Goal: Task Accomplishment & Management: Use online tool/utility

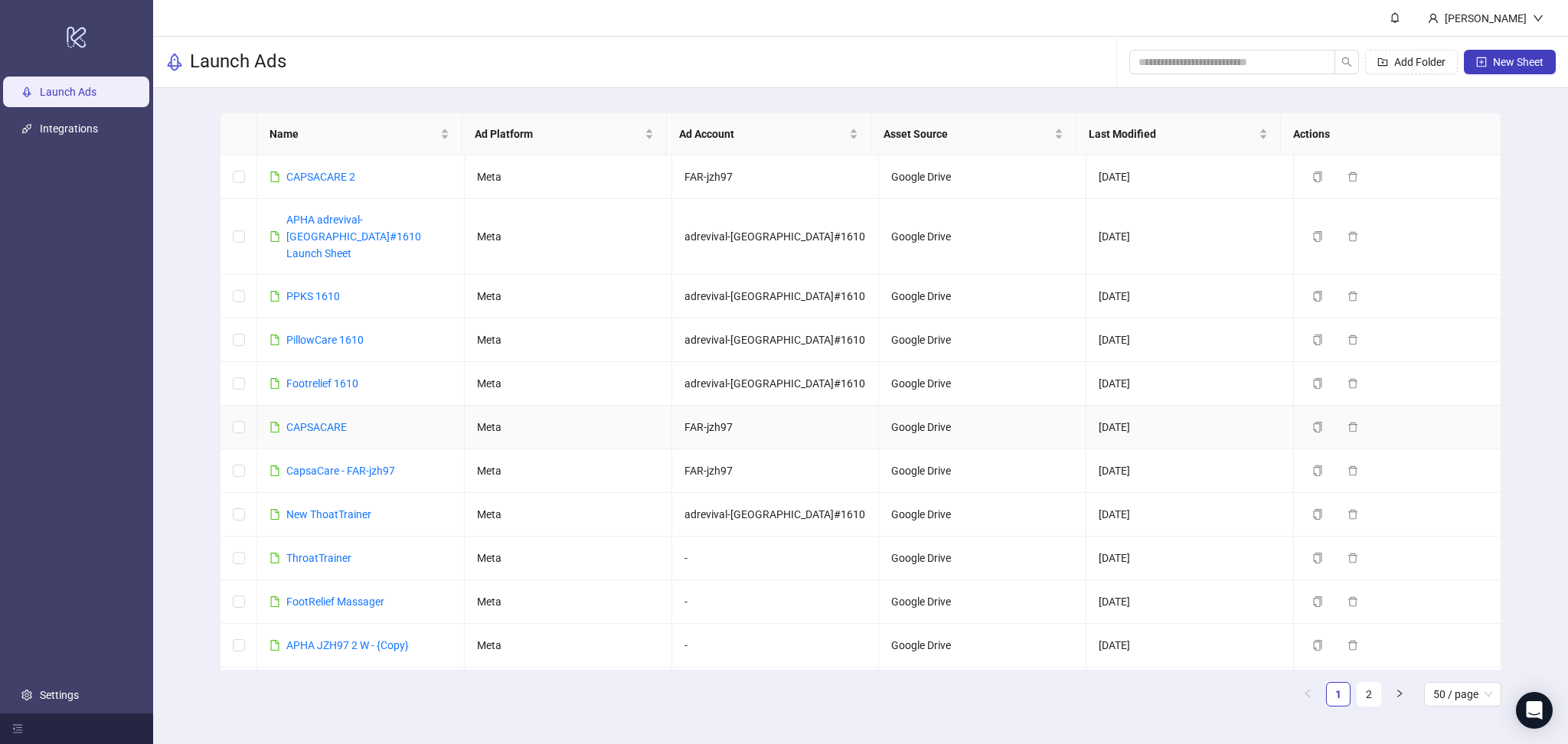
click at [327, 421] on link "CAPSACARE" at bounding box center [316, 427] width 61 height 13
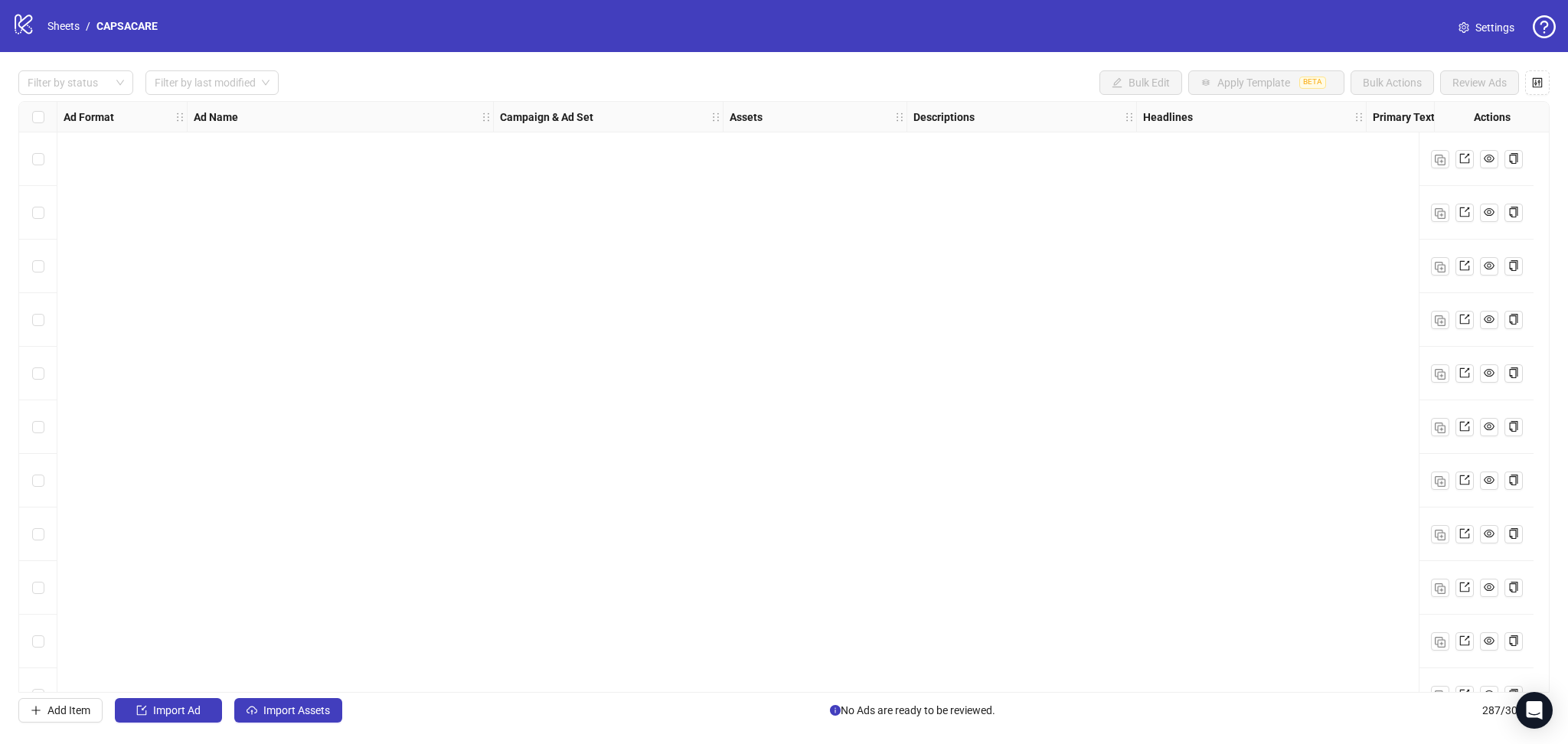
scroll to position [4424, 0]
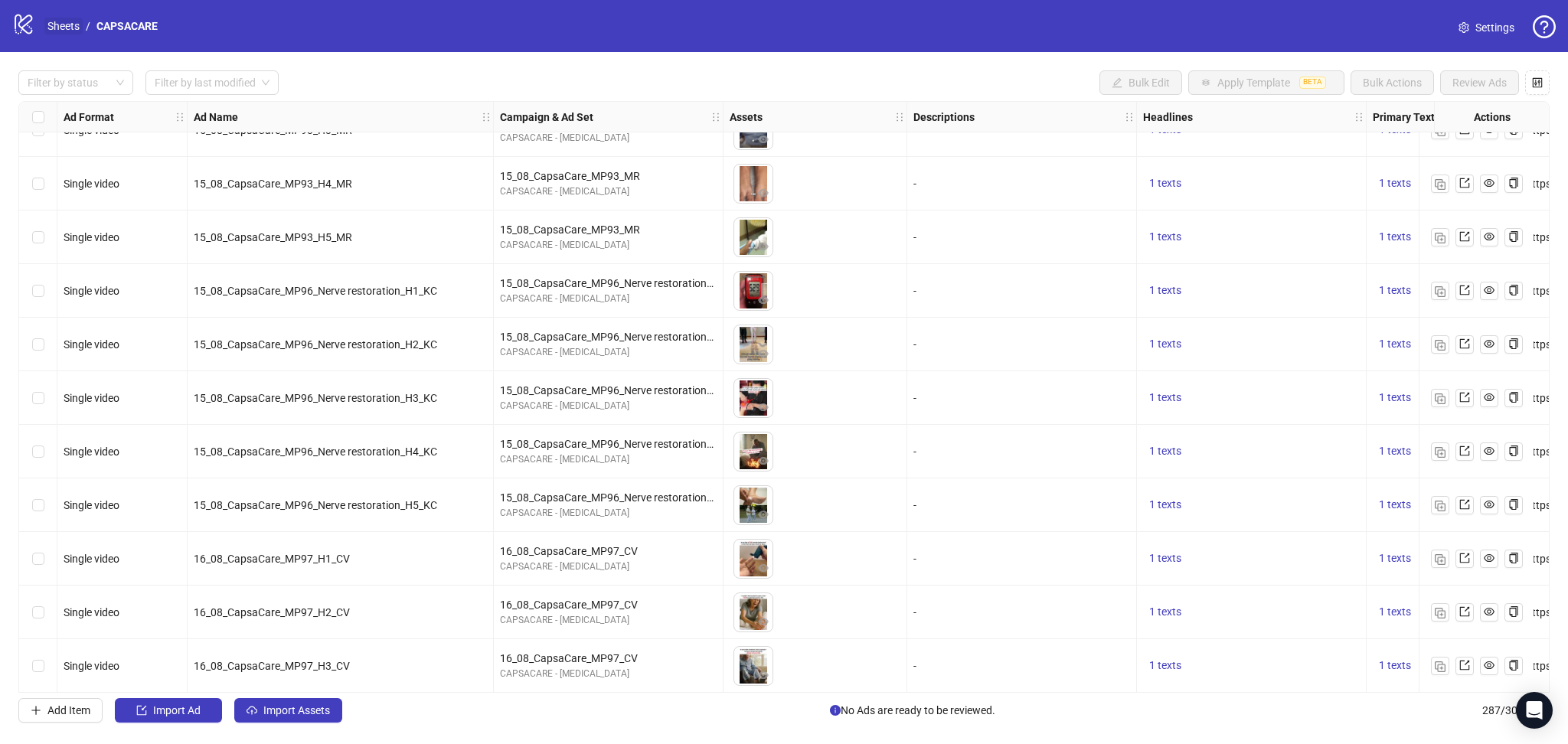
click at [66, 24] on link "Sheets" at bounding box center [63, 26] width 38 height 17
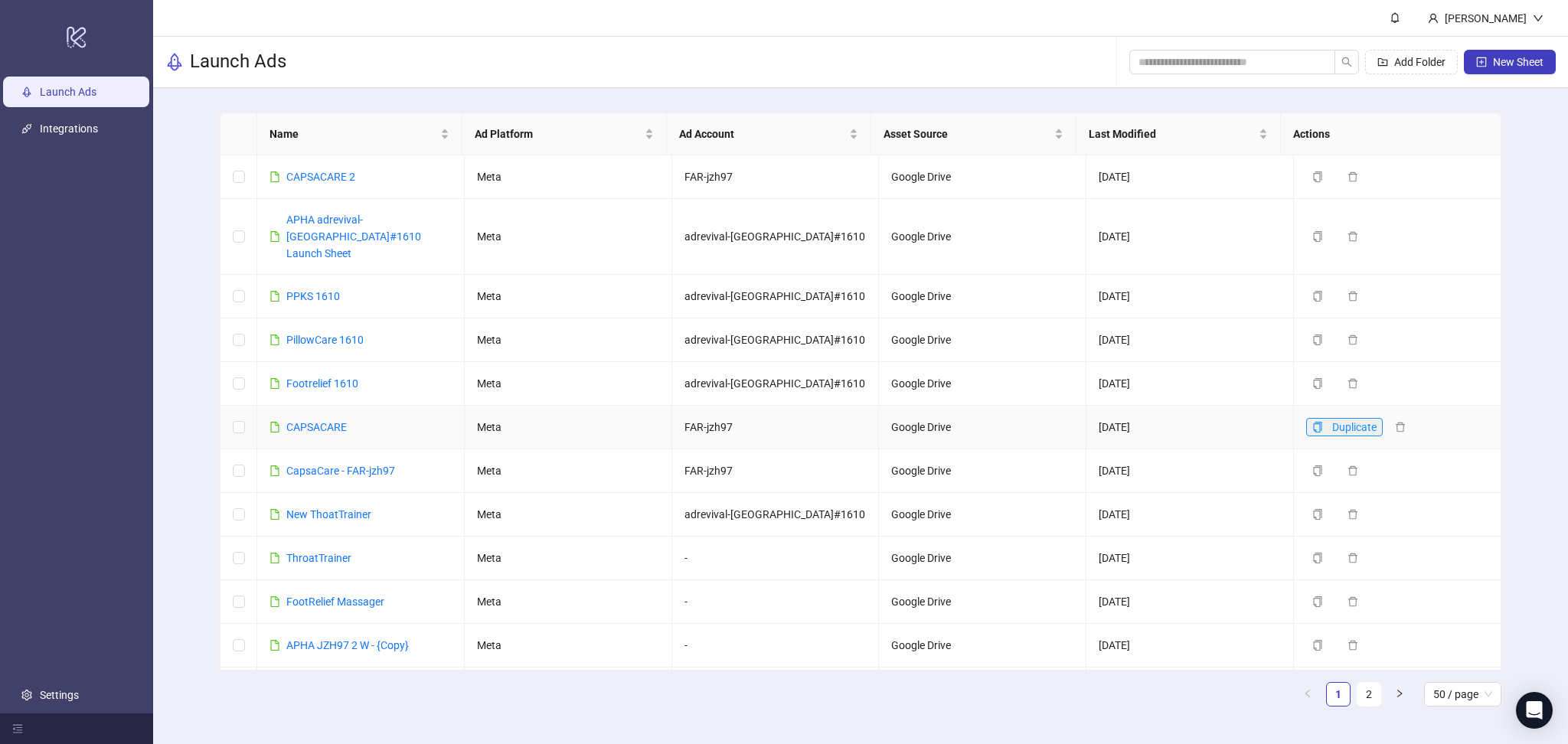
click at [1311, 418] on button "Duplicate" at bounding box center [1344, 428] width 77 height 19
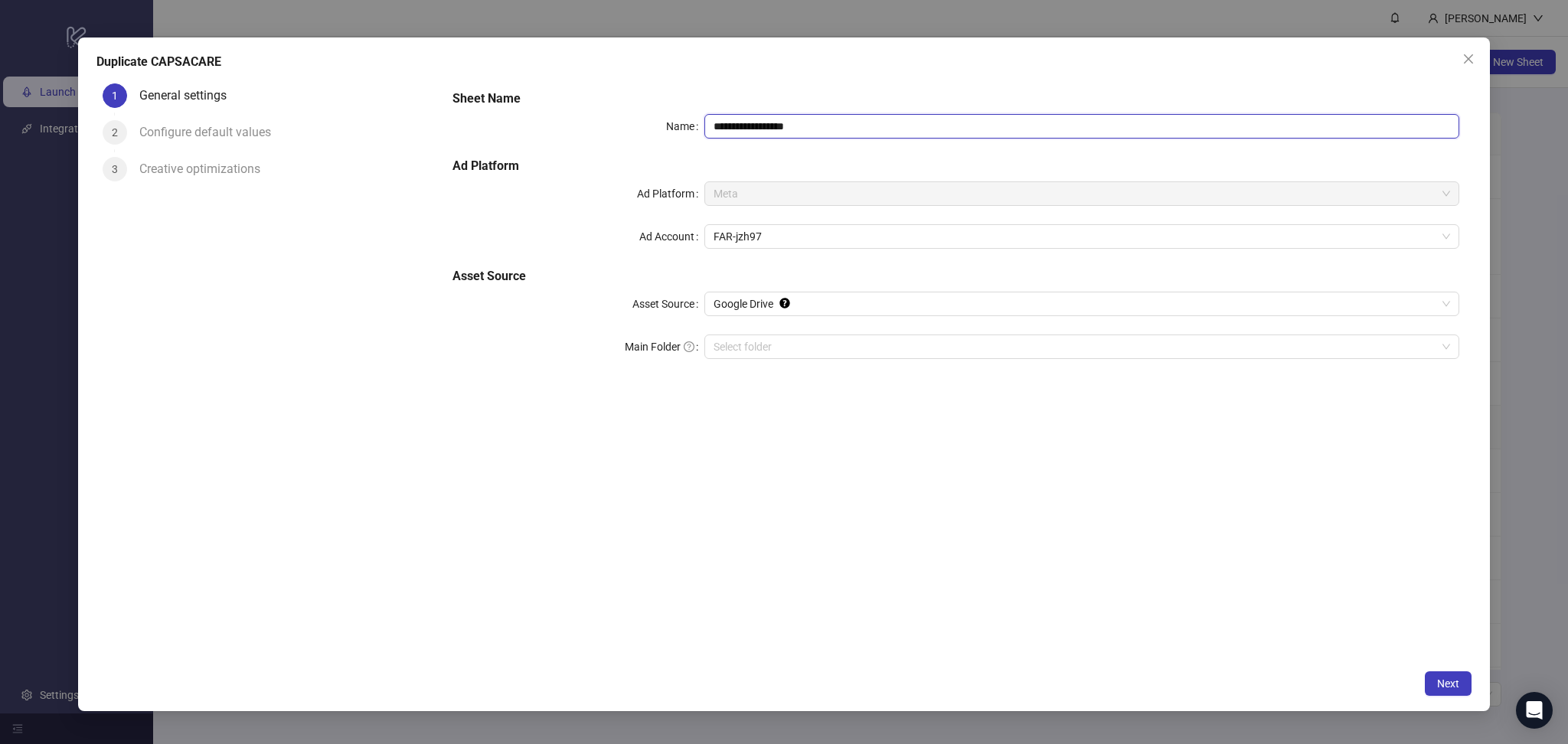
drag, startPoint x: 776, startPoint y: 129, endPoint x: 910, endPoint y: 128, distance: 134.0
click at [910, 128] on input "**********" at bounding box center [1082, 126] width 755 height 24
type input "**********"
click at [1440, 683] on span "Next" at bounding box center [1448, 683] width 22 height 13
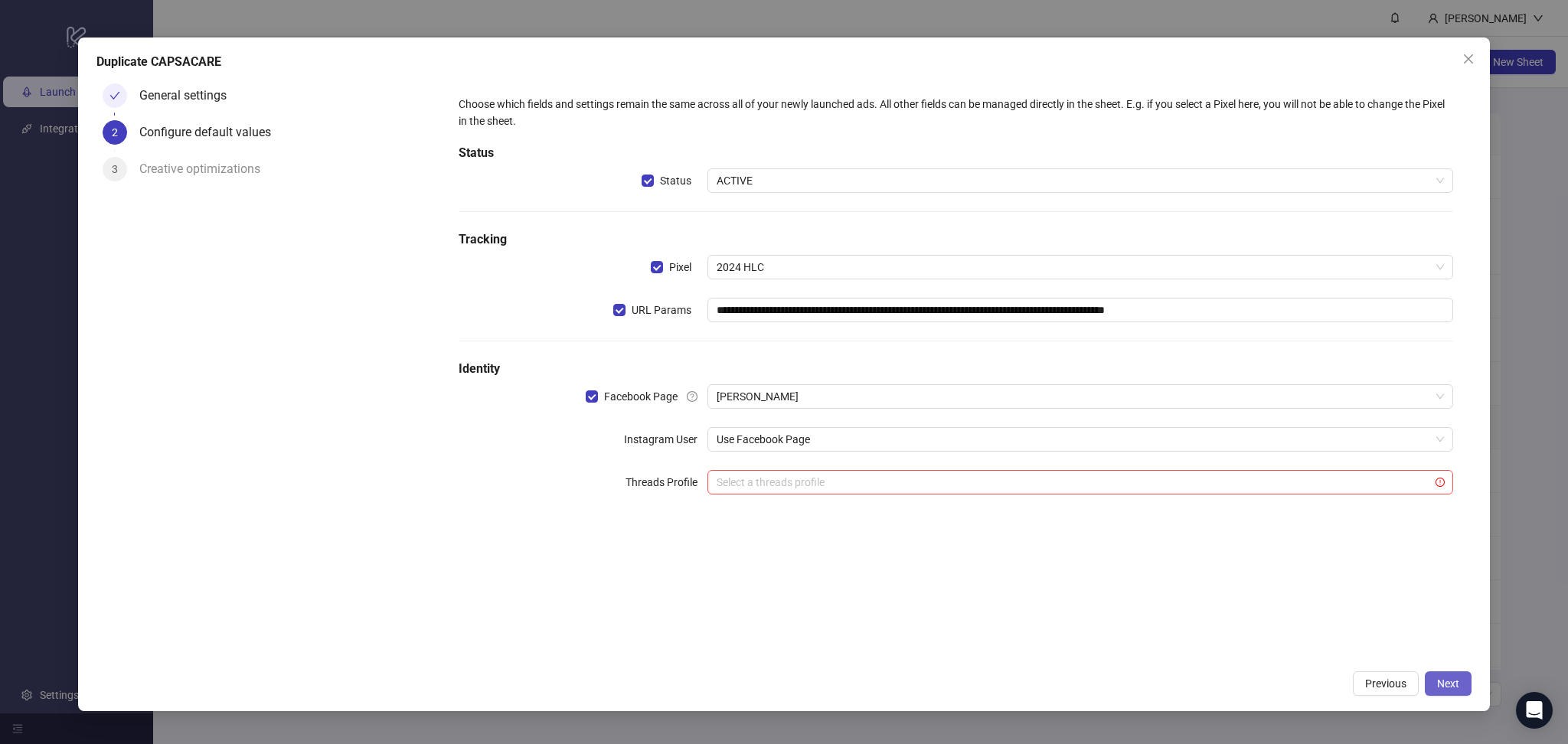
click at [1446, 678] on span "Next" at bounding box center [1448, 683] width 22 height 13
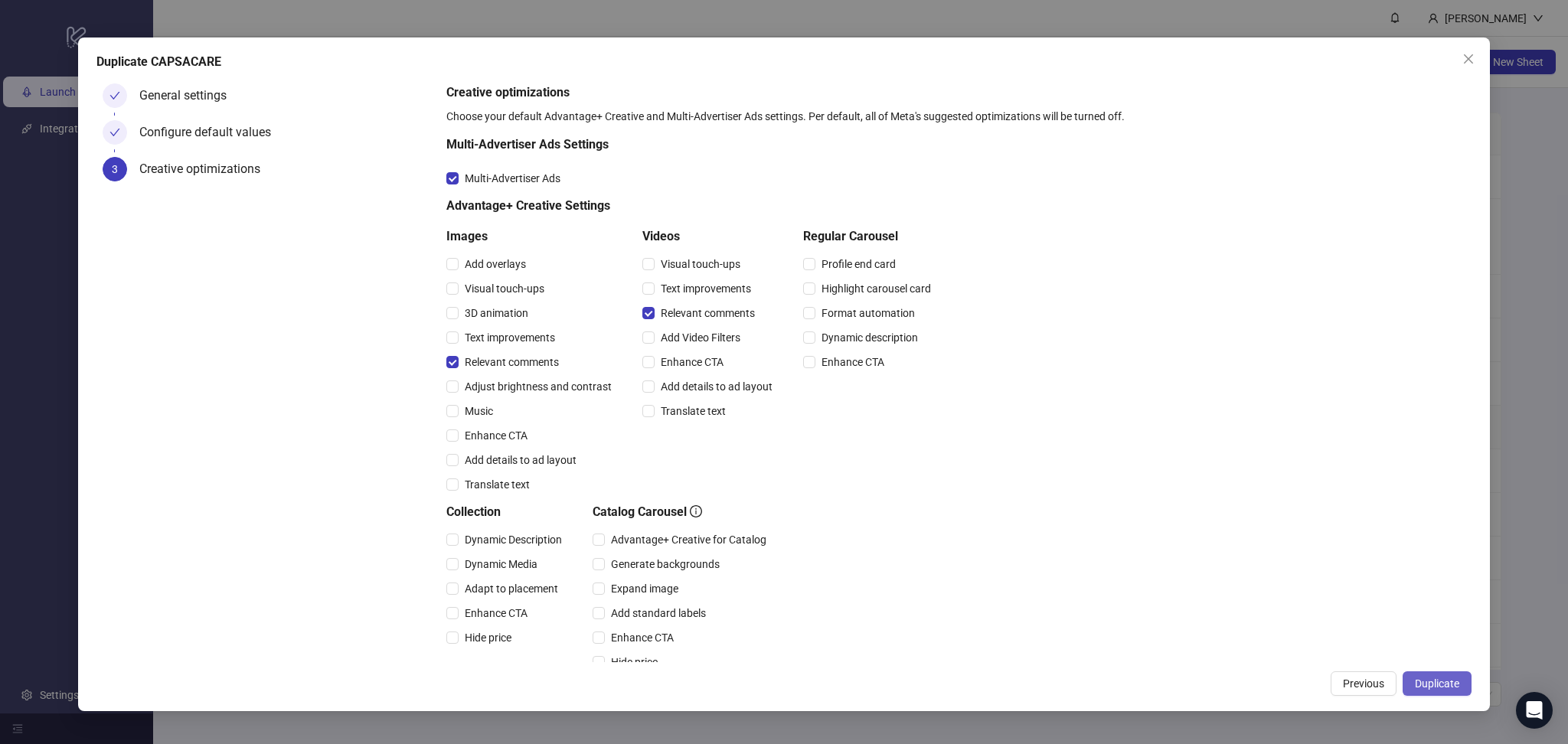
click at [1435, 686] on span "Duplicate" at bounding box center [1437, 683] width 45 height 13
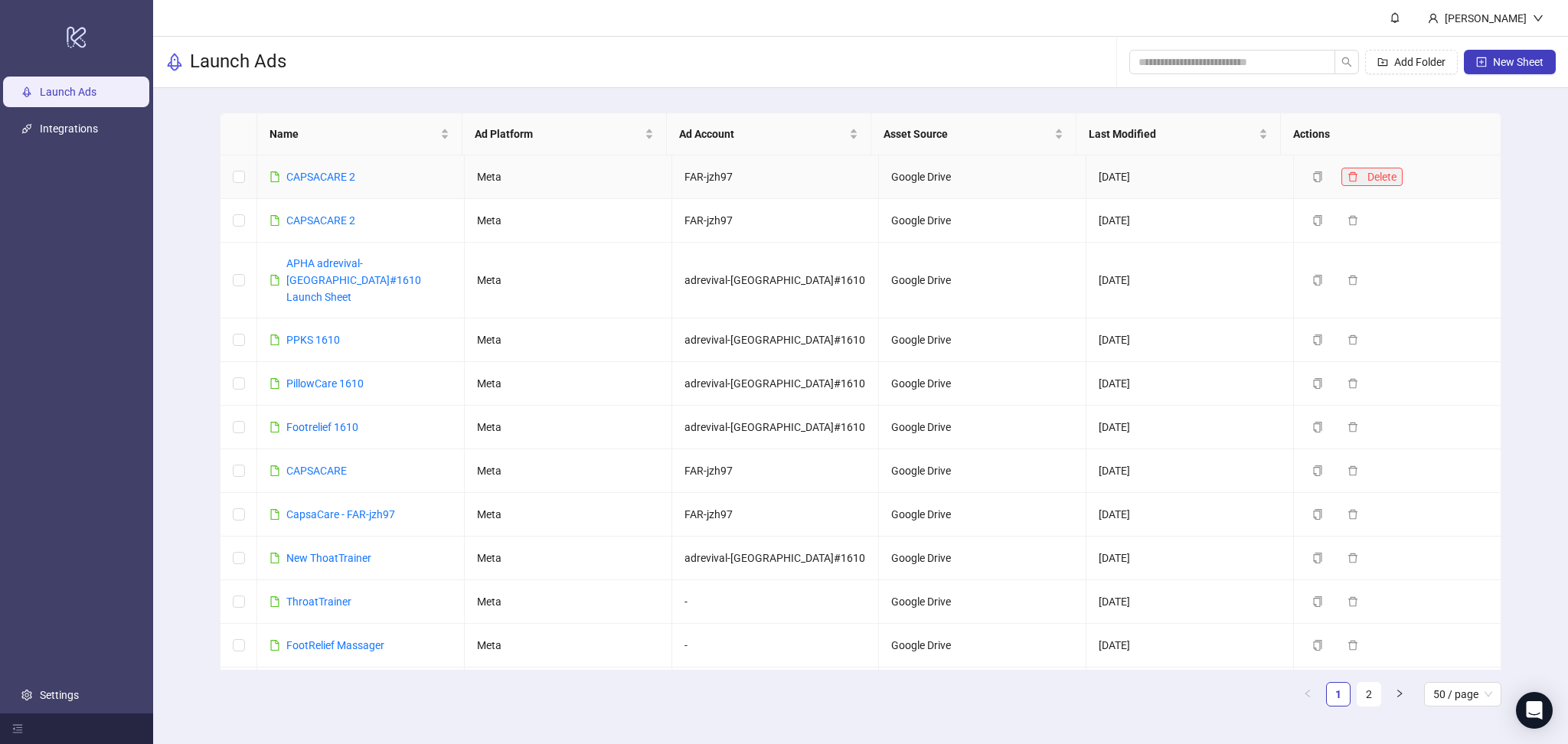
click at [1348, 176] on icon "delete" at bounding box center [1353, 177] width 9 height 10
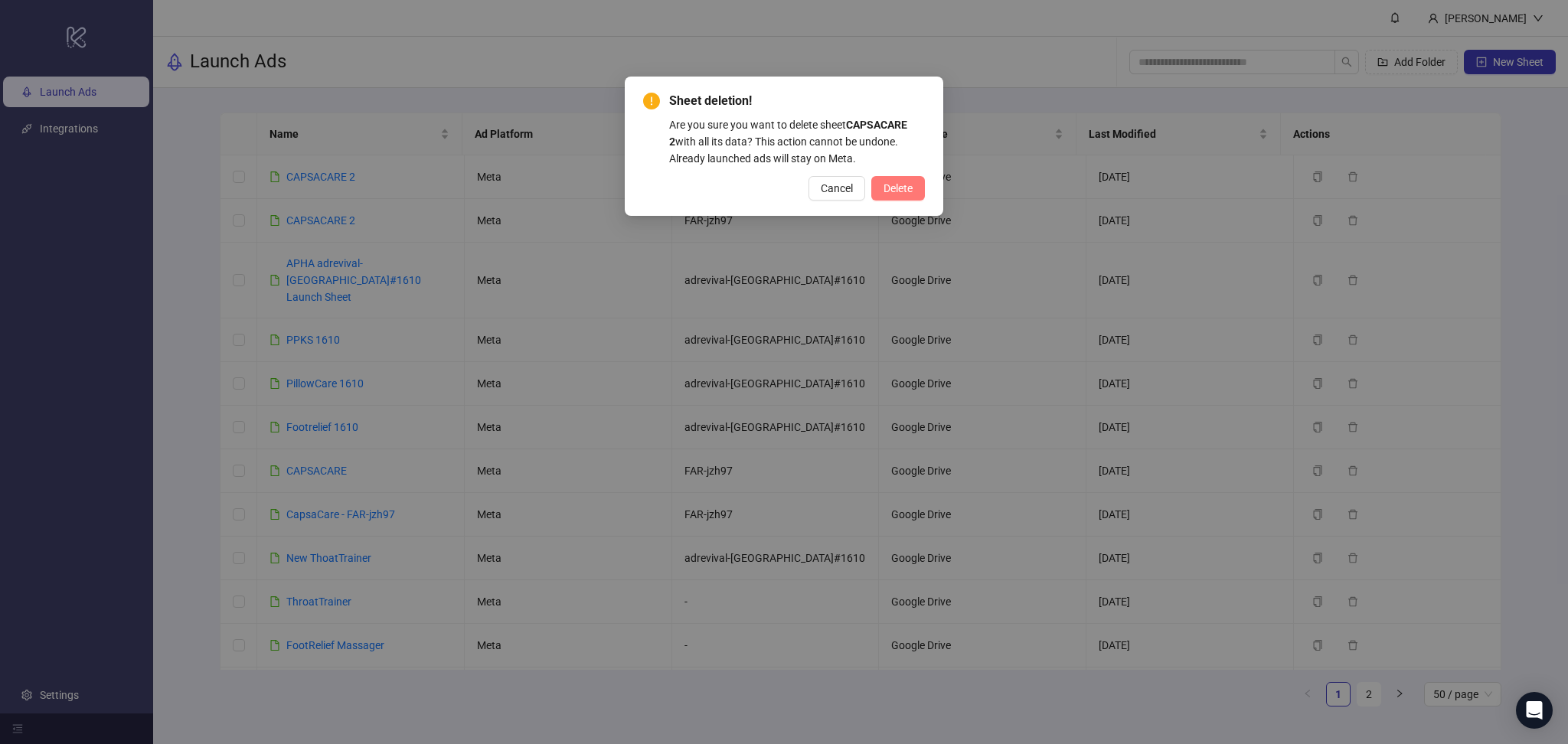
click at [904, 188] on span "Delete" at bounding box center [898, 188] width 29 height 13
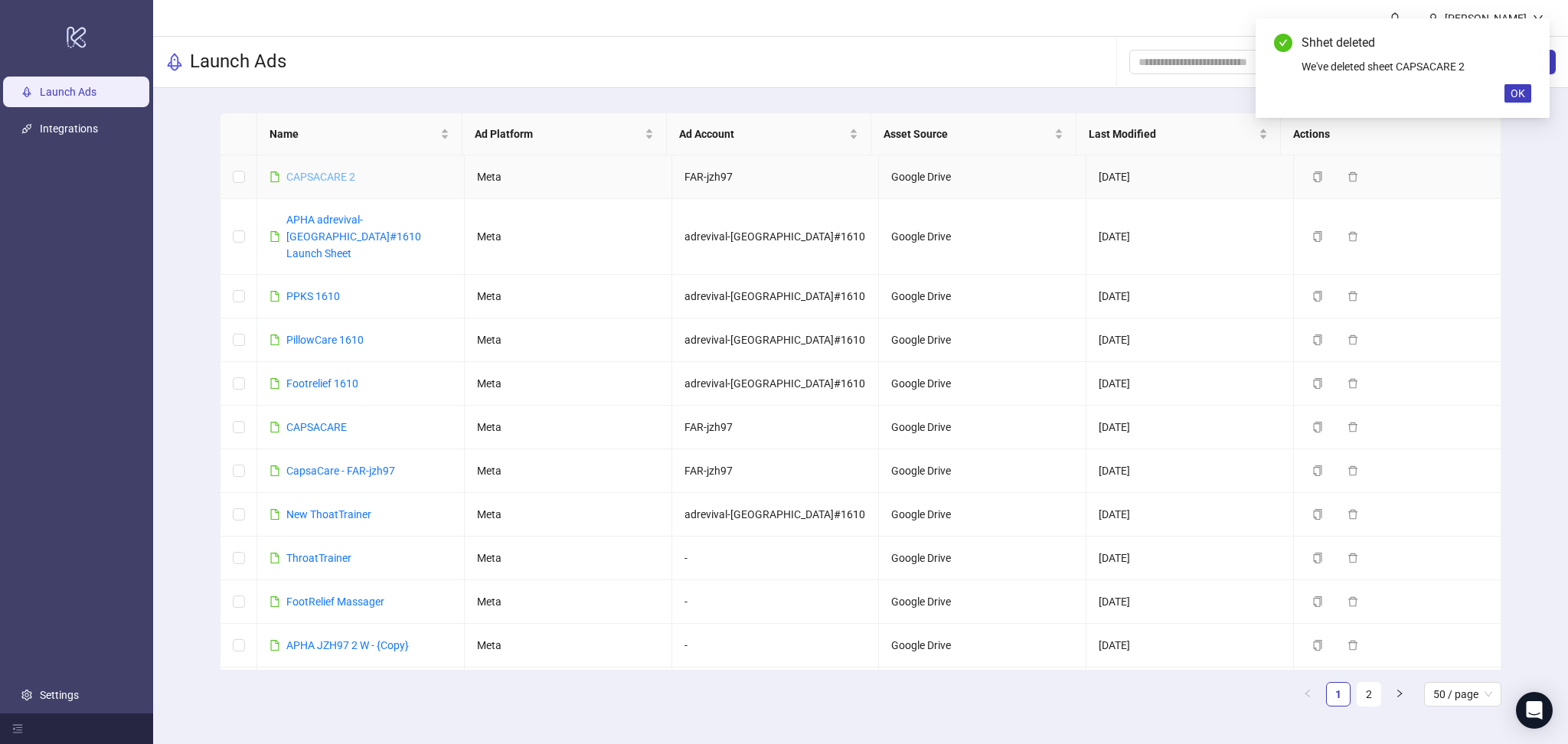
click at [326, 178] on link "CAPSACARE 2" at bounding box center [321, 177] width 69 height 13
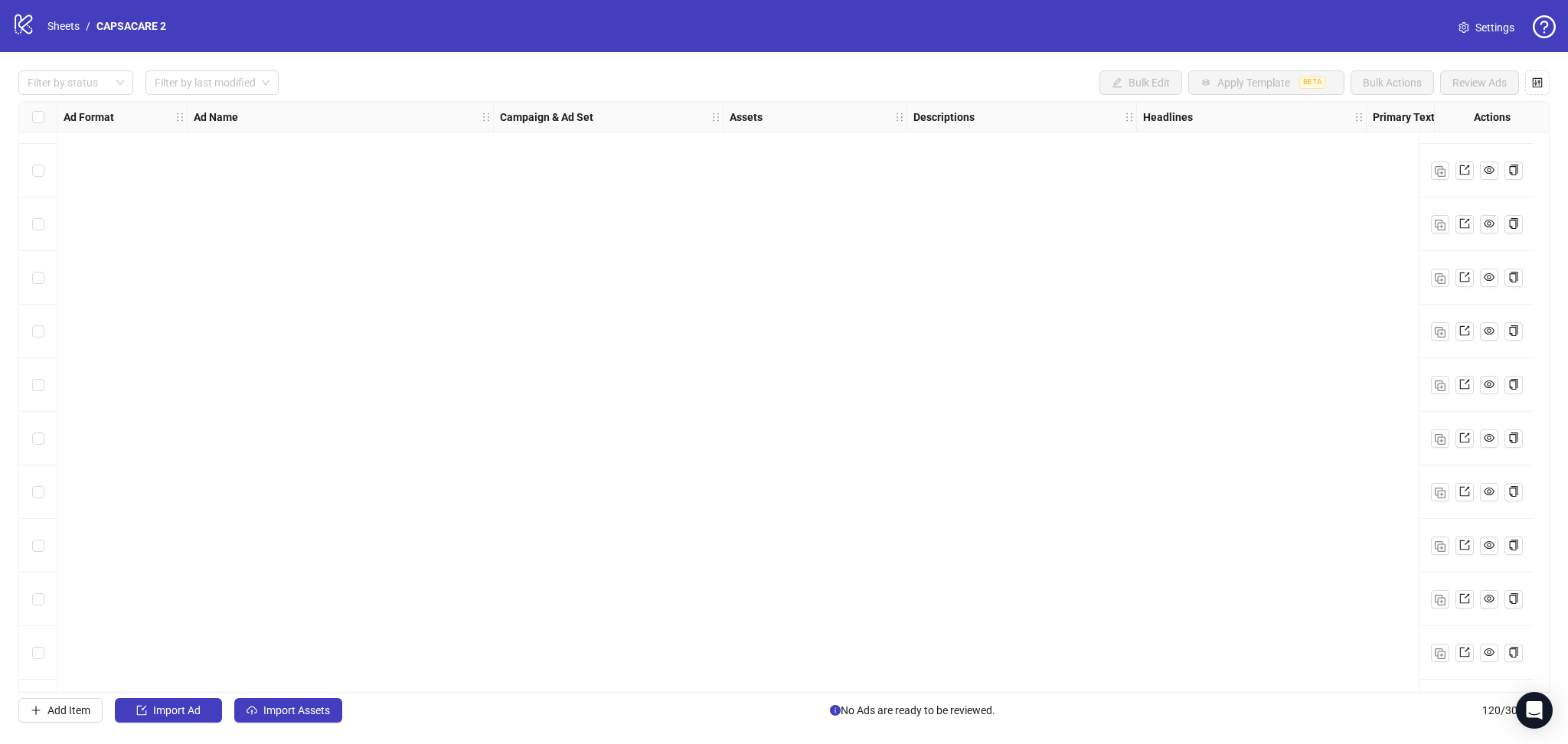
scroll to position [5876, 0]
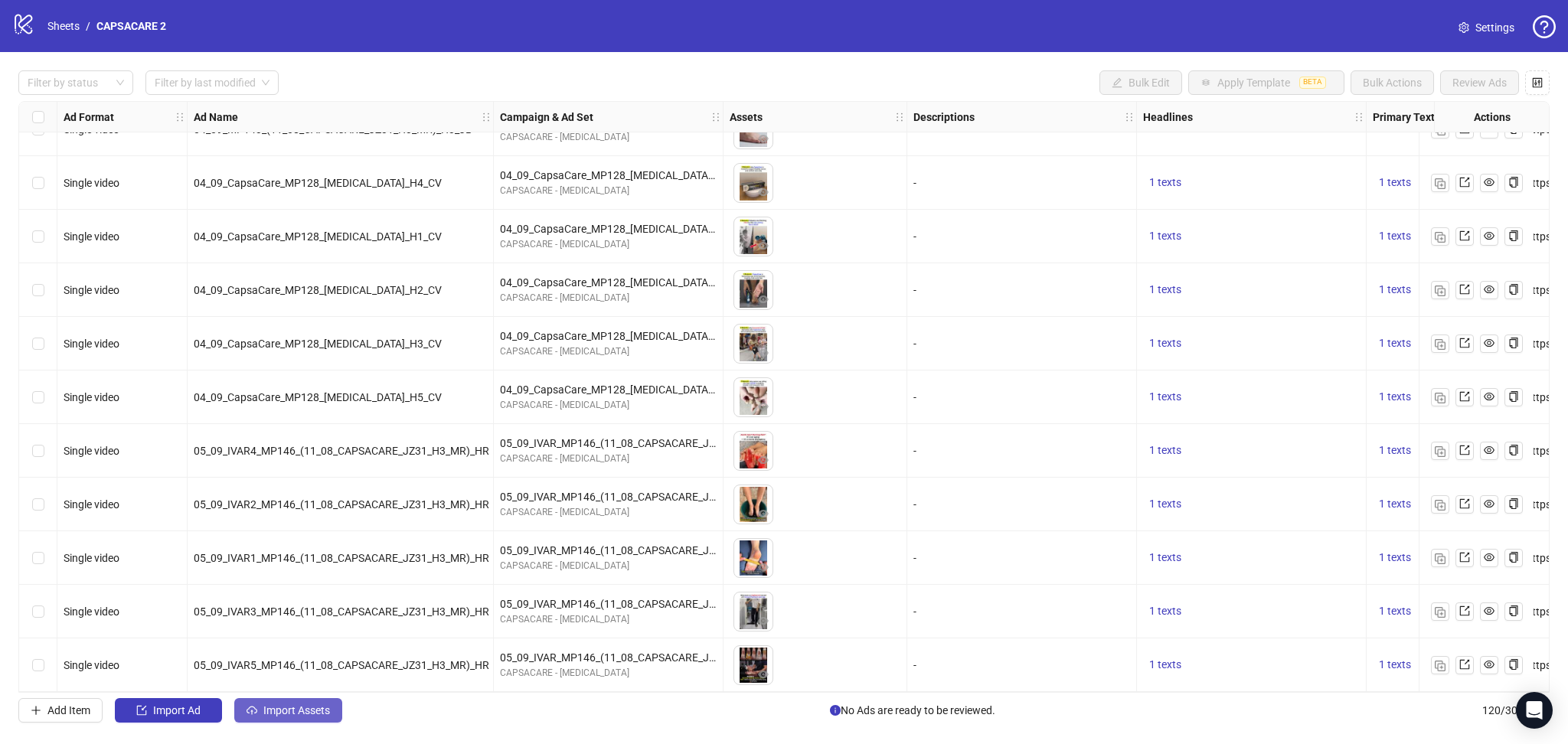
click at [300, 718] on button "Import Assets" at bounding box center [288, 710] width 108 height 24
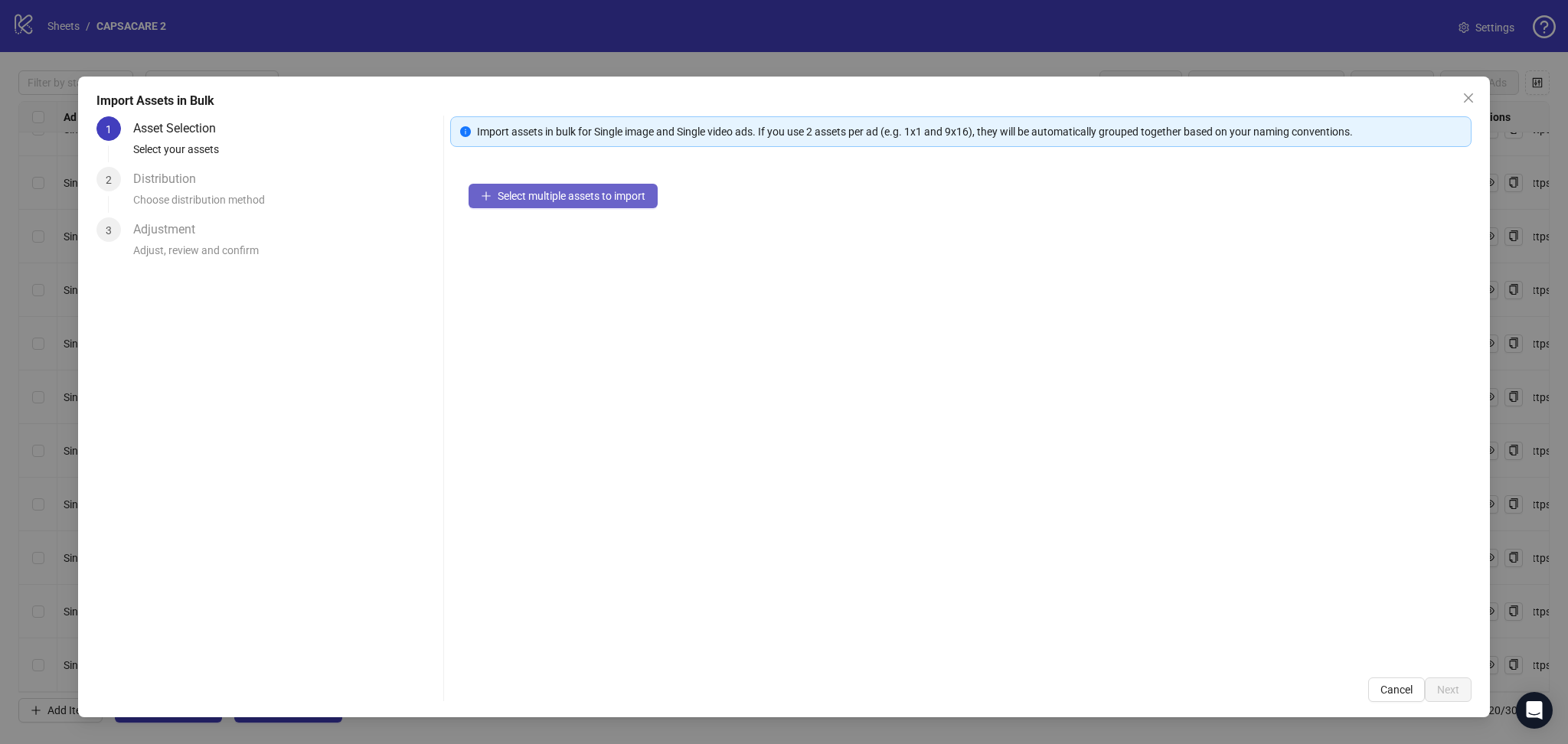
click at [529, 194] on span "Select multiple assets to import" at bounding box center [571, 196] width 148 height 13
click at [1448, 687] on span "Next" at bounding box center [1448, 689] width 22 height 13
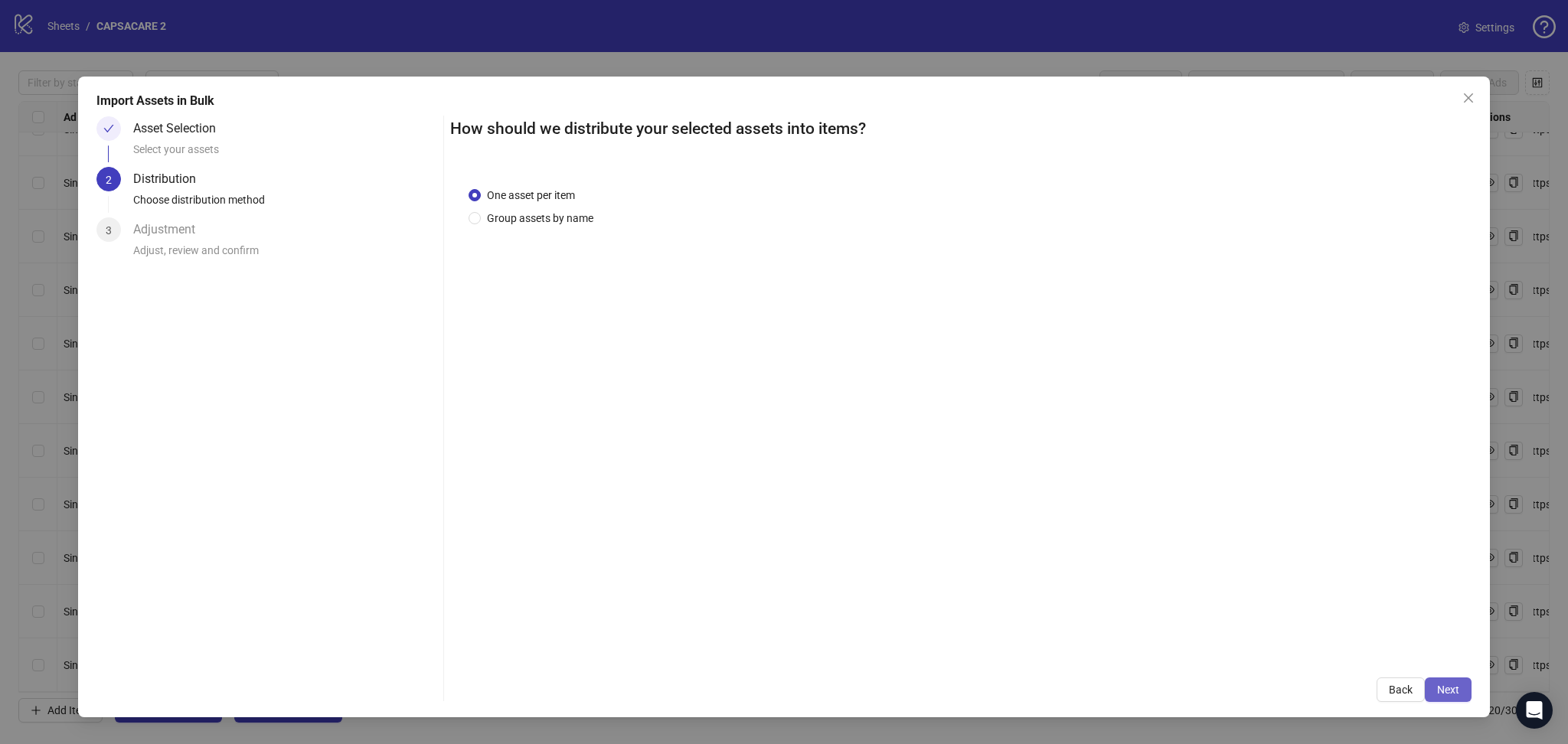
click at [1456, 684] on span "Next" at bounding box center [1448, 689] width 22 height 13
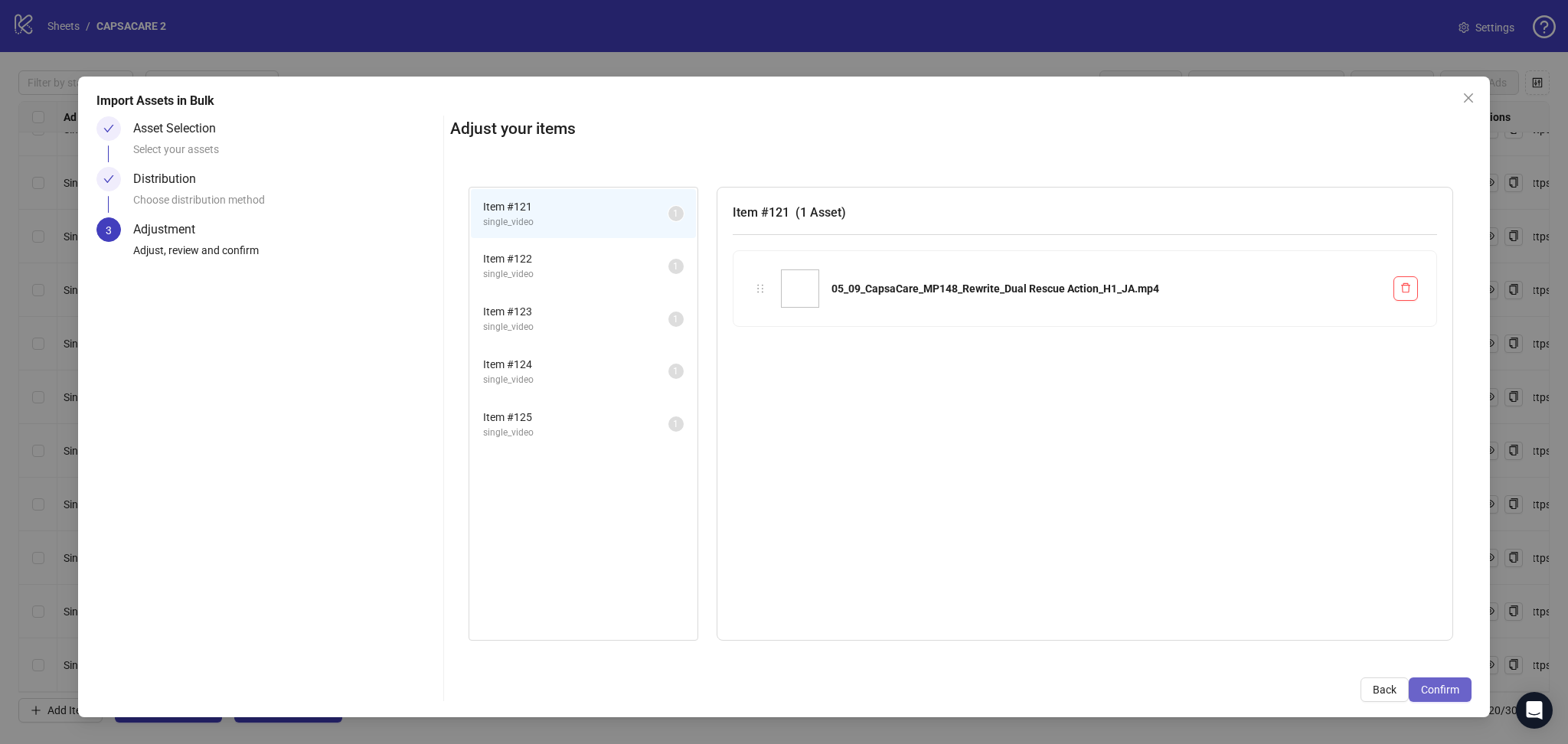
click at [1447, 690] on span "Confirm" at bounding box center [1439, 689] width 38 height 13
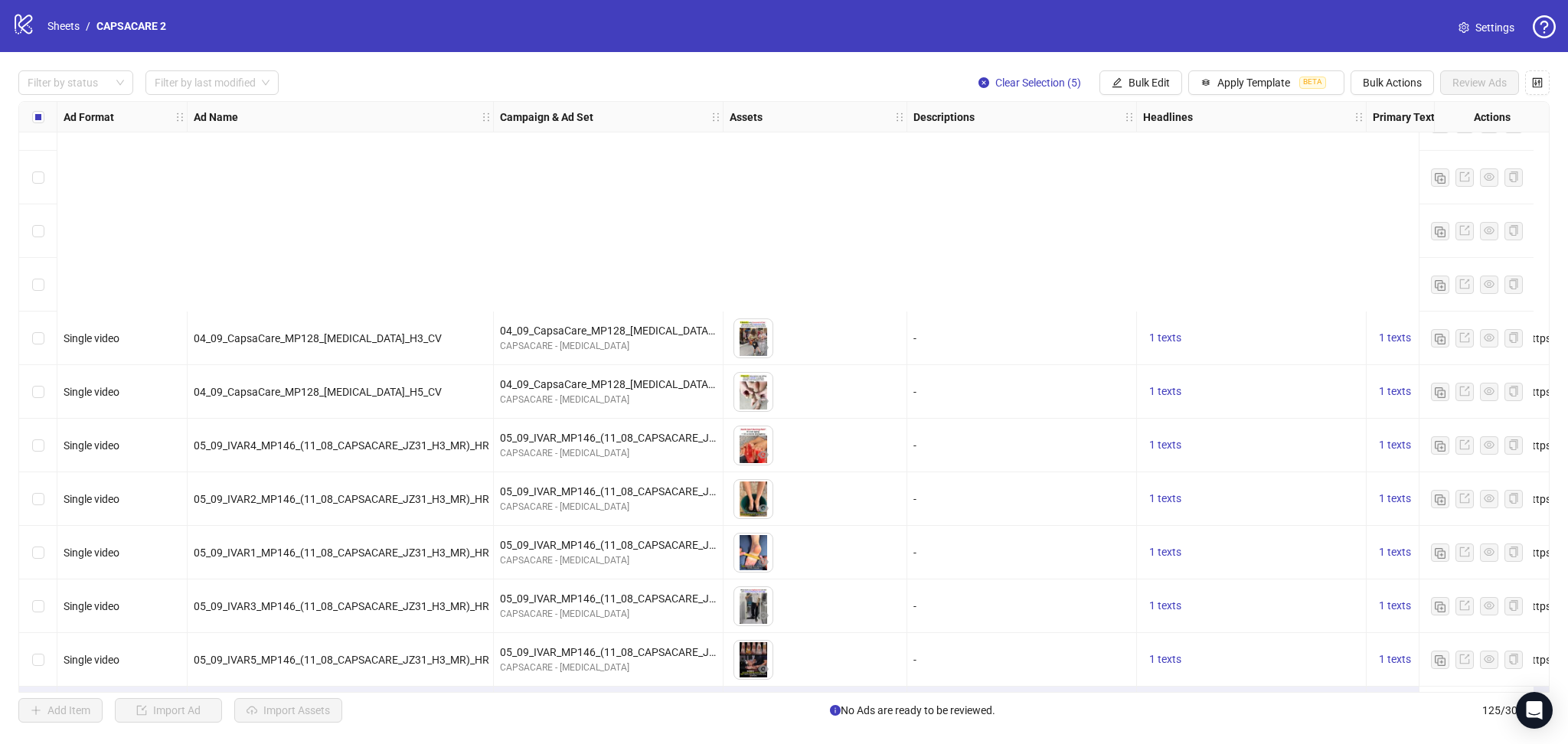
scroll to position [6145, 0]
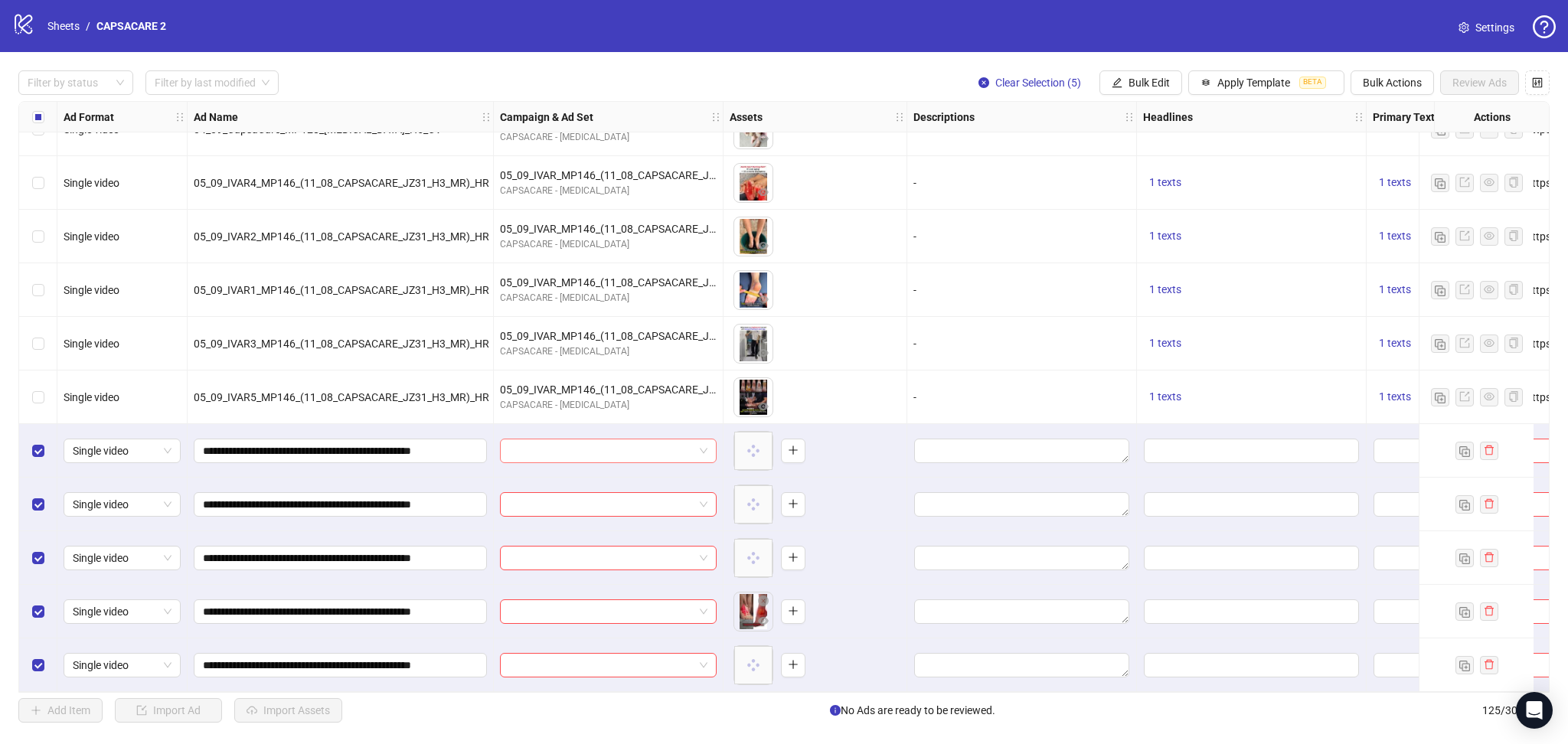
click at [573, 439] on input "search" at bounding box center [601, 450] width 184 height 23
paste input "**********"
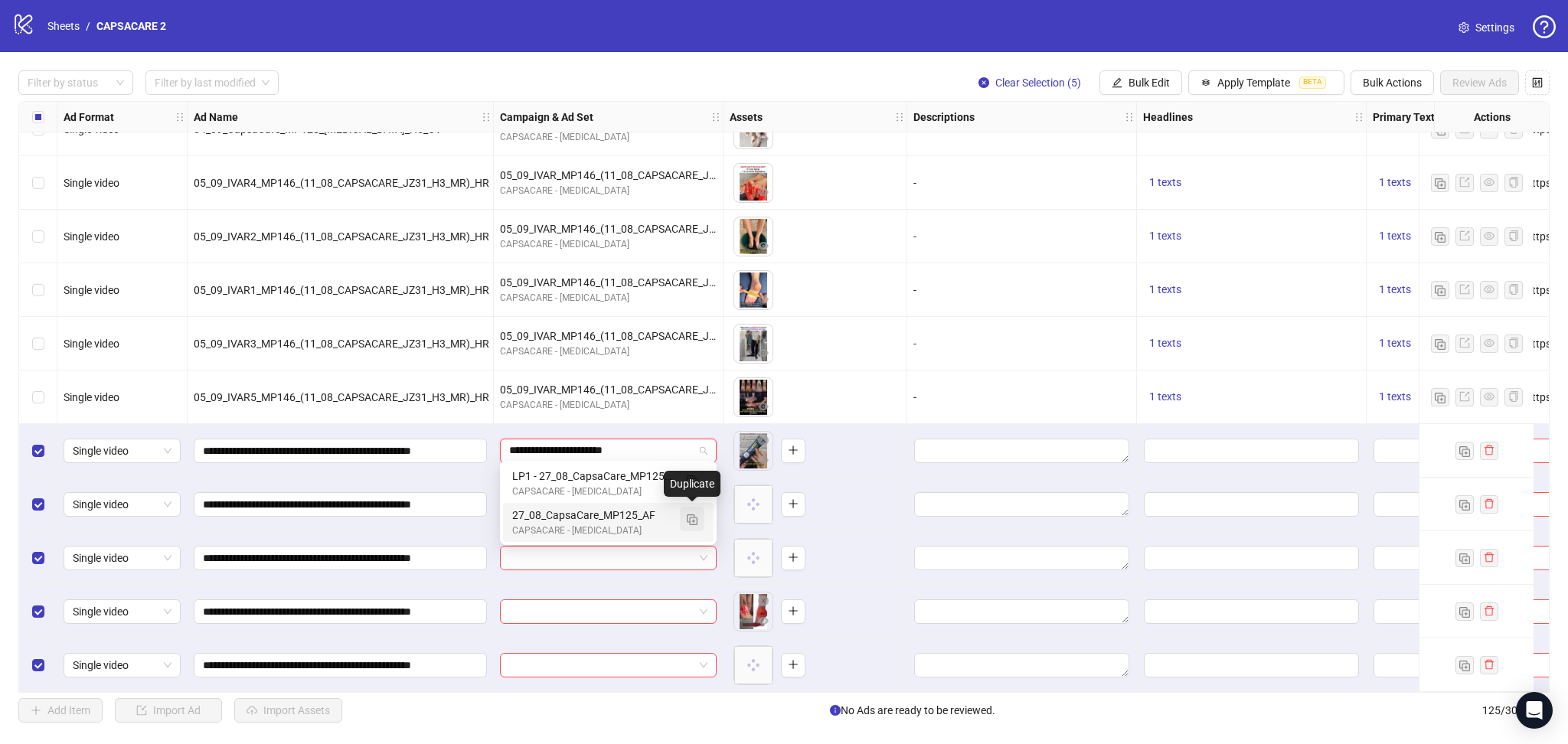
click at [694, 522] on img "button" at bounding box center [692, 519] width 11 height 11
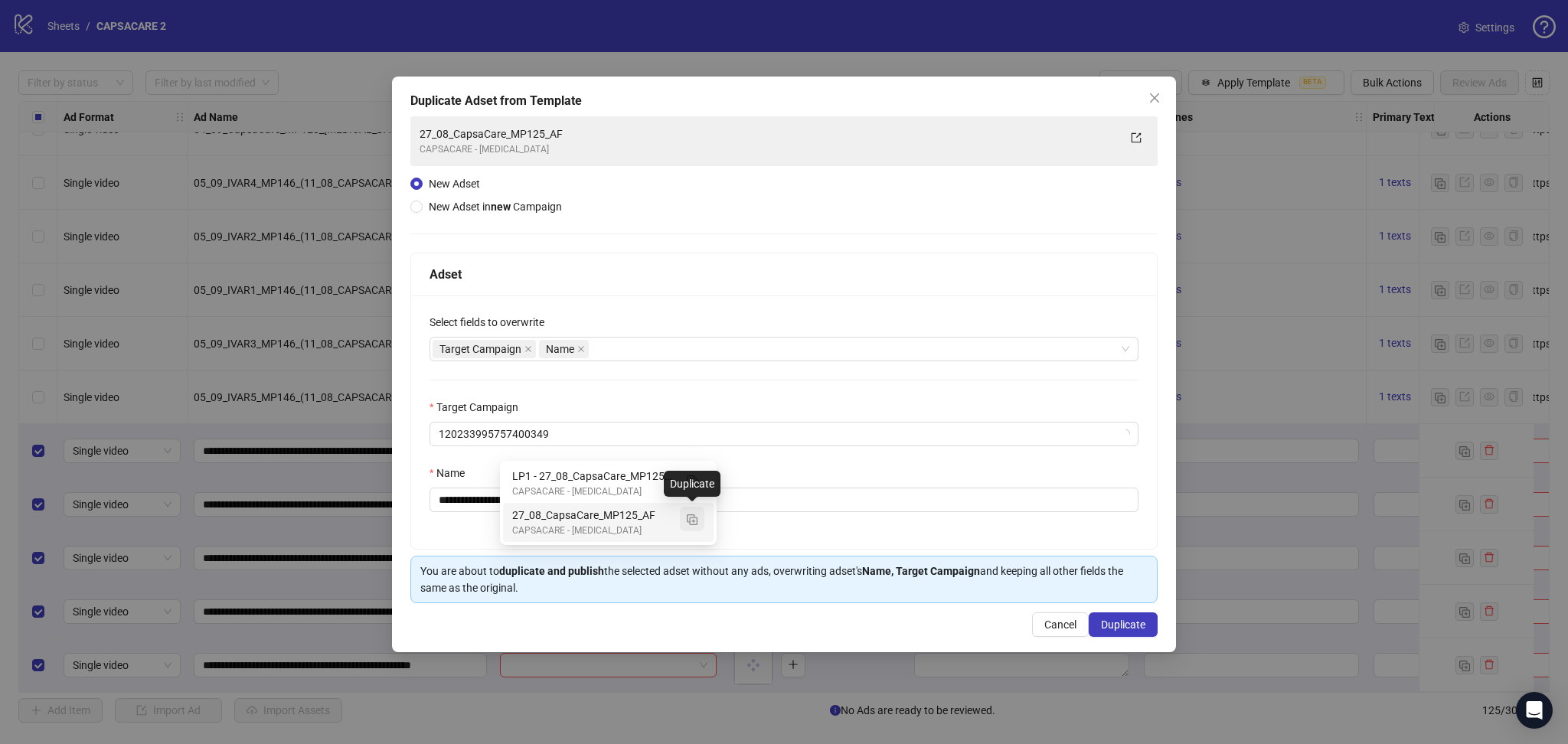
type input "**********"
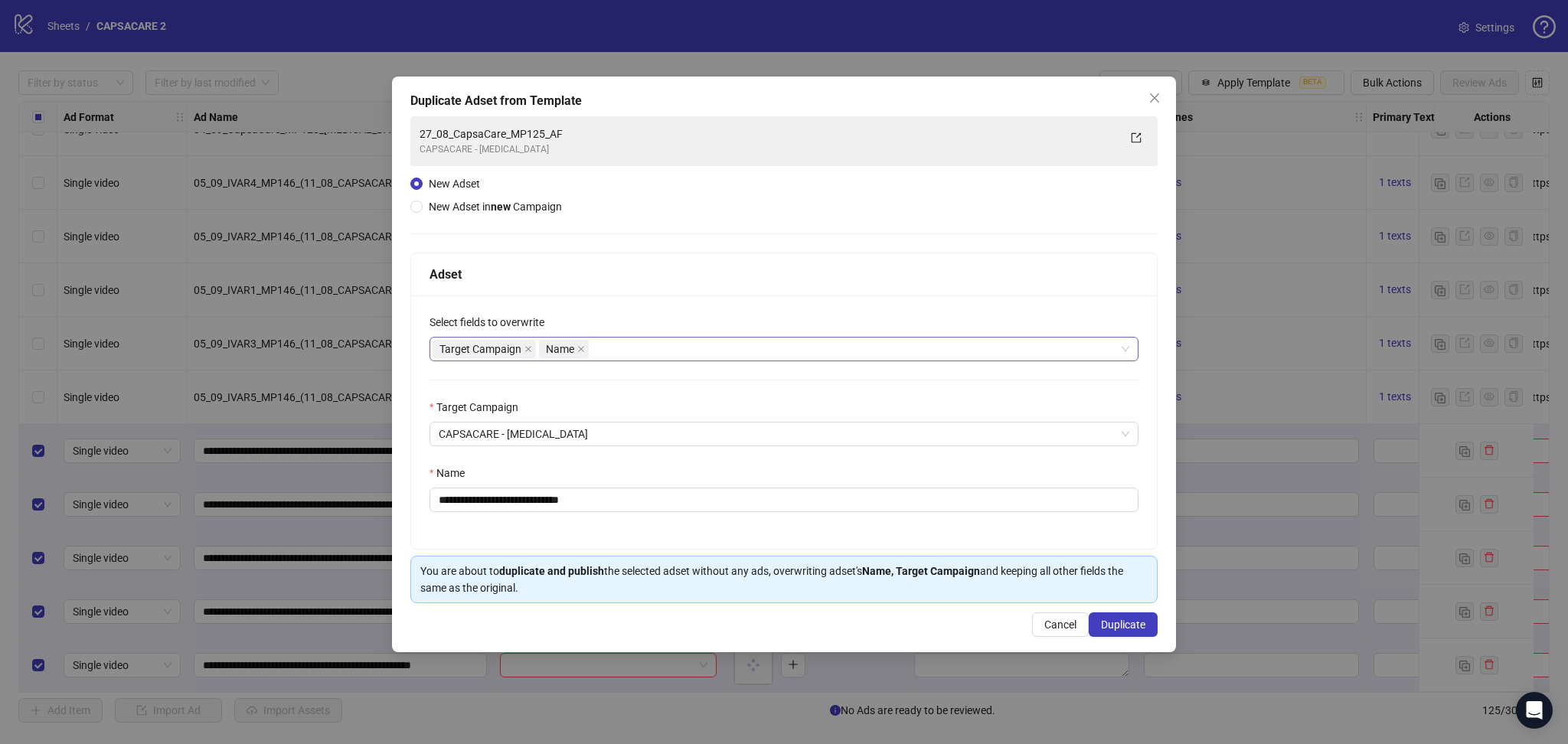
click at [528, 342] on span at bounding box center [528, 349] width 8 height 17
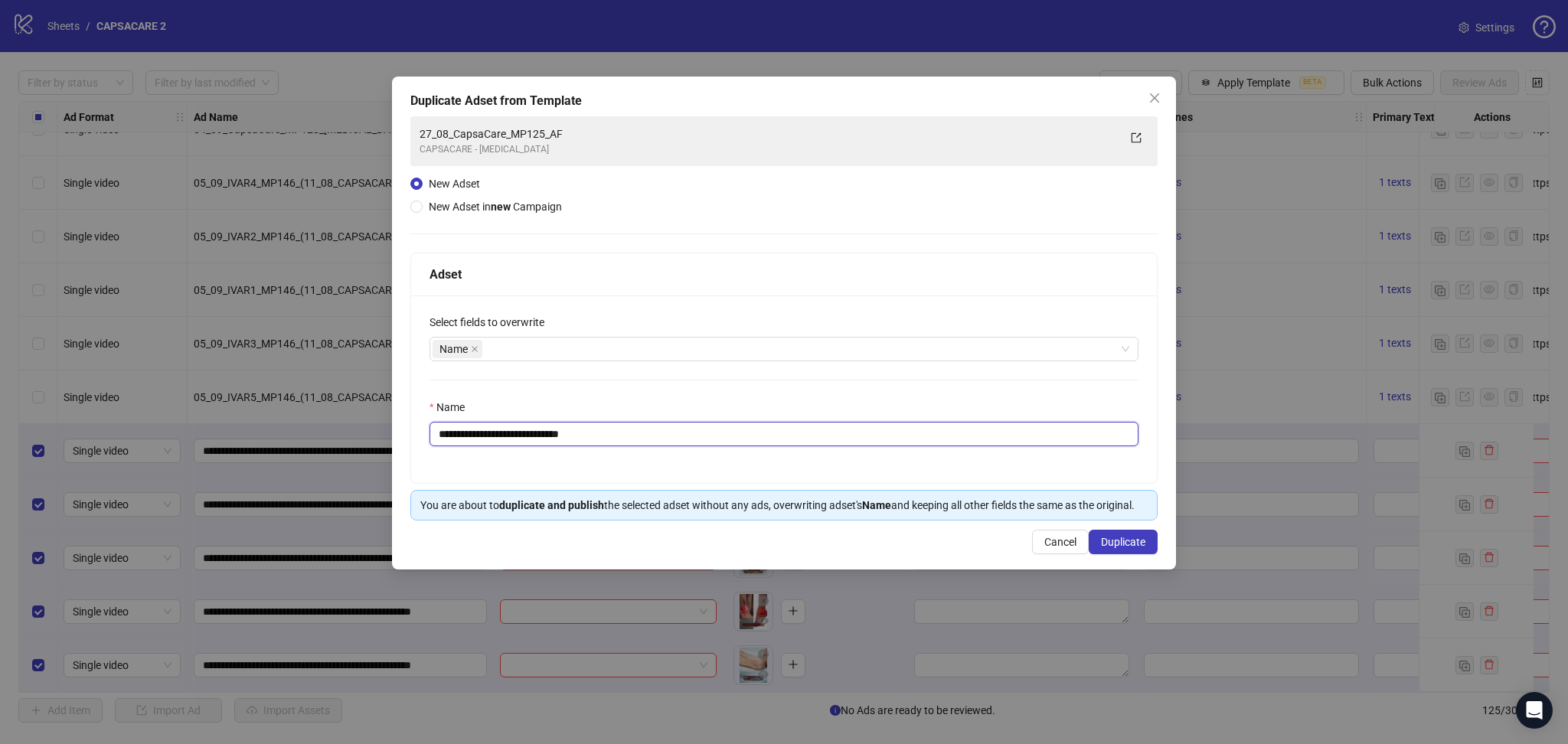
click at [582, 427] on input "**********" at bounding box center [784, 433] width 709 height 24
click at [579, 428] on input "**********" at bounding box center [784, 433] width 709 height 24
paste input "**********"
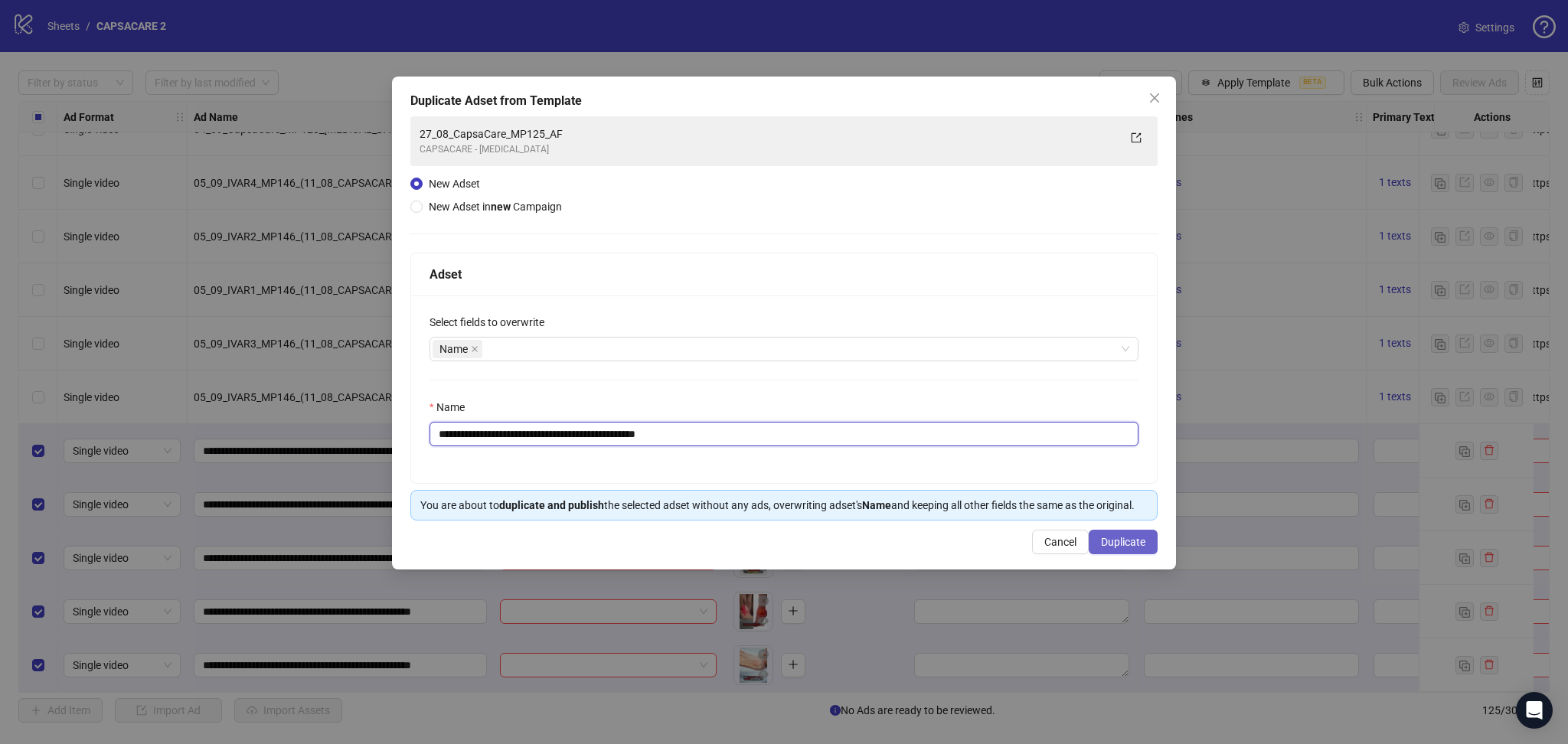
type input "**********"
click at [1130, 548] on span "Duplicate" at bounding box center [1123, 542] width 45 height 13
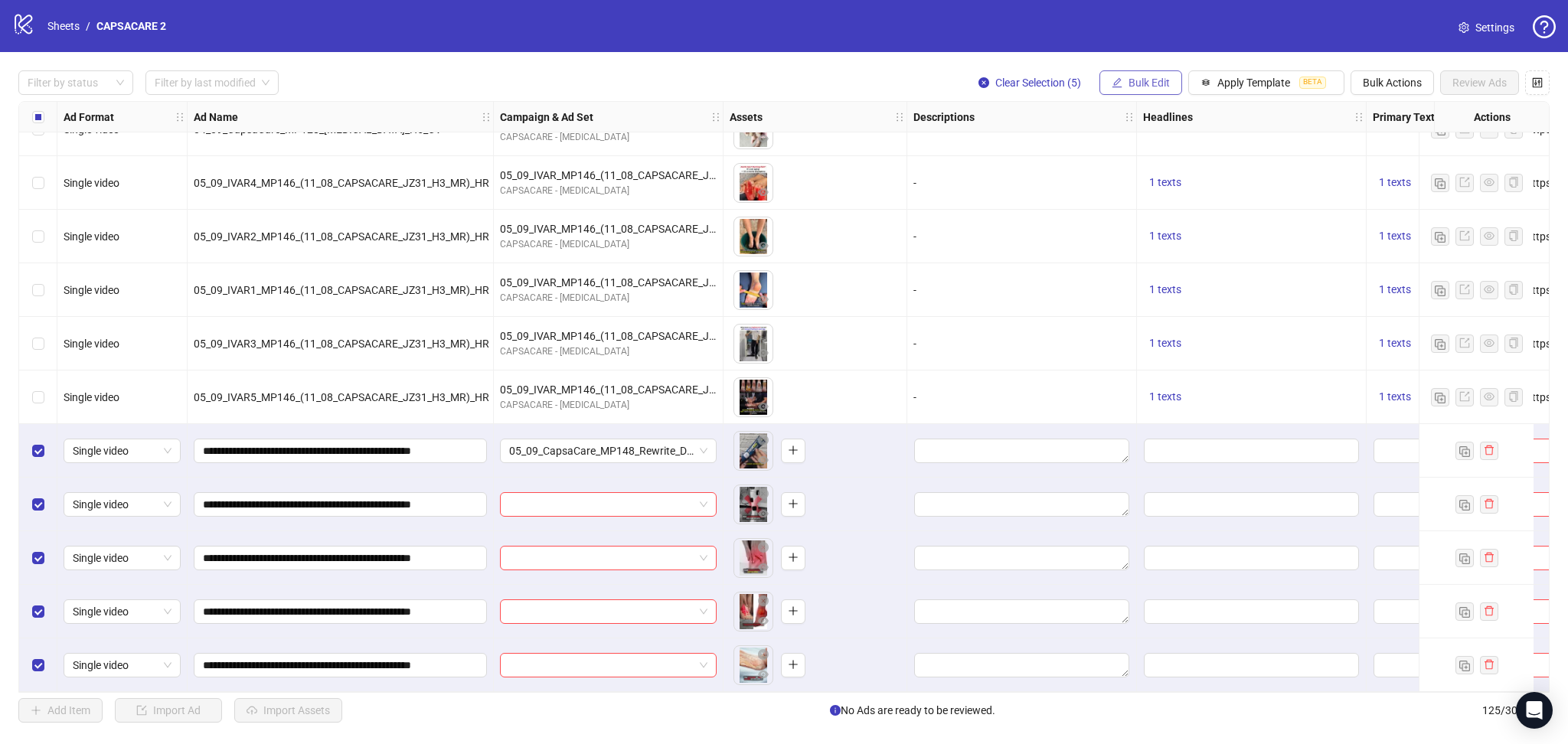
click at [1142, 83] on span "Bulk Edit" at bounding box center [1149, 82] width 41 height 13
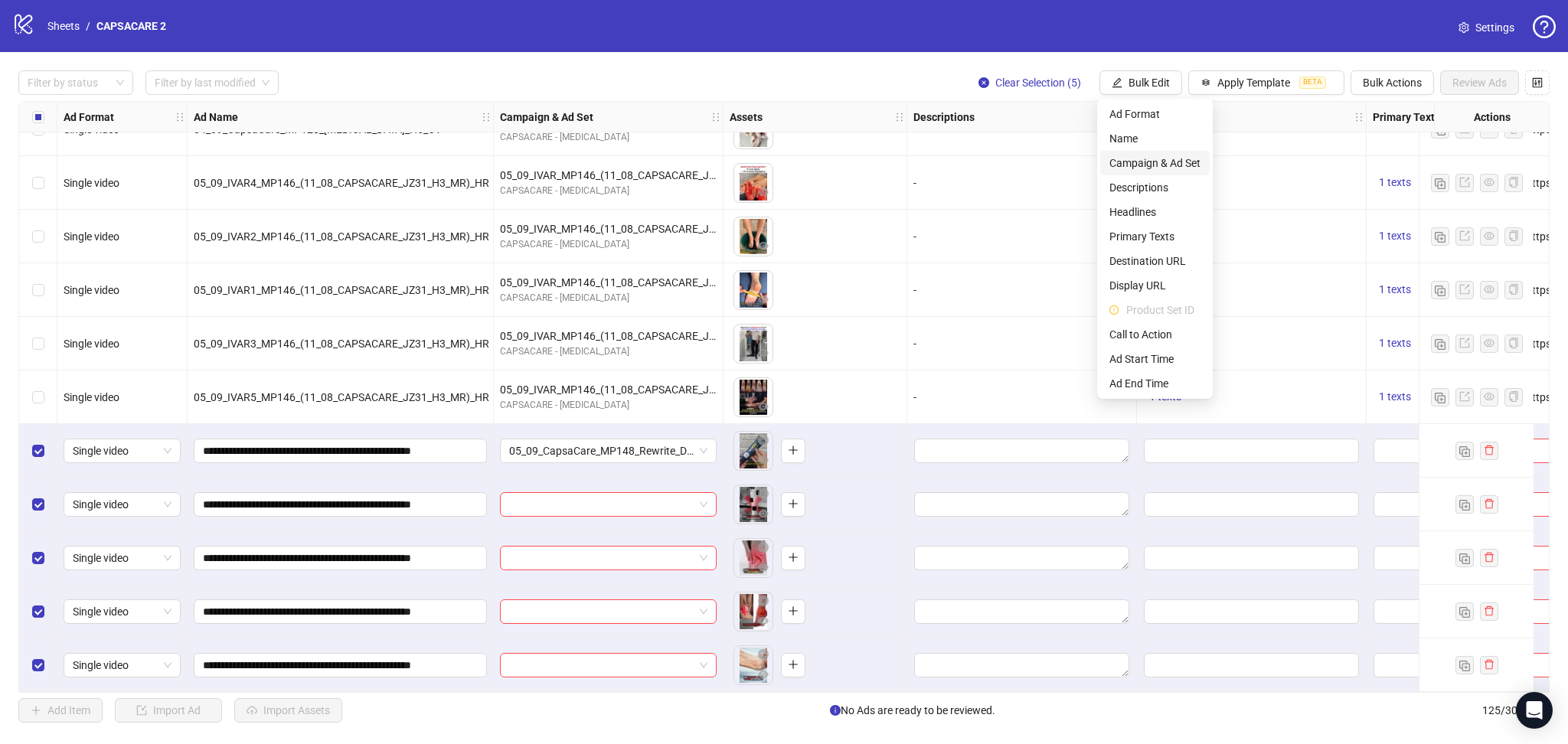
click at [1138, 159] on span "Campaign & Ad Set" at bounding box center [1155, 163] width 91 height 17
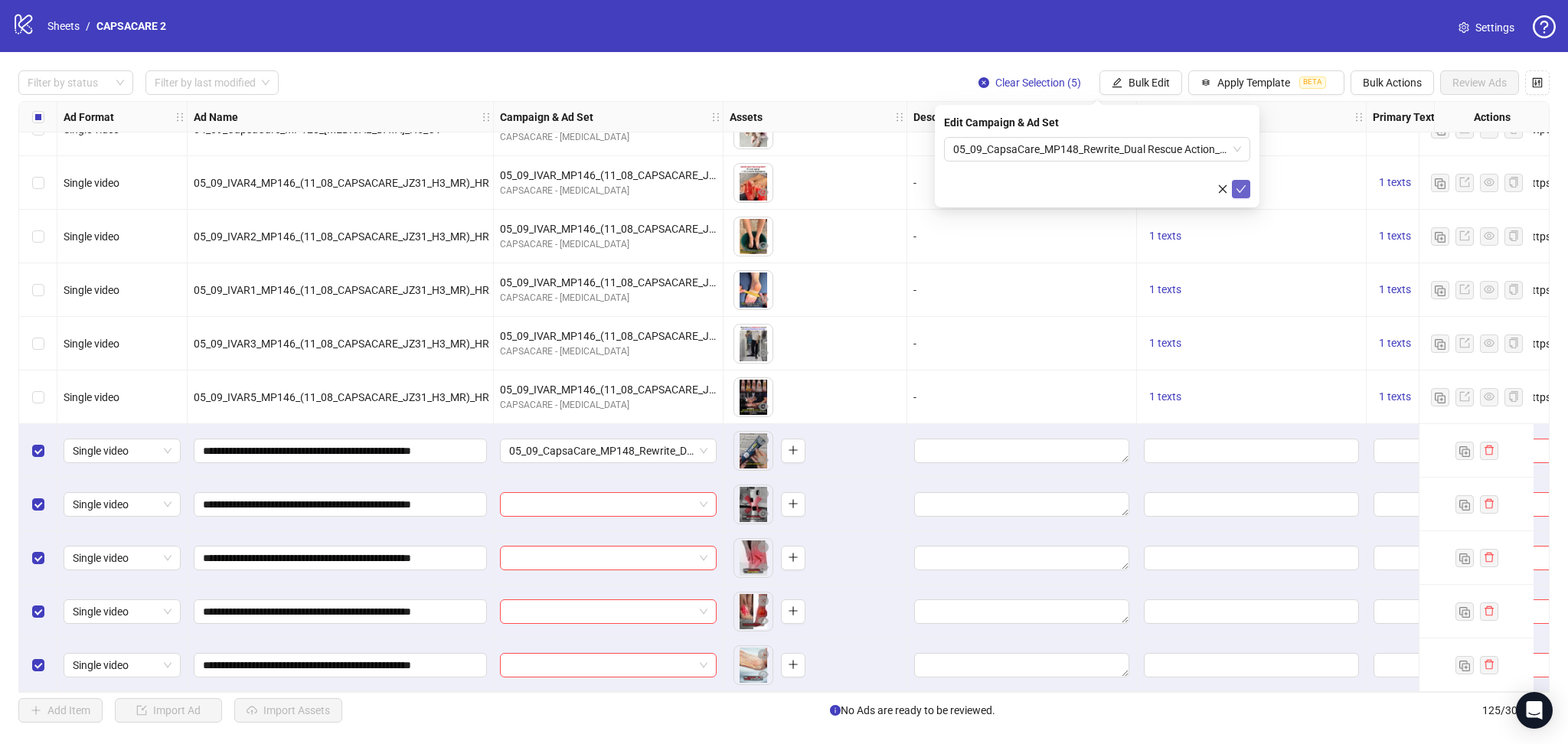
click at [1244, 187] on icon "check" at bounding box center [1241, 189] width 11 height 11
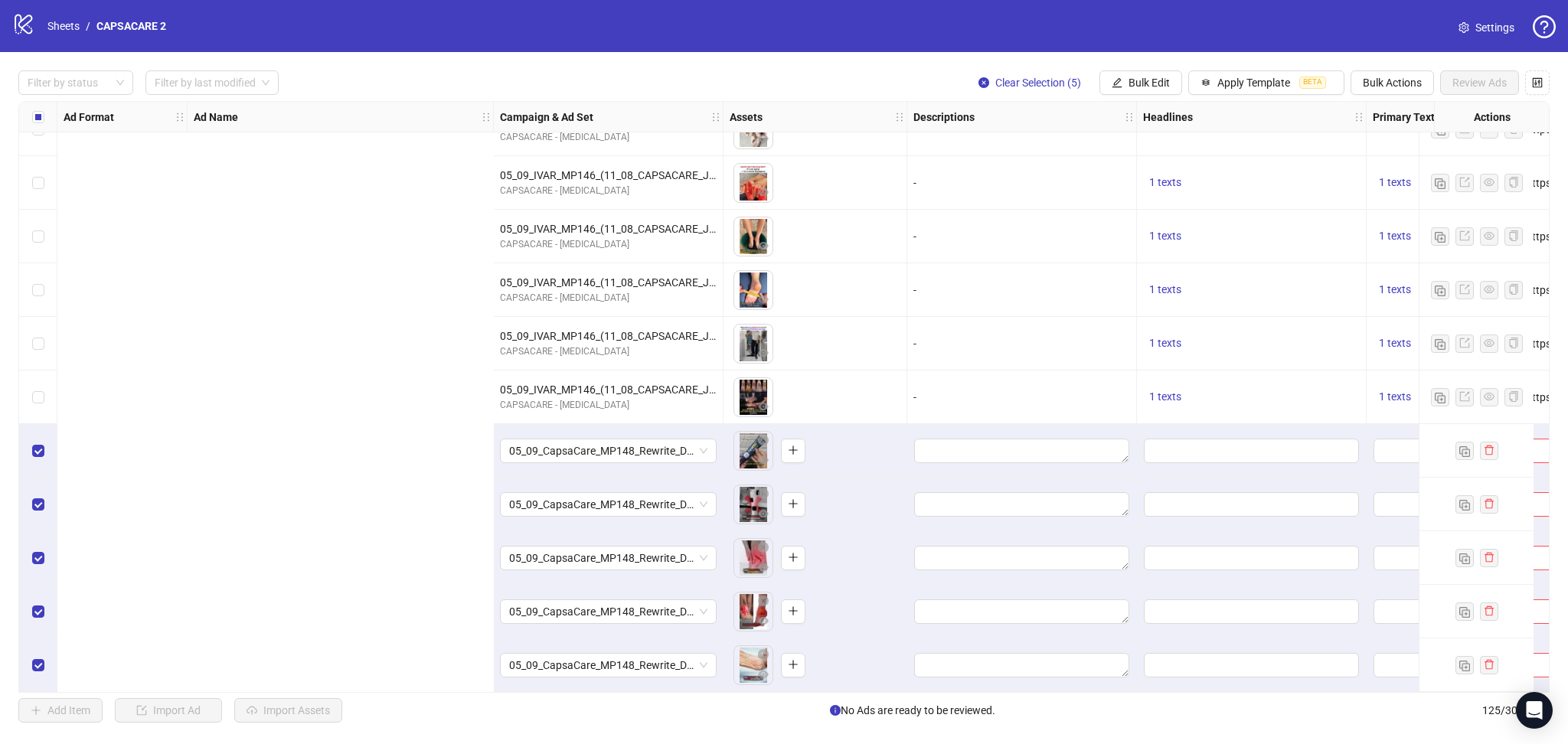
scroll to position [6145, 715]
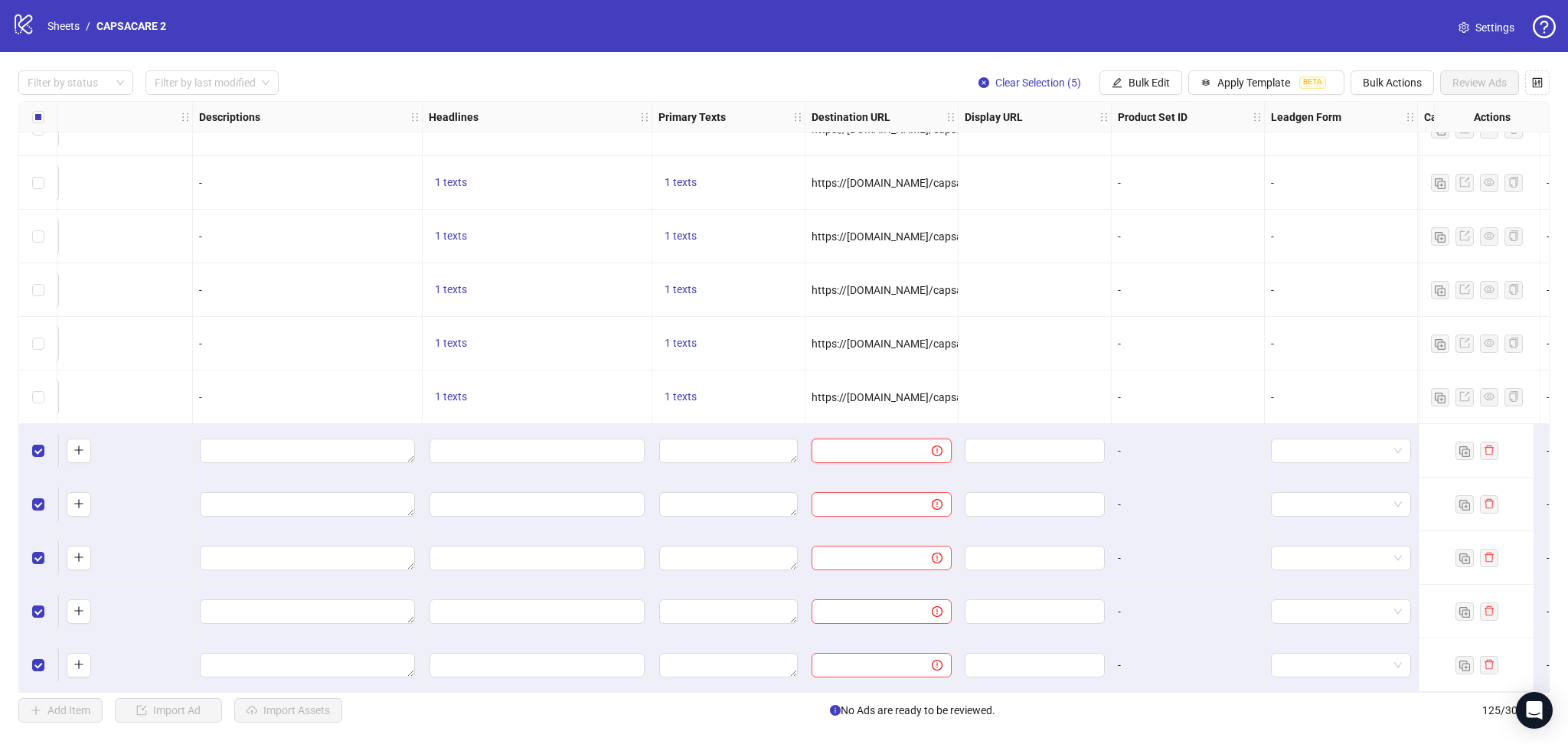
click at [854, 446] on input "text" at bounding box center [865, 451] width 89 height 17
paste input "**********"
type input "**********"
click at [1012, 328] on div at bounding box center [1035, 344] width 153 height 54
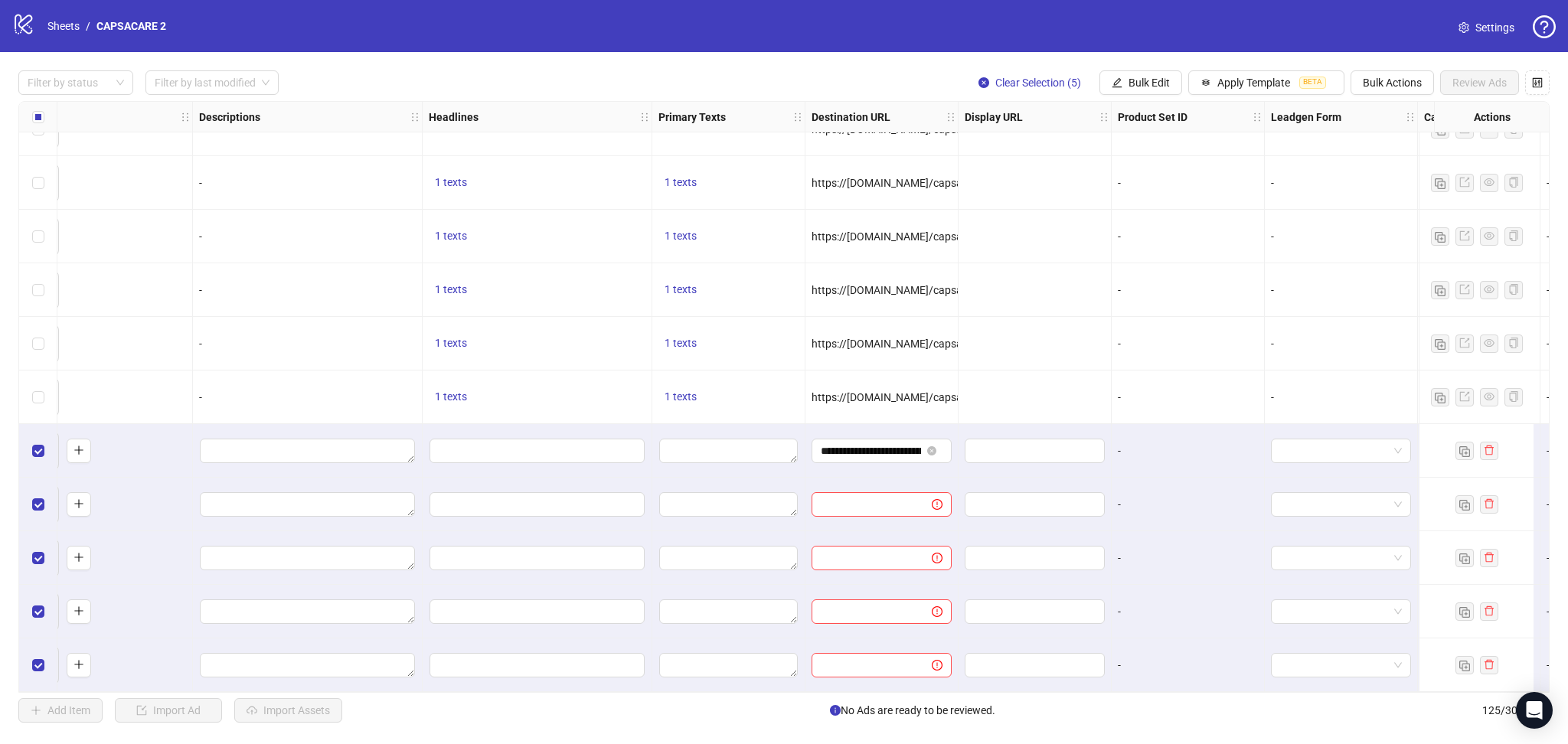
drag, startPoint x: 1047, startPoint y: 693, endPoint x: 1003, endPoint y: 692, distance: 44.0
click at [1003, 692] on div "Ad Format Ad Name Campaign & Ad Set Assets Descriptions Headlines Primary Texts…" at bounding box center [784, 396] width 1531 height 592
drag, startPoint x: 1007, startPoint y: 690, endPoint x: 890, endPoint y: 691, distance: 117.0
click at [890, 691] on div "Ad Format Ad Name Campaign & Ad Set Assets Descriptions Headlines Primary Texts…" at bounding box center [784, 396] width 1531 height 592
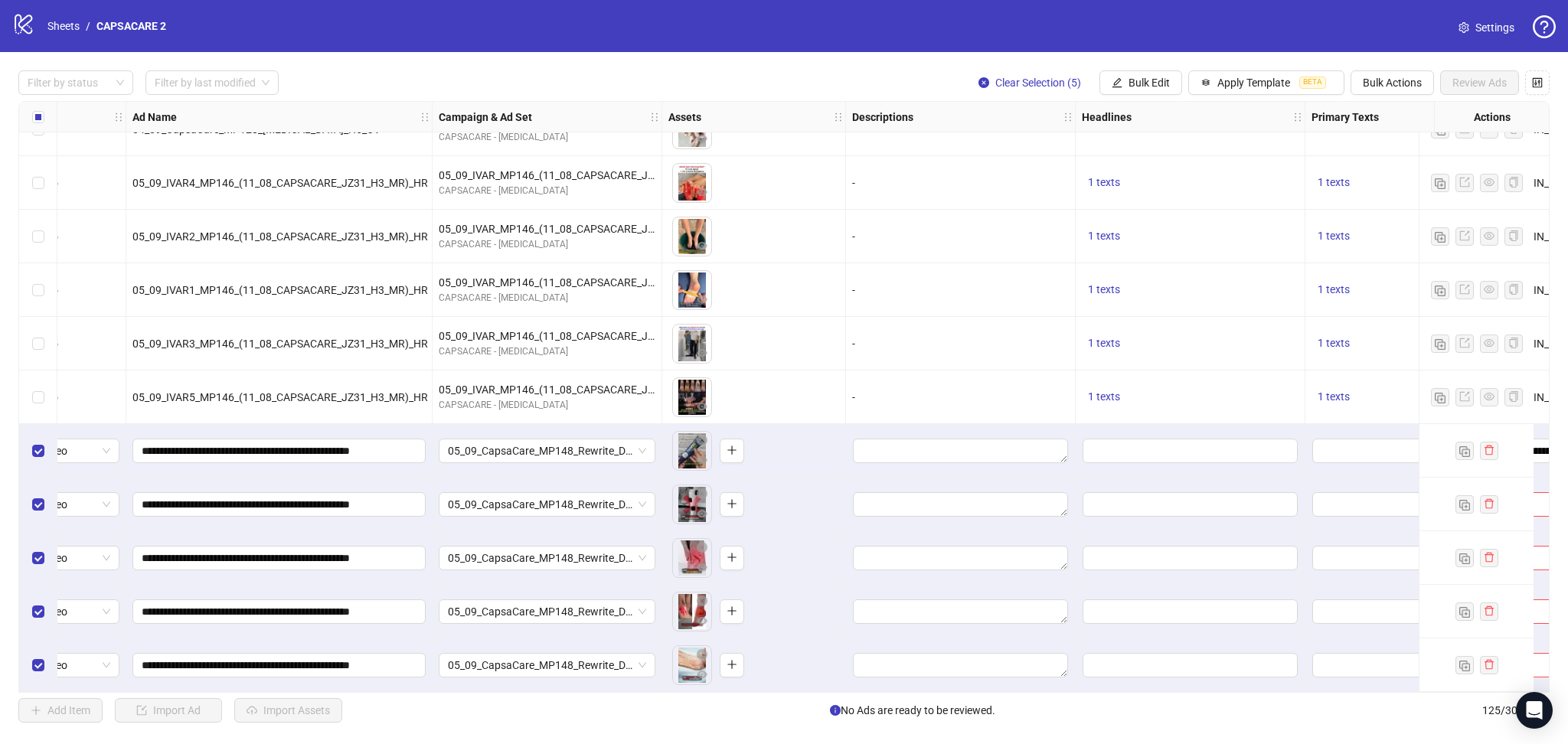
scroll to position [6145, 351]
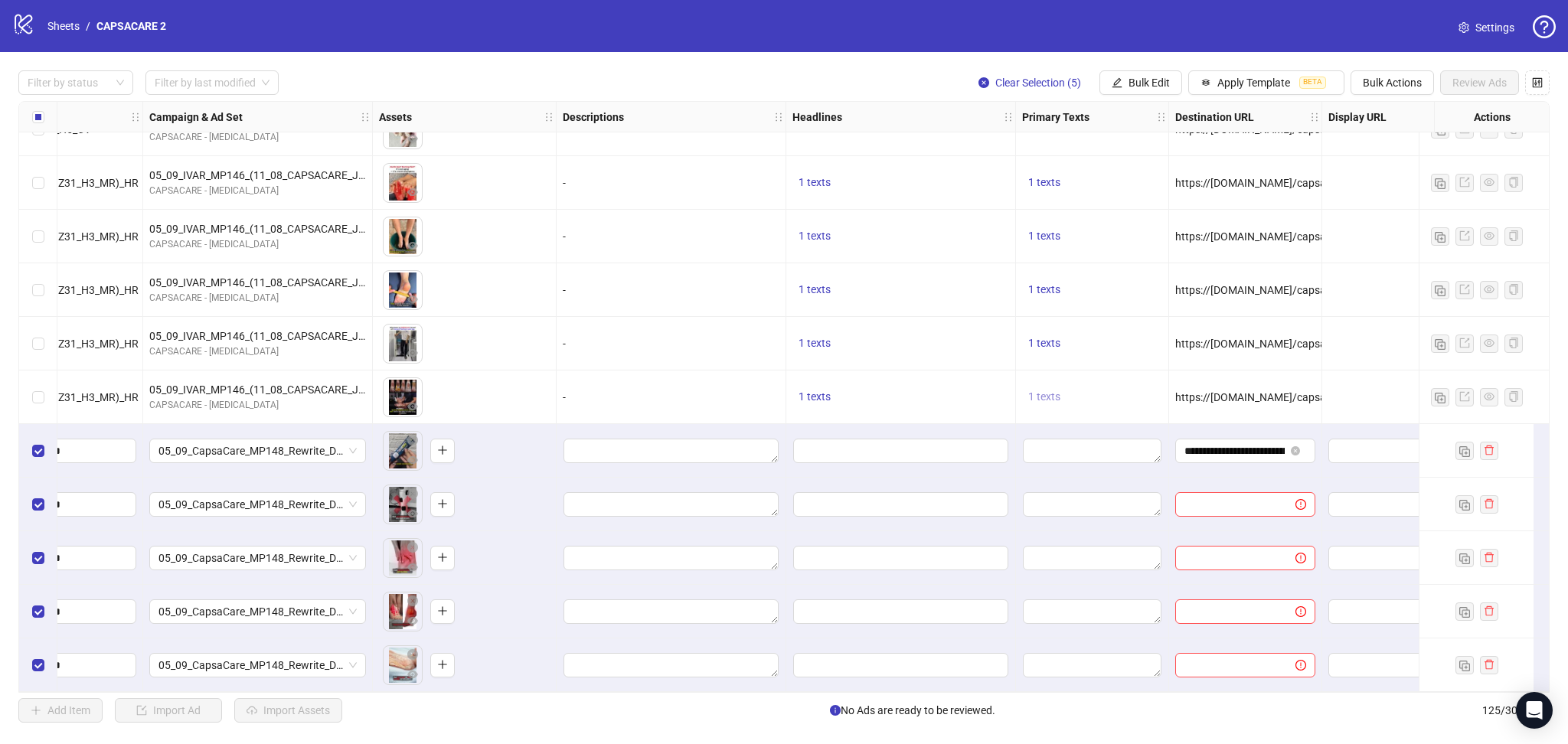
click at [1049, 392] on span "1 texts" at bounding box center [1044, 396] width 32 height 13
click at [972, 328] on div "1 texts" at bounding box center [901, 344] width 230 height 54
click at [1084, 445] on textarea "Edit values" at bounding box center [1092, 450] width 139 height 24
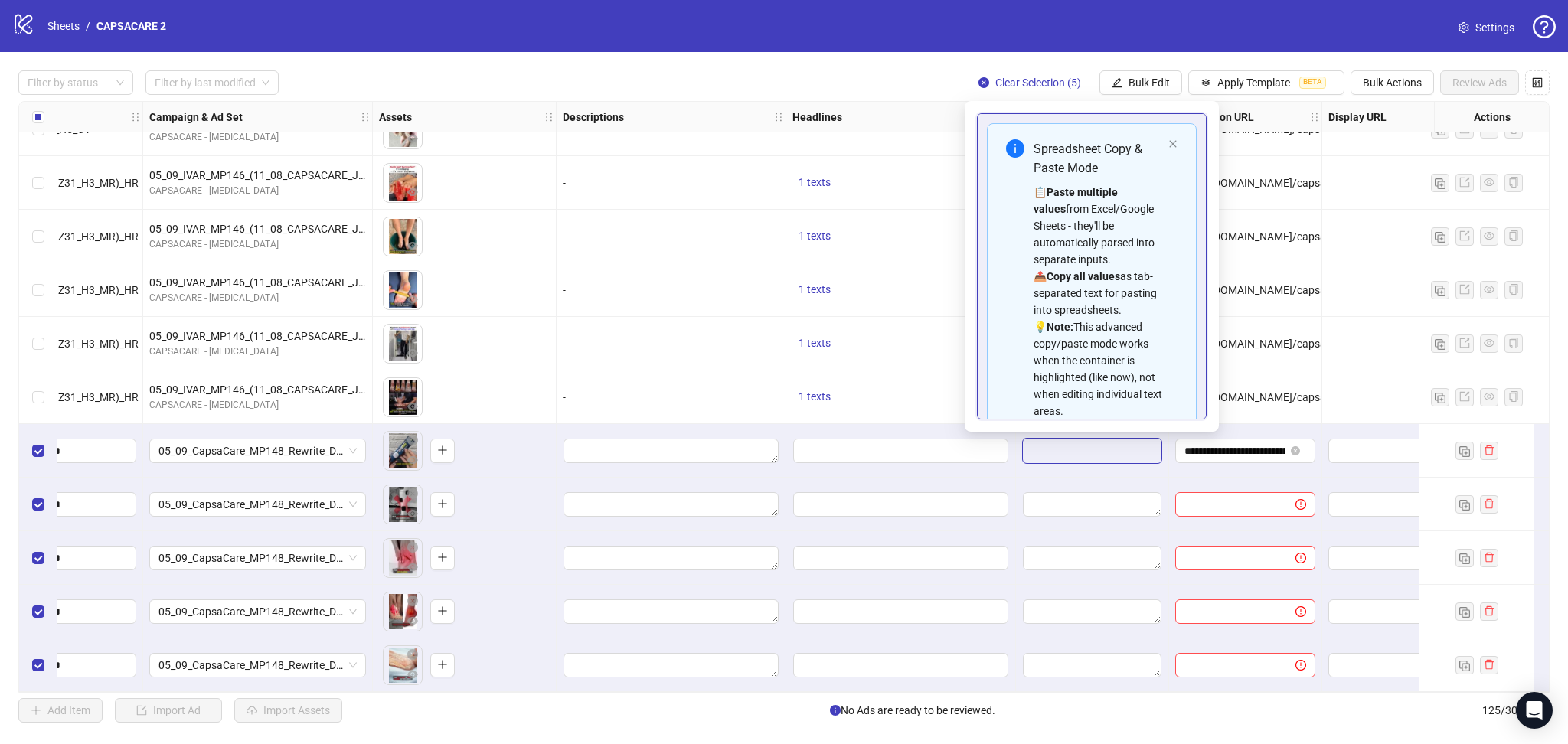
type textarea "**********"
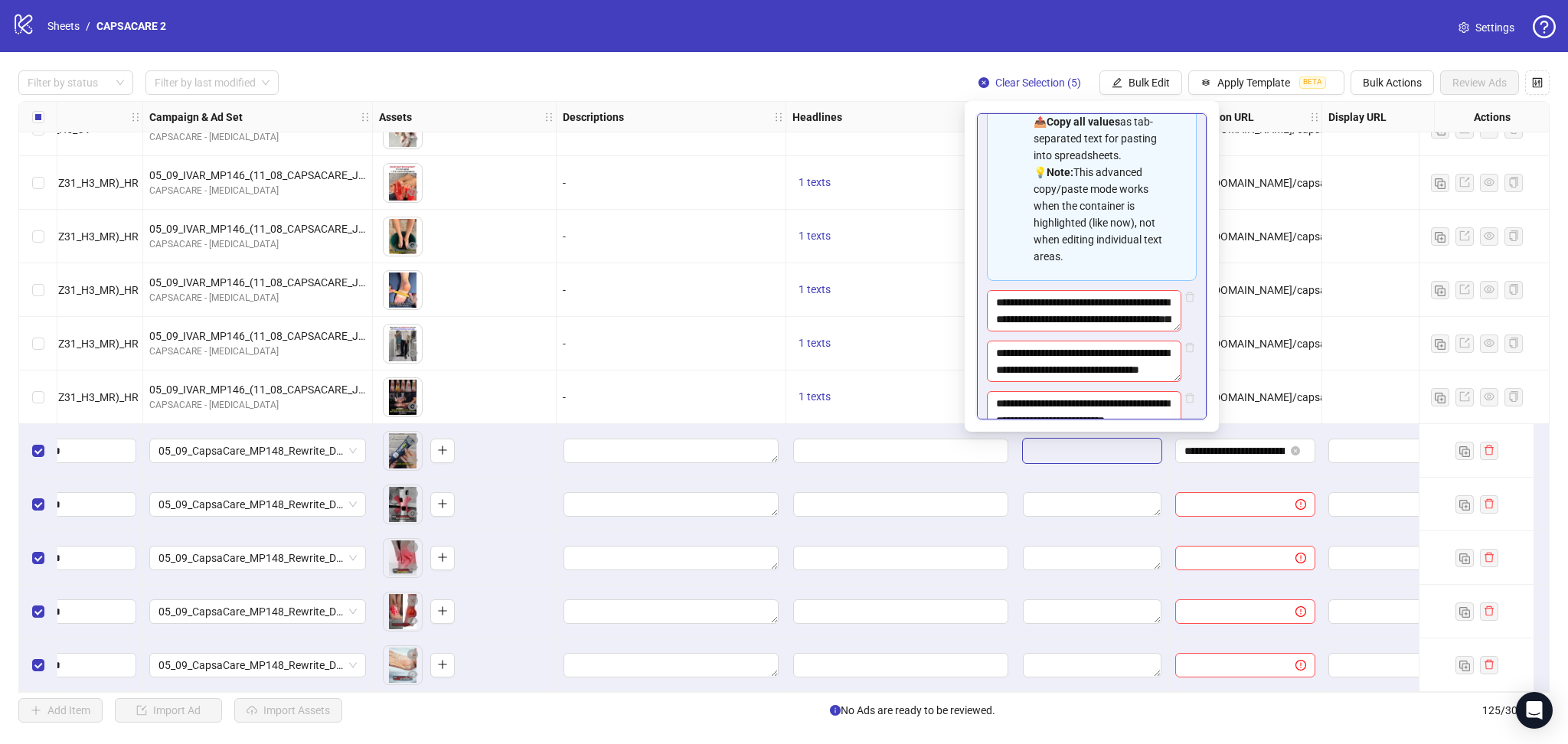
click at [596, 251] on div "-" at bounding box center [671, 236] width 230 height 54
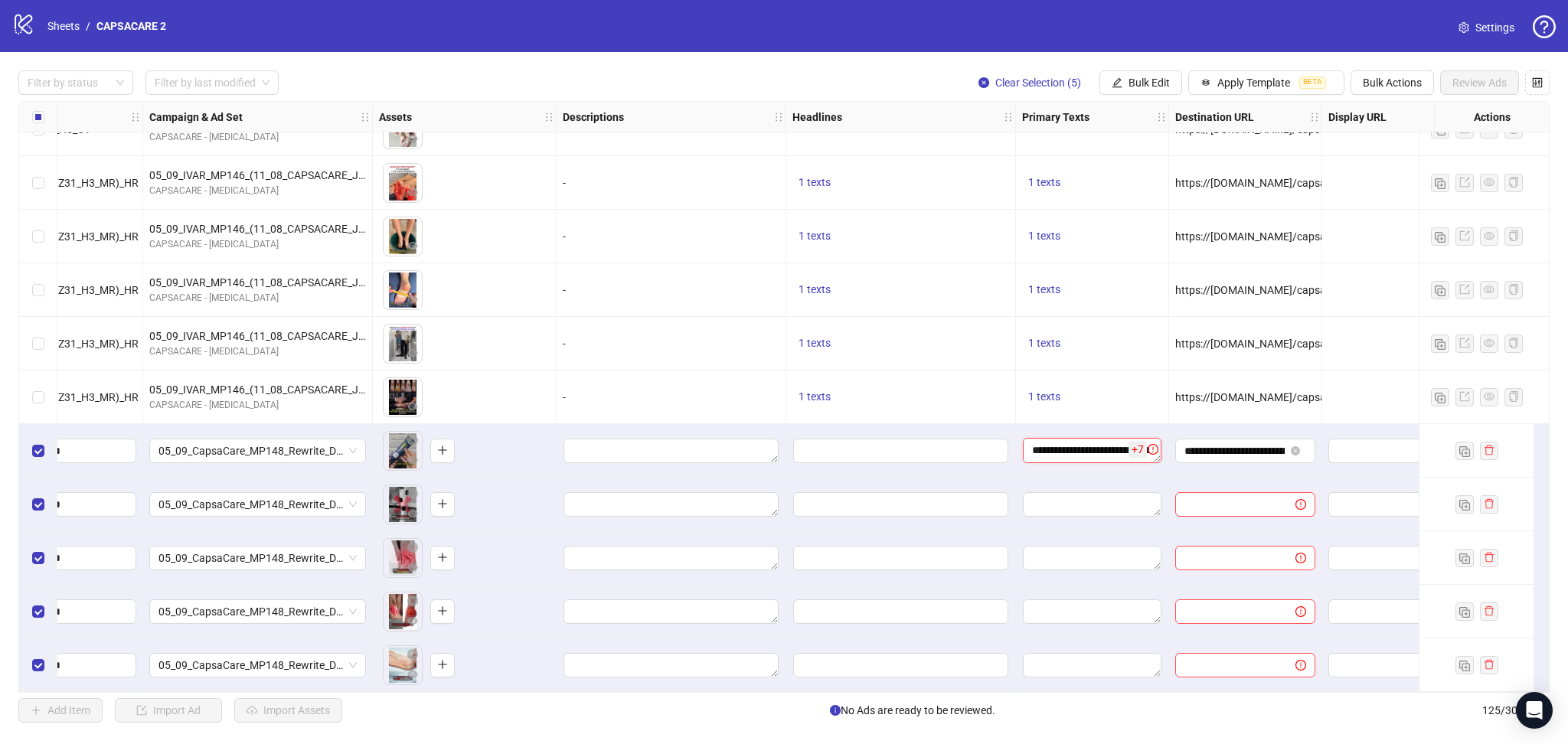
click at [1081, 444] on textarea "**********" at bounding box center [1092, 449] width 139 height 24
click at [1075, 449] on textarea "Edit values" at bounding box center [1092, 450] width 139 height 24
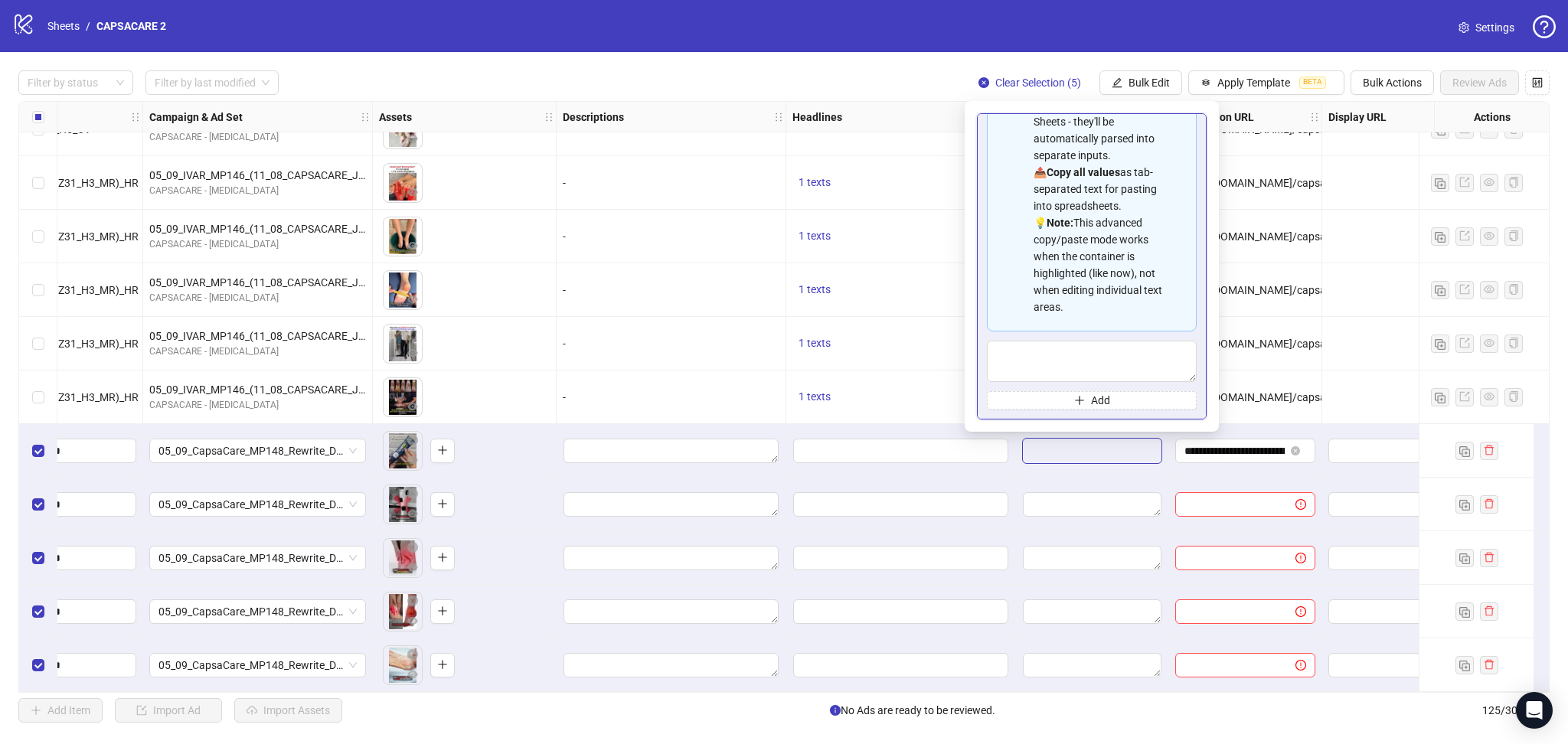
type textarea "**********"
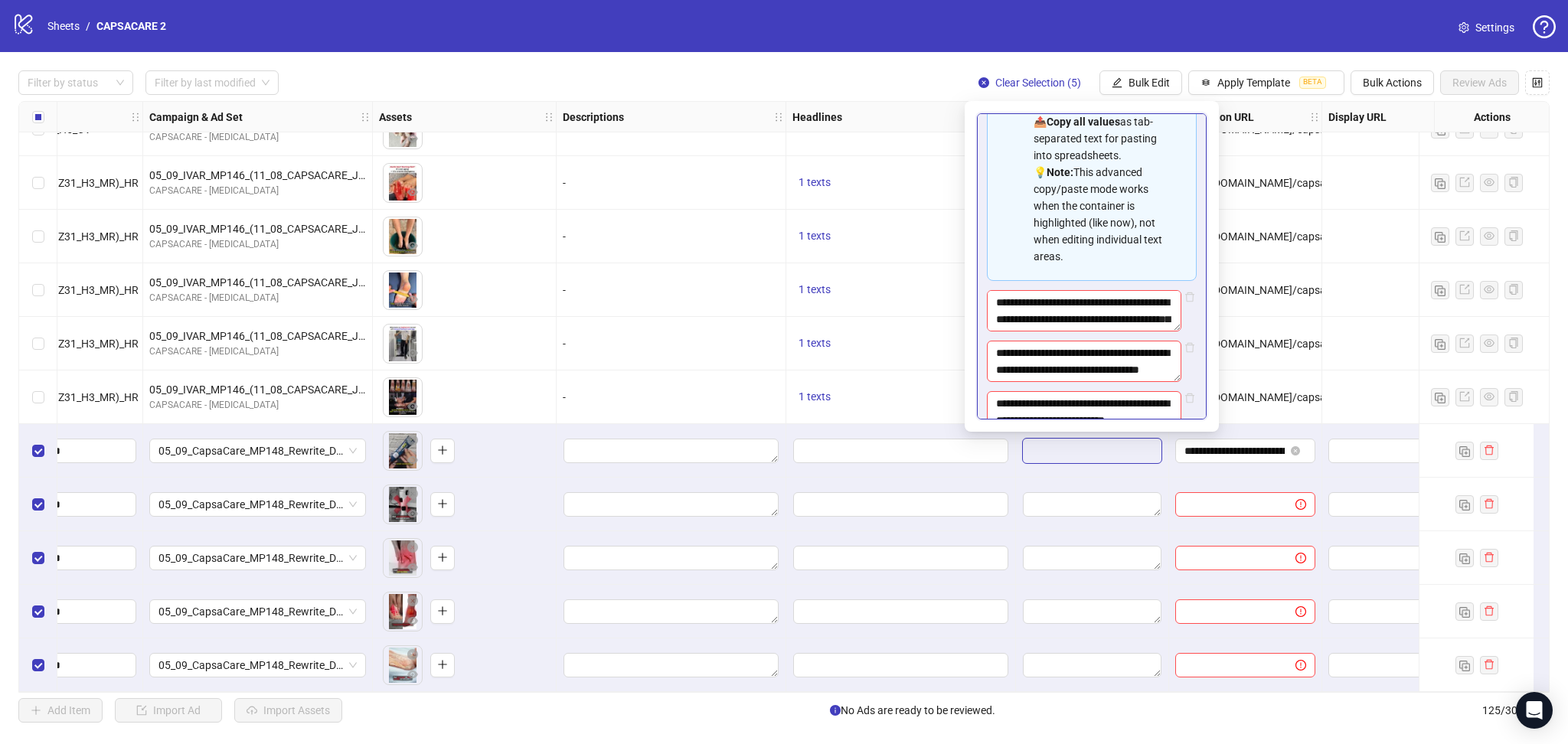
click at [872, 327] on div "1 texts" at bounding box center [901, 344] width 230 height 54
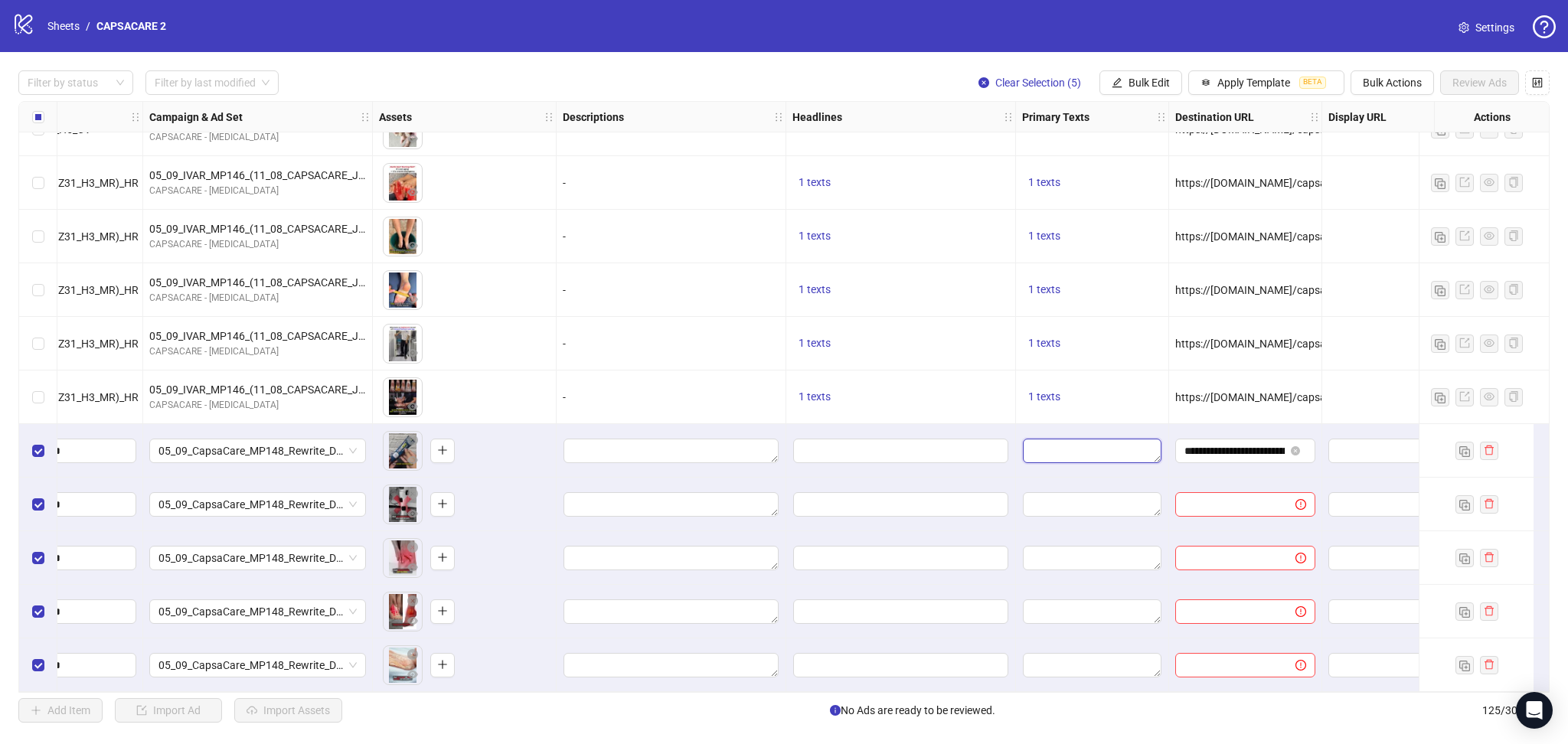
click at [1058, 438] on textarea "Edit values" at bounding box center [1092, 450] width 139 height 24
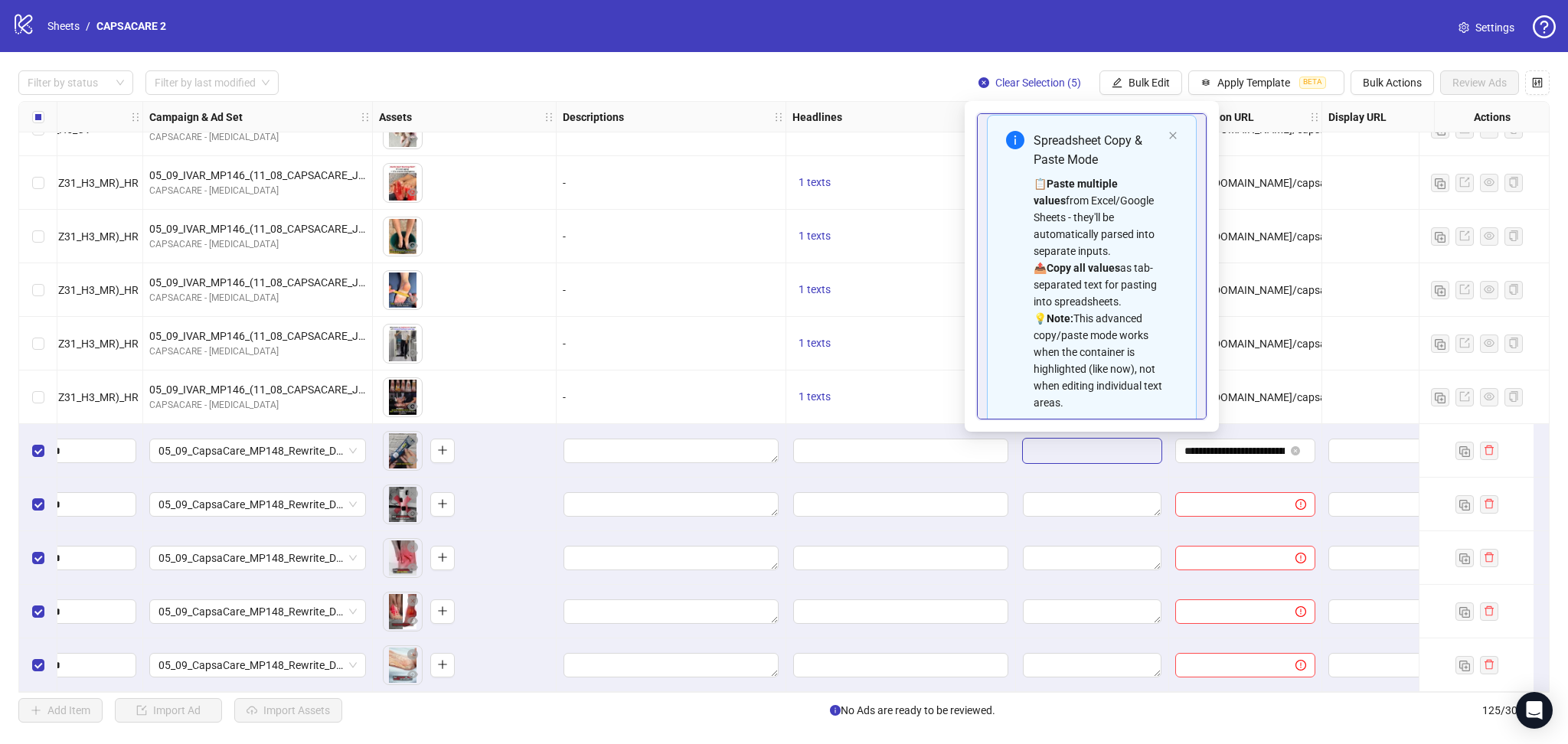
scroll to position [0, 0]
click at [1168, 145] on icon "close" at bounding box center [1172, 144] width 9 height 9
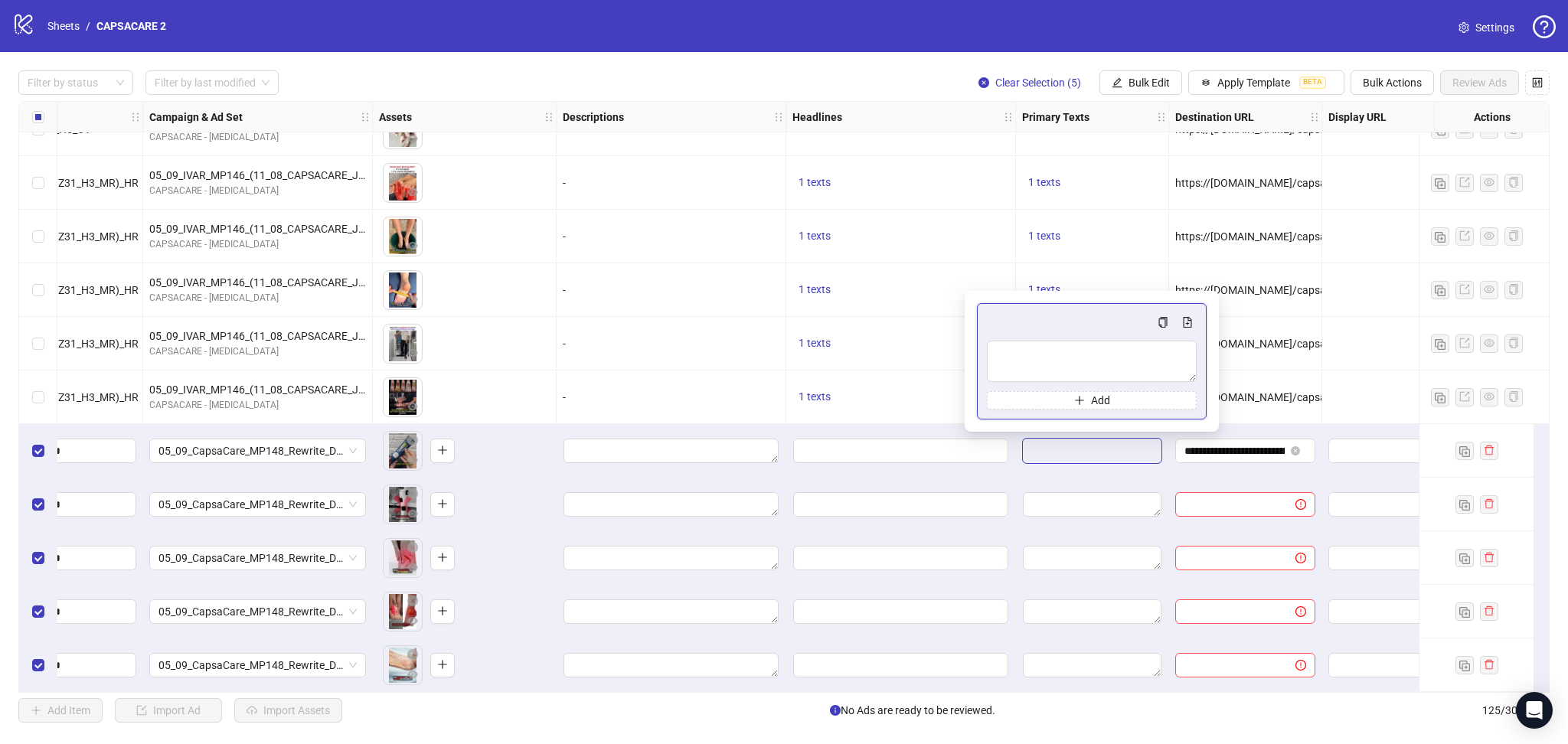
click at [924, 388] on div "1 texts" at bounding box center [900, 397] width 216 height 19
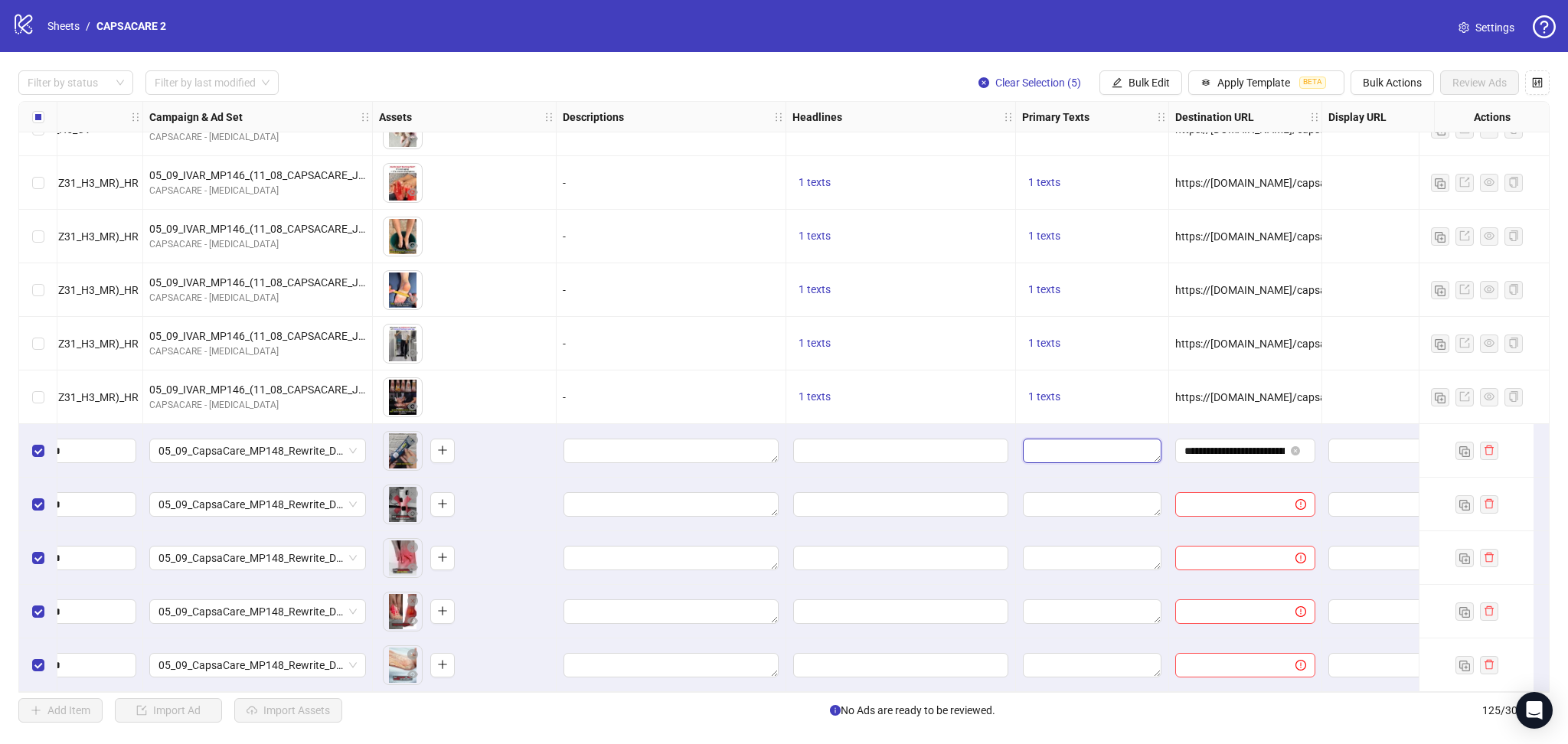
click at [1059, 440] on textarea "Edit values" at bounding box center [1092, 450] width 139 height 24
click at [1062, 518] on textarea "Multi-text input container - paste or copy values" at bounding box center [1092, 529] width 210 height 41
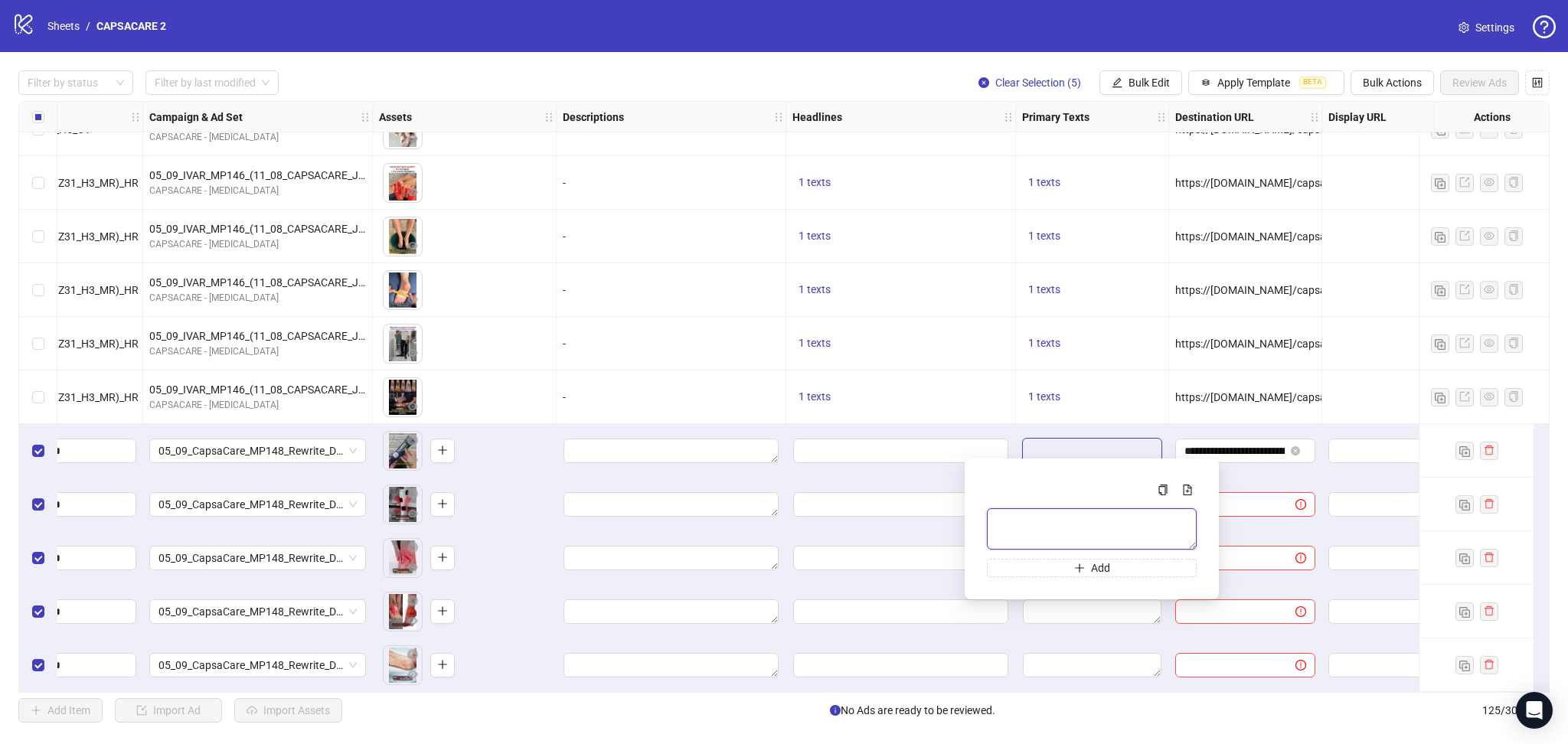
paste textarea "**********"
type textarea "**********"
click at [974, 298] on div "1 texts" at bounding box center [901, 290] width 230 height 54
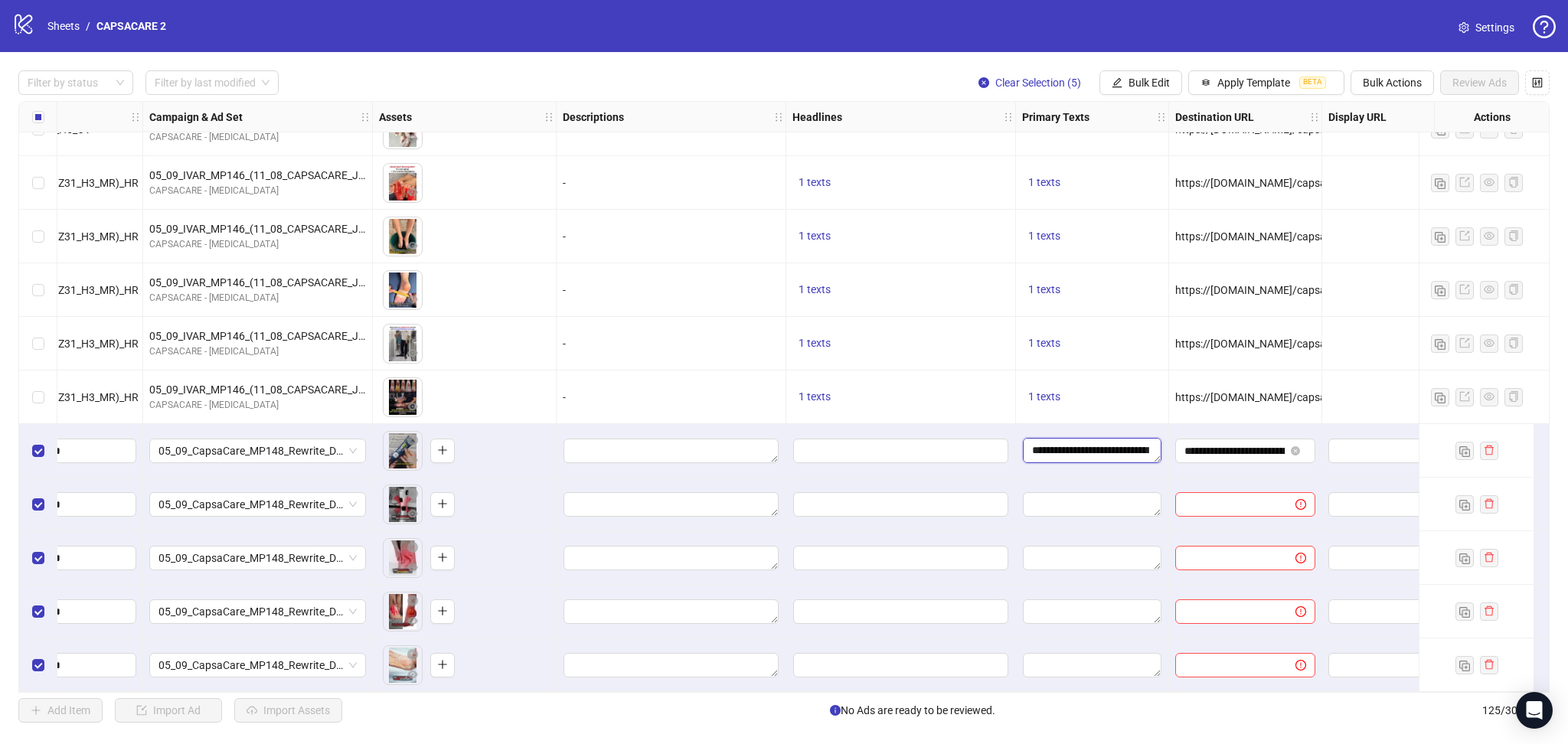
click at [1089, 443] on textarea "**********" at bounding box center [1092, 449] width 139 height 24
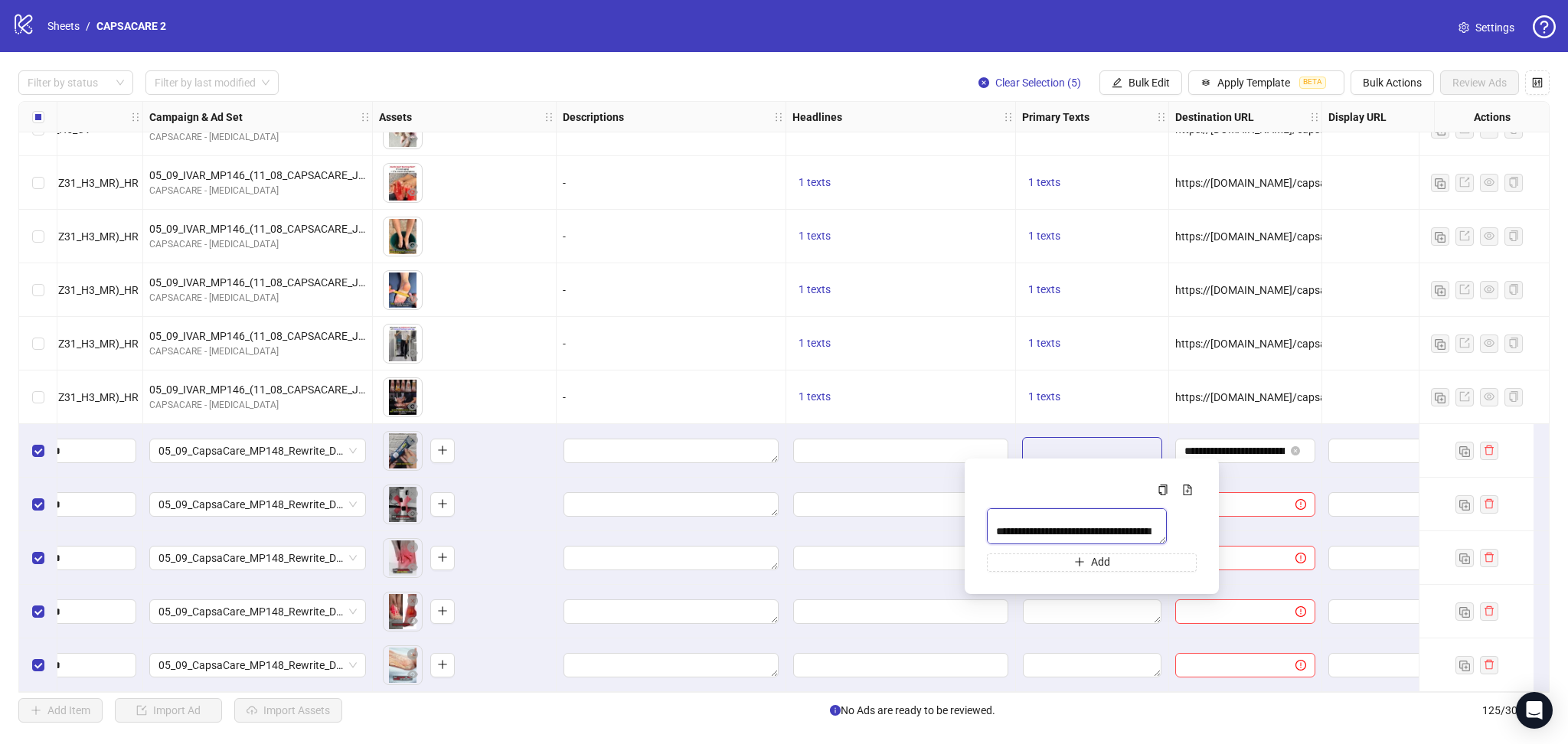
scroll to position [282, 0]
click at [951, 326] on div "1 texts" at bounding box center [901, 344] width 230 height 54
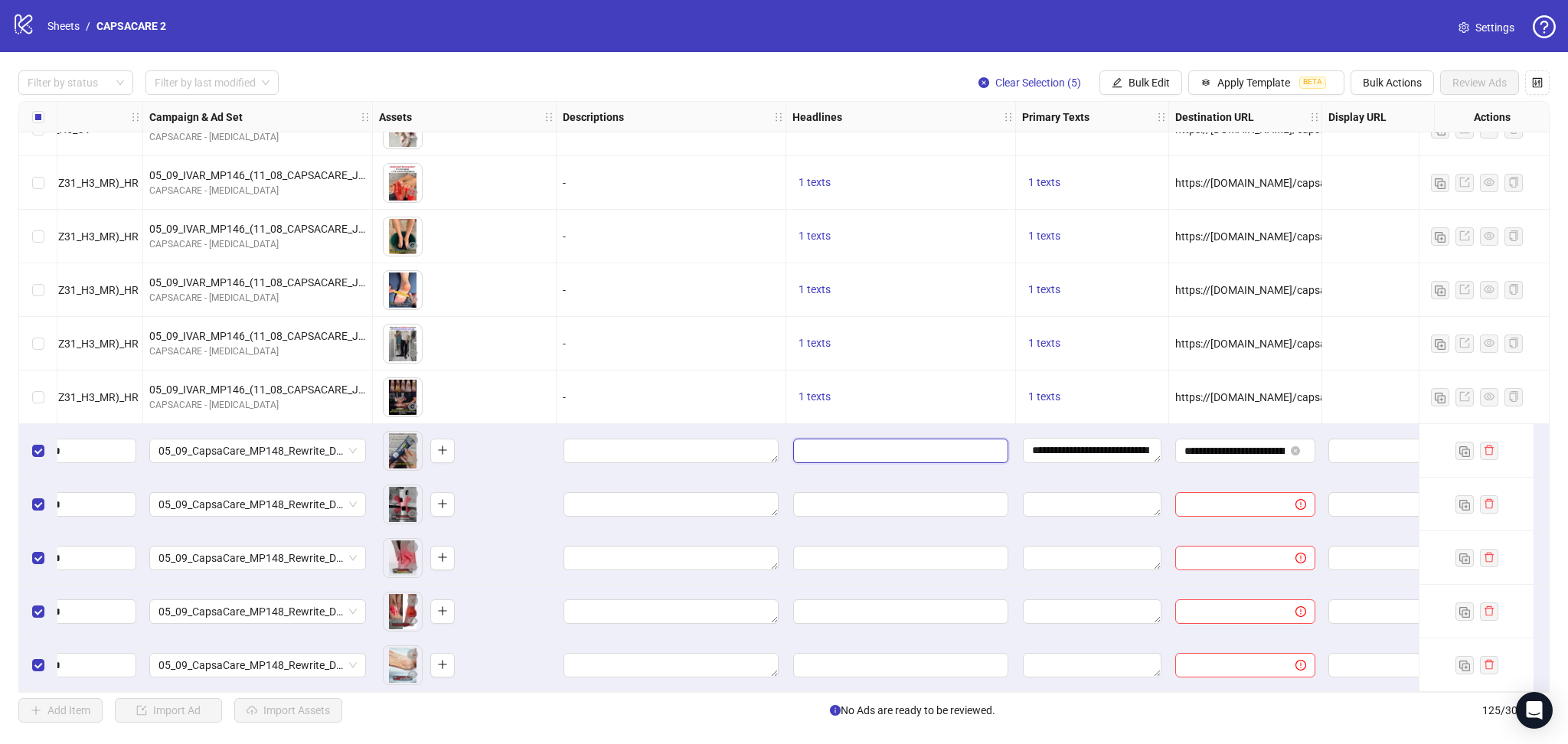
click at [938, 448] on input "Edit values" at bounding box center [901, 450] width 215 height 24
type input "**********"
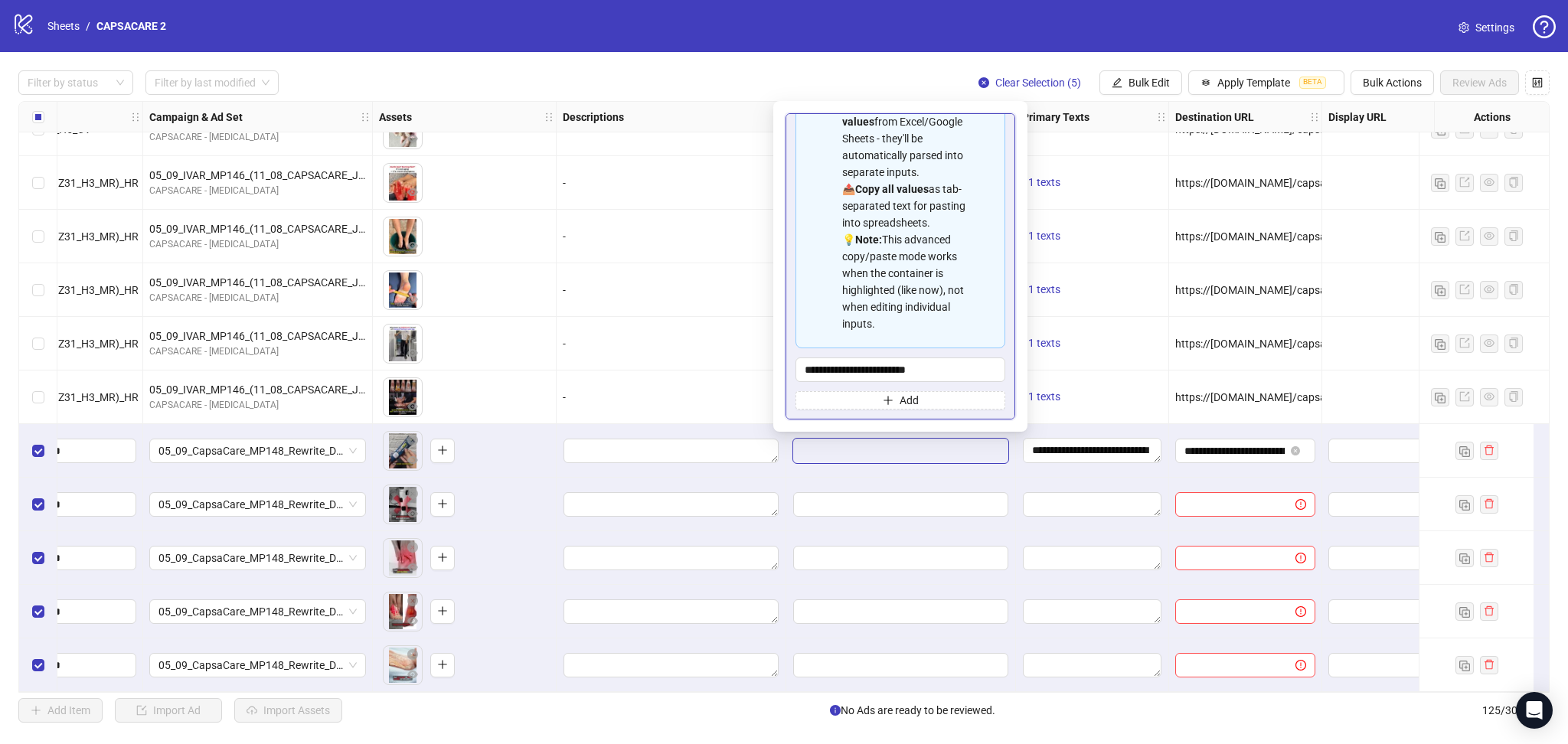
click at [660, 311] on div "-" at bounding box center [671, 290] width 230 height 54
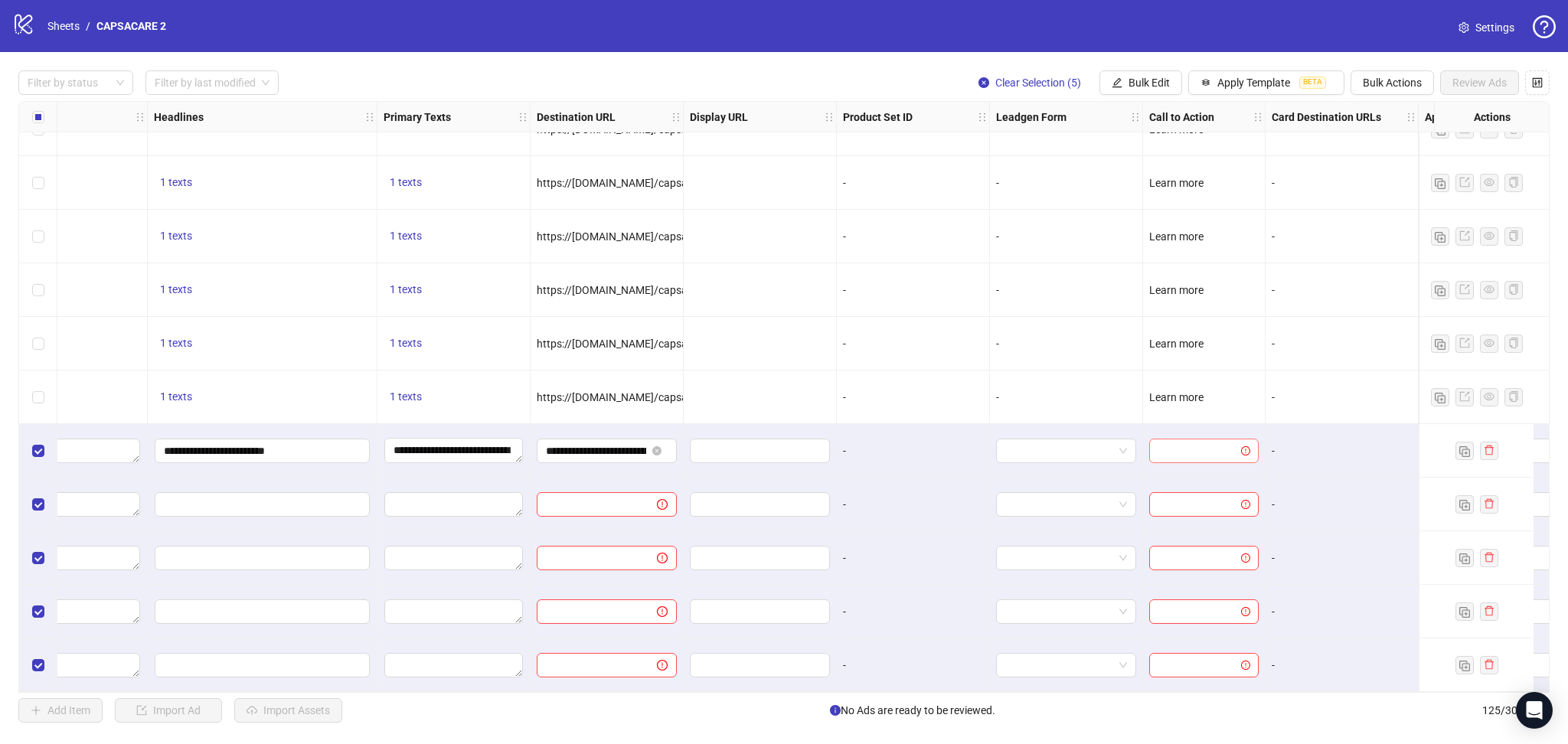
scroll to position [6145, 1106]
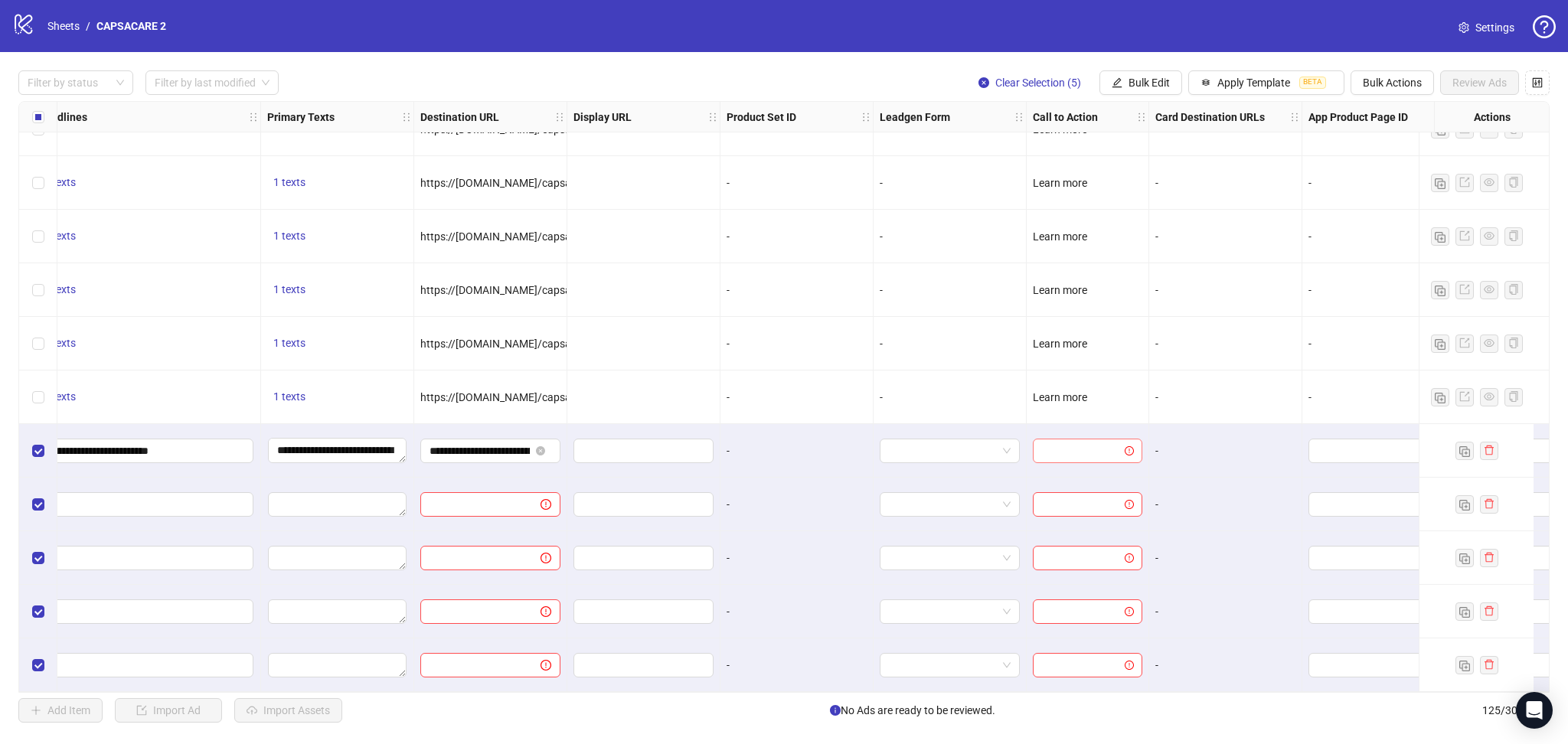
drag, startPoint x: 1066, startPoint y: 446, endPoint x: 1081, endPoint y: 448, distance: 15.1
click at [1069, 447] on input "search" at bounding box center [1081, 450] width 77 height 23
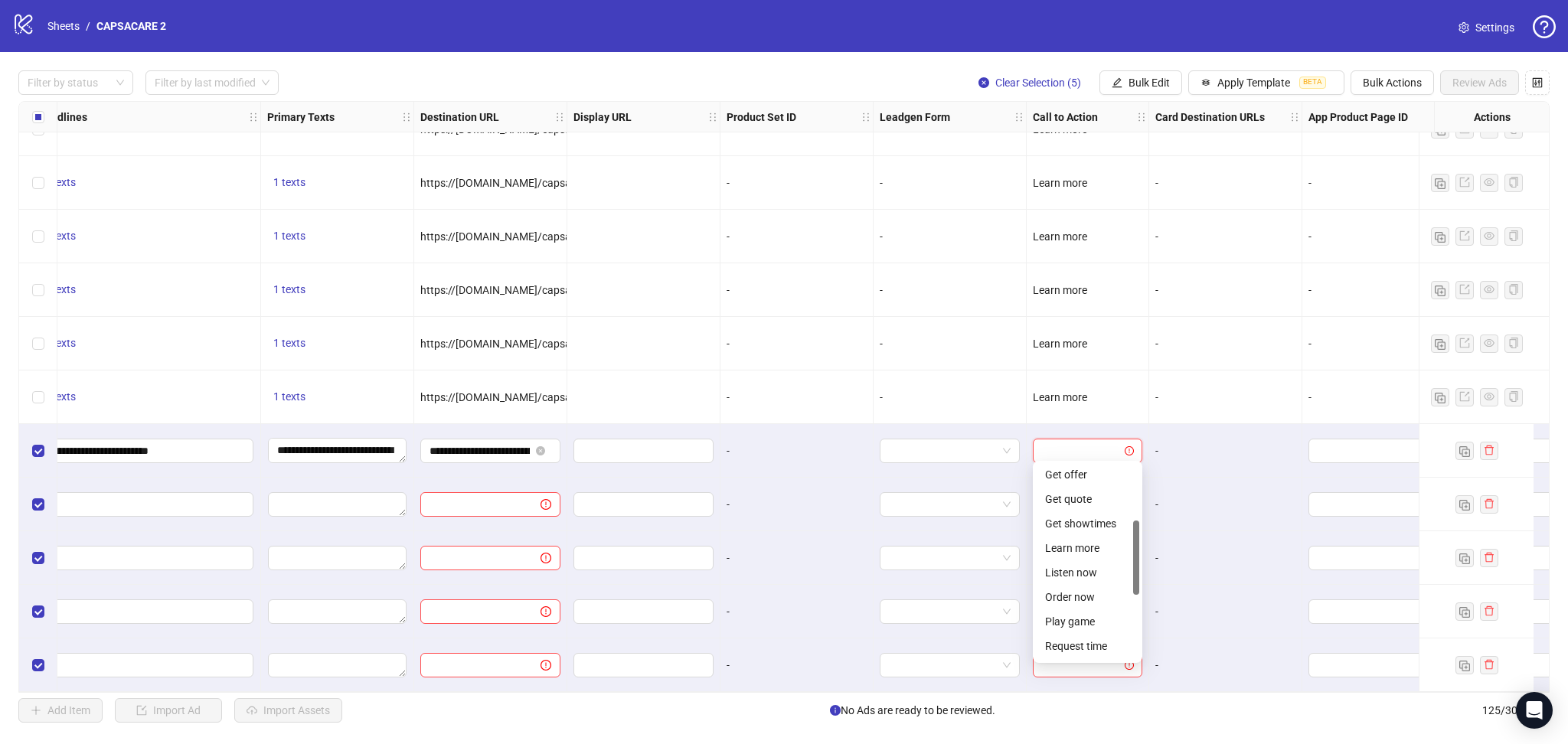
drag, startPoint x: 1138, startPoint y: 529, endPoint x: 1140, endPoint y: 586, distance: 57.0
click at [1140, 586] on div "APPLY_NOW BOOK_TRAVEL CONTACT_US Get offer Get quote Get showtimes Learn more L…" at bounding box center [1087, 562] width 109 height 202
click at [1099, 552] on div "Learn more" at bounding box center [1087, 548] width 85 height 17
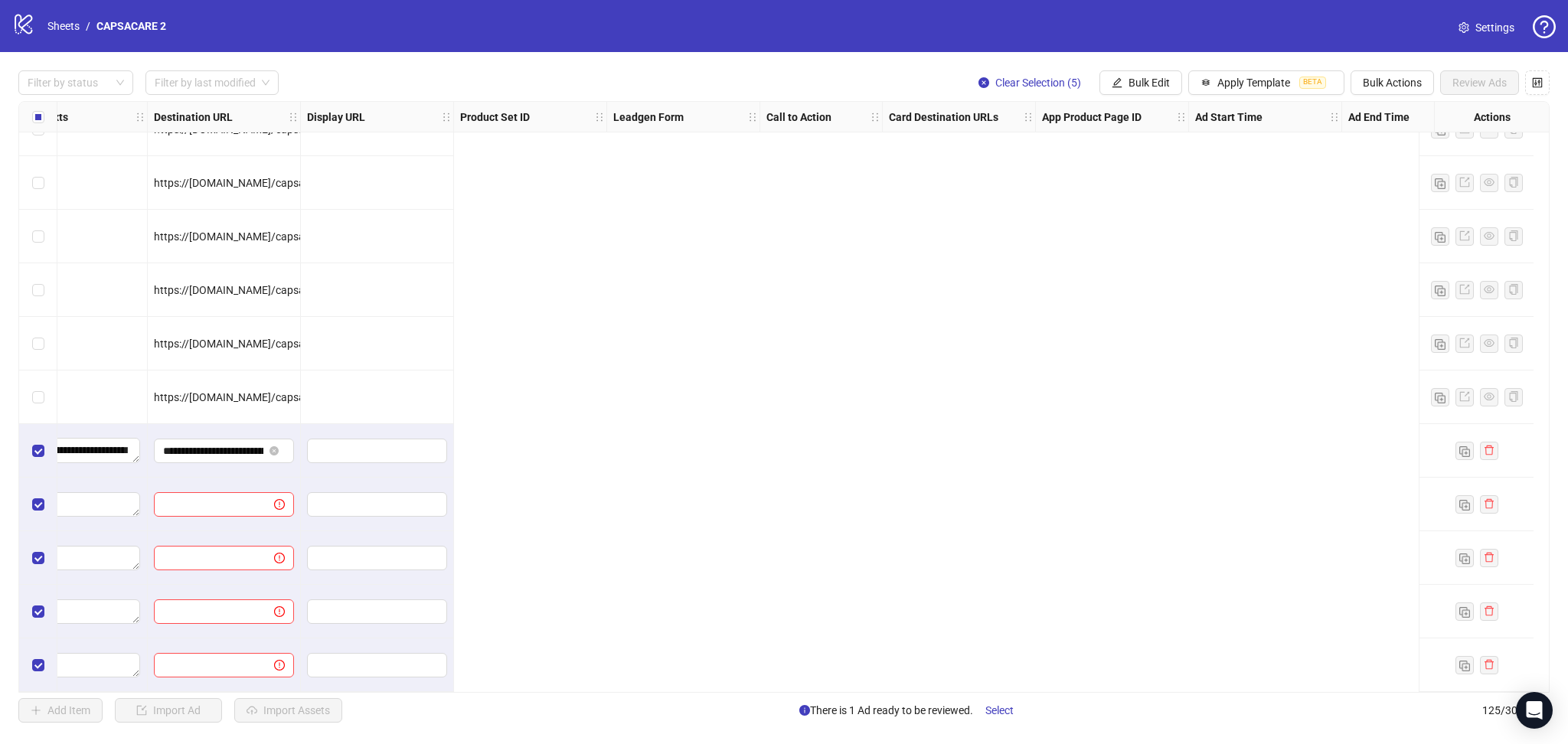
scroll to position [6145, 0]
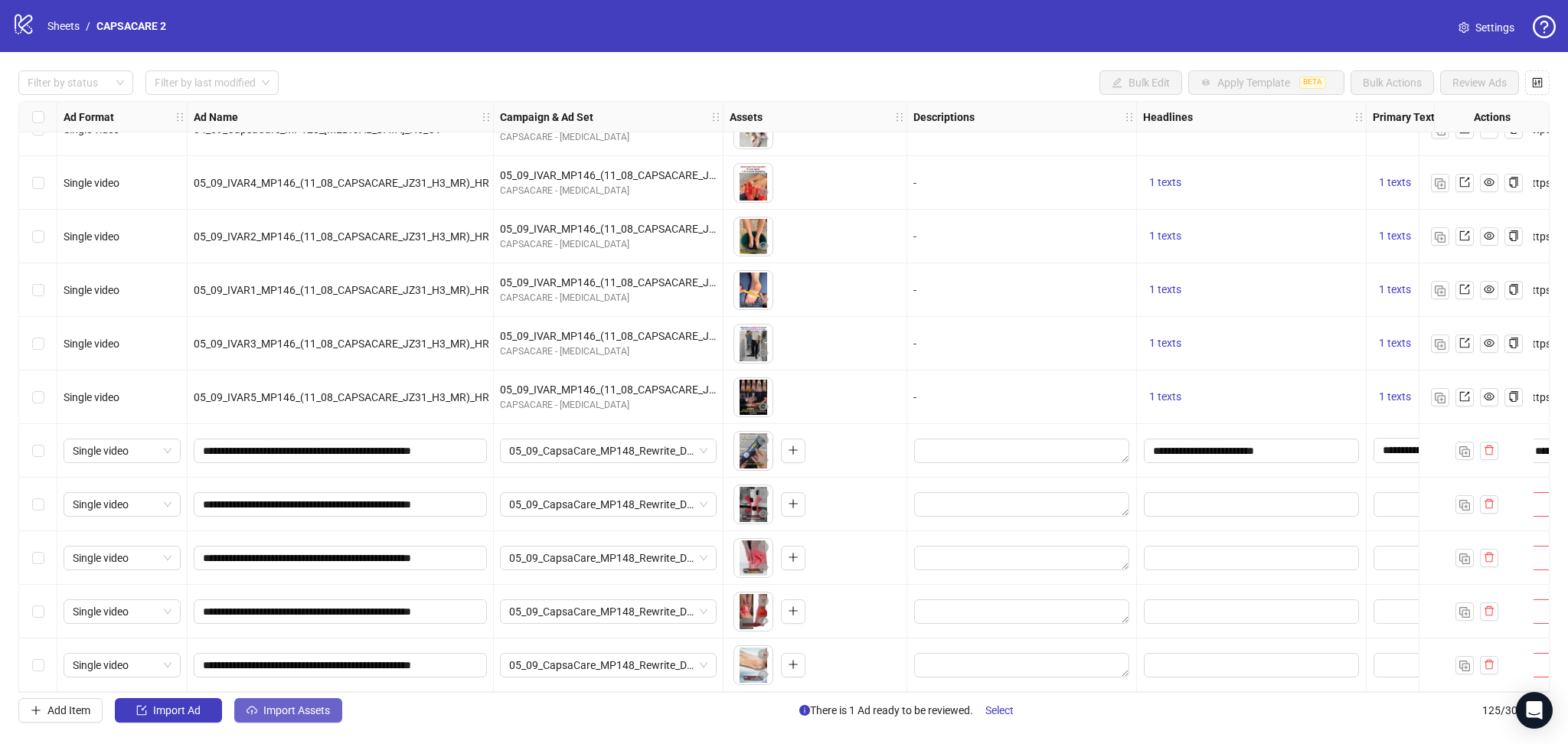
click at [273, 710] on span "Import Assets" at bounding box center [296, 710] width 66 height 13
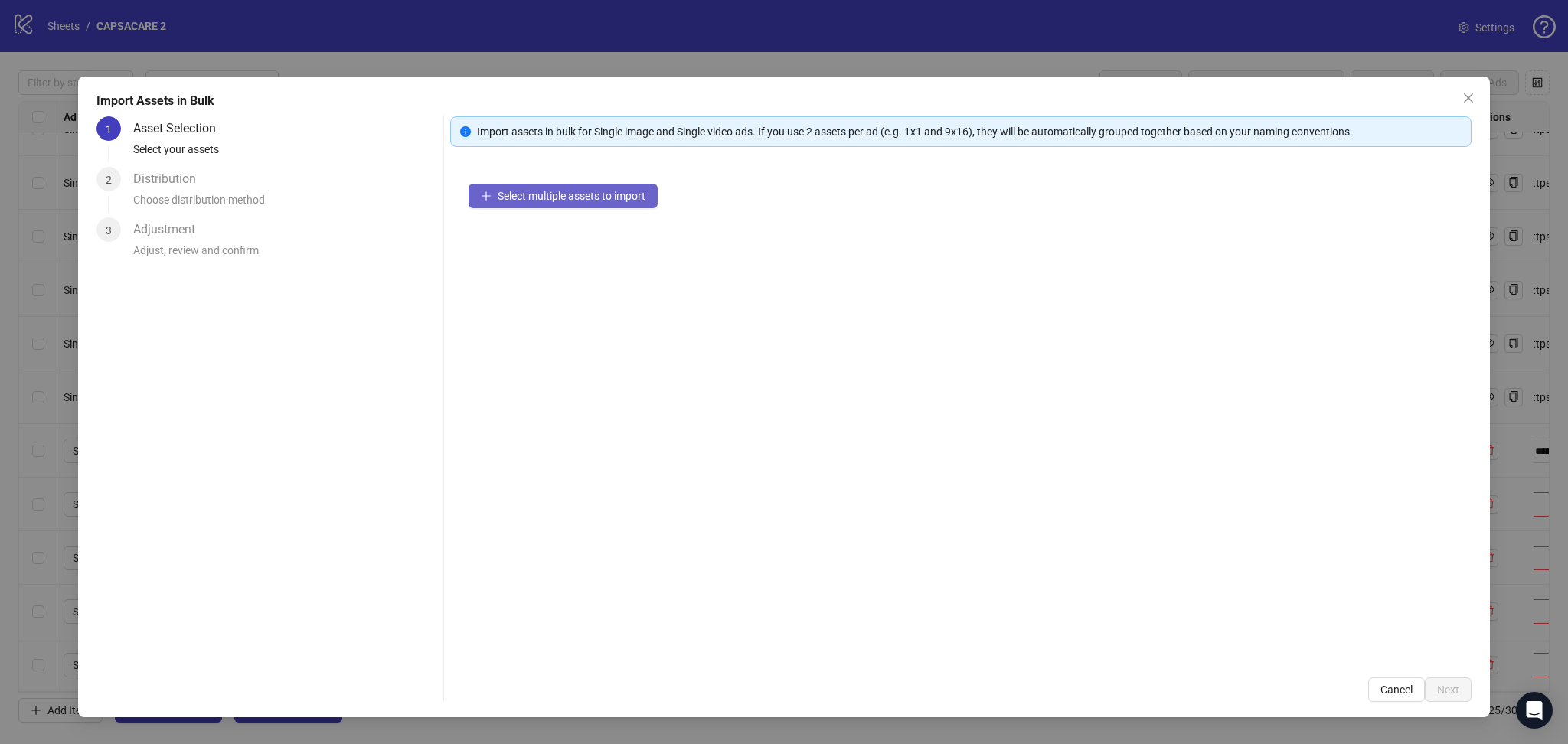
click at [518, 194] on span "Select multiple assets to import" at bounding box center [571, 196] width 148 height 13
click at [1444, 685] on span "Next" at bounding box center [1448, 689] width 22 height 13
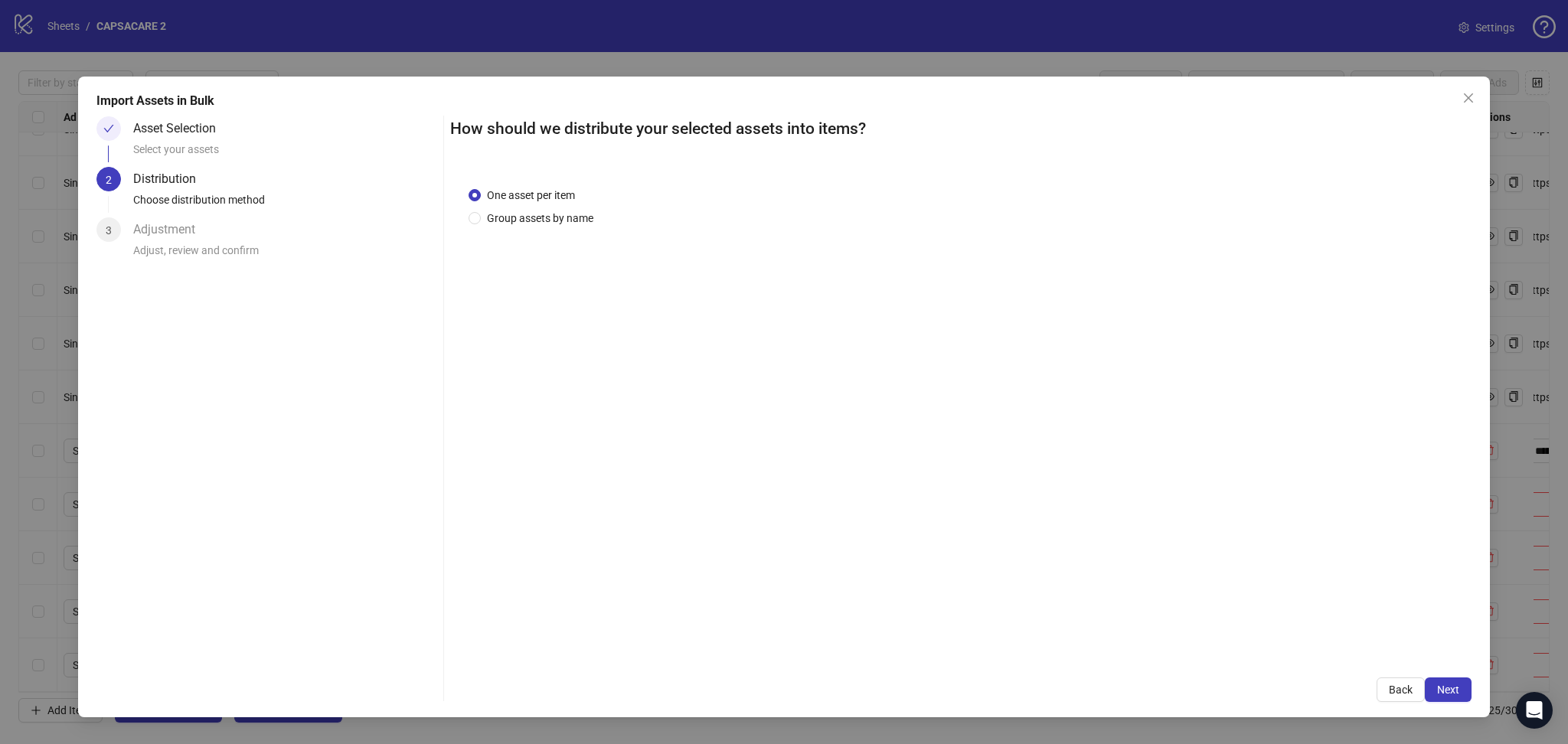
click at [1453, 696] on span "Next" at bounding box center [1448, 689] width 22 height 13
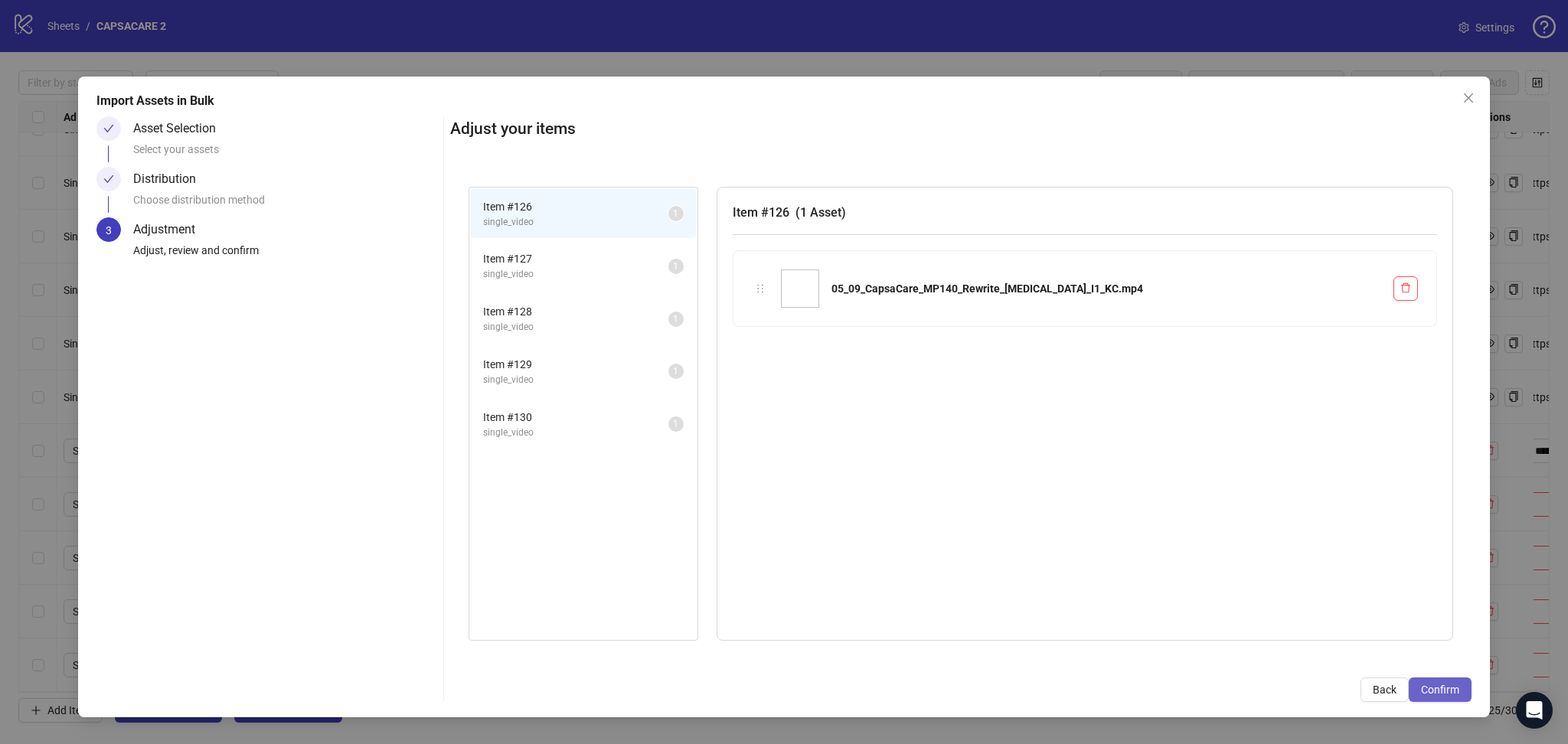
click at [1458, 692] on span "Confirm" at bounding box center [1439, 689] width 38 height 13
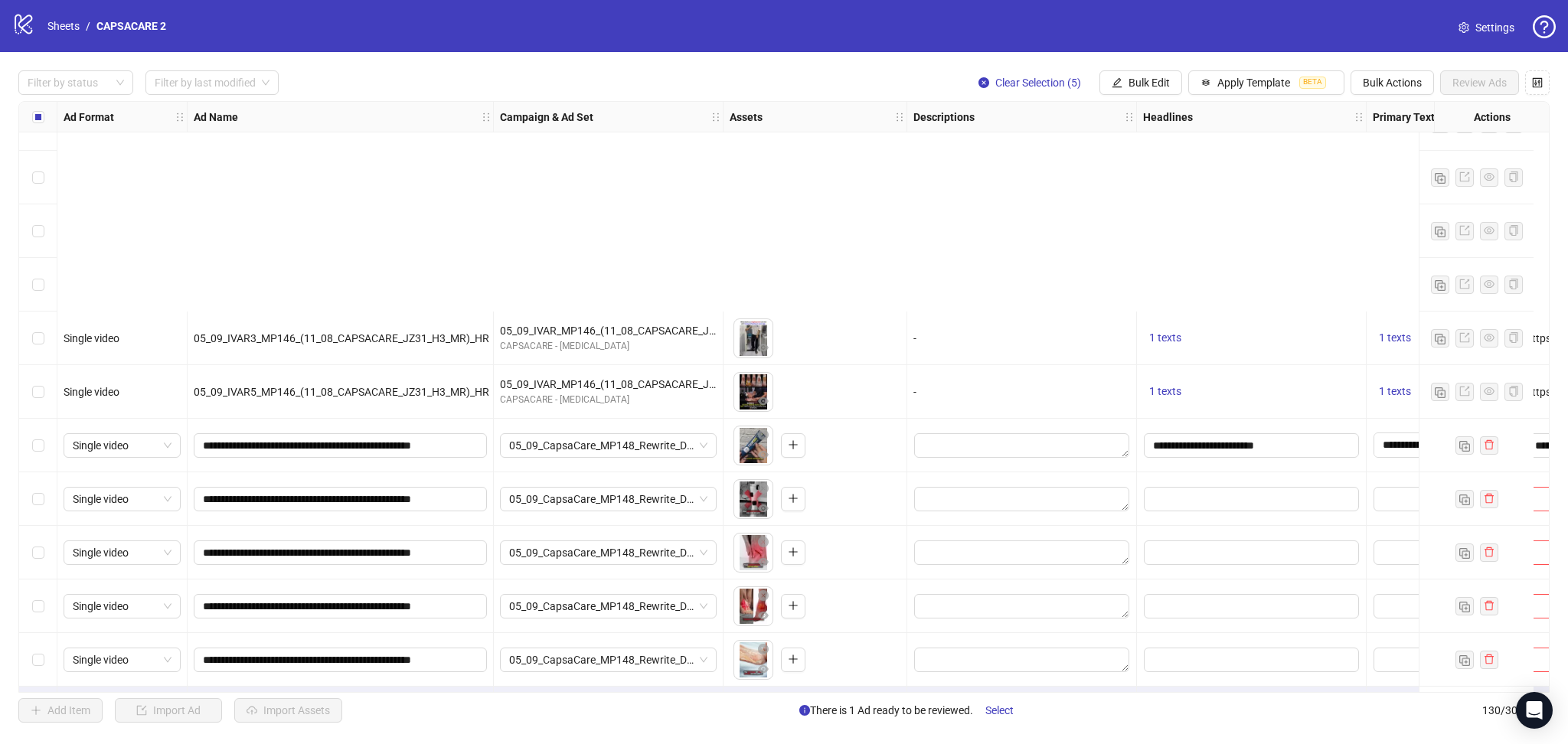
scroll to position [6412, 0]
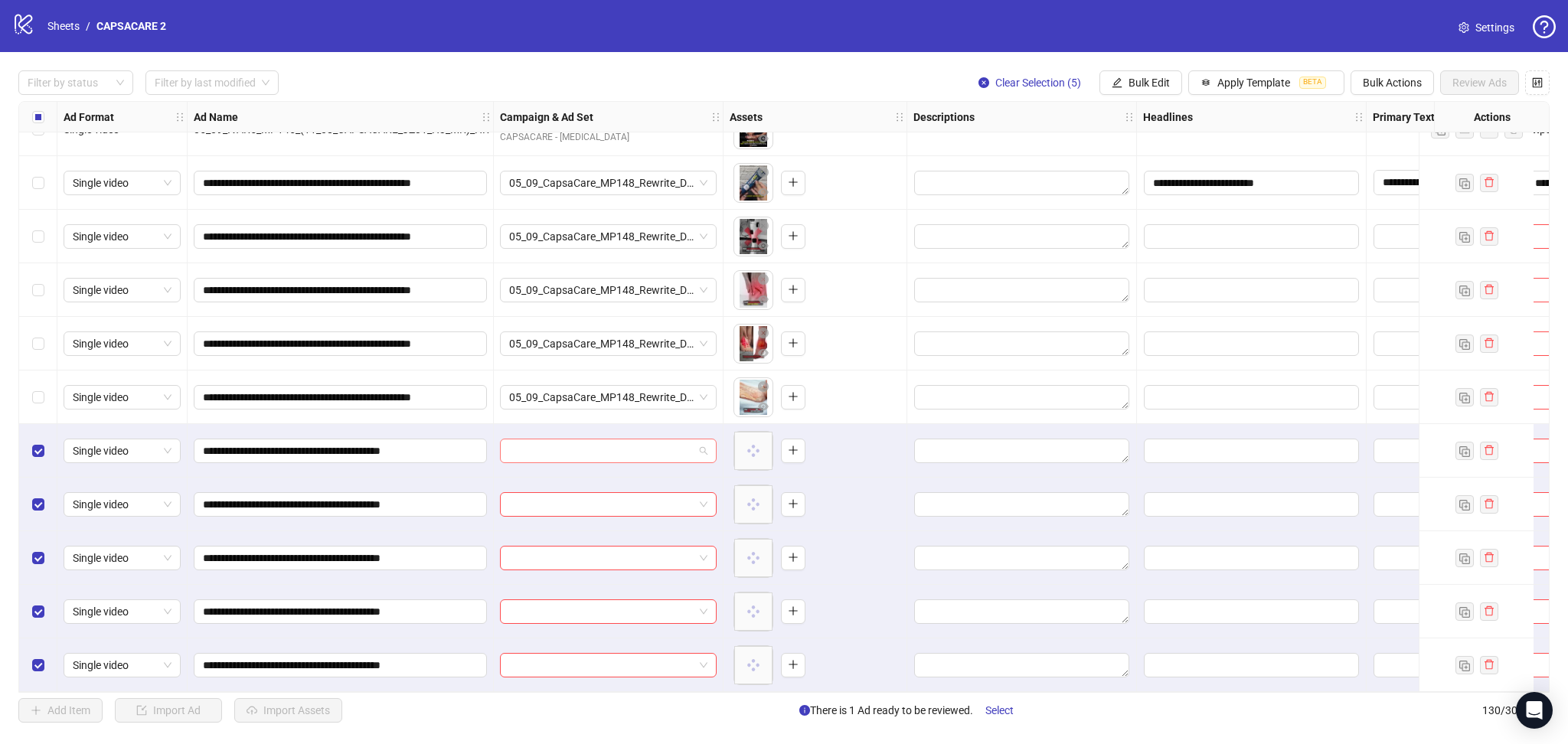
click at [587, 439] on input "search" at bounding box center [601, 450] width 184 height 23
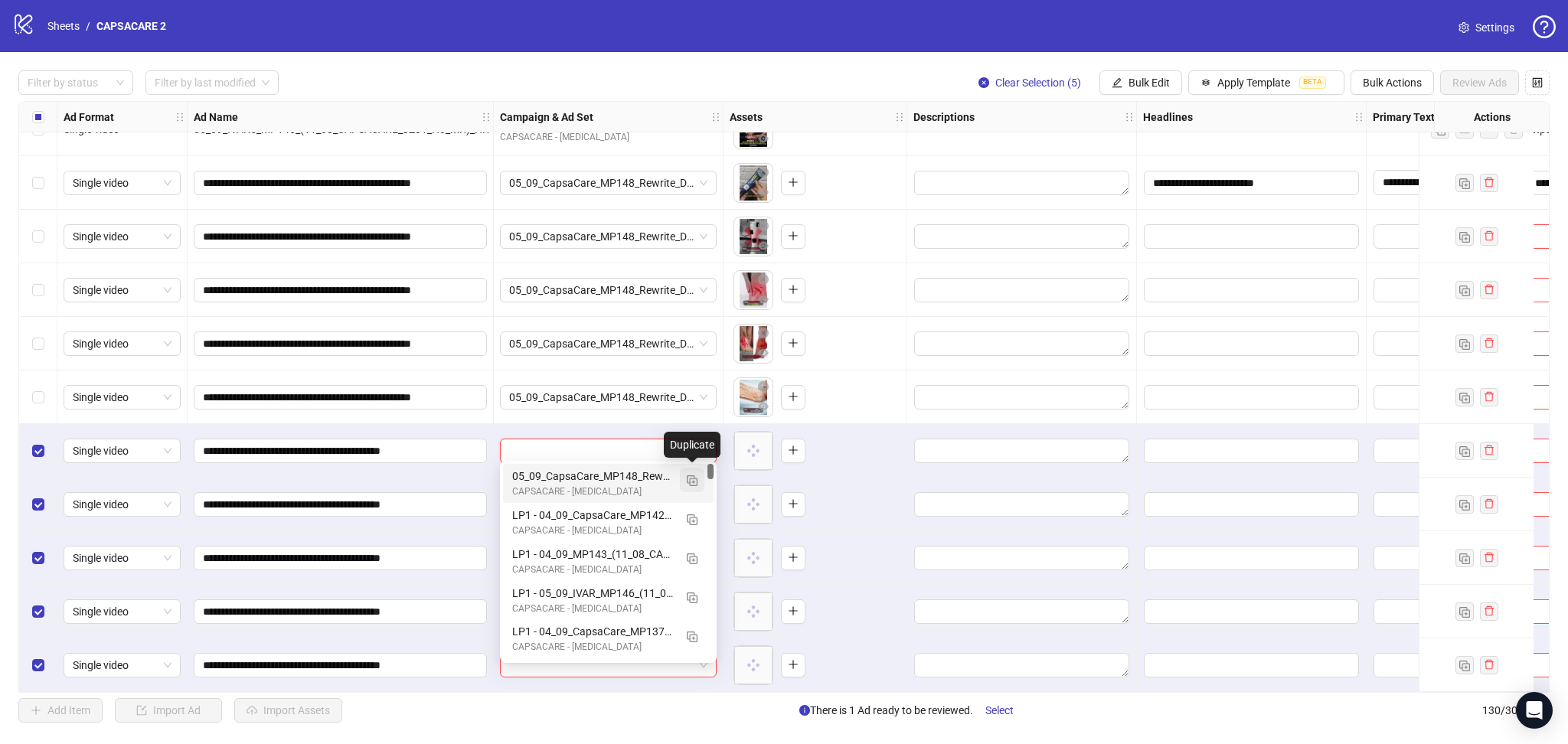
click at [697, 480] on button "button" at bounding box center [692, 480] width 24 height 24
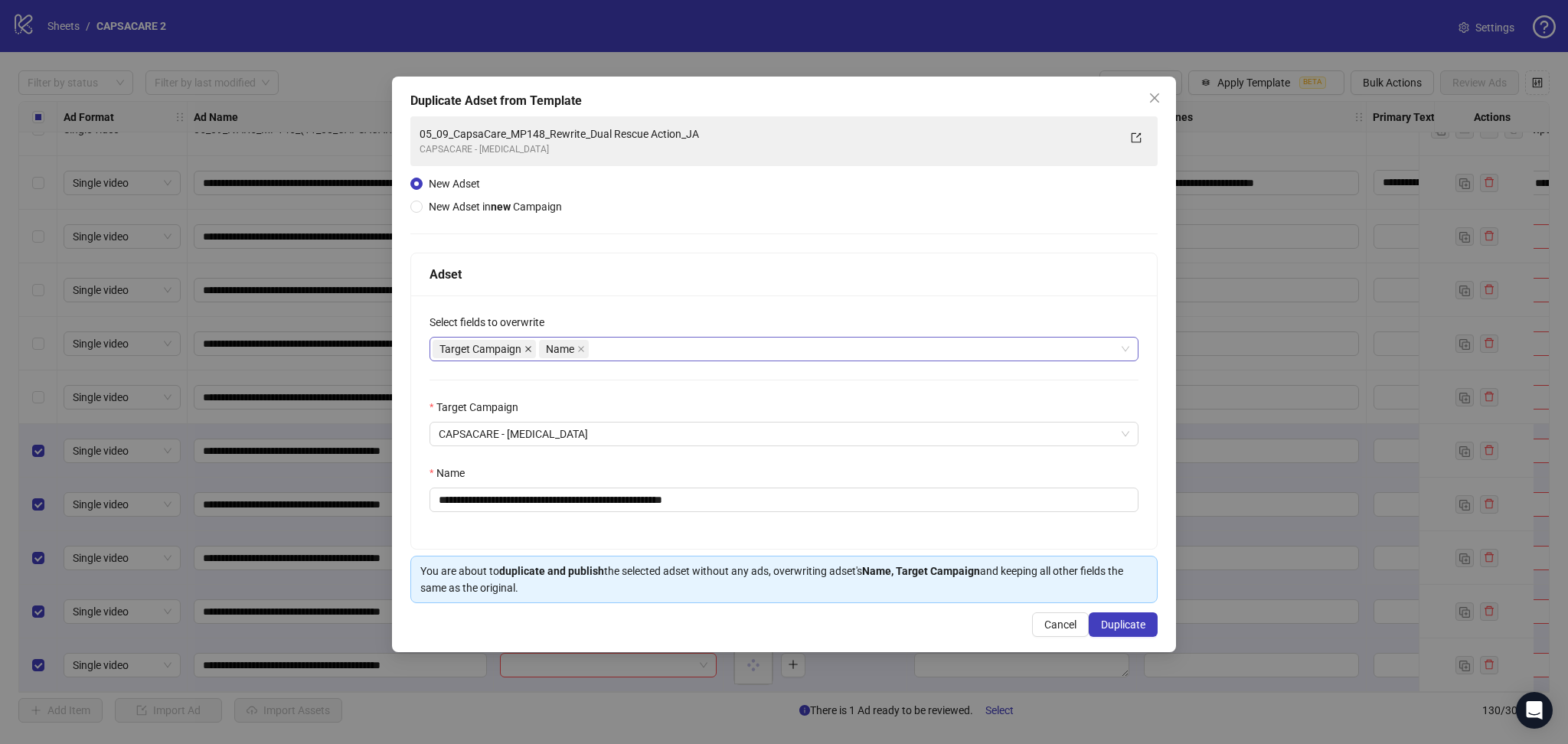
click at [524, 348] on icon "close" at bounding box center [528, 348] width 8 height 8
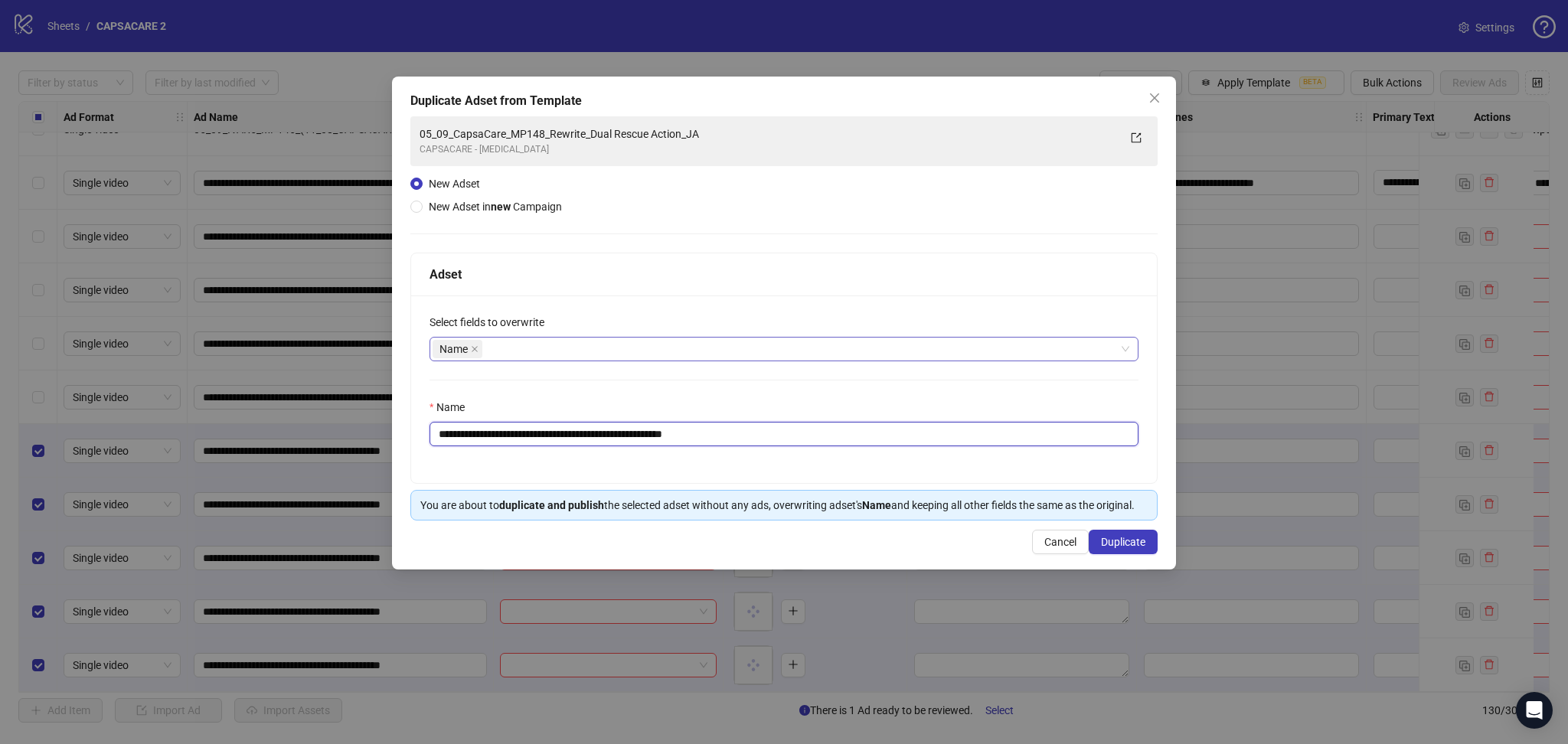
click at [539, 435] on input "**********" at bounding box center [784, 433] width 709 height 24
paste input "text"
type input "**********"
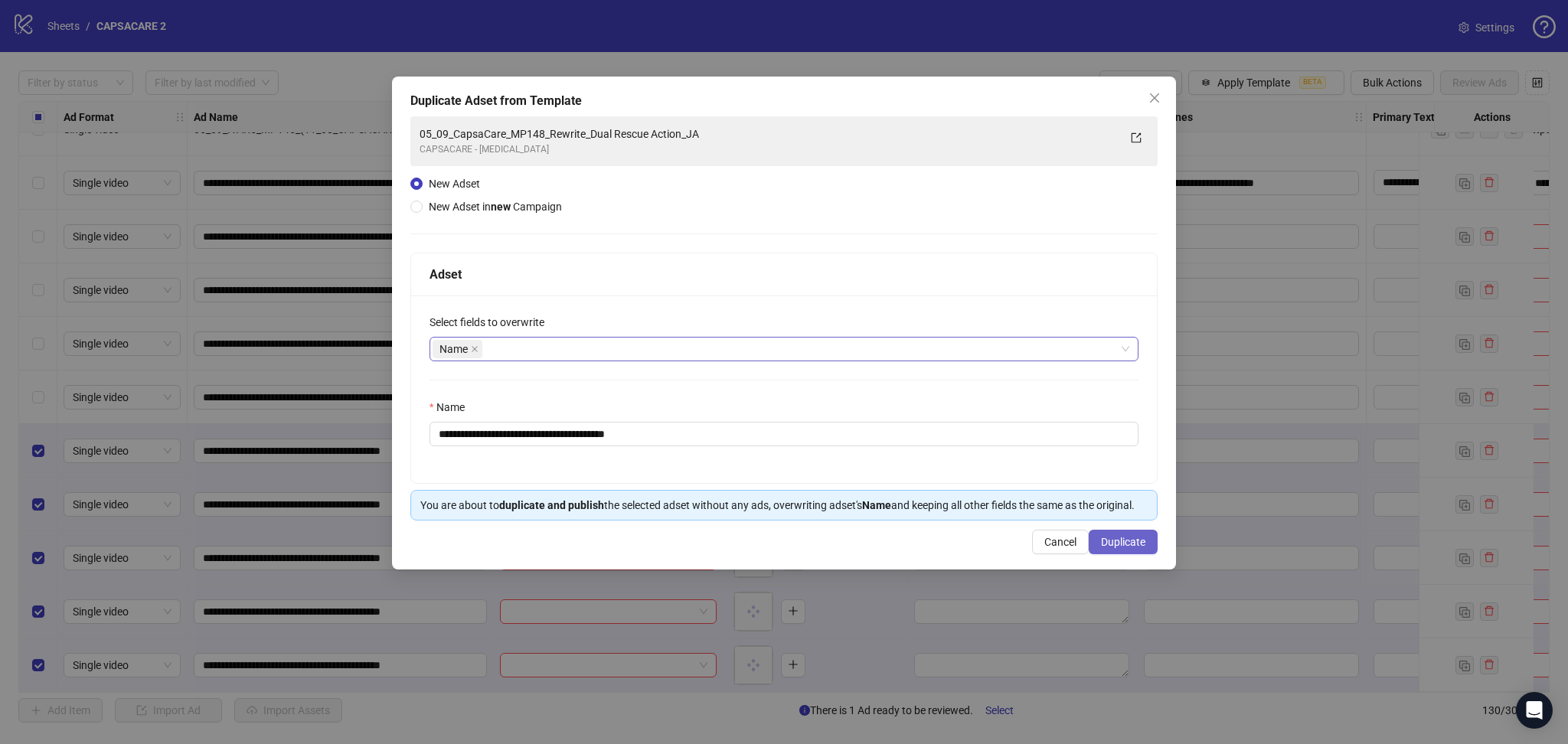
click at [1145, 539] on button "Duplicate" at bounding box center [1124, 541] width 69 height 24
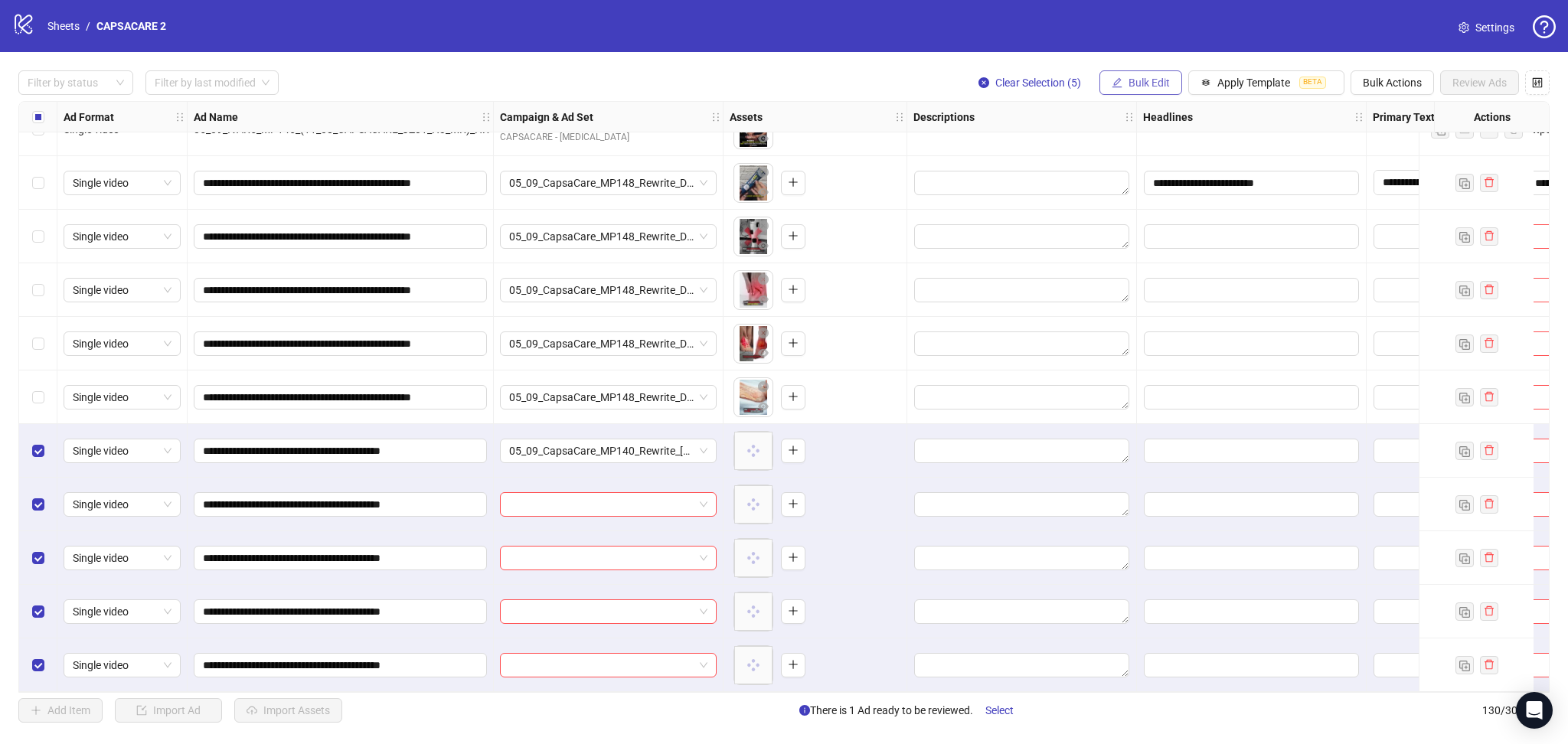
click at [1156, 72] on button "Bulk Edit" at bounding box center [1140, 82] width 82 height 24
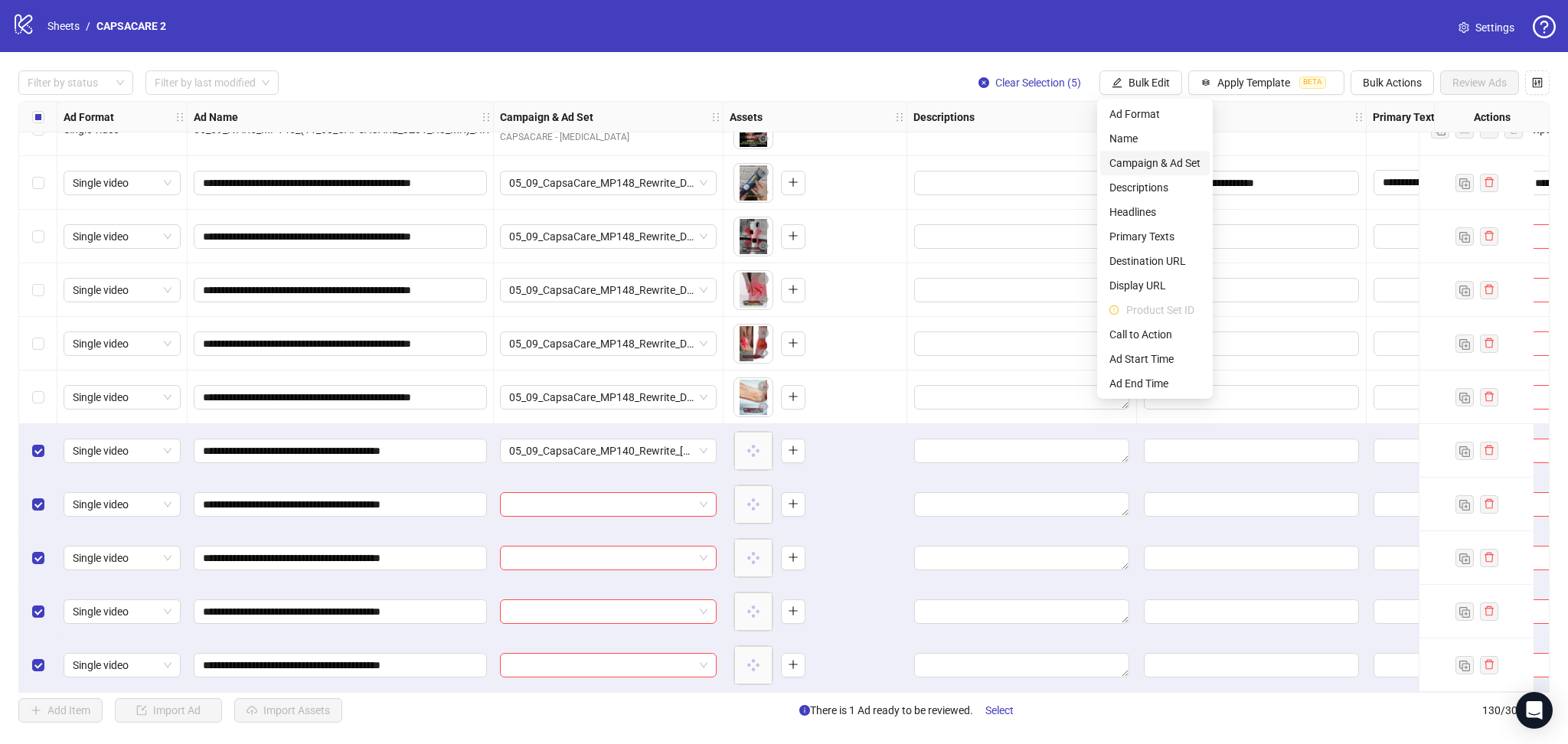
click at [1165, 162] on span "Campaign & Ad Set" at bounding box center [1155, 163] width 91 height 17
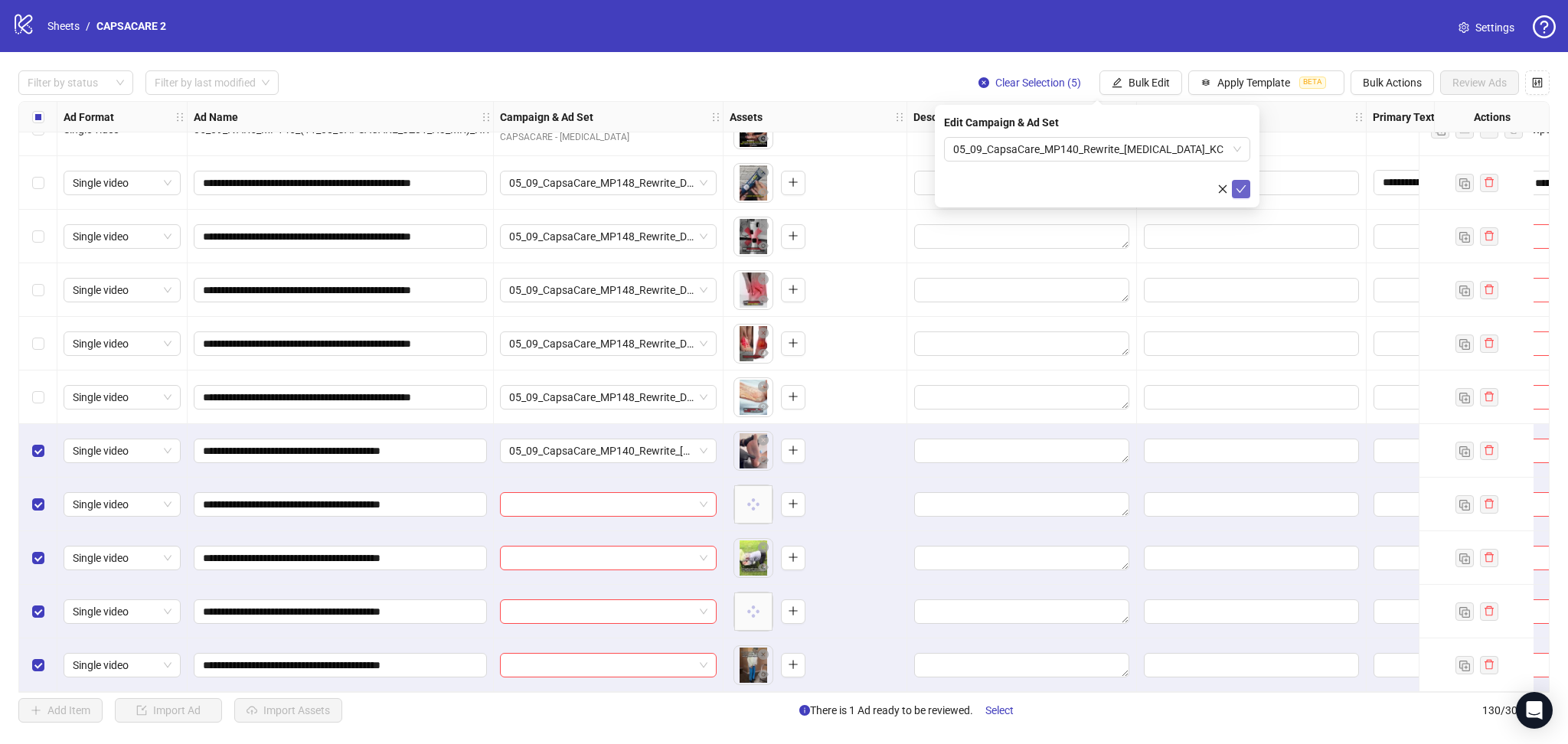
click at [1236, 189] on icon "check" at bounding box center [1241, 189] width 11 height 11
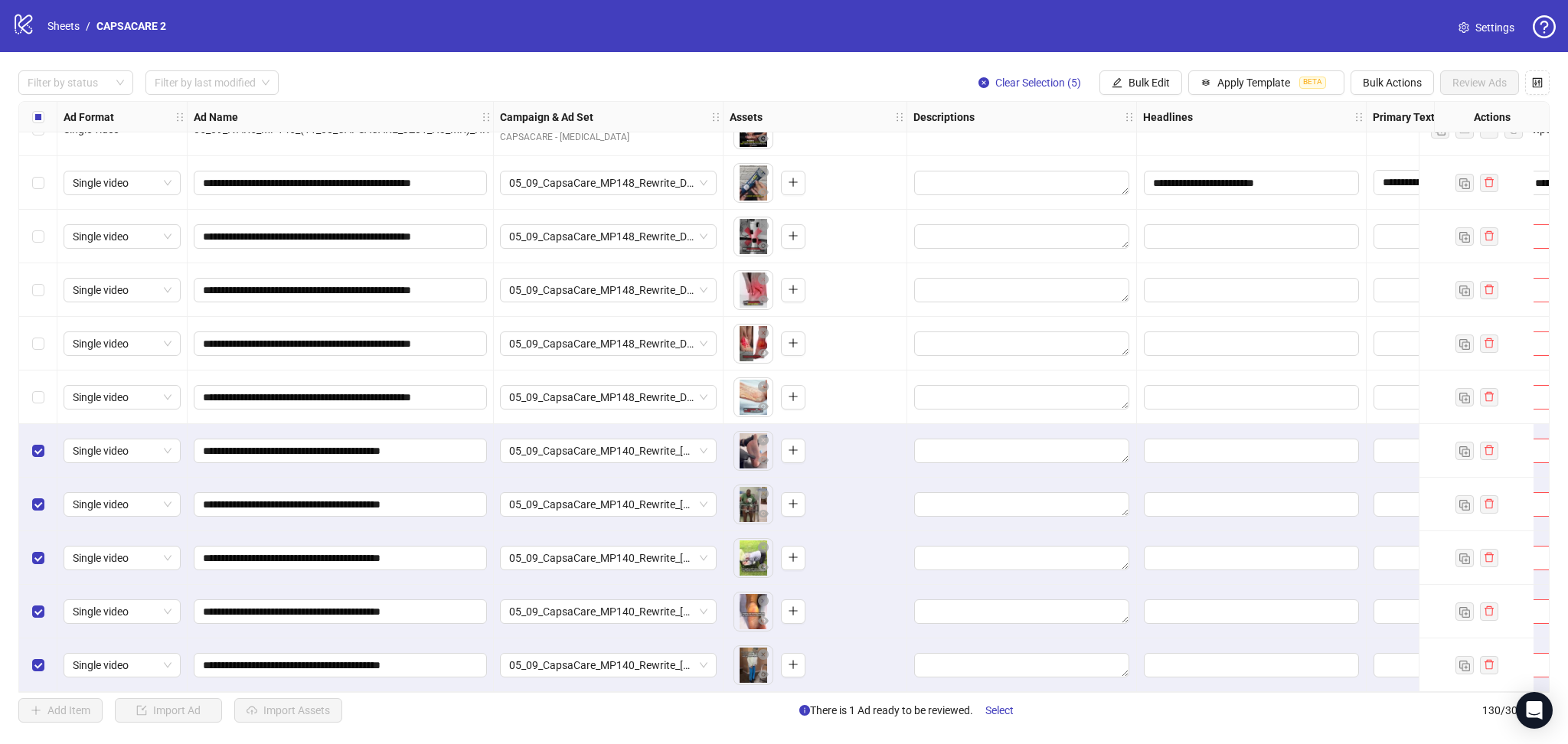
click at [39, 128] on div "Select all rows" at bounding box center [38, 117] width 38 height 30
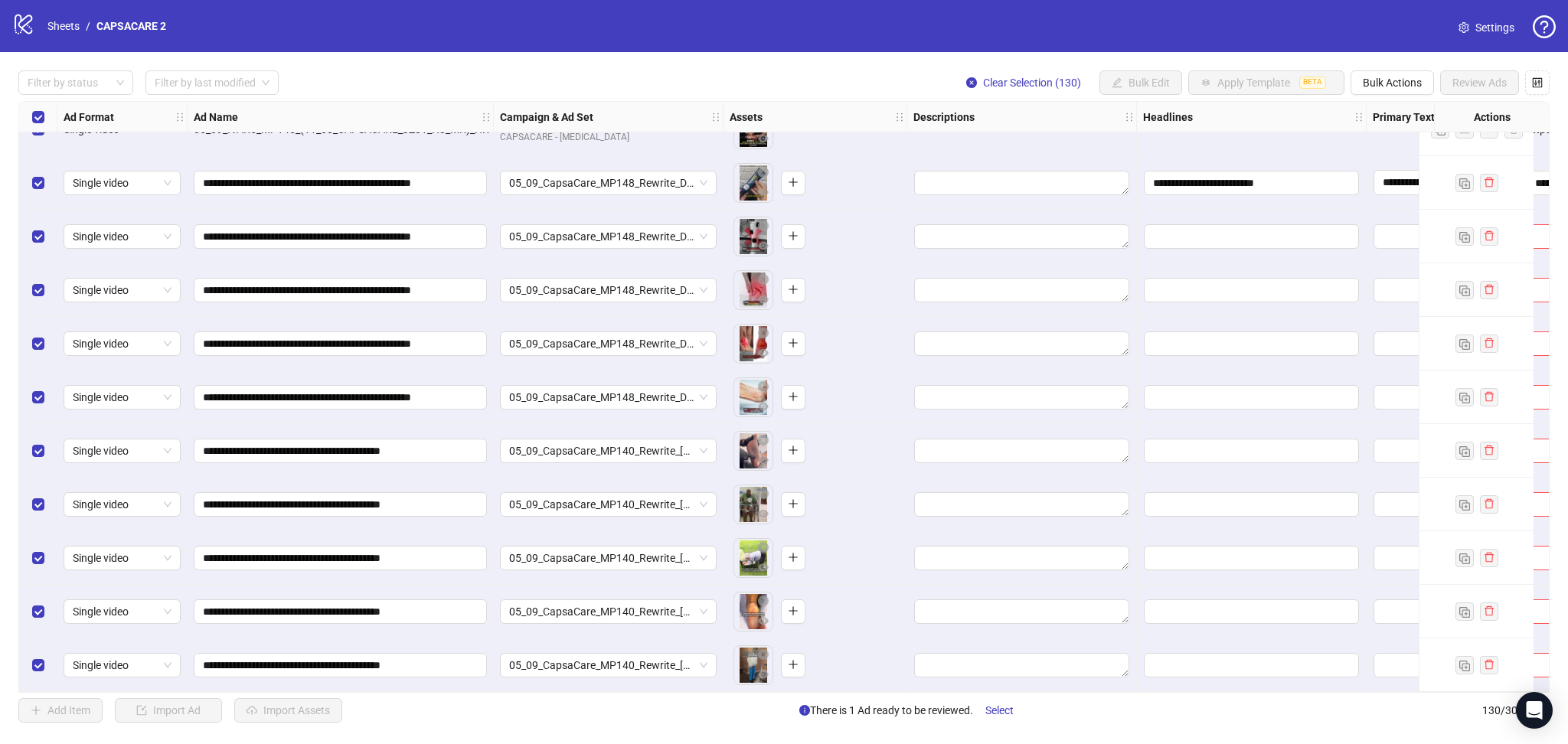
click at [39, 128] on div "Select all rows" at bounding box center [38, 117] width 38 height 30
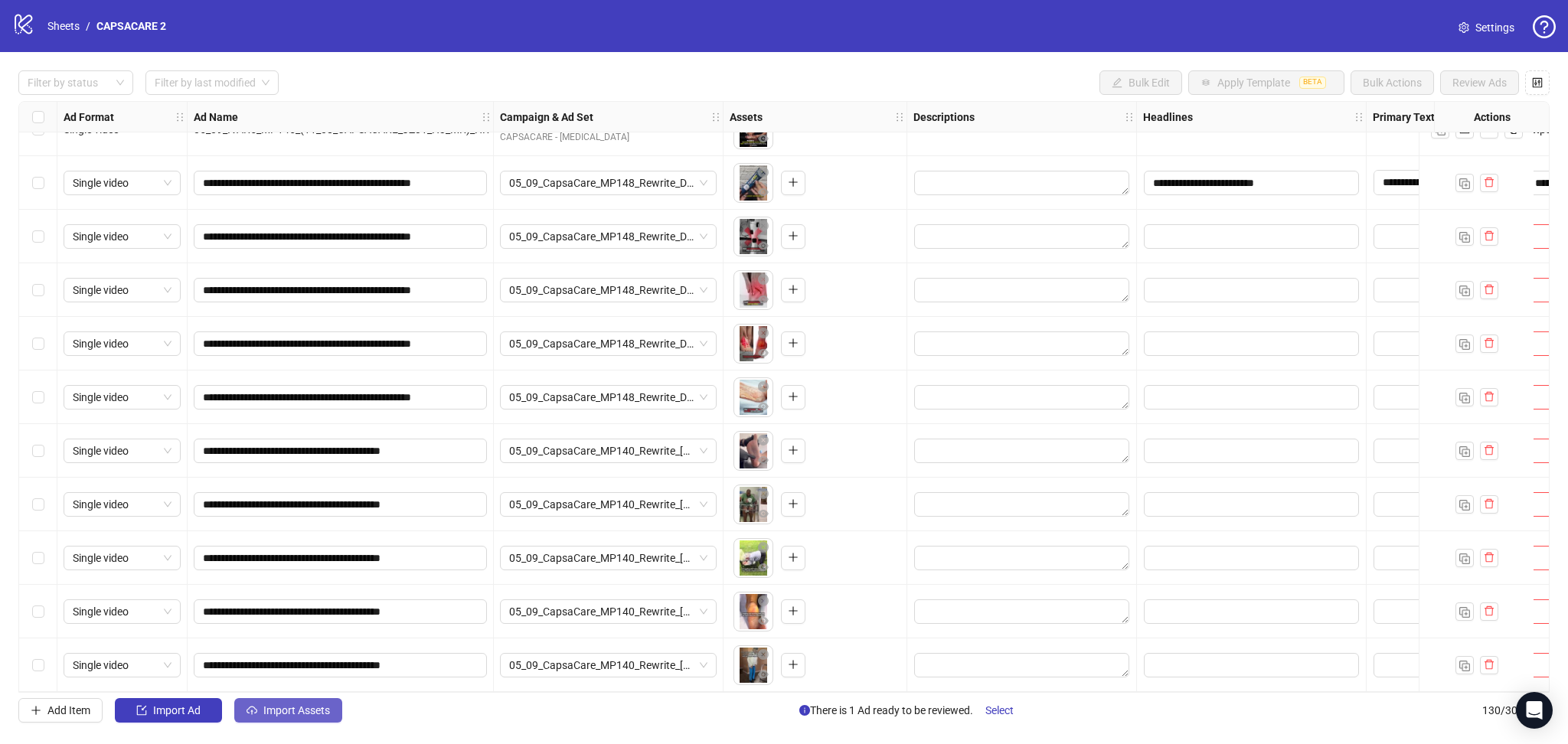
click at [279, 704] on button "Import Assets" at bounding box center [288, 710] width 108 height 24
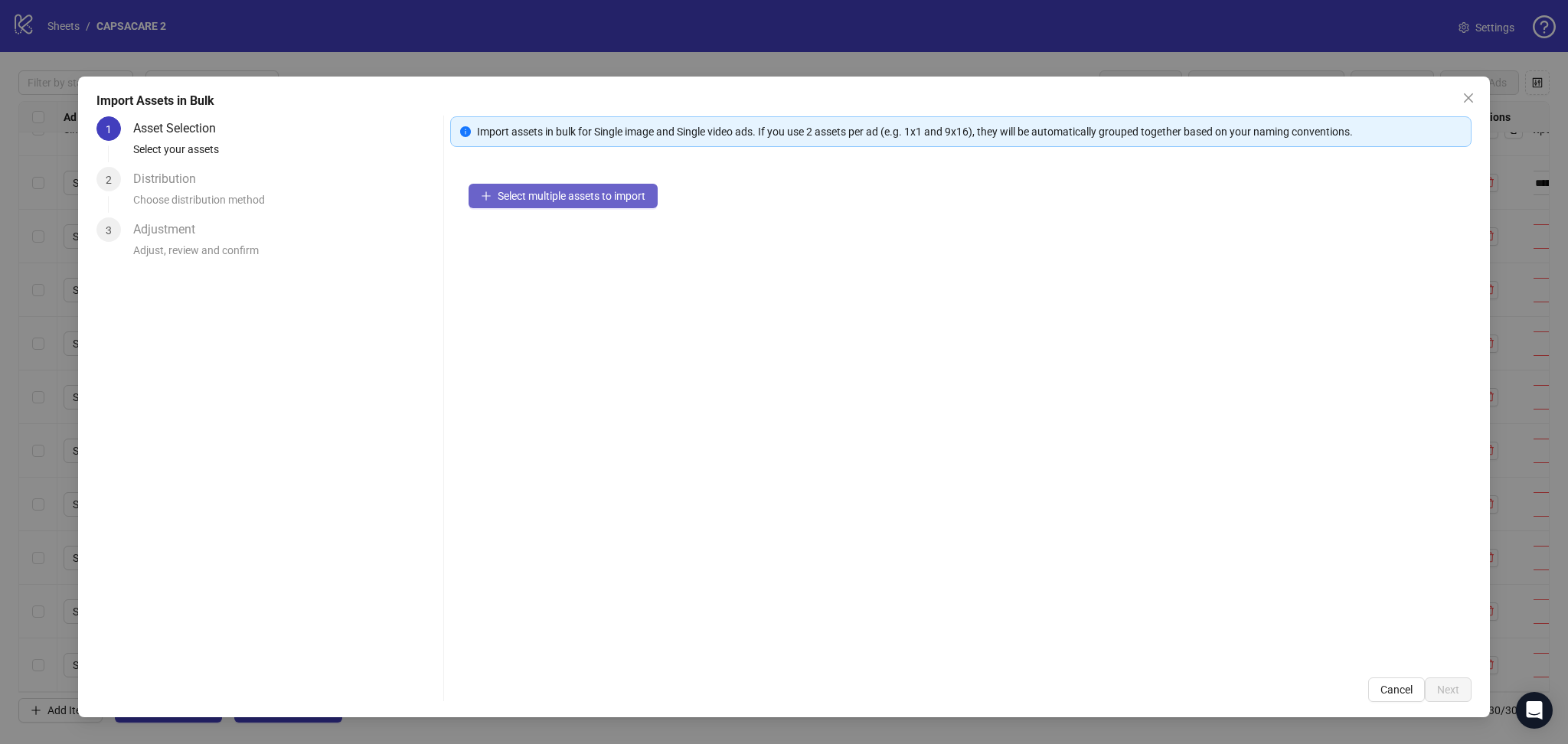
click at [557, 199] on span "Select multiple assets to import" at bounding box center [571, 196] width 148 height 13
click at [1448, 690] on span "Next" at bounding box center [1448, 689] width 22 height 13
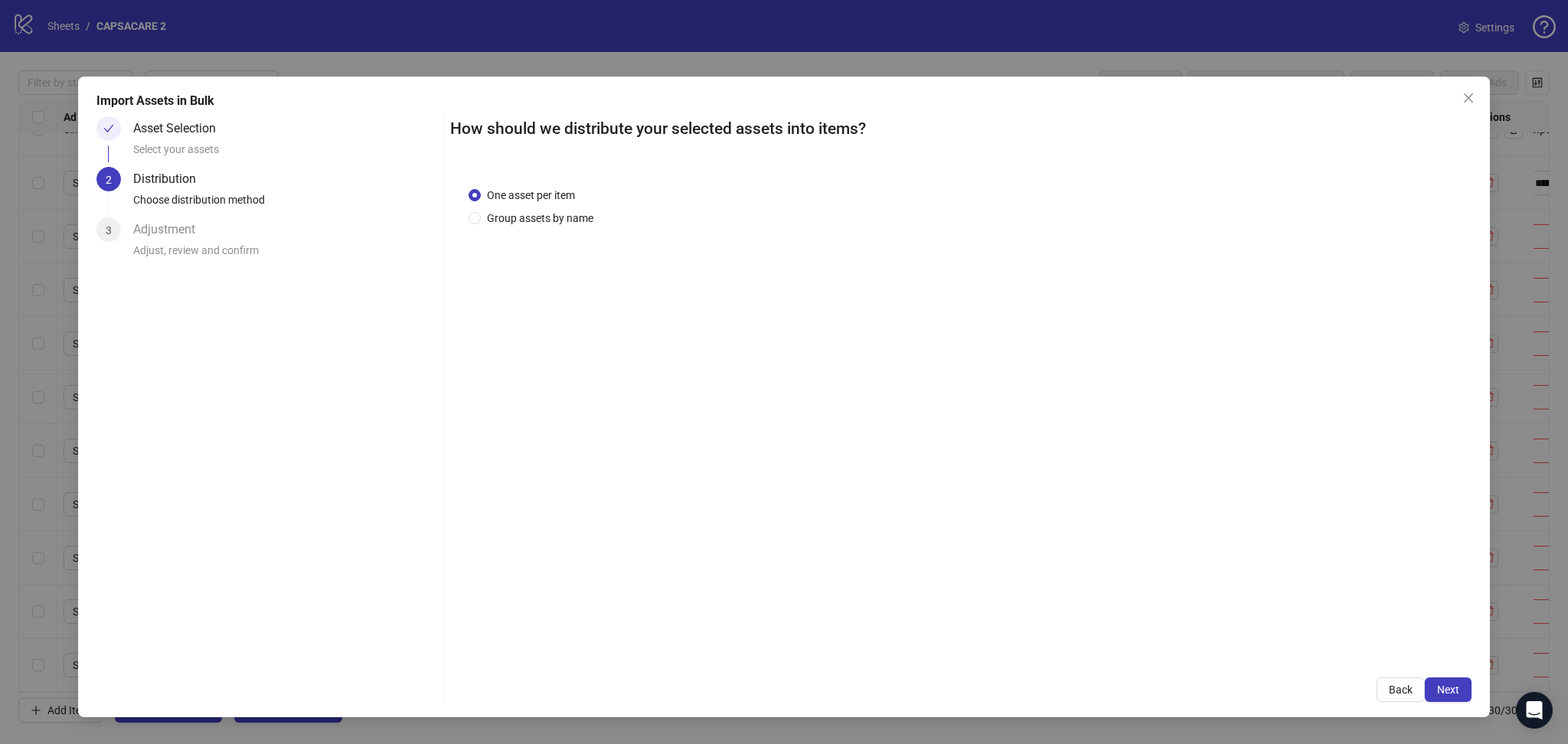
click at [1451, 691] on span "Next" at bounding box center [1448, 689] width 22 height 13
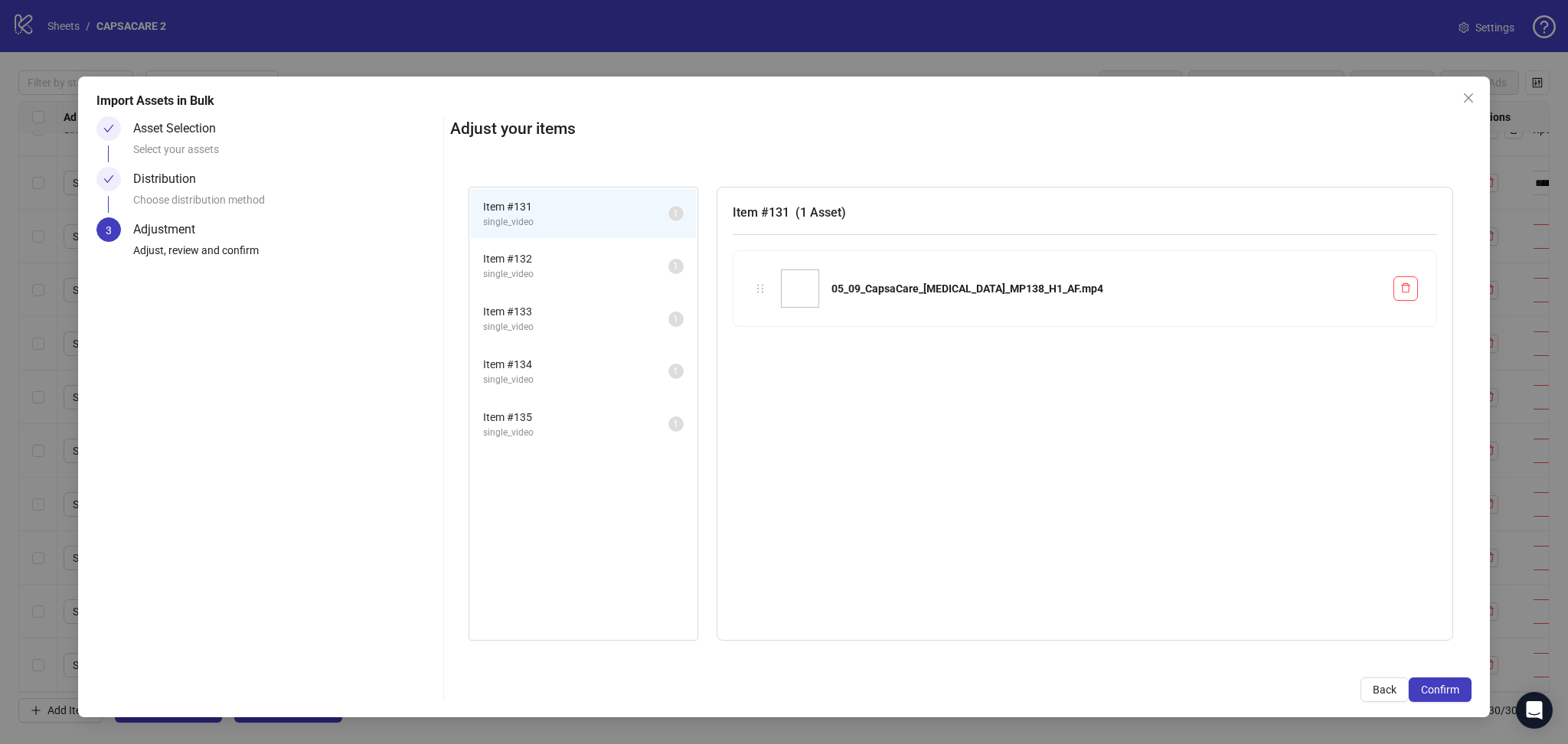
click at [1451, 691] on span "Confirm" at bounding box center [1439, 689] width 38 height 13
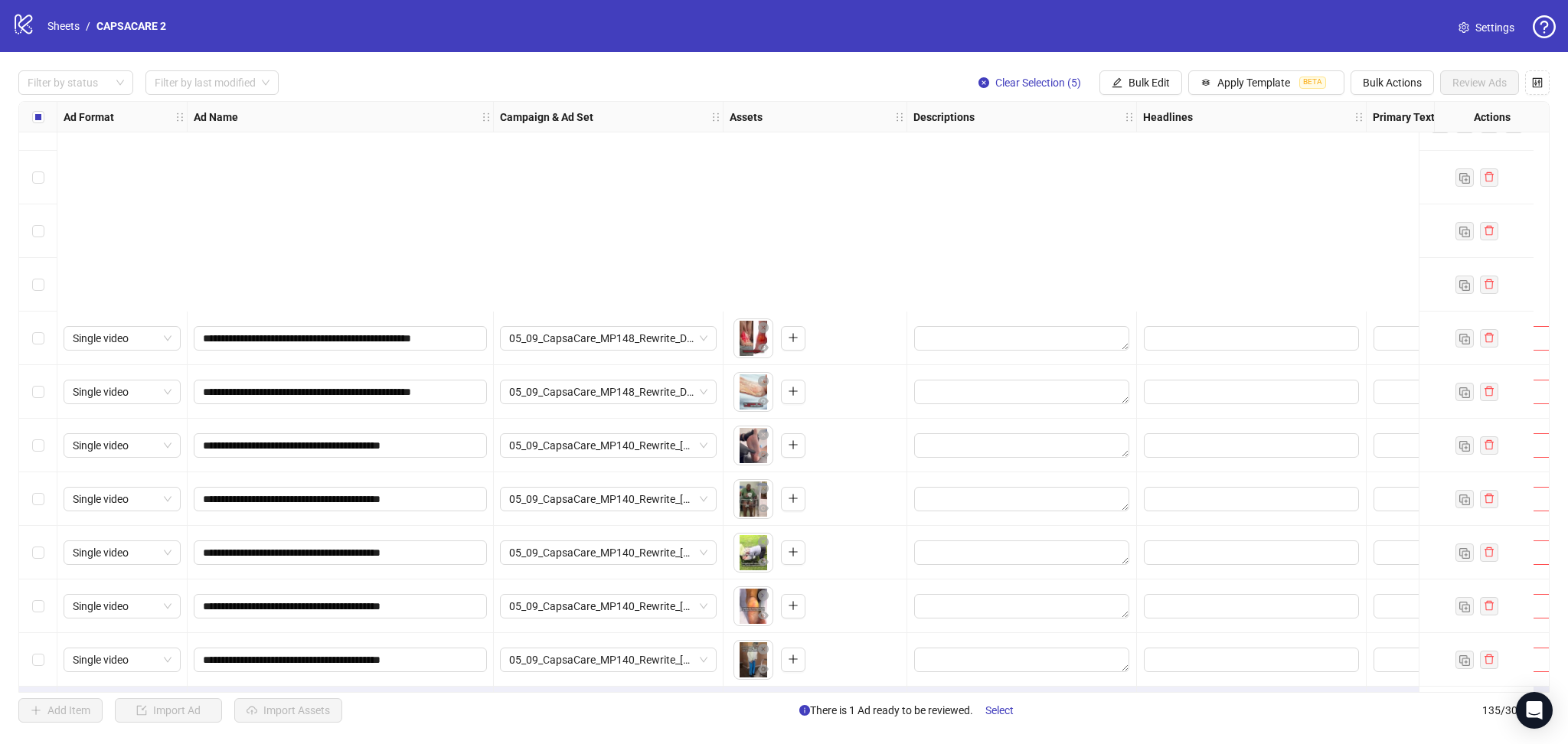
scroll to position [6681, 0]
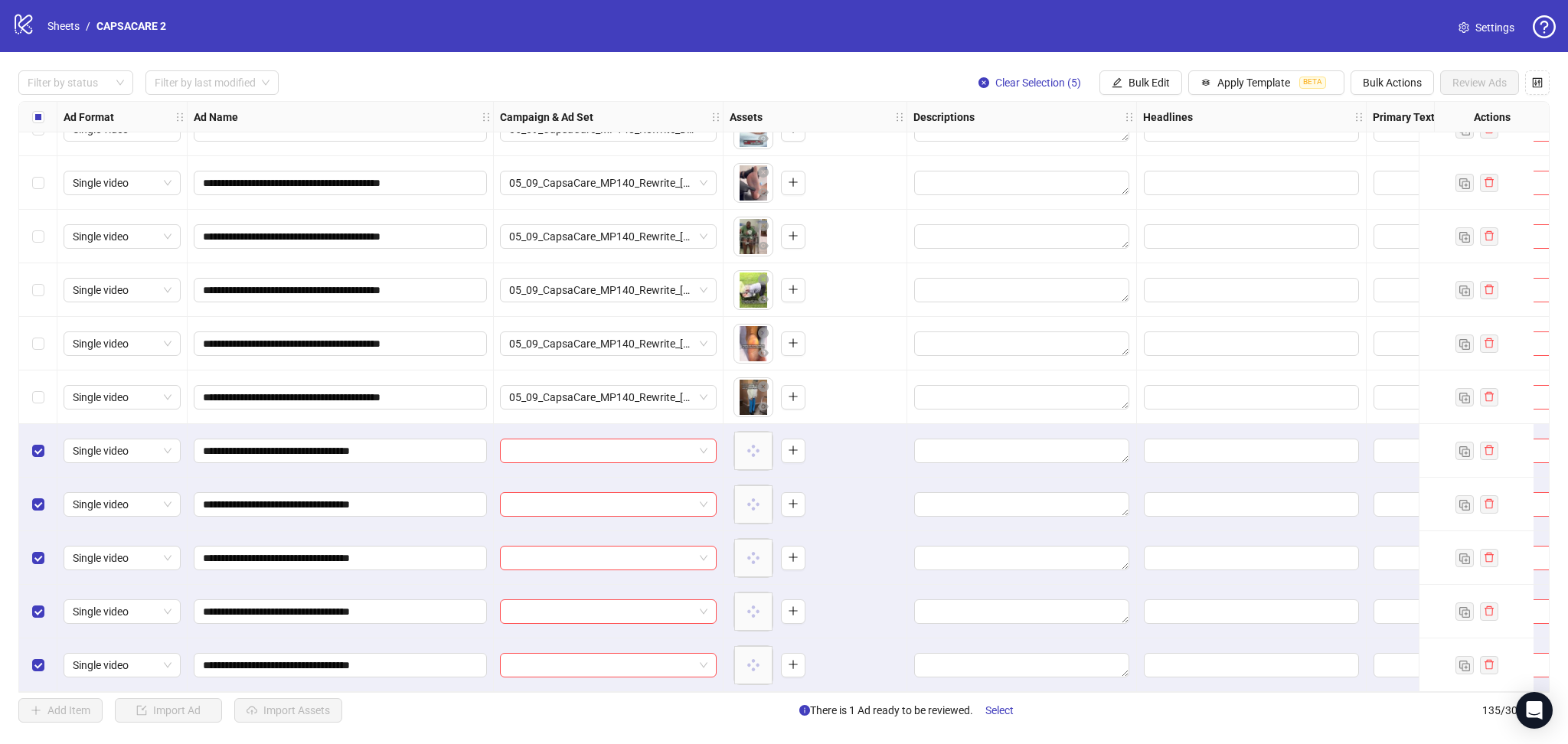
click at [568, 431] on div at bounding box center [609, 451] width 230 height 54
click at [595, 439] on input "search" at bounding box center [601, 450] width 184 height 23
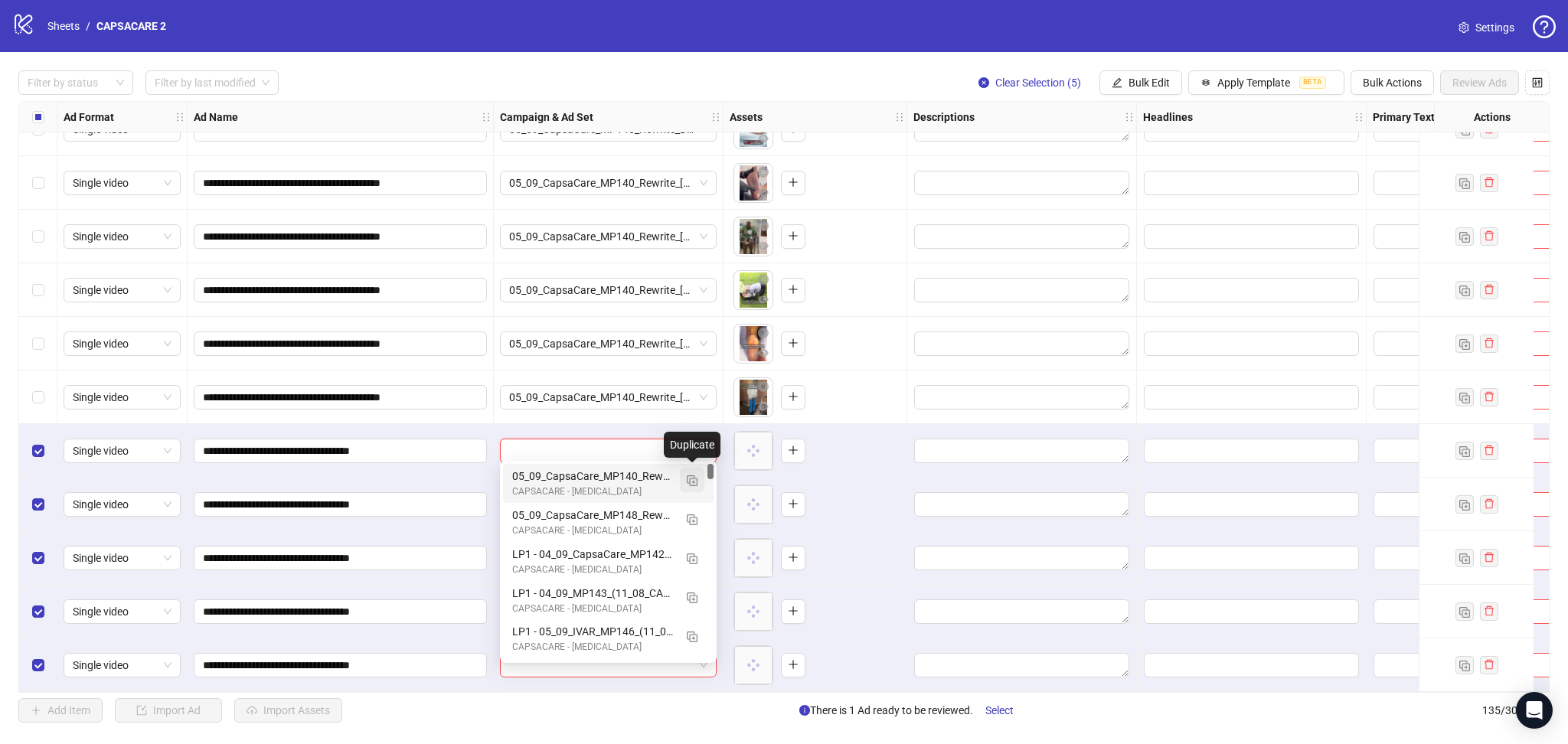
click at [693, 481] on img "button" at bounding box center [692, 481] width 11 height 11
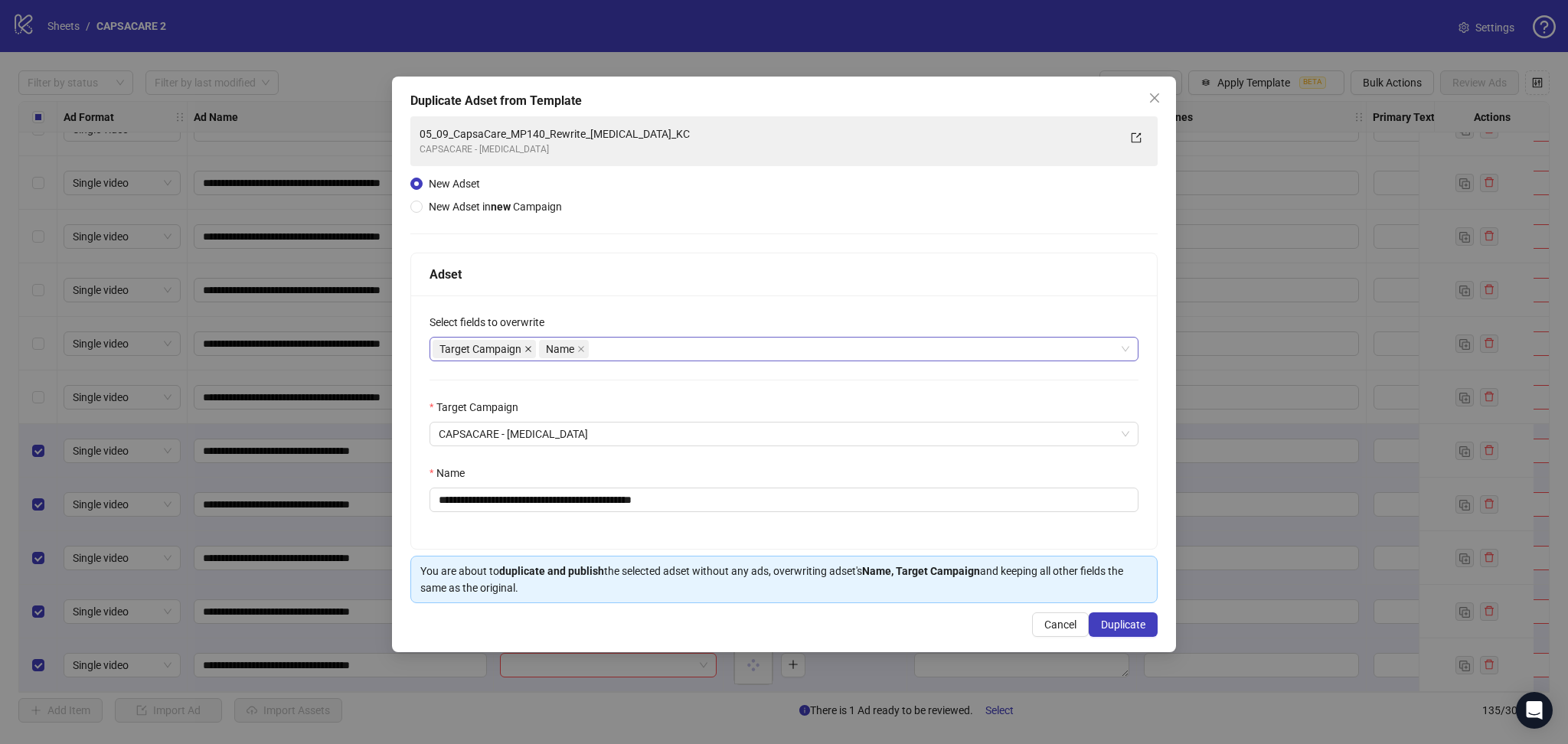
click at [529, 348] on icon "close" at bounding box center [528, 348] width 8 height 8
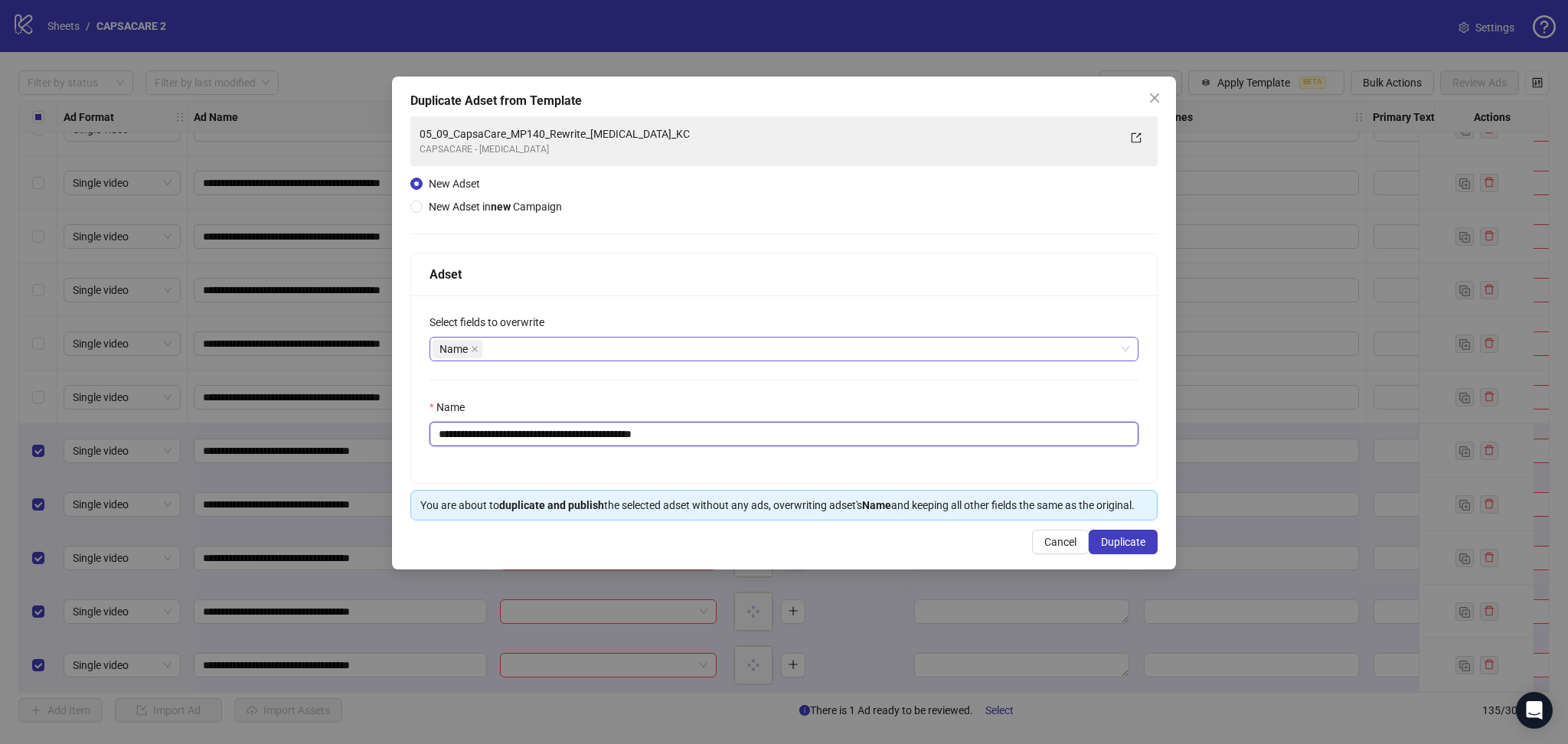
click at [496, 433] on input "**********" at bounding box center [784, 433] width 709 height 24
paste input "text"
type input "**********"
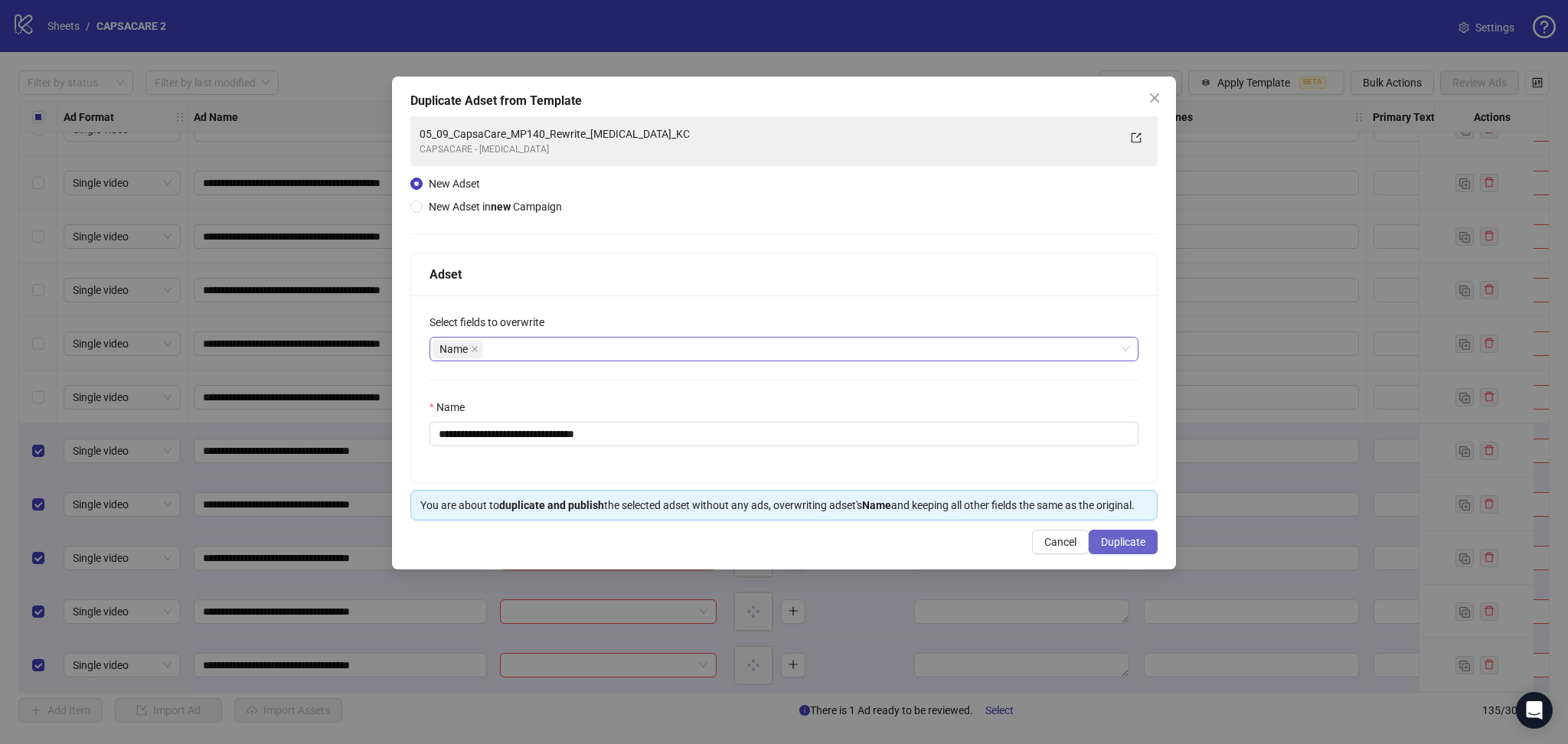
click at [1130, 545] on span "Duplicate" at bounding box center [1123, 542] width 45 height 13
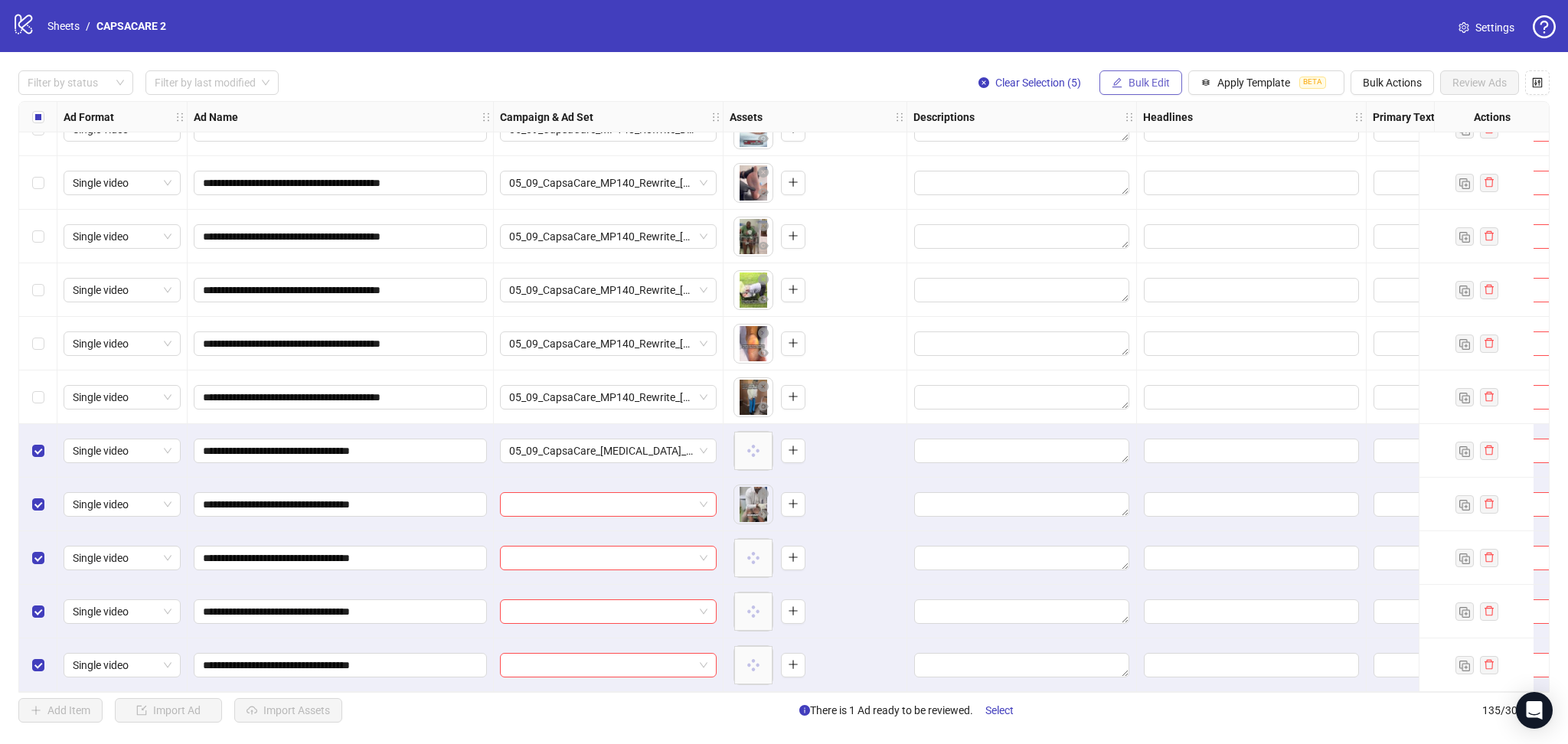
click at [1148, 88] on span "Bulk Edit" at bounding box center [1149, 82] width 41 height 13
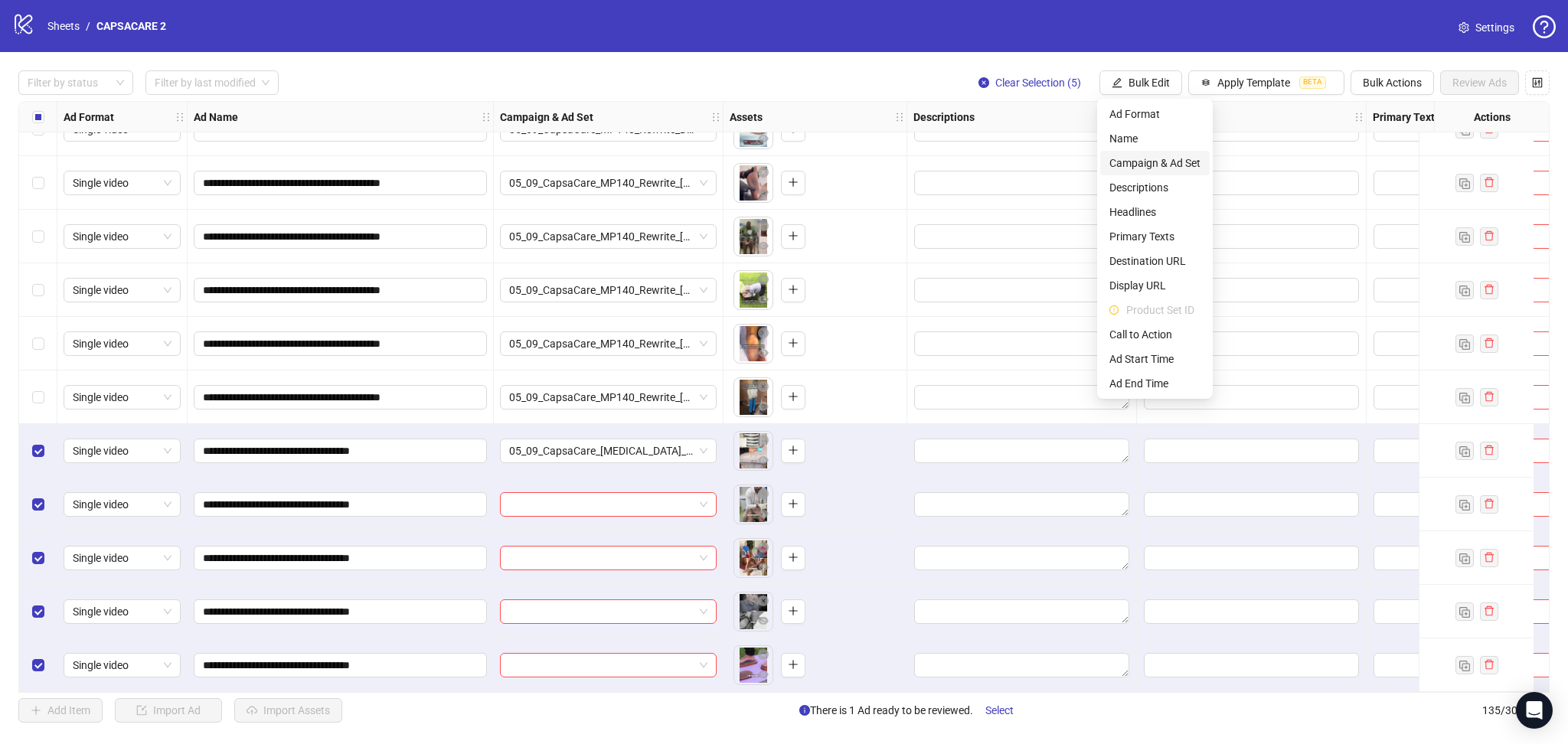
click at [1154, 166] on span "Campaign & Ad Set" at bounding box center [1155, 163] width 91 height 17
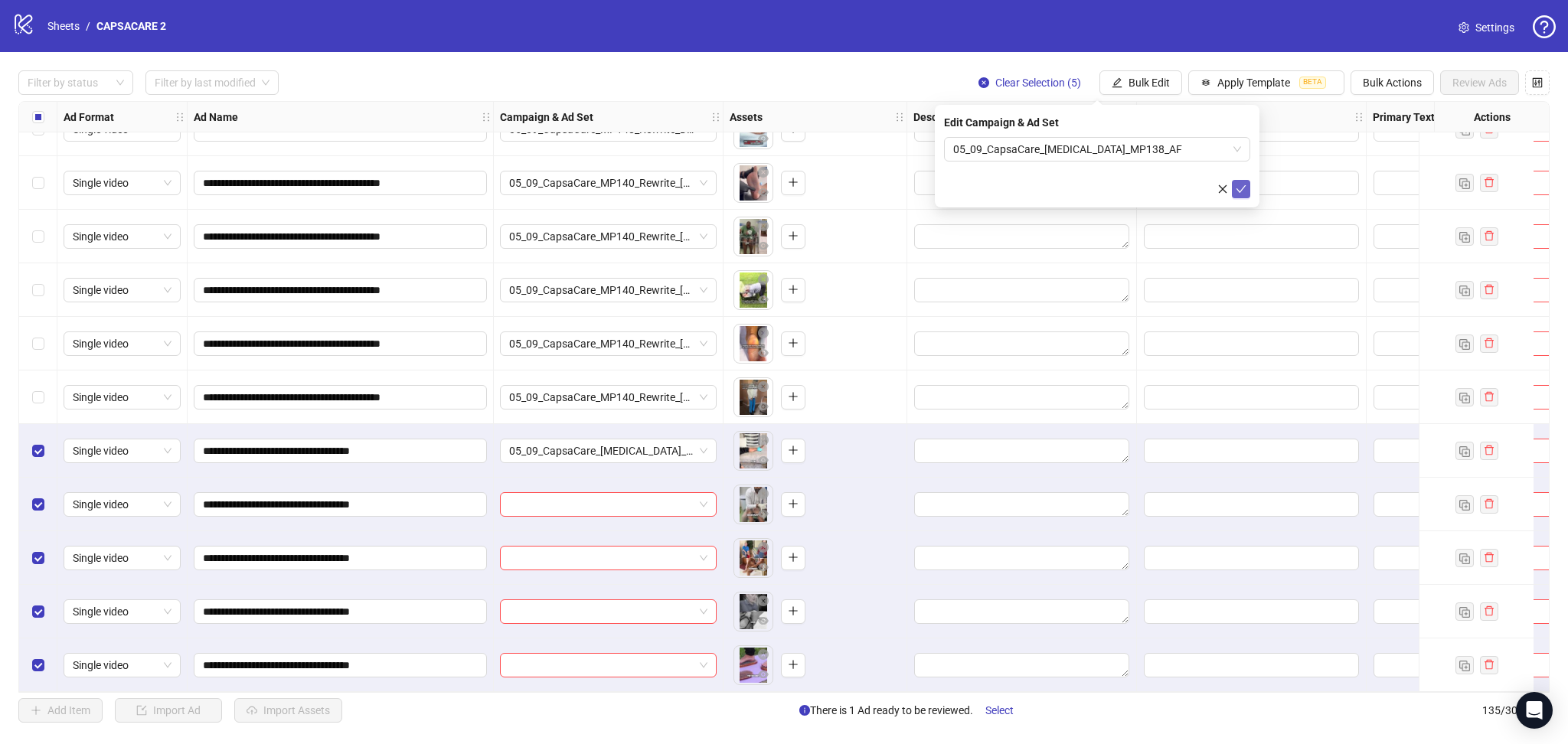
click at [1240, 193] on icon "check" at bounding box center [1241, 189] width 11 height 11
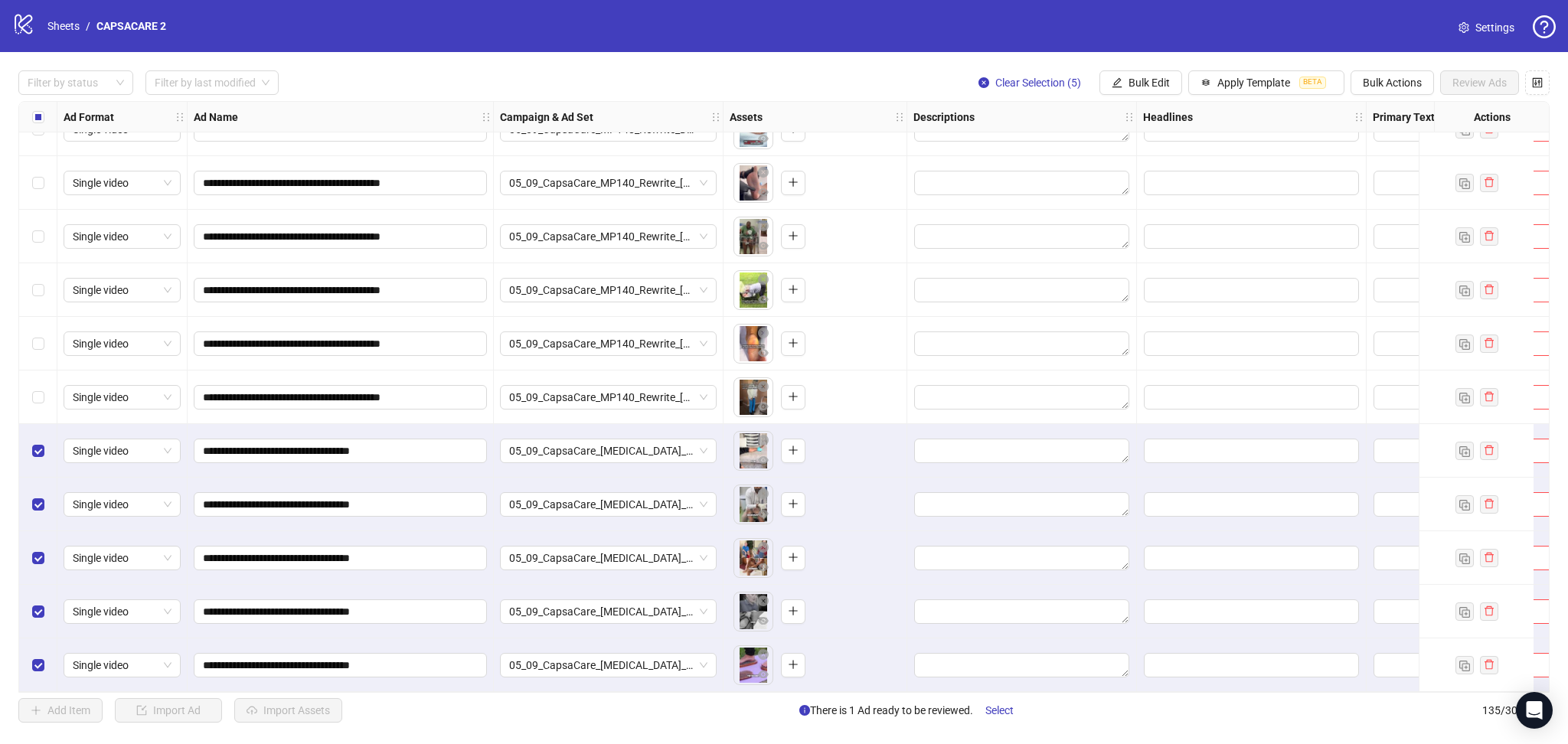
click at [29, 118] on div "Select all rows" at bounding box center [38, 117] width 38 height 30
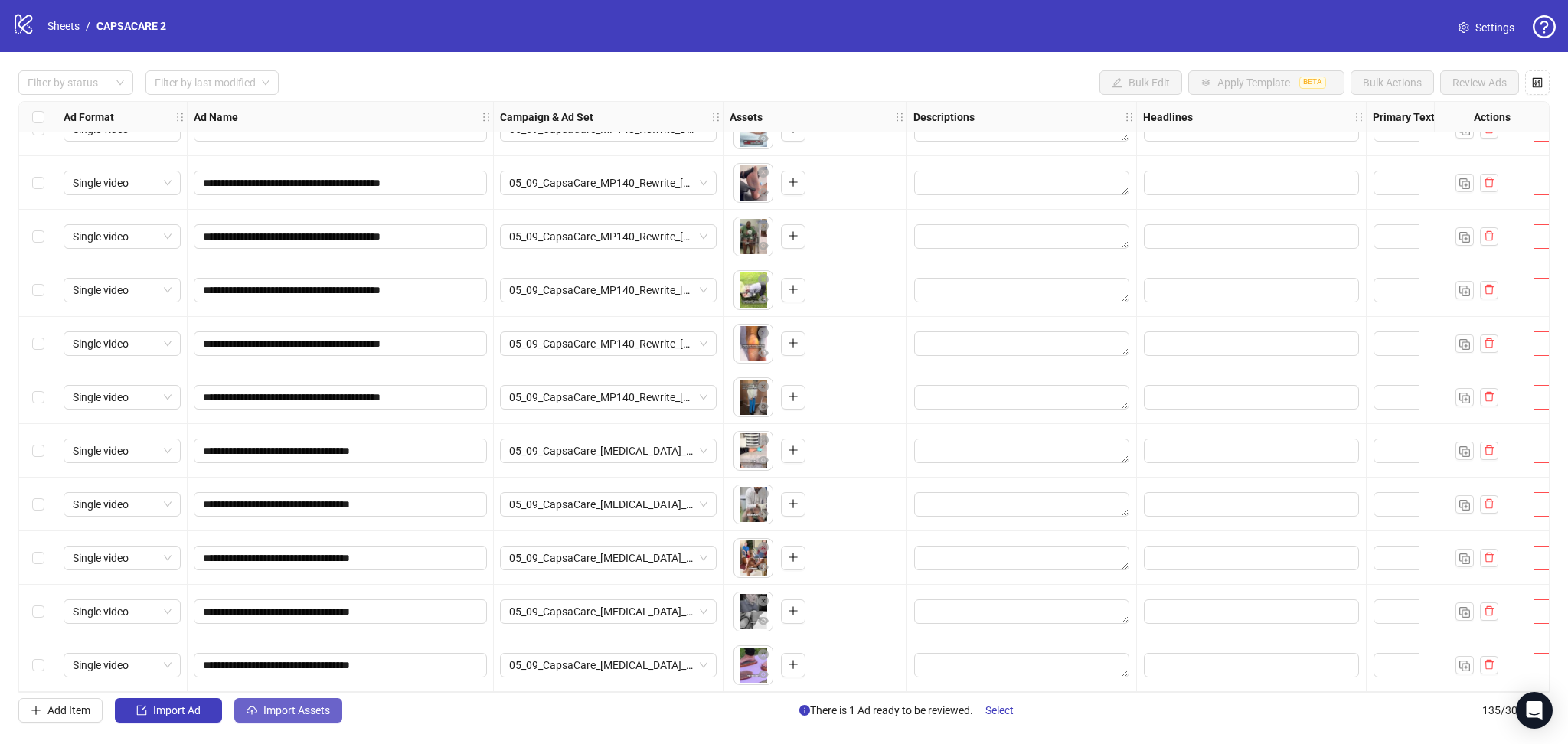
click at [297, 713] on span "Import Assets" at bounding box center [296, 710] width 66 height 13
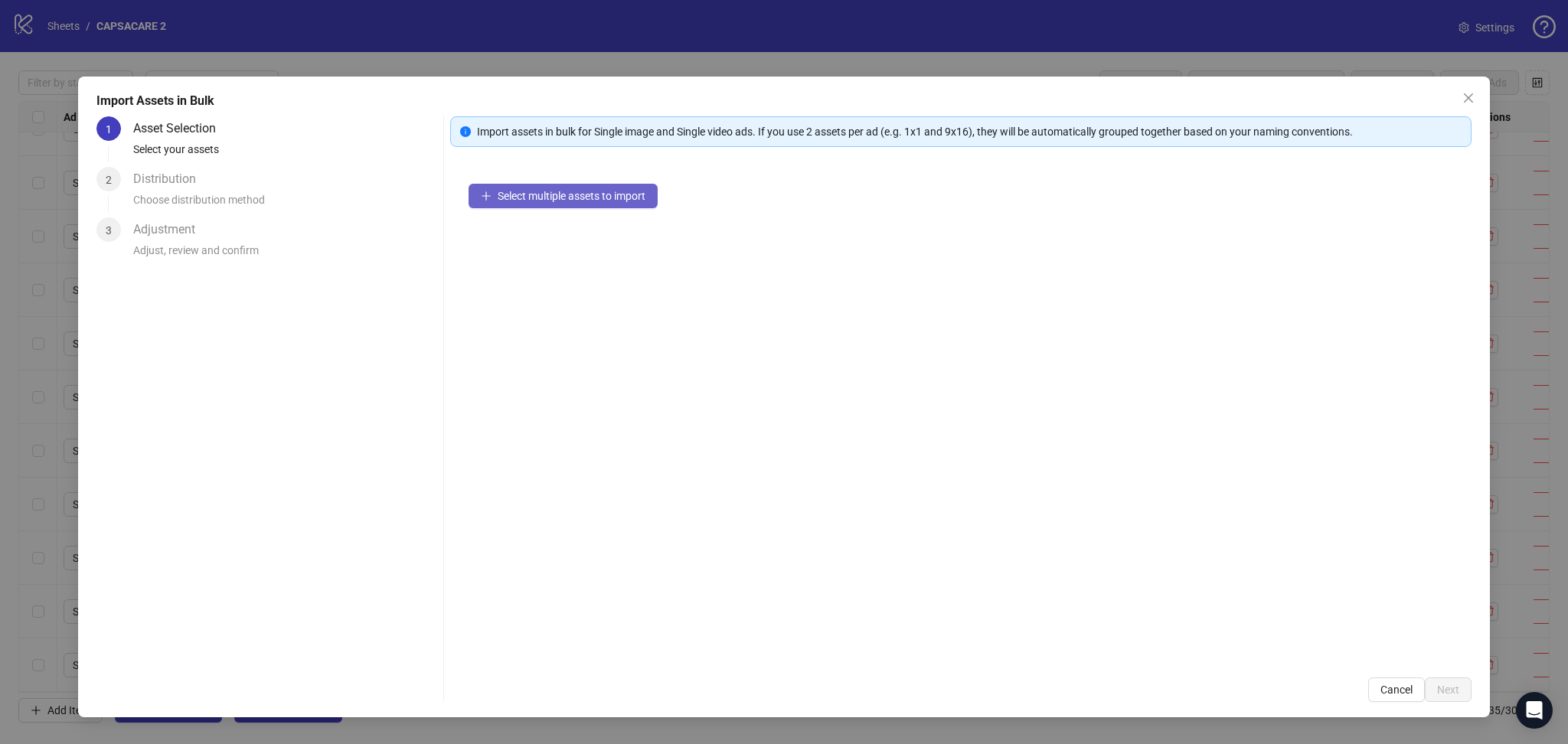
click at [550, 190] on span "Select multiple assets to import" at bounding box center [571, 196] width 148 height 13
click at [1447, 688] on span "Next" at bounding box center [1448, 689] width 22 height 13
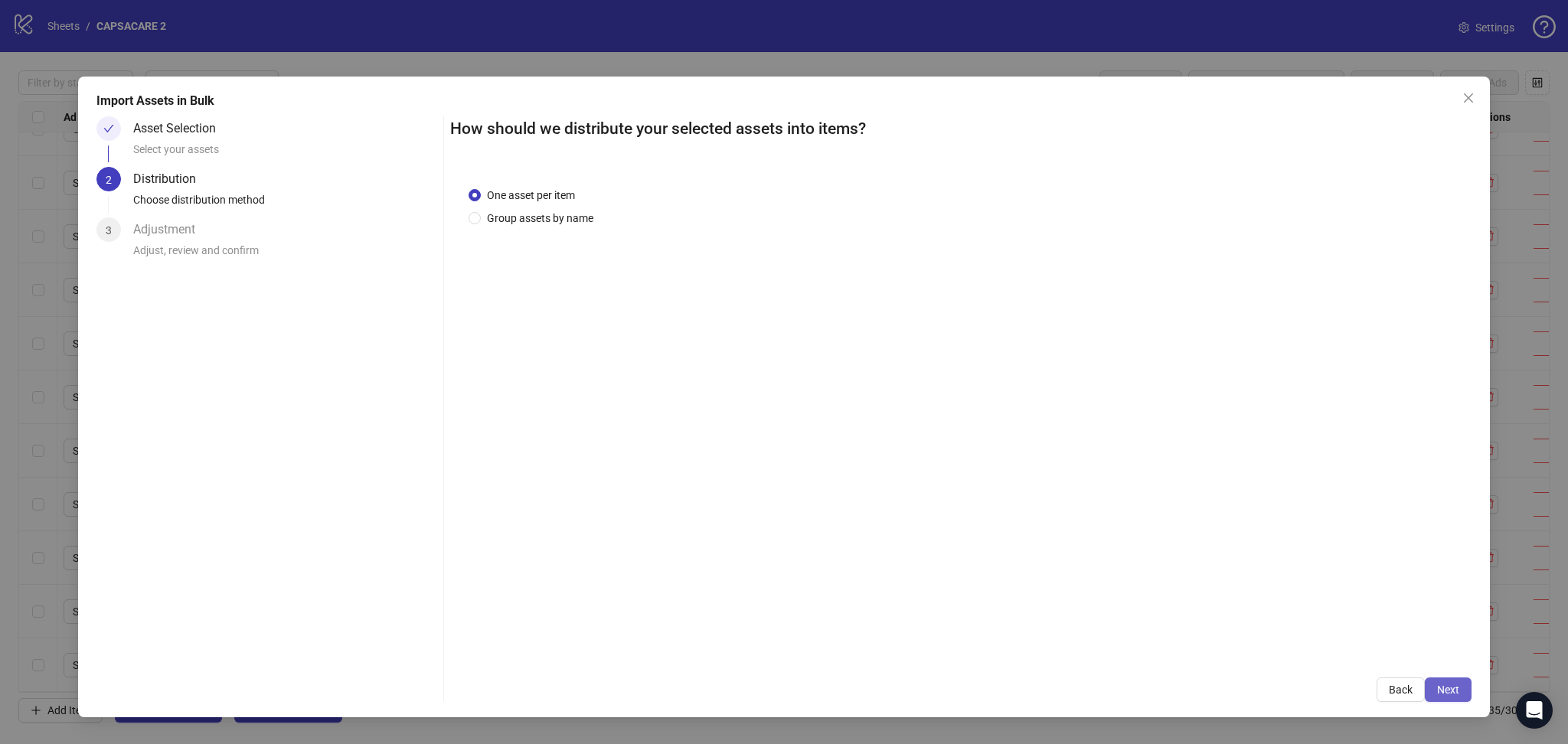
click at [1451, 691] on span "Next" at bounding box center [1448, 689] width 22 height 13
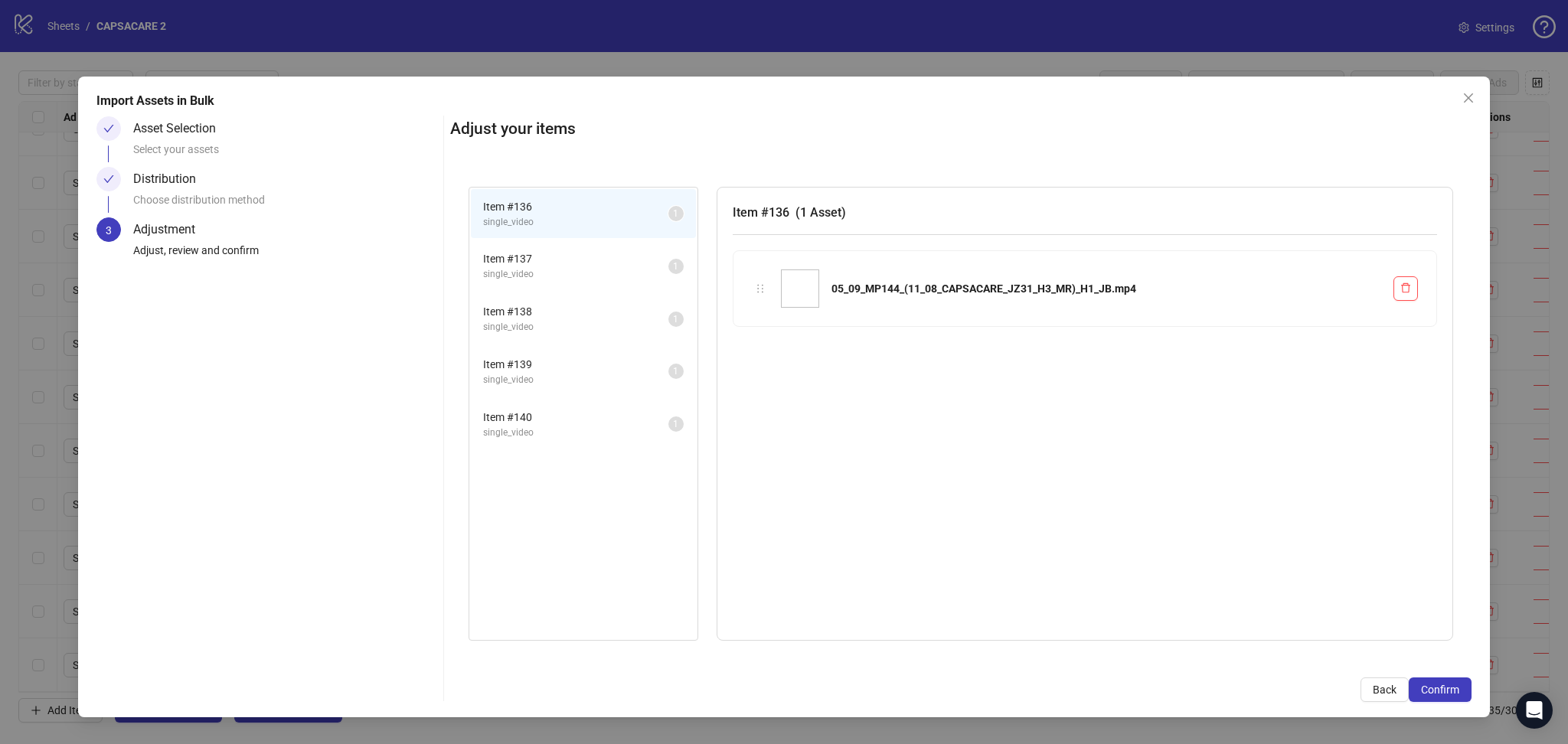
click at [1451, 691] on span "Confirm" at bounding box center [1439, 689] width 38 height 13
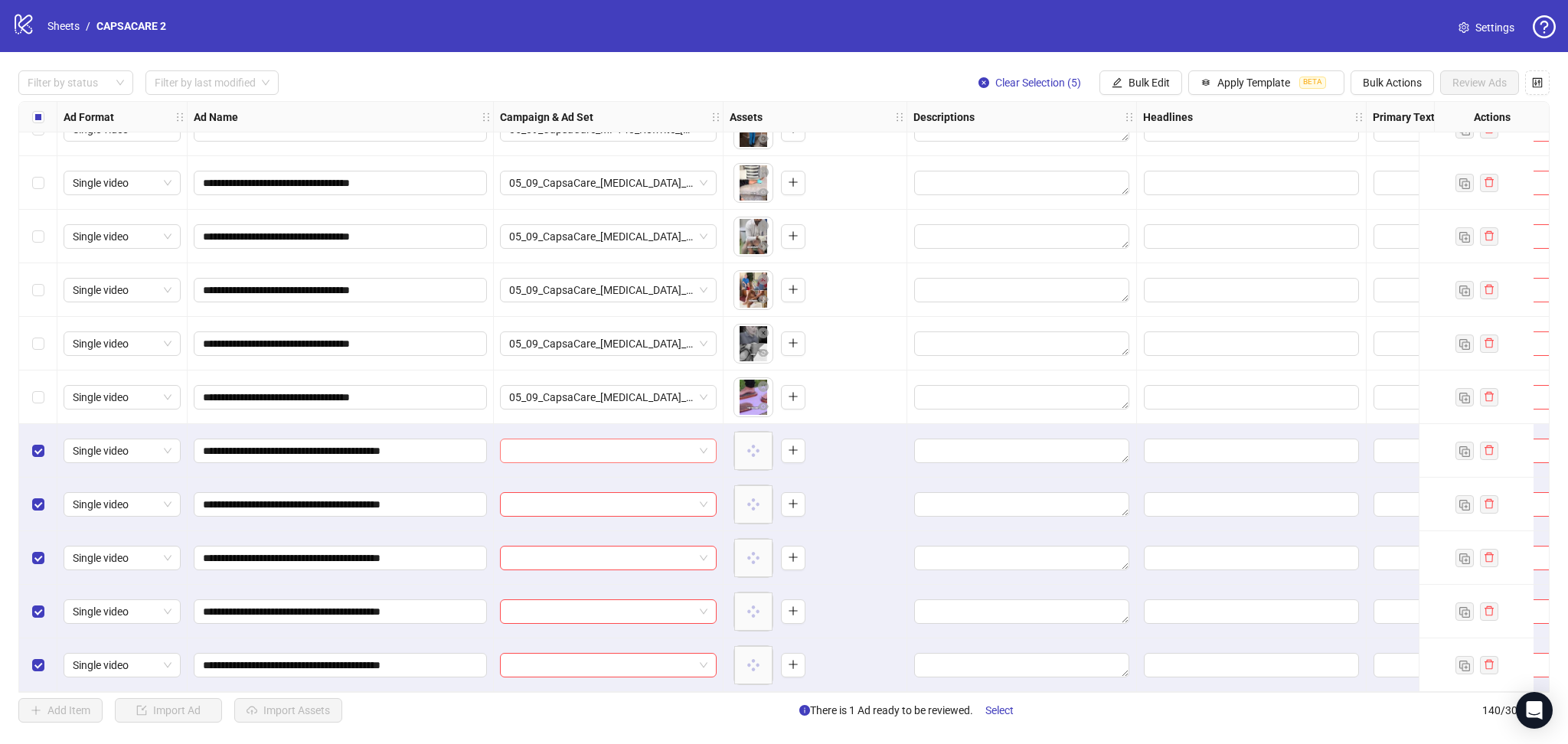
click at [570, 442] on input "search" at bounding box center [601, 450] width 184 height 23
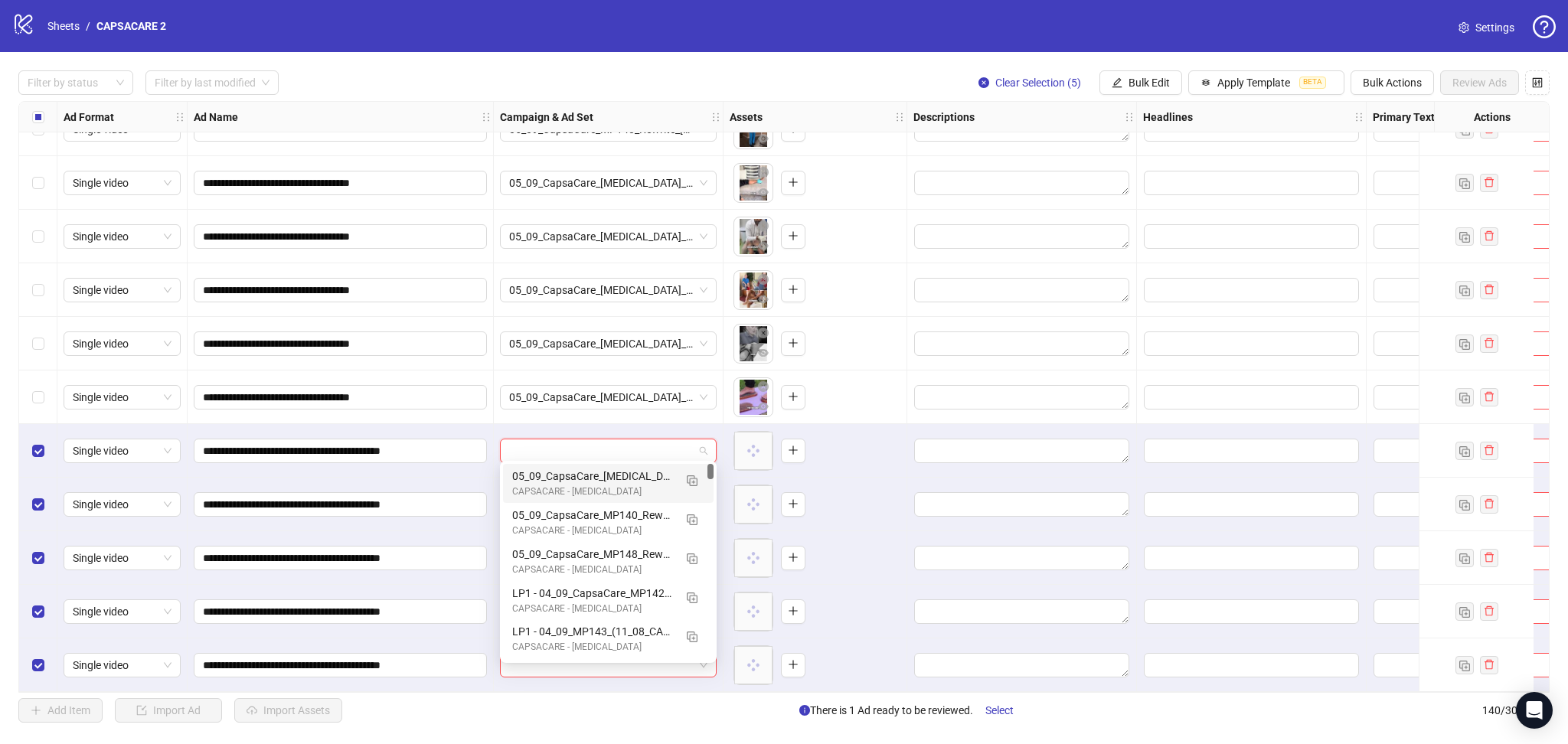
click at [689, 481] on img "button" at bounding box center [692, 481] width 11 height 11
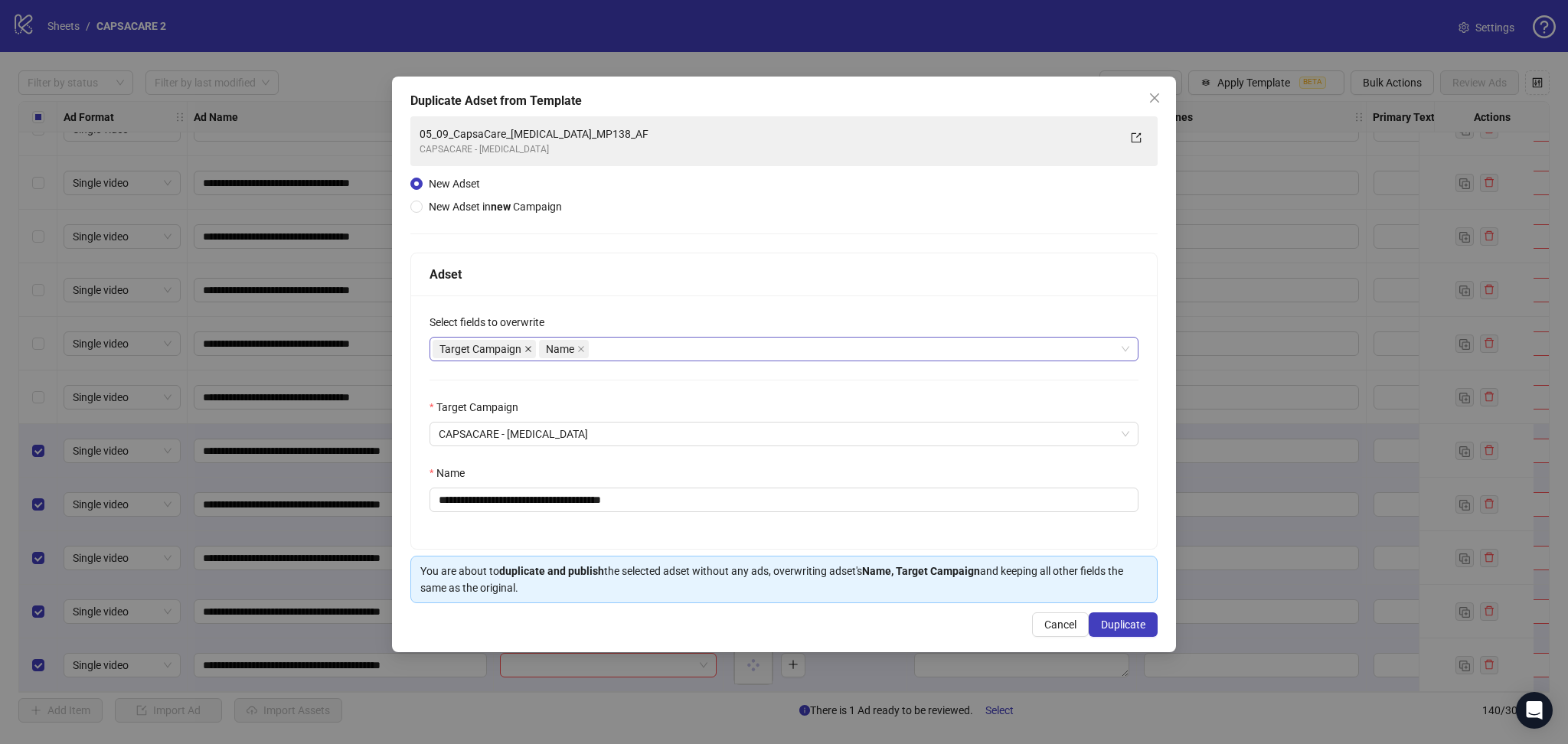
click at [527, 350] on icon "close" at bounding box center [528, 348] width 6 height 6
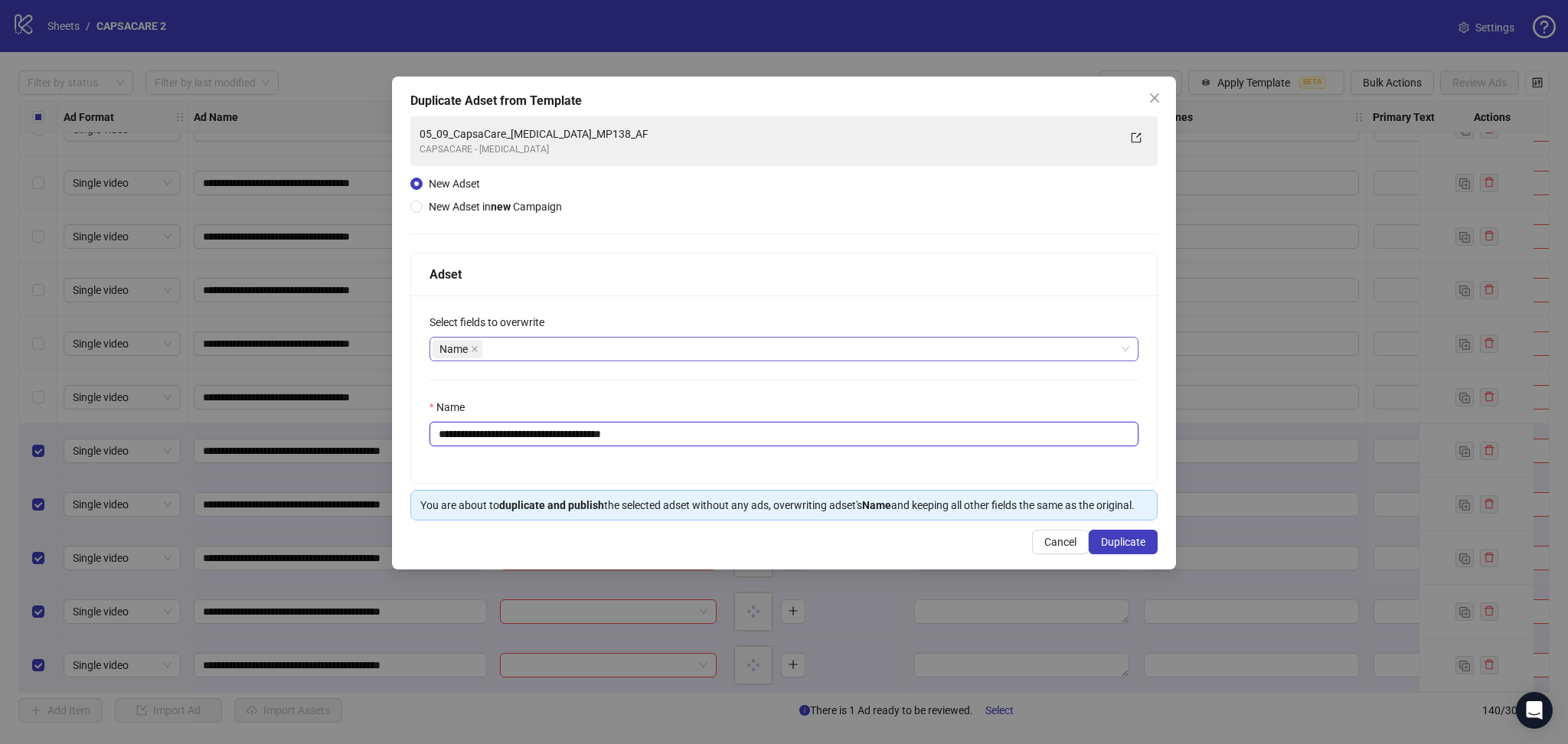
click at [515, 428] on input "**********" at bounding box center [784, 433] width 709 height 24
paste input "***"
type input "**********"
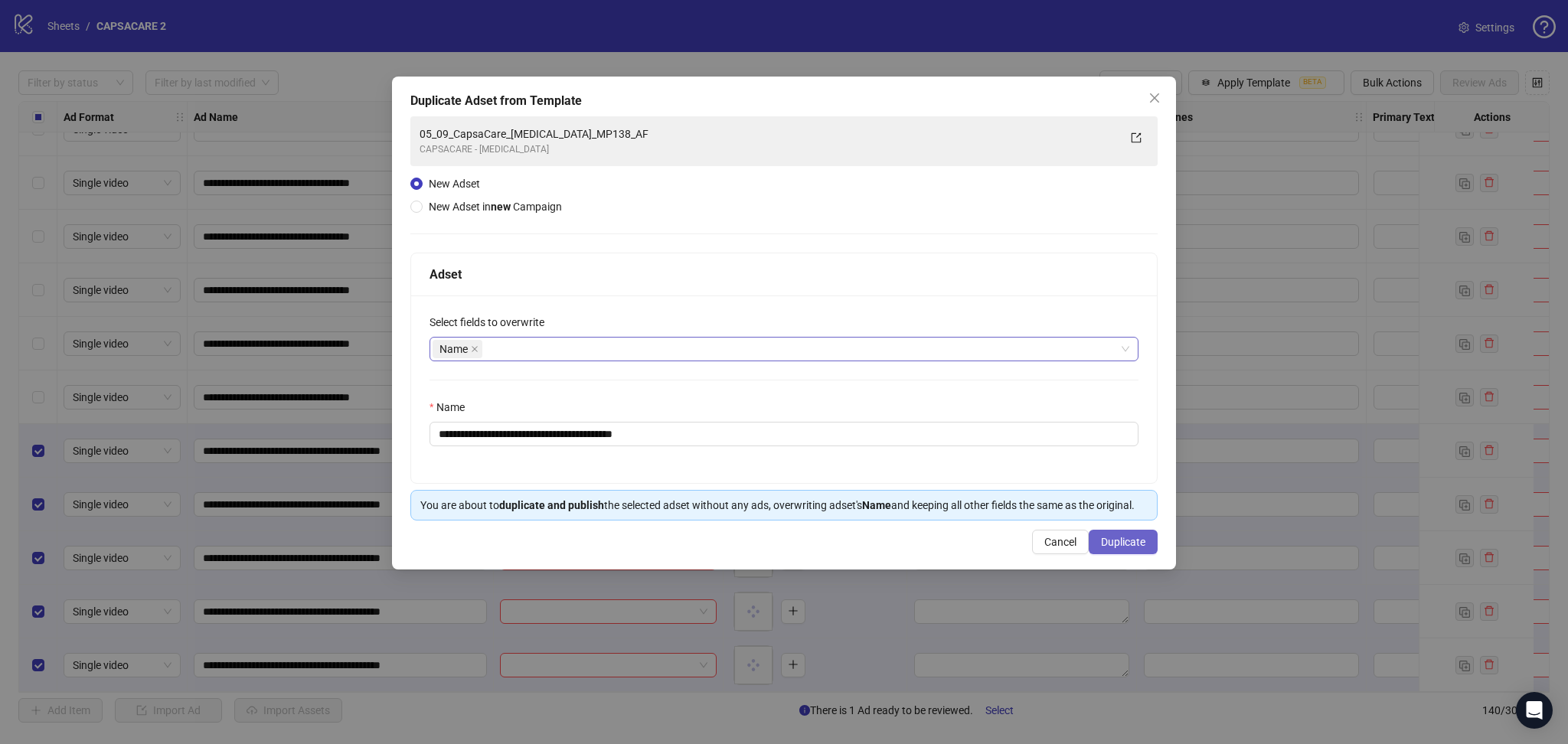
click at [1147, 536] on button "Duplicate" at bounding box center [1124, 541] width 69 height 24
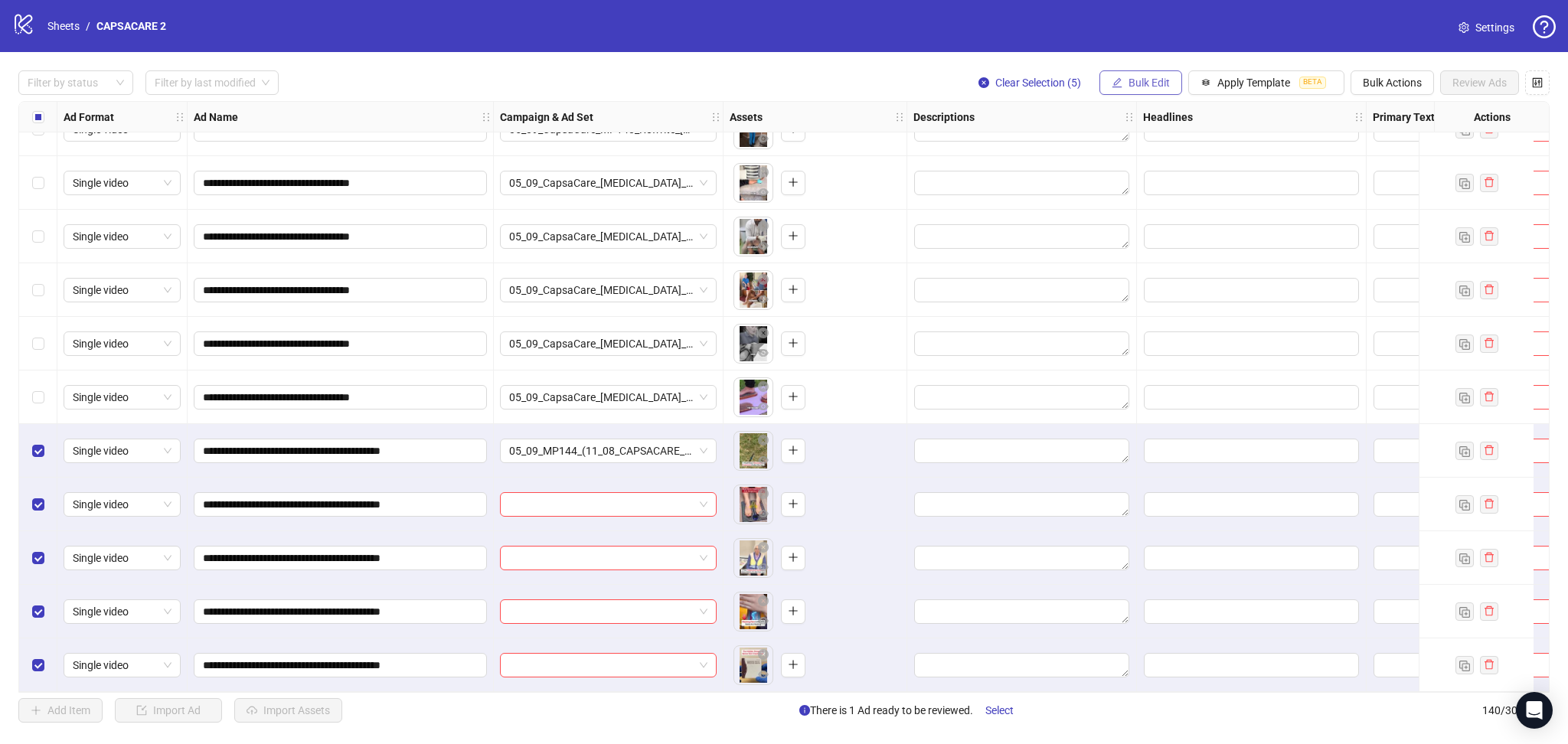
click at [1143, 85] on span "Bulk Edit" at bounding box center [1149, 82] width 41 height 13
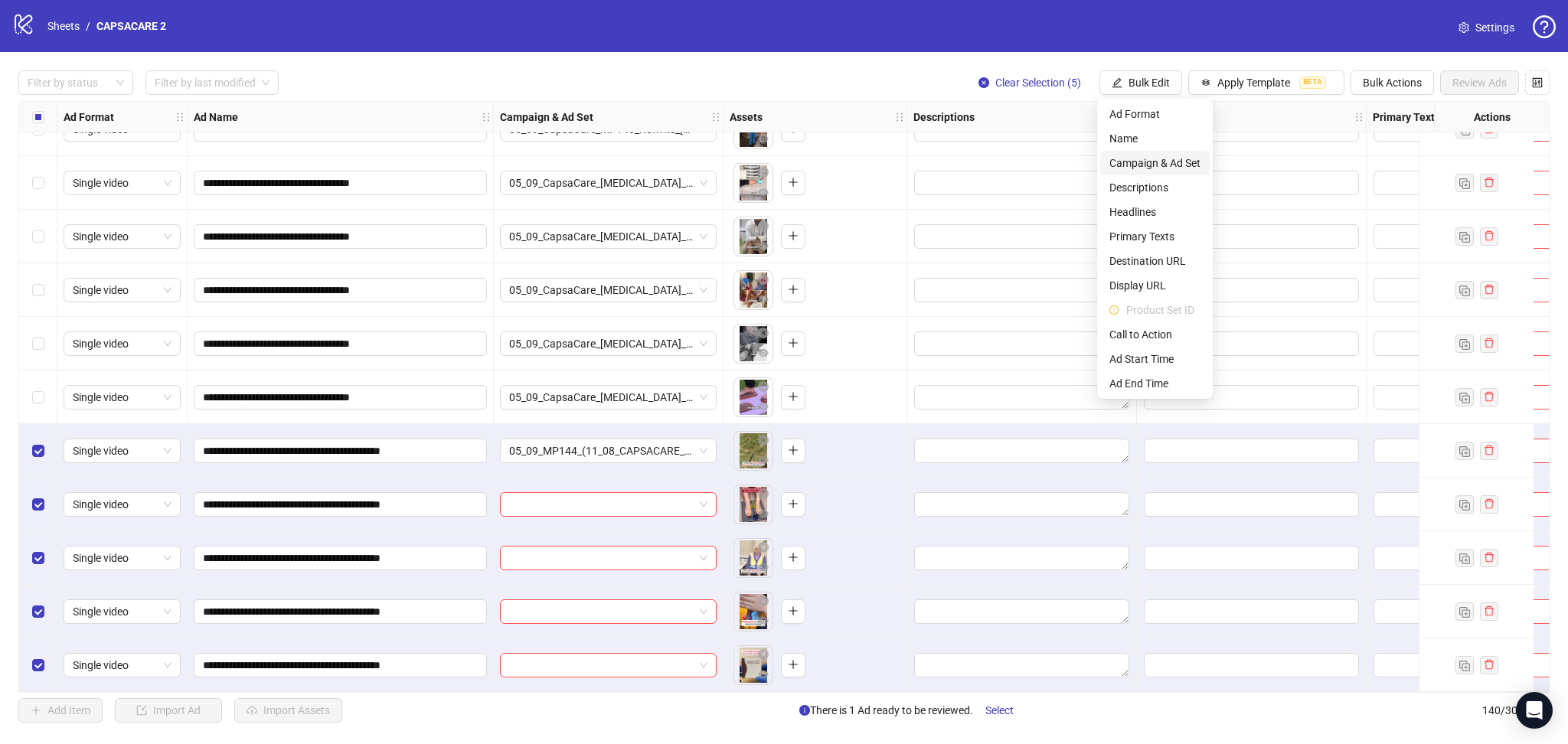
click at [1158, 161] on span "Campaign & Ad Set" at bounding box center [1155, 163] width 91 height 17
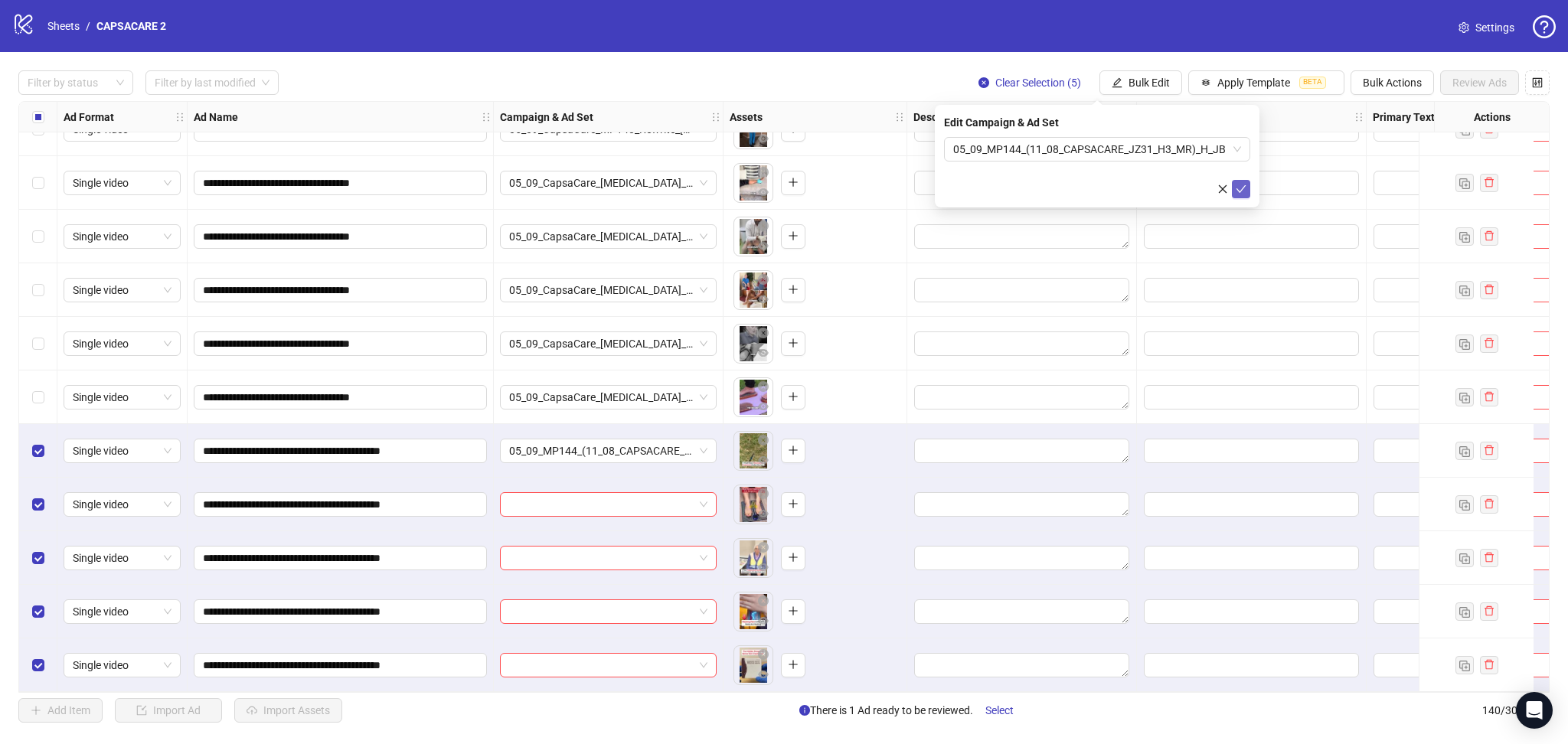
click at [1241, 186] on icon "check" at bounding box center [1241, 189] width 11 height 11
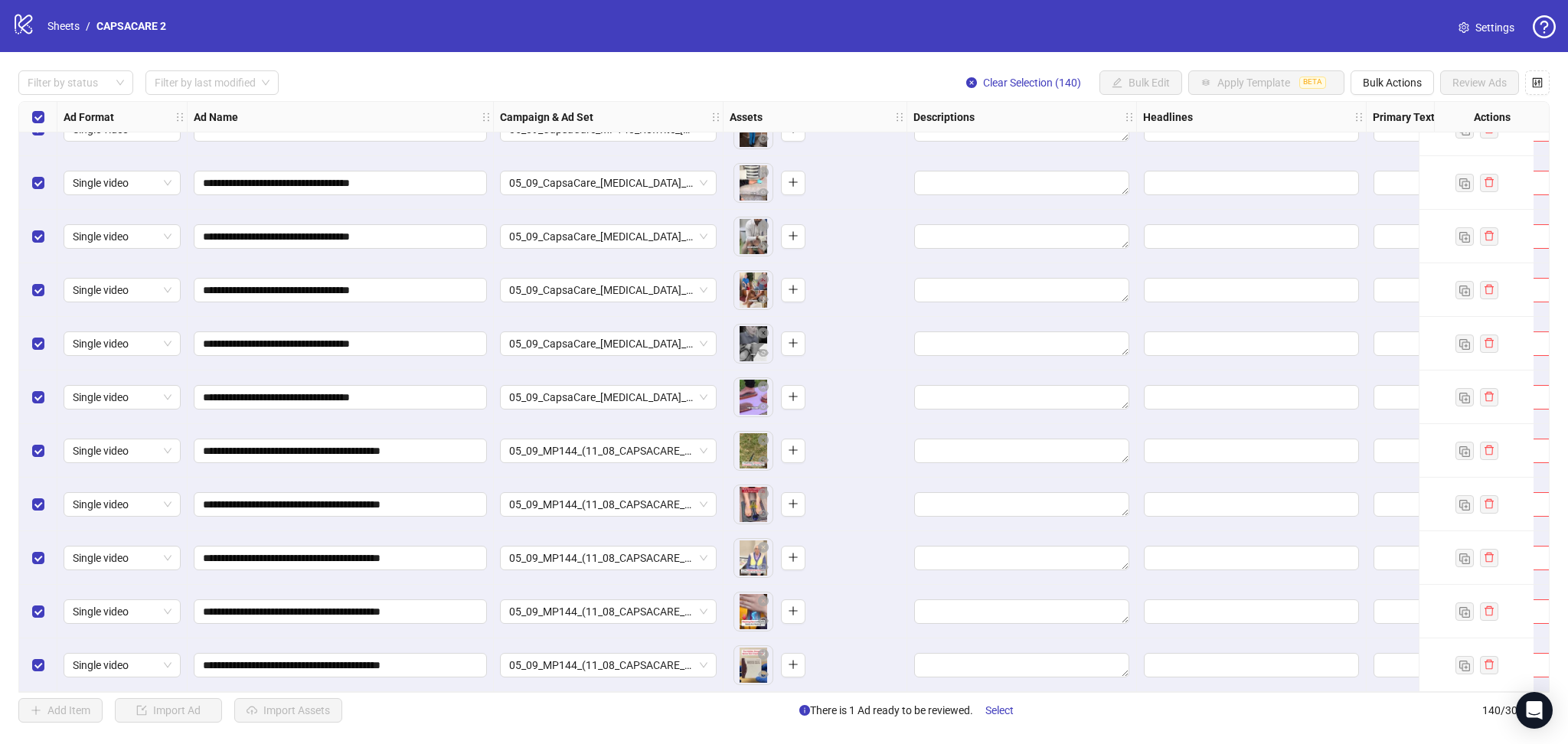
click at [30, 113] on div "Select all rows" at bounding box center [38, 117] width 38 height 30
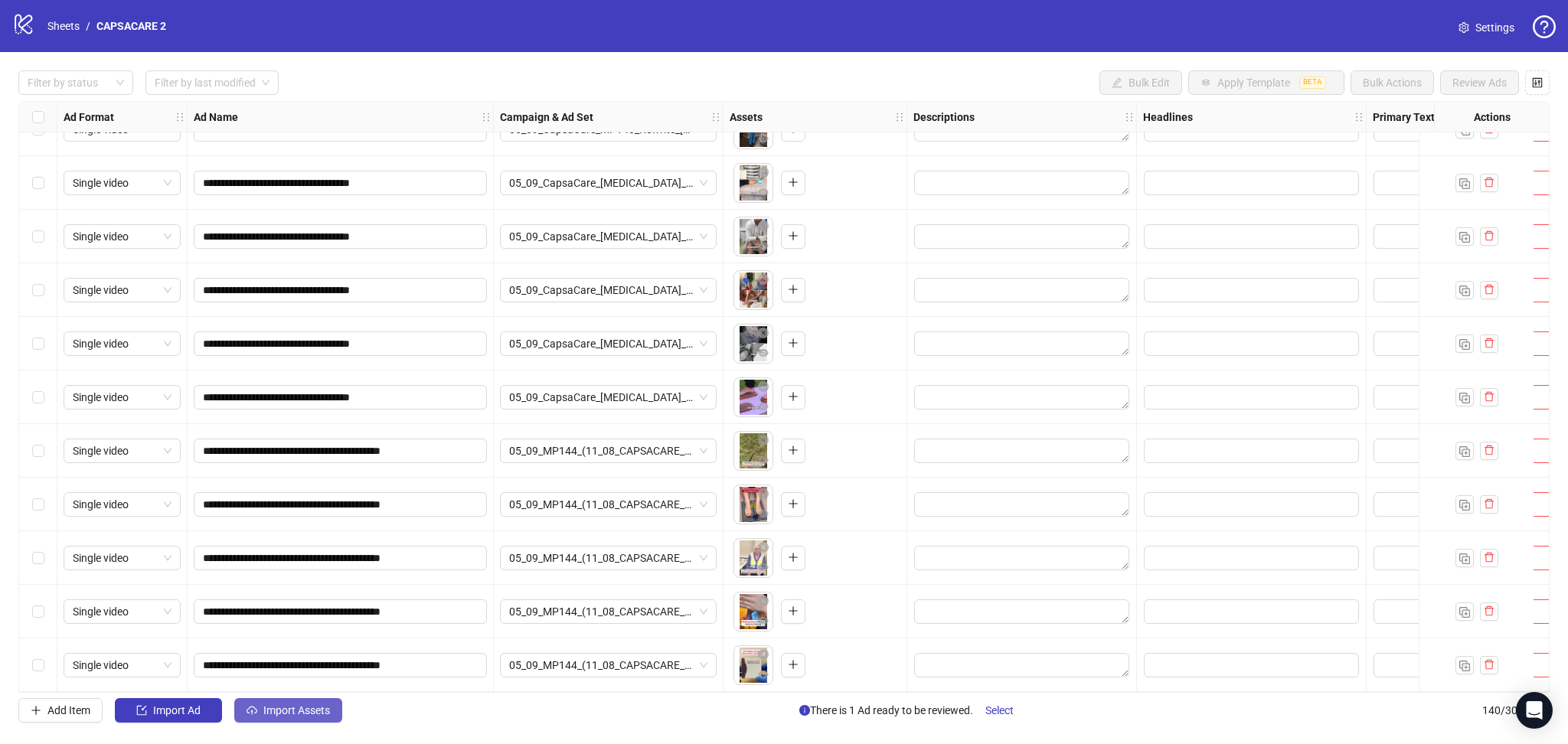
click at [285, 709] on span "Import Assets" at bounding box center [296, 710] width 66 height 13
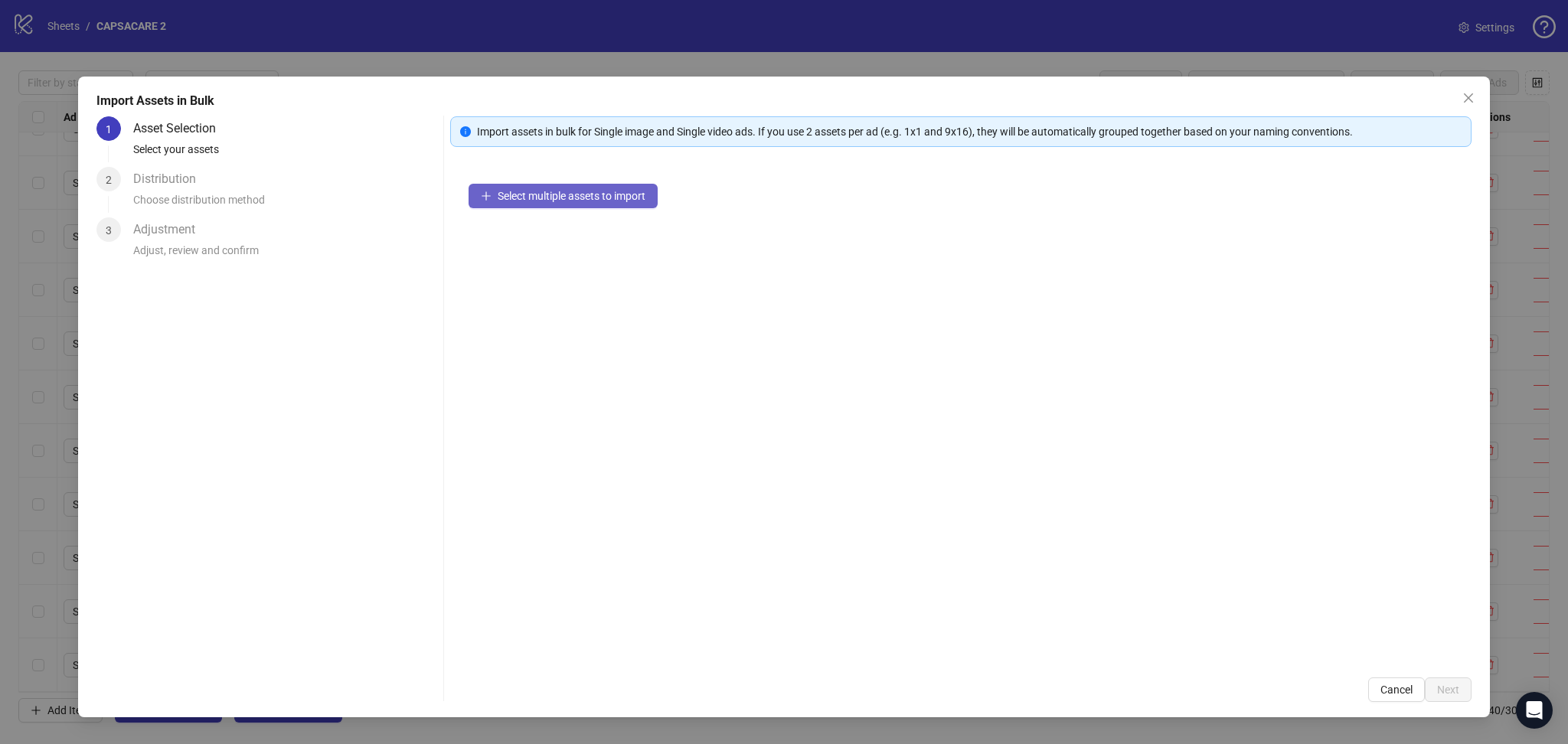
click at [521, 201] on span "Select multiple assets to import" at bounding box center [571, 196] width 148 height 13
click at [1454, 691] on span "Next" at bounding box center [1448, 689] width 22 height 13
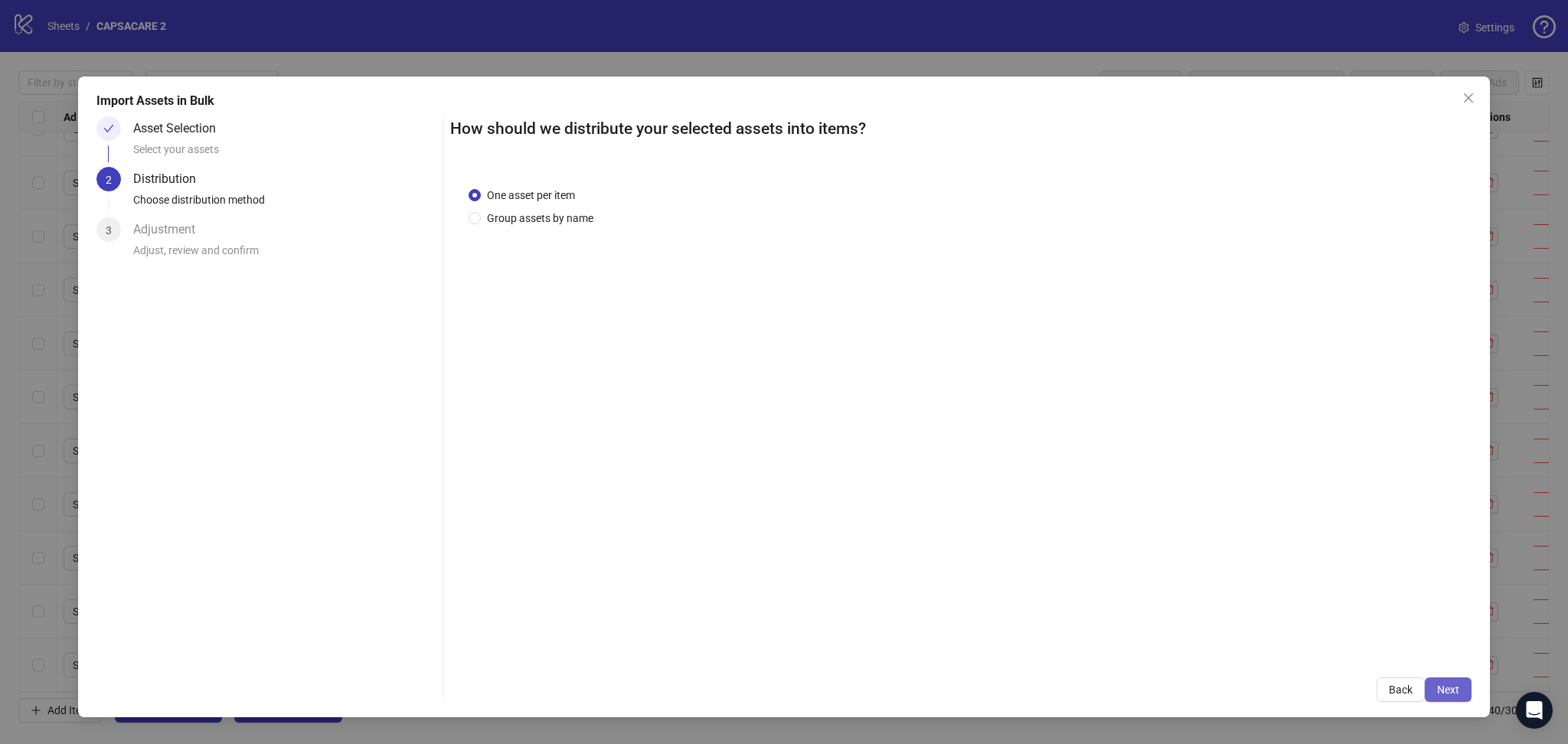
click at [1451, 690] on span "Next" at bounding box center [1448, 689] width 22 height 13
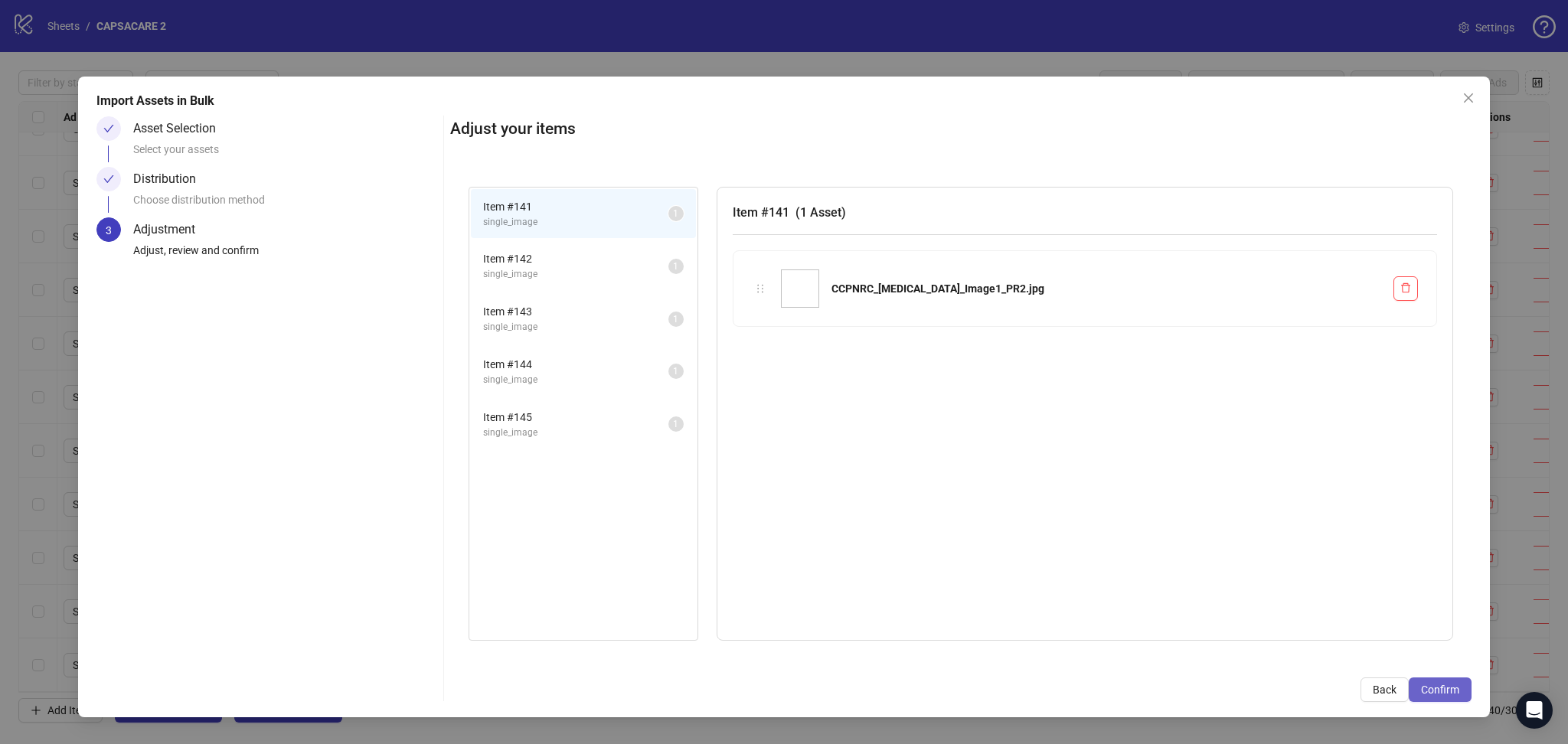
click at [1448, 692] on span "Confirm" at bounding box center [1439, 689] width 38 height 13
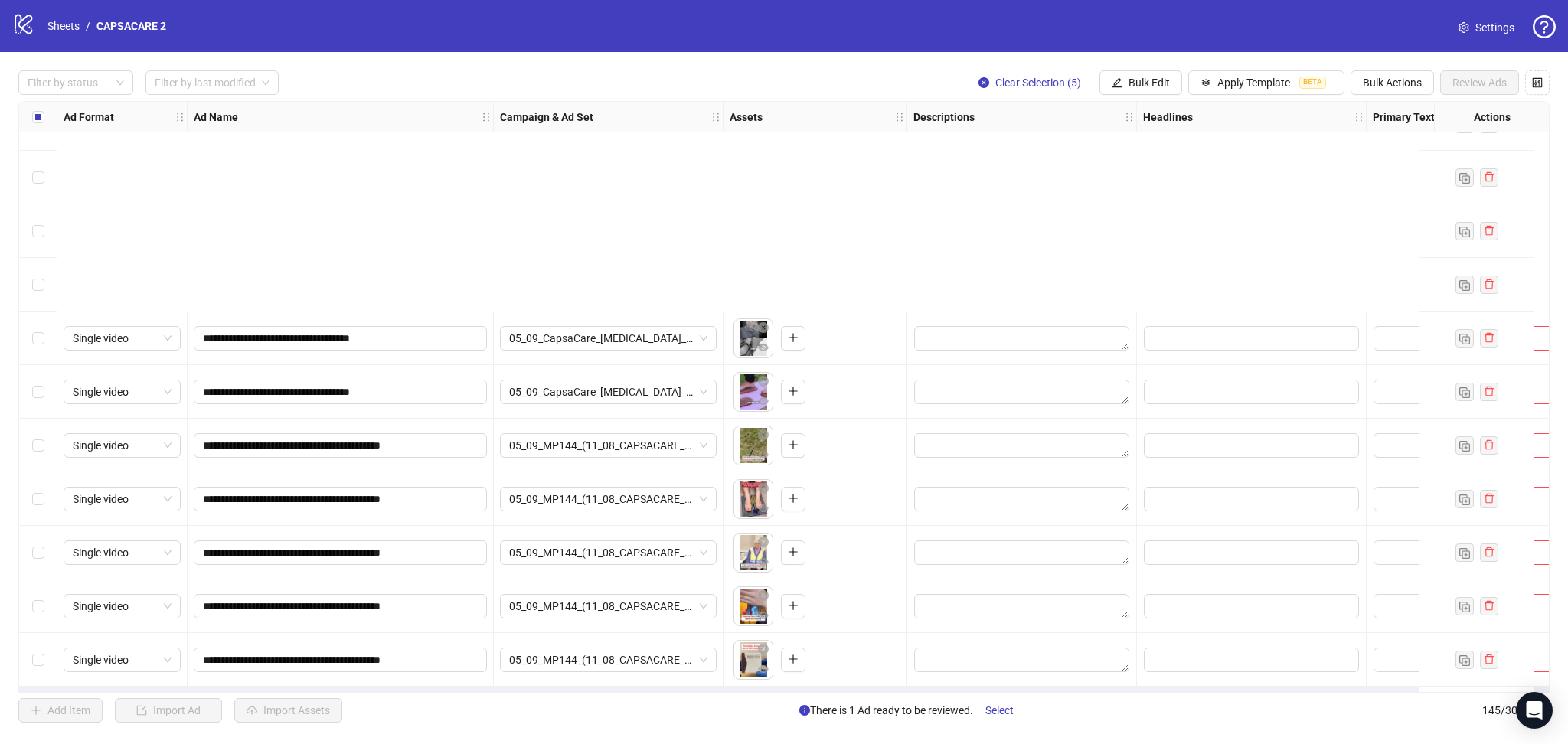
scroll to position [7216, 0]
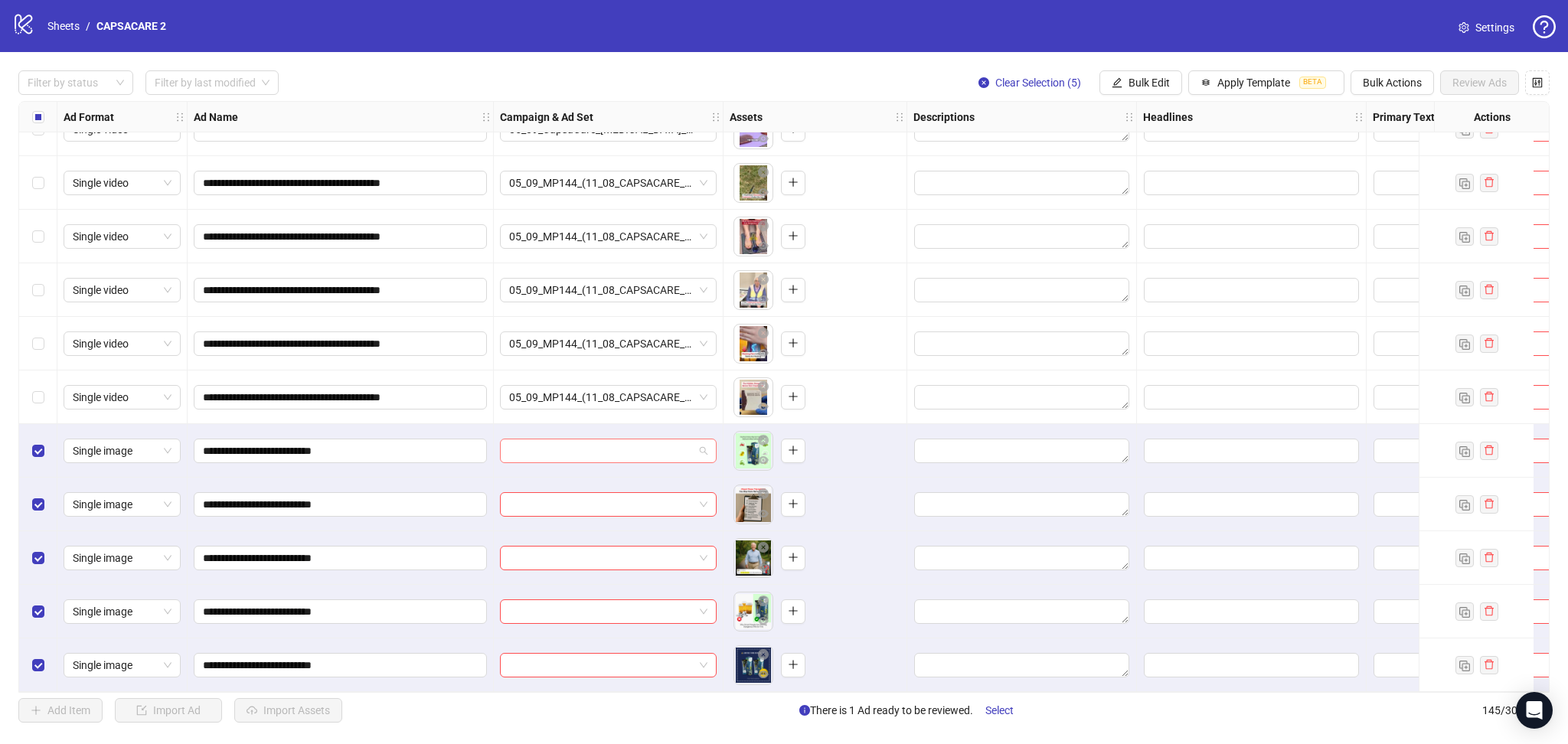
click at [571, 439] on input "search" at bounding box center [601, 450] width 184 height 23
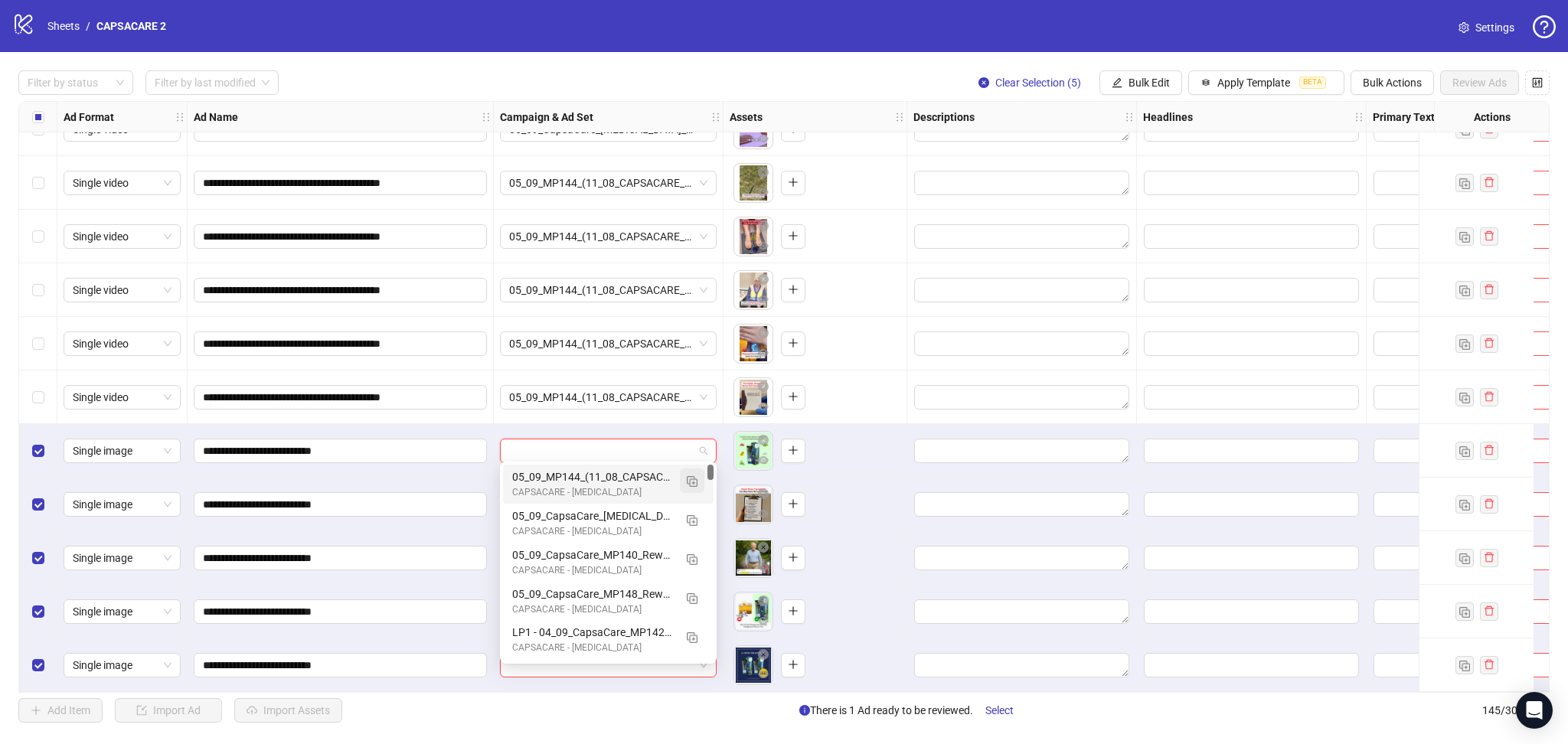
click at [691, 480] on img "button" at bounding box center [692, 481] width 11 height 11
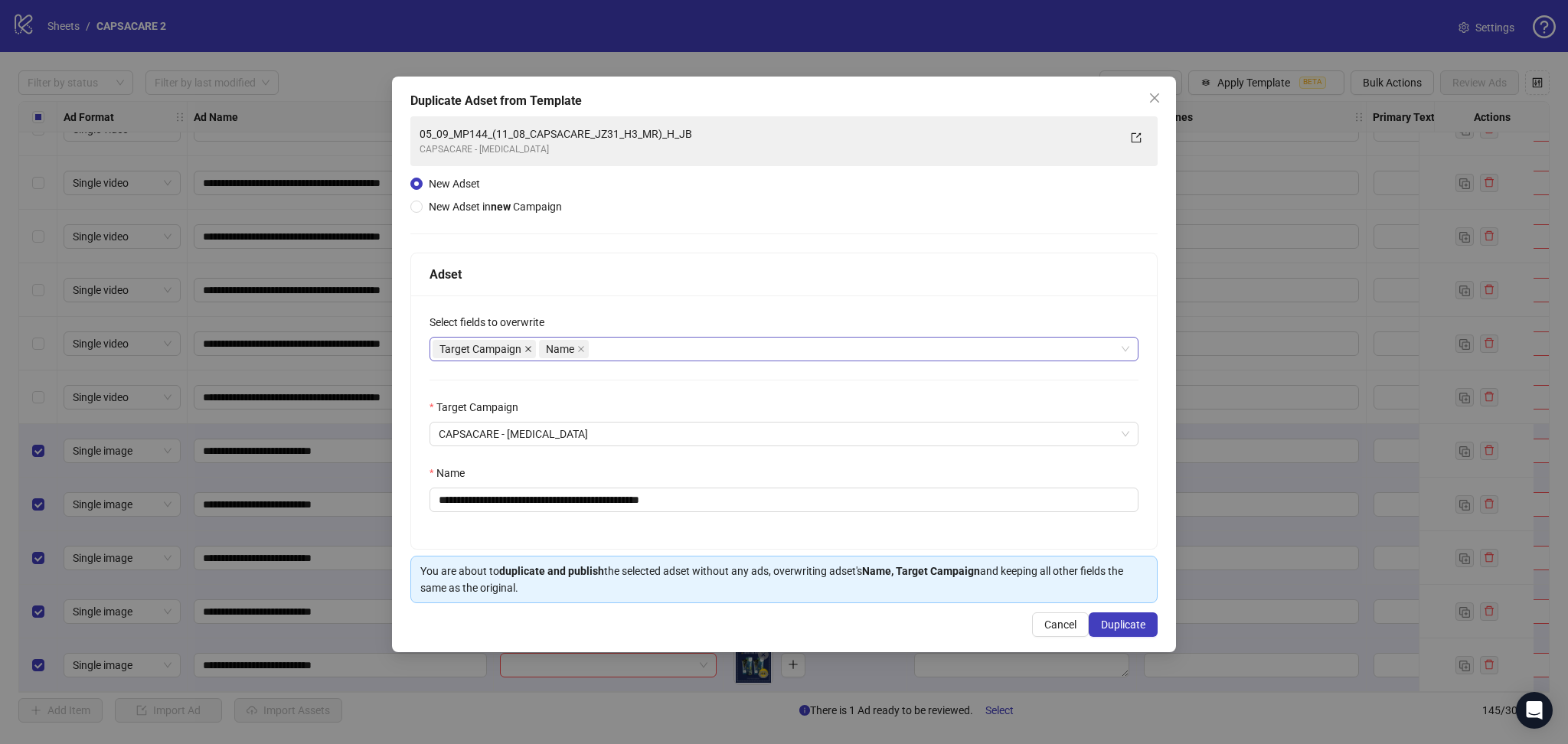
click at [529, 351] on icon "close" at bounding box center [528, 348] width 8 height 8
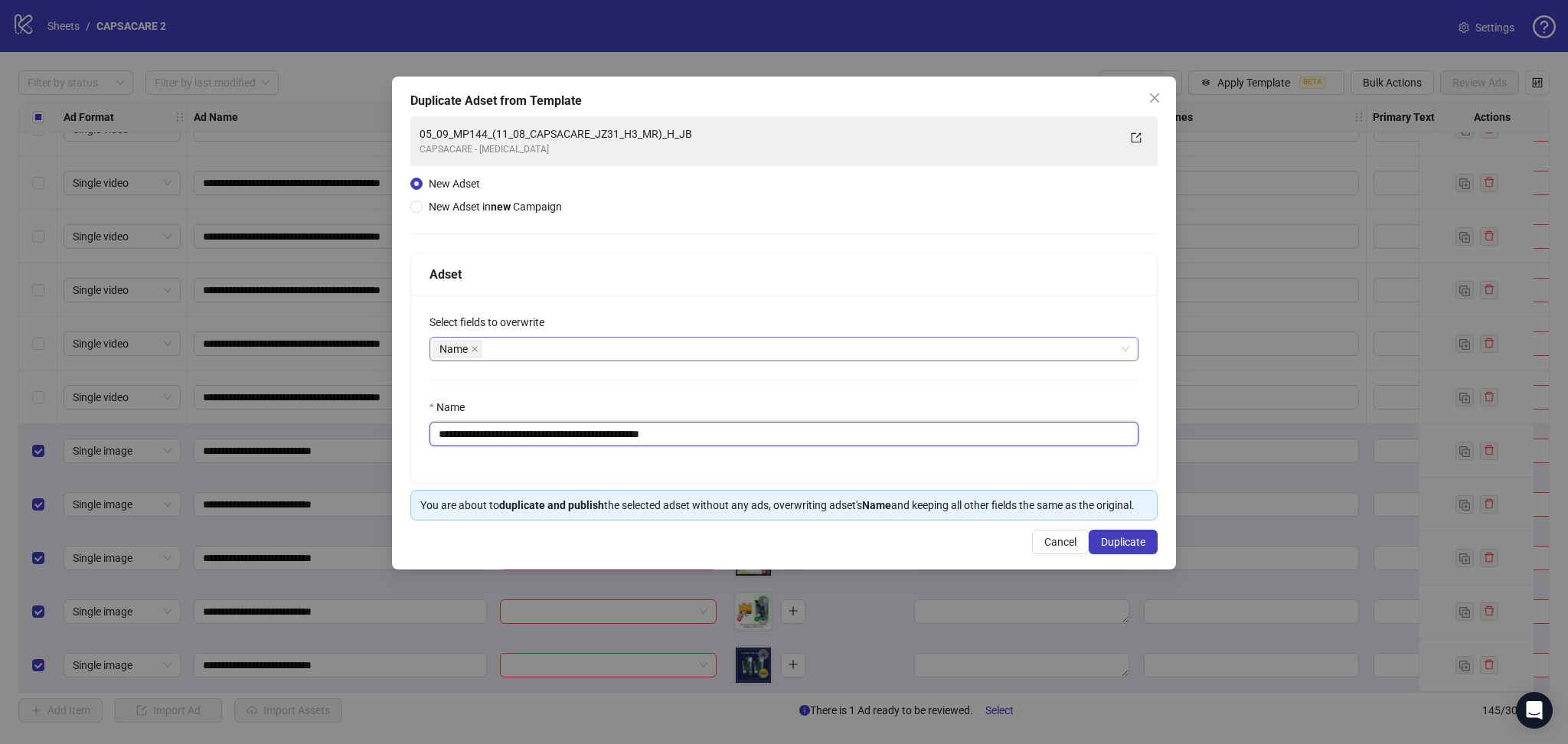
click at [556, 424] on input "**********" at bounding box center [784, 433] width 709 height 24
paste input "text"
type input "**********"
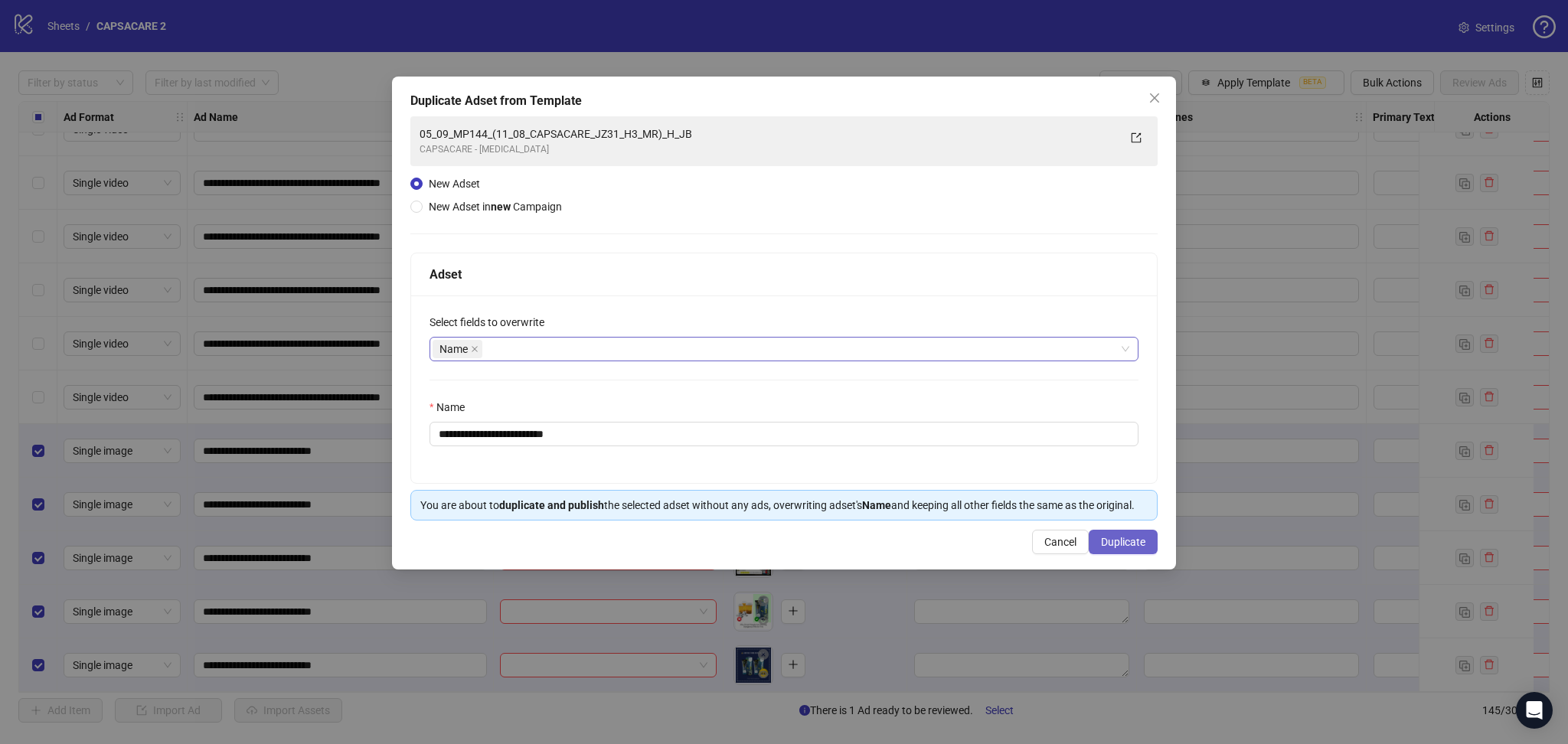
click at [1134, 545] on span "Duplicate" at bounding box center [1123, 542] width 45 height 13
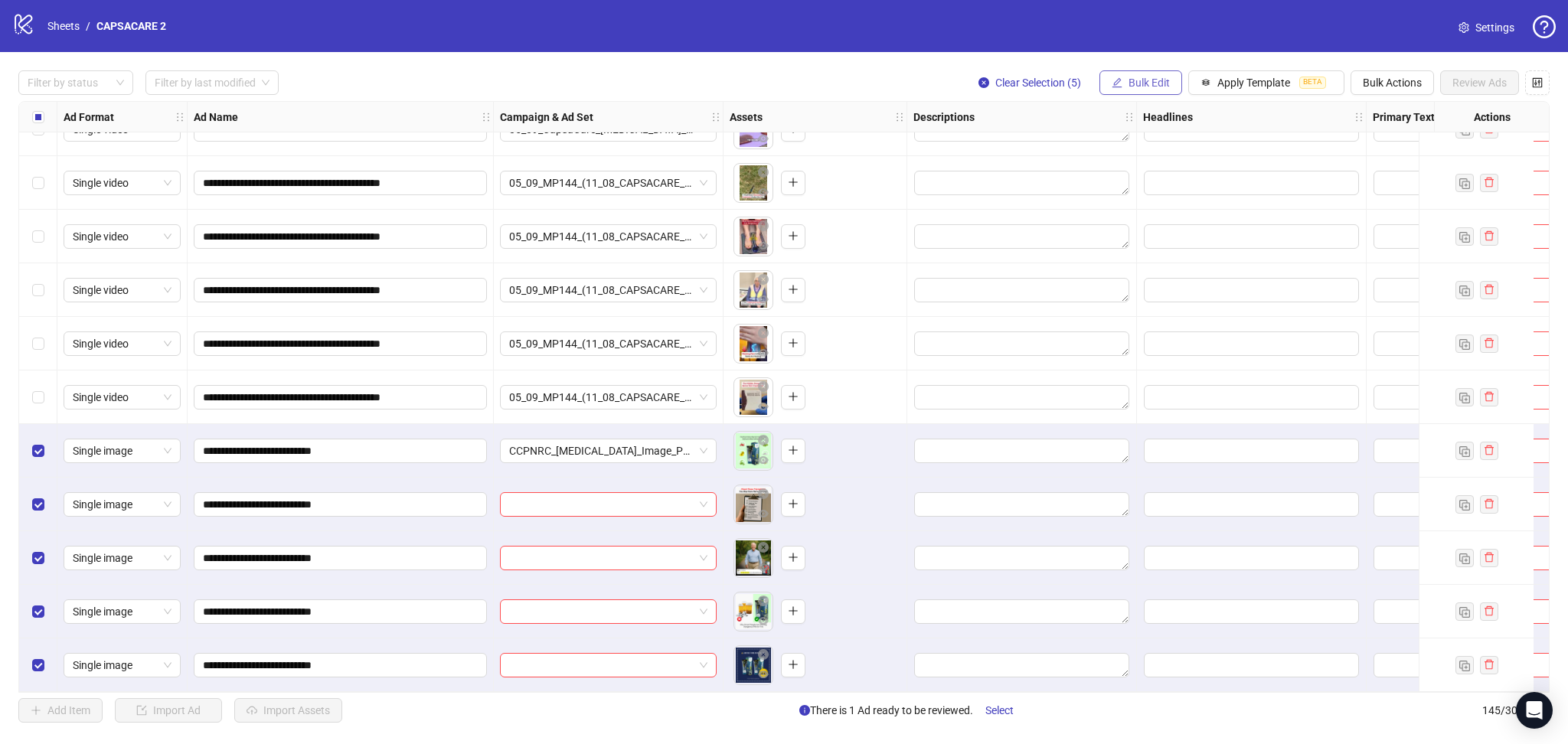
click at [1122, 78] on button "Bulk Edit" at bounding box center [1140, 82] width 82 height 24
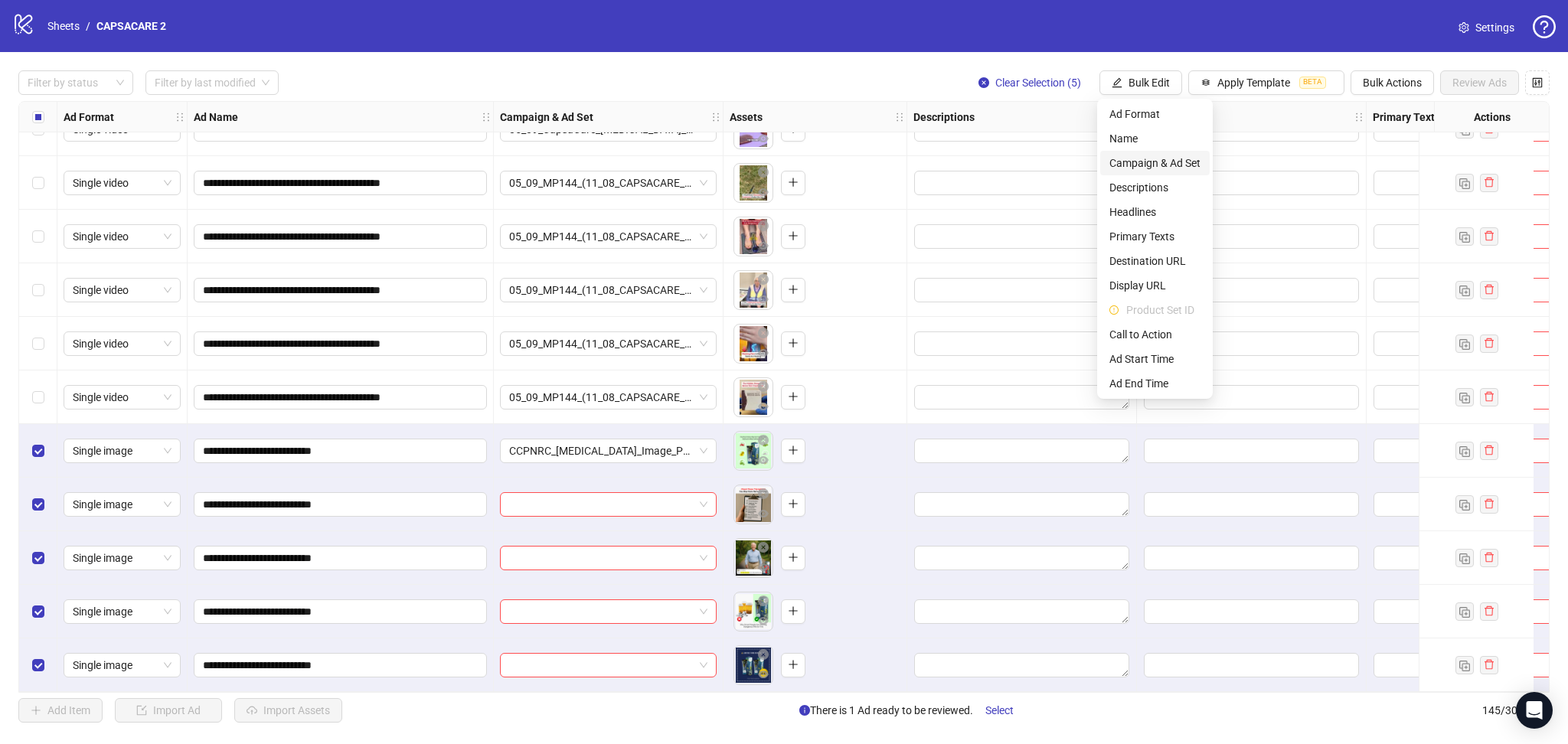
click at [1141, 157] on span "Campaign & Ad Set" at bounding box center [1155, 163] width 91 height 17
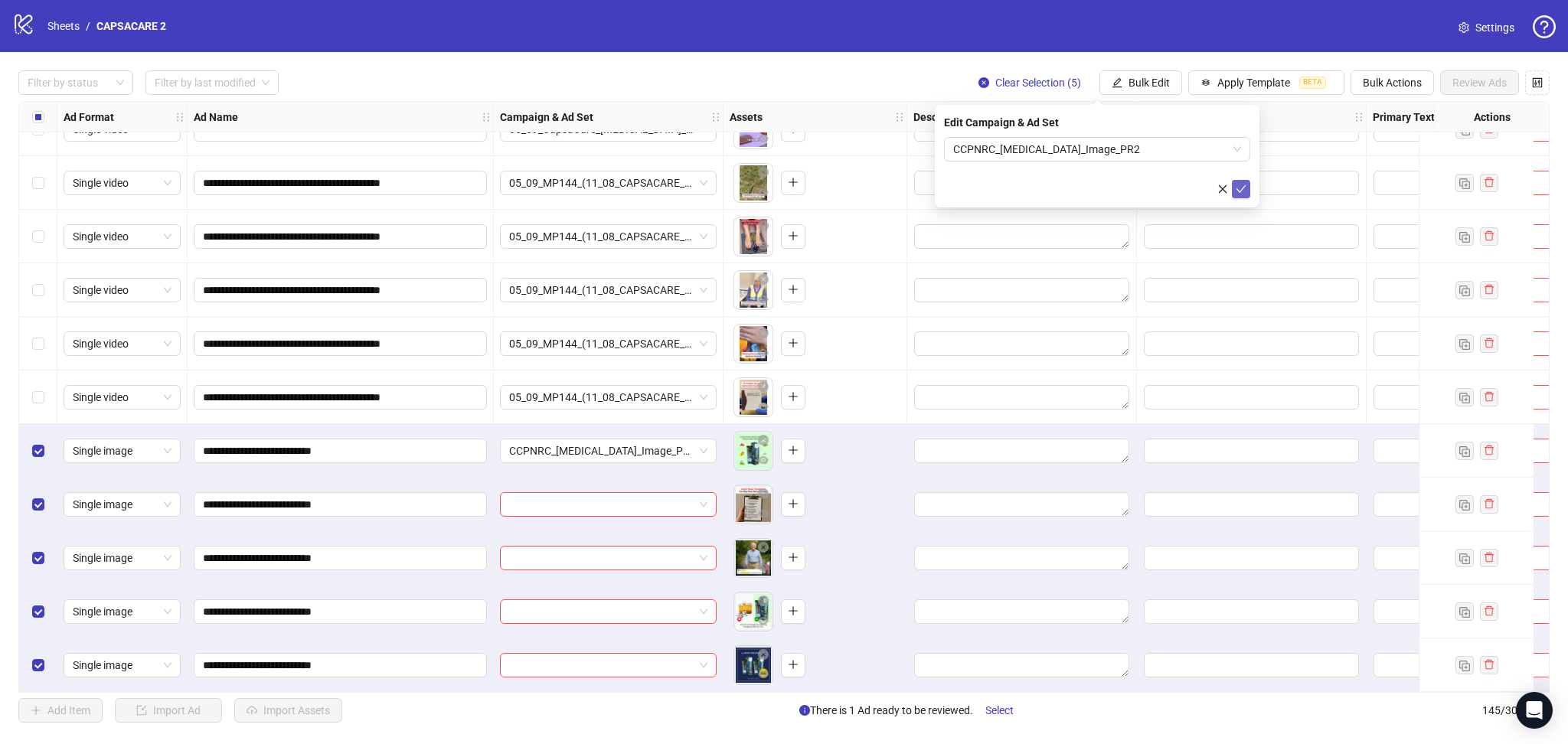
click at [1241, 190] on icon "check" at bounding box center [1241, 189] width 10 height 8
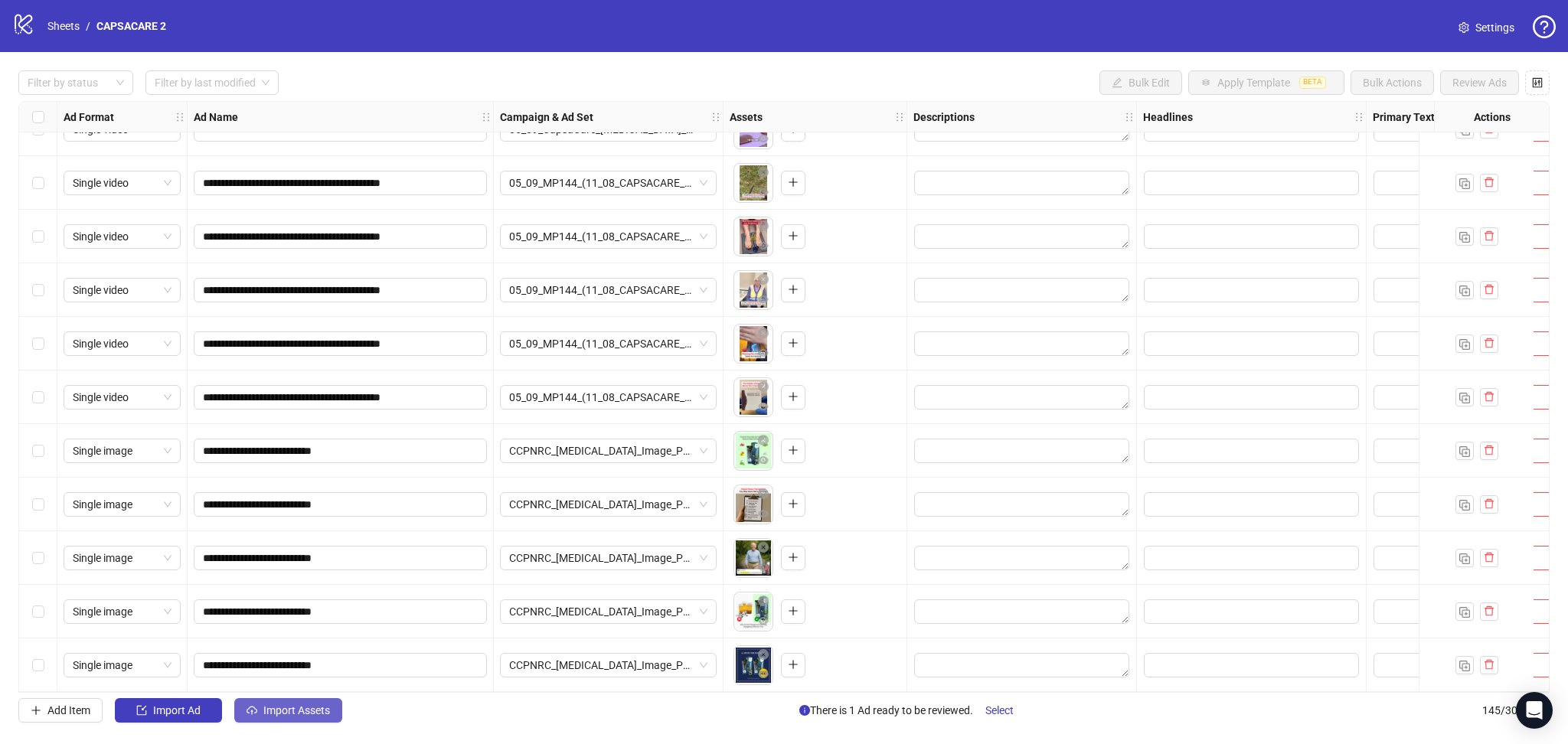
click at [272, 720] on button "Import Assets" at bounding box center [288, 710] width 108 height 24
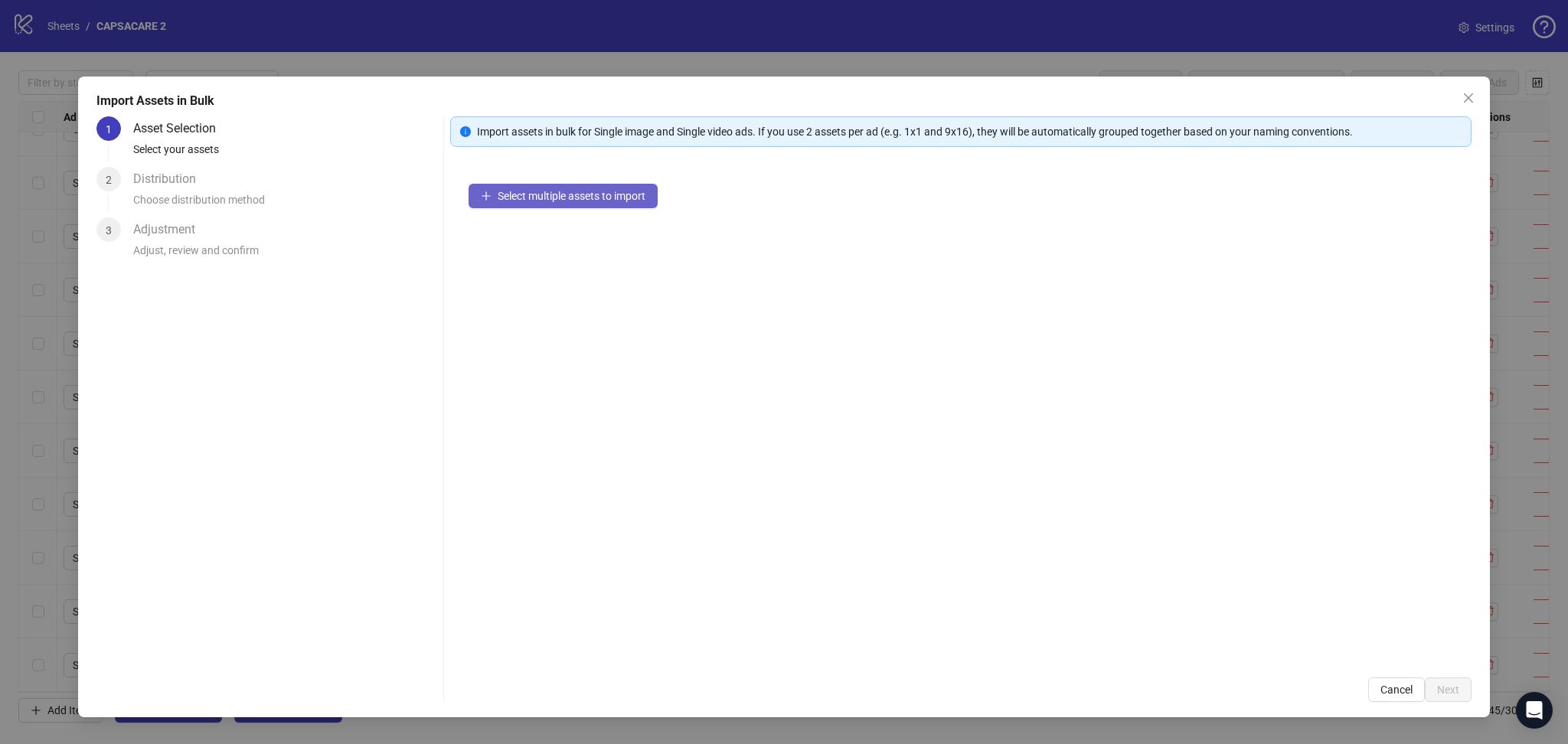
click at [525, 198] on span "Select multiple assets to import" at bounding box center [571, 196] width 148 height 13
click at [1453, 688] on span "Next" at bounding box center [1448, 689] width 22 height 13
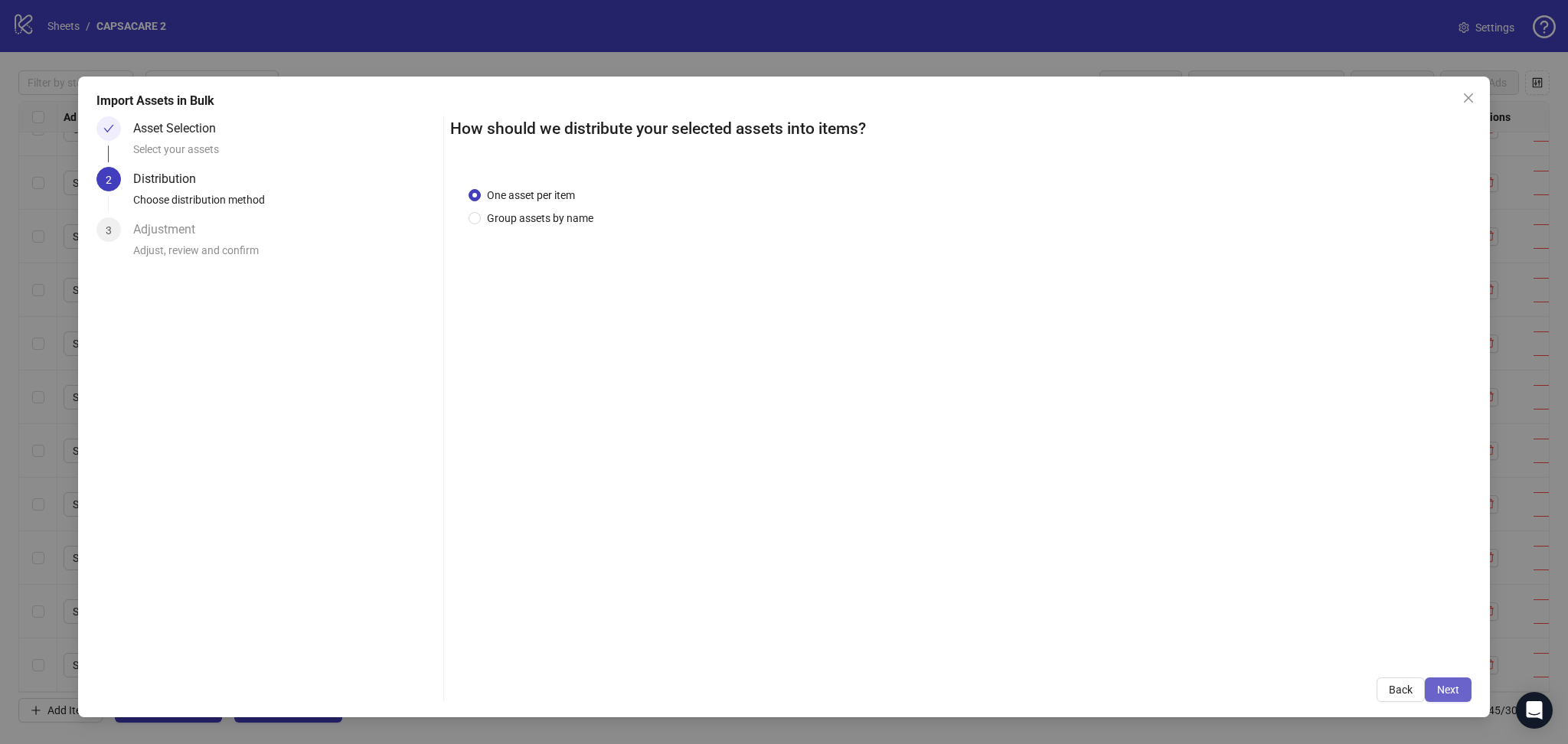
click at [1440, 683] on button "Next" at bounding box center [1448, 689] width 46 height 24
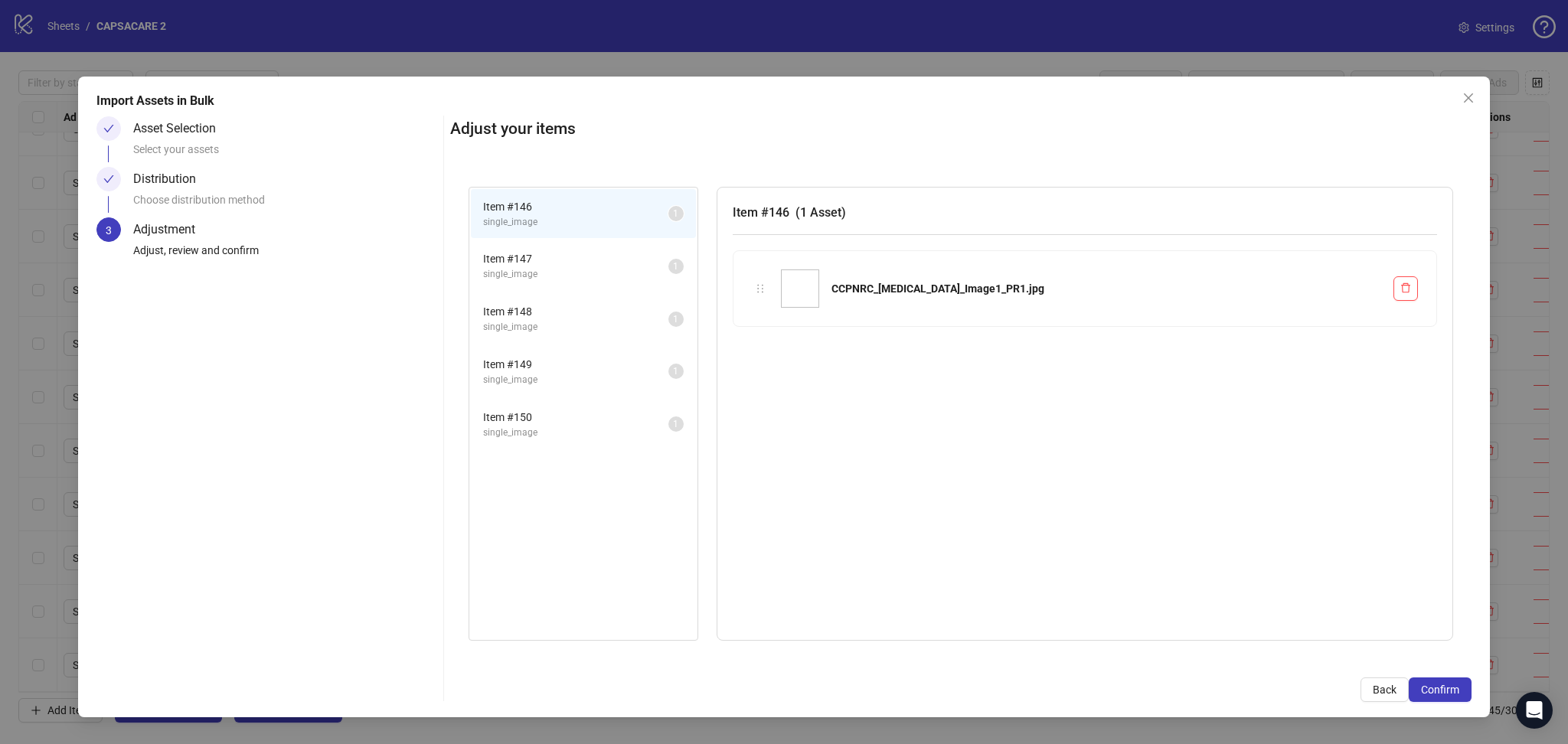
click at [1440, 683] on button "Confirm" at bounding box center [1440, 689] width 63 height 24
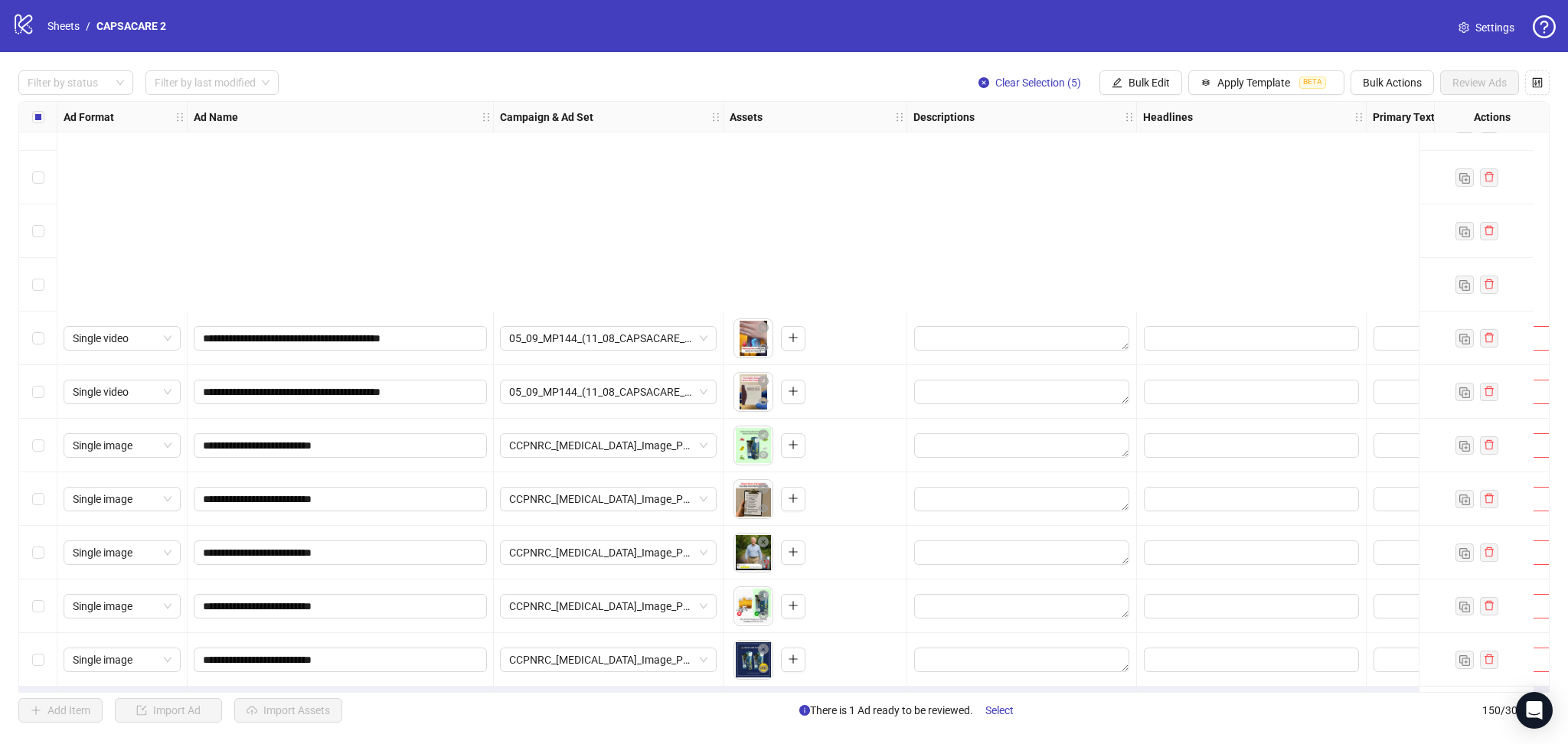
scroll to position [7485, 0]
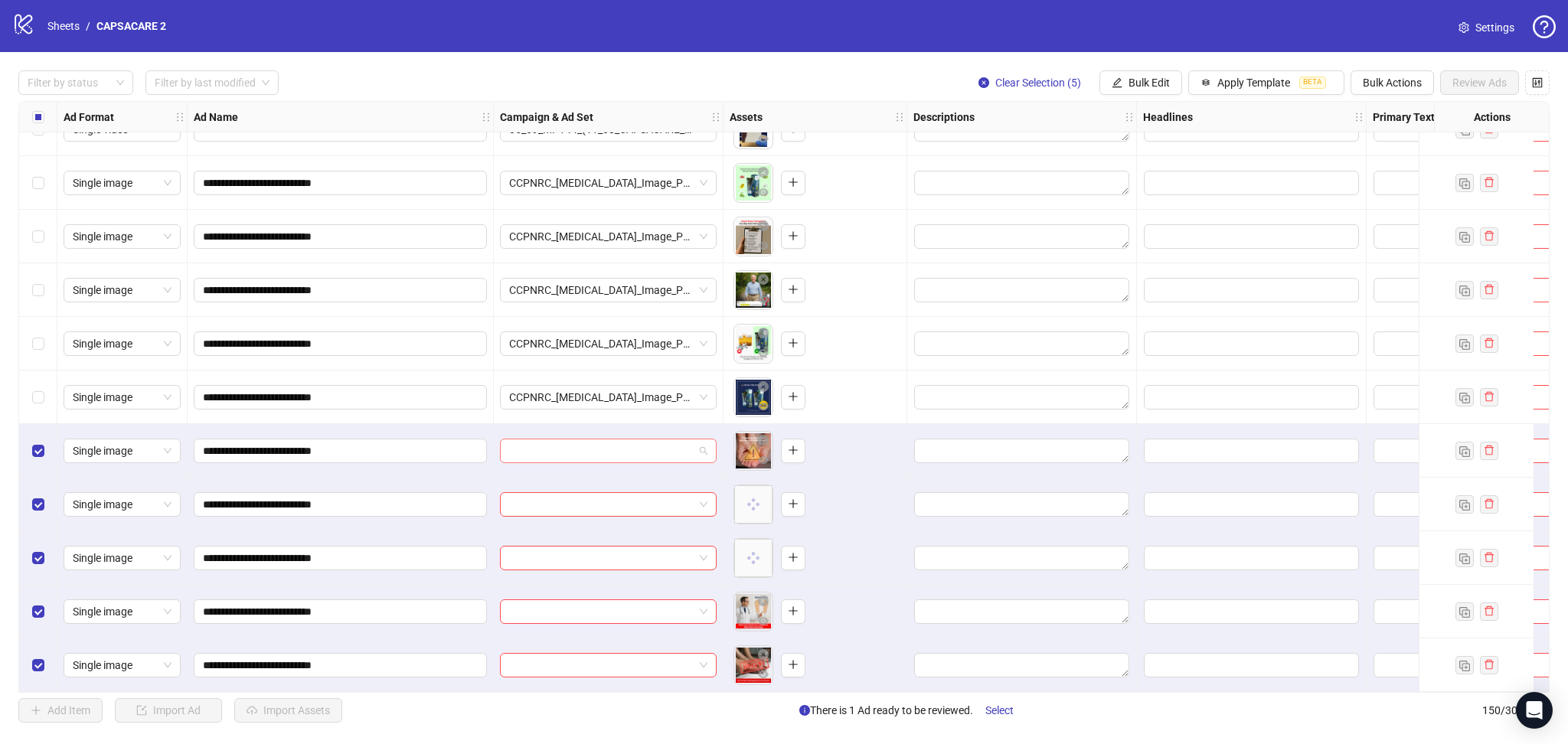
click at [606, 442] on input "search" at bounding box center [601, 450] width 184 height 23
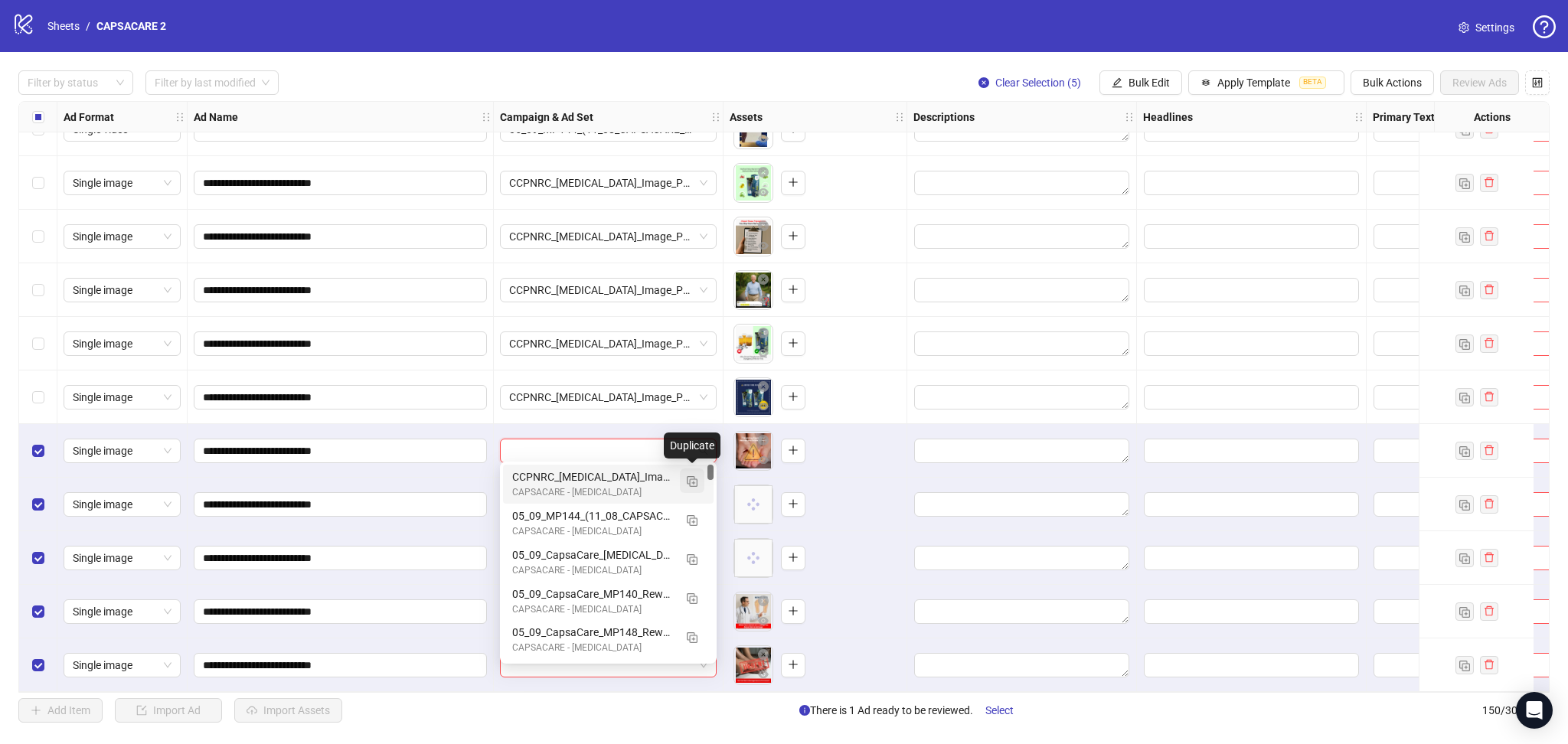
click at [691, 476] on img "button" at bounding box center [692, 481] width 11 height 11
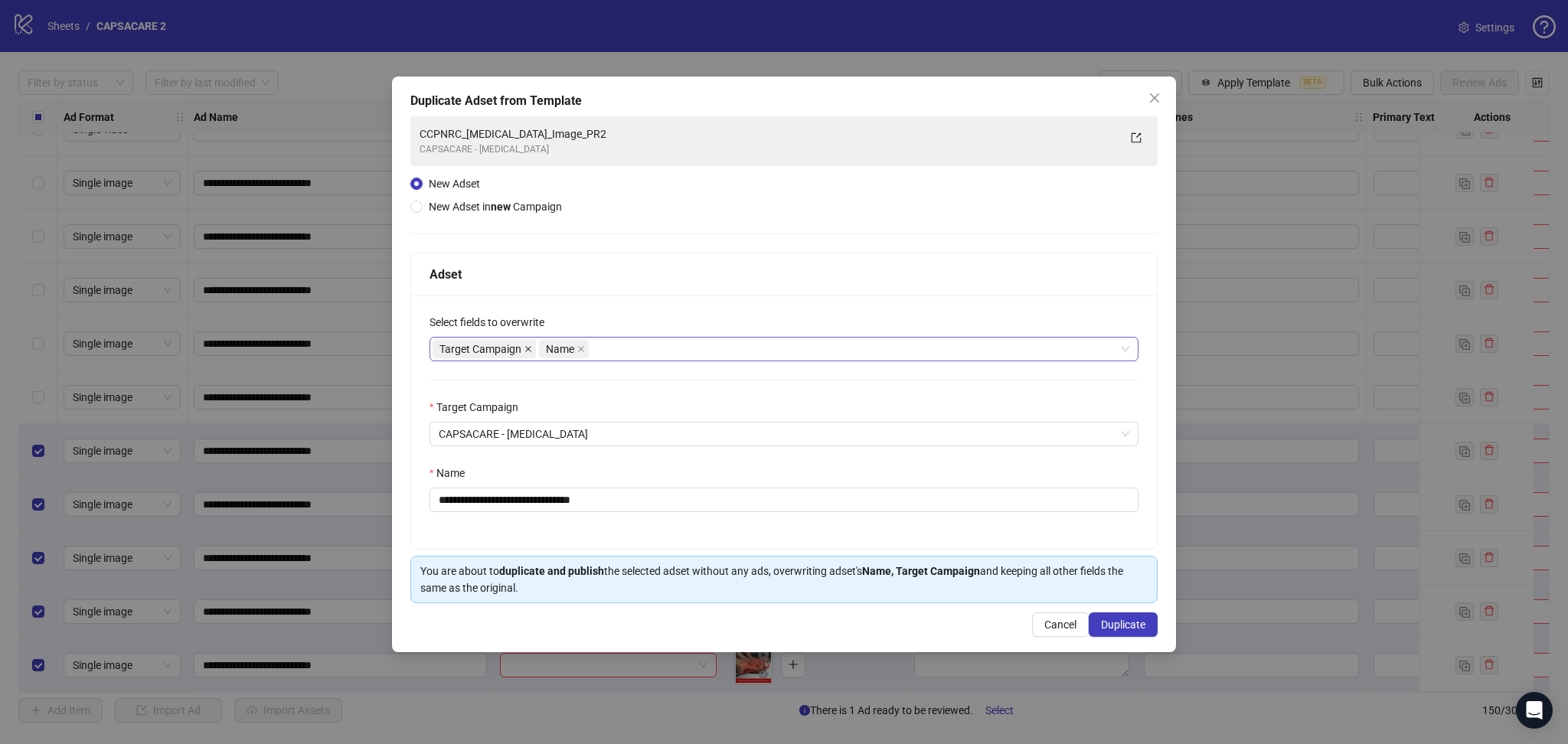
click at [525, 348] on icon "close" at bounding box center [528, 348] width 8 height 8
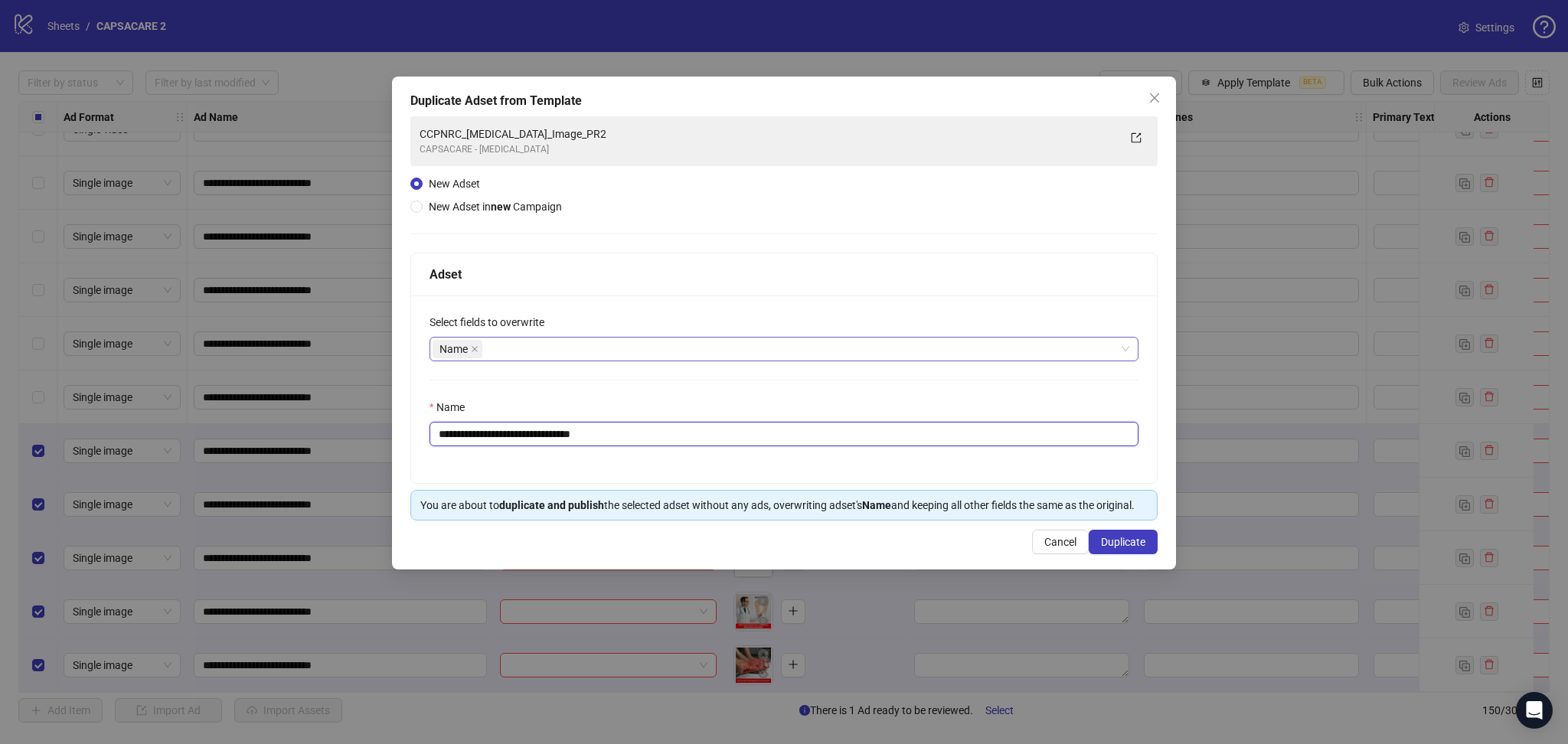
click at [561, 431] on input "**********" at bounding box center [784, 433] width 709 height 24
paste input "text"
type input "**********"
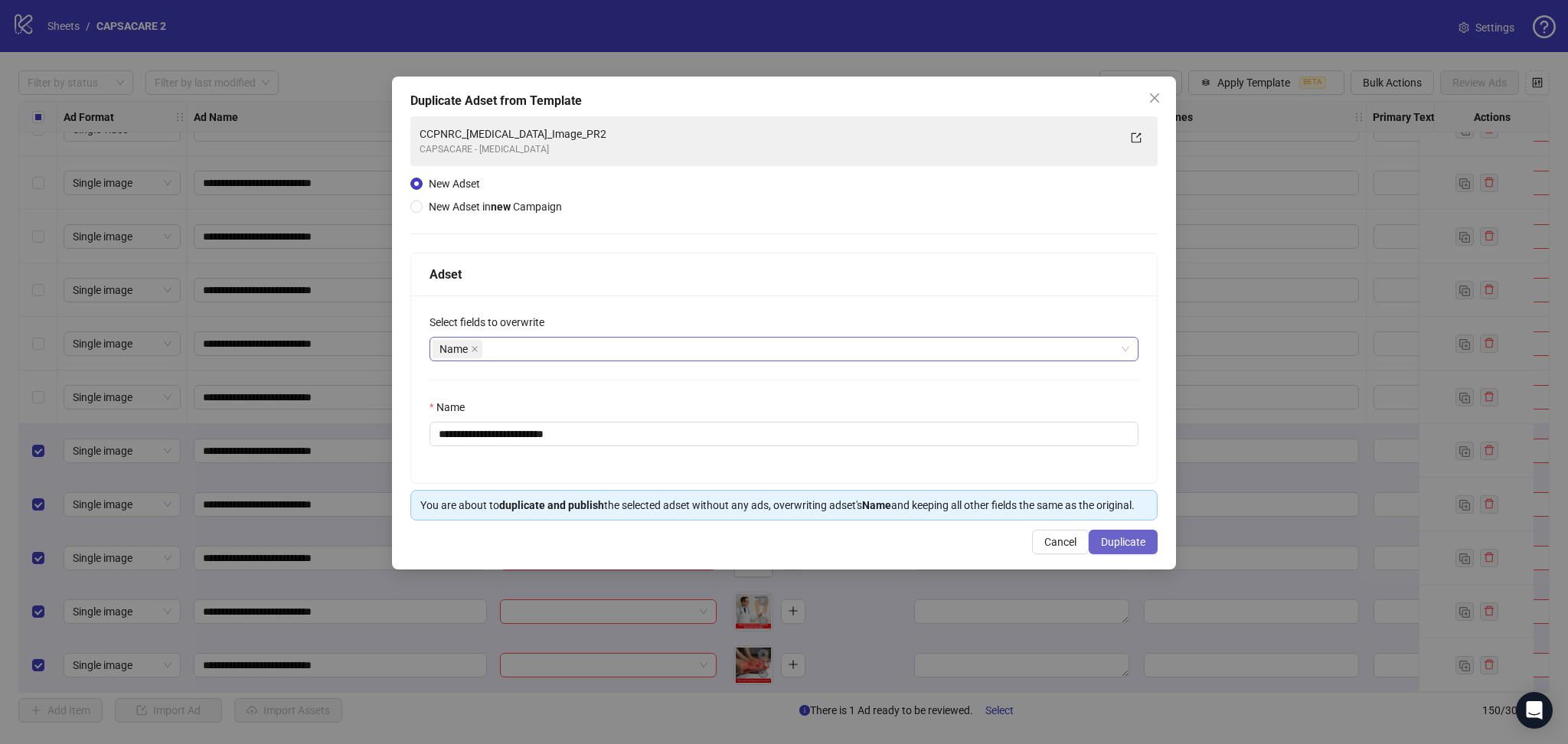
click at [1130, 542] on span "Duplicate" at bounding box center [1123, 542] width 45 height 13
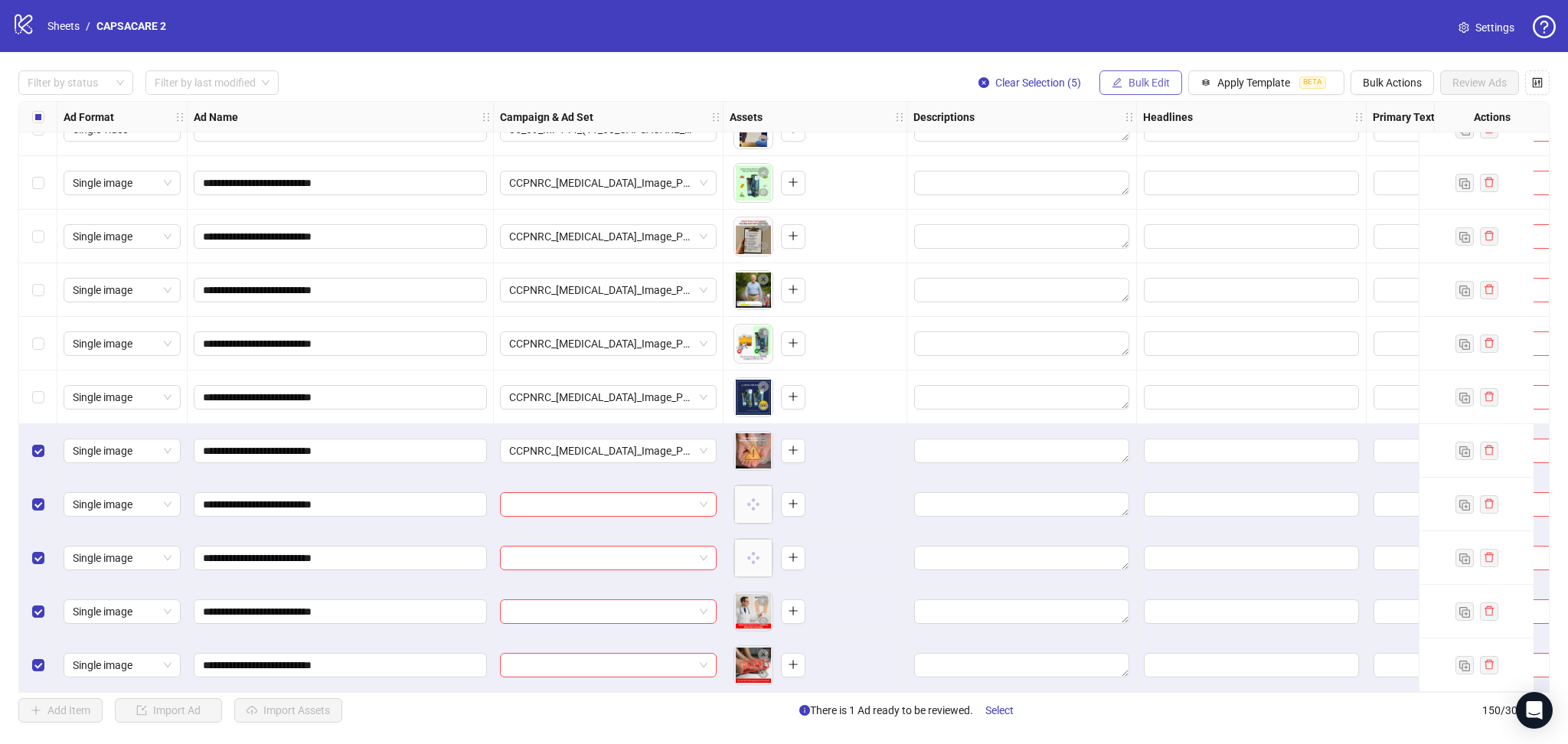
click at [1129, 75] on button "Bulk Edit" at bounding box center [1140, 82] width 82 height 24
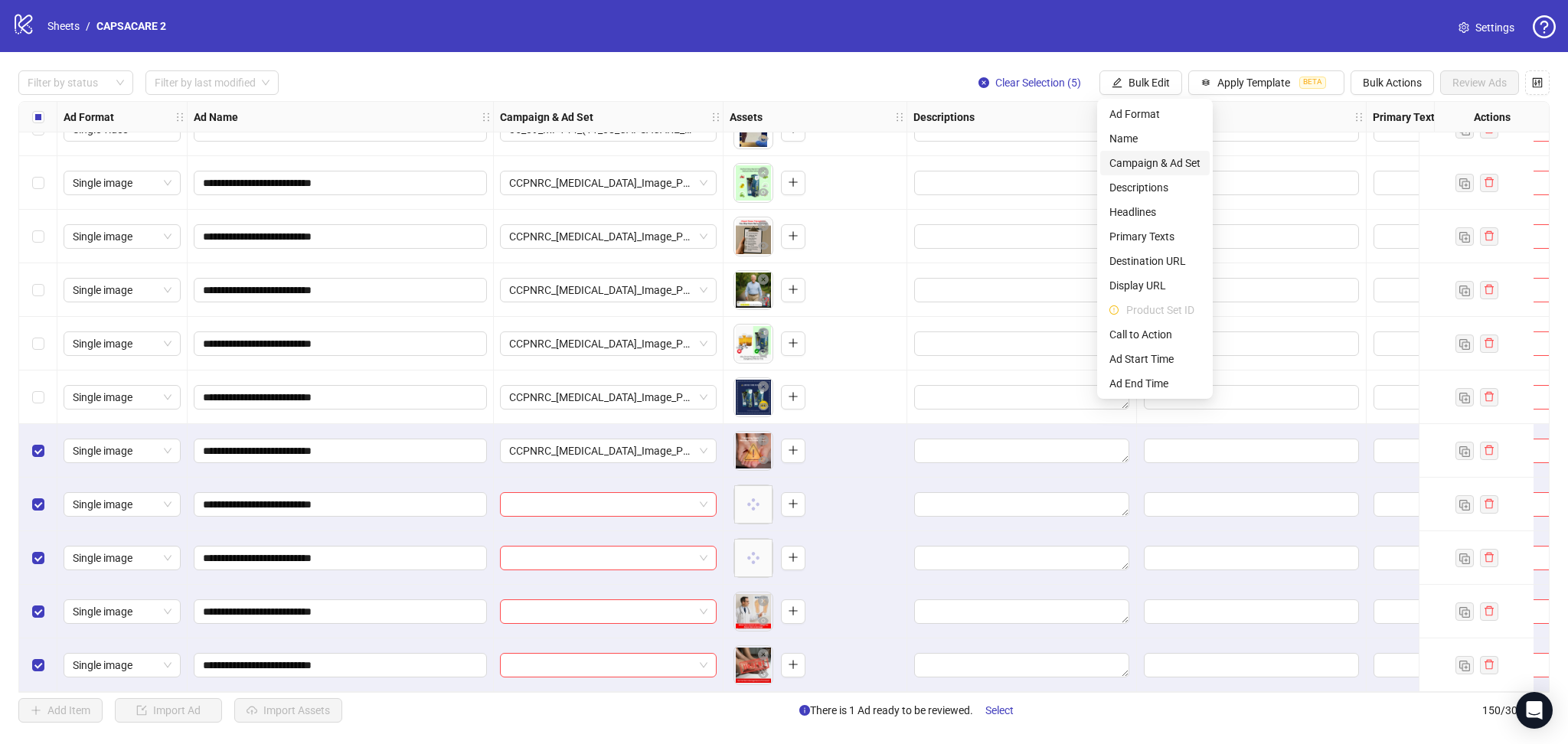
click at [1168, 162] on span "Campaign & Ad Set" at bounding box center [1155, 163] width 91 height 17
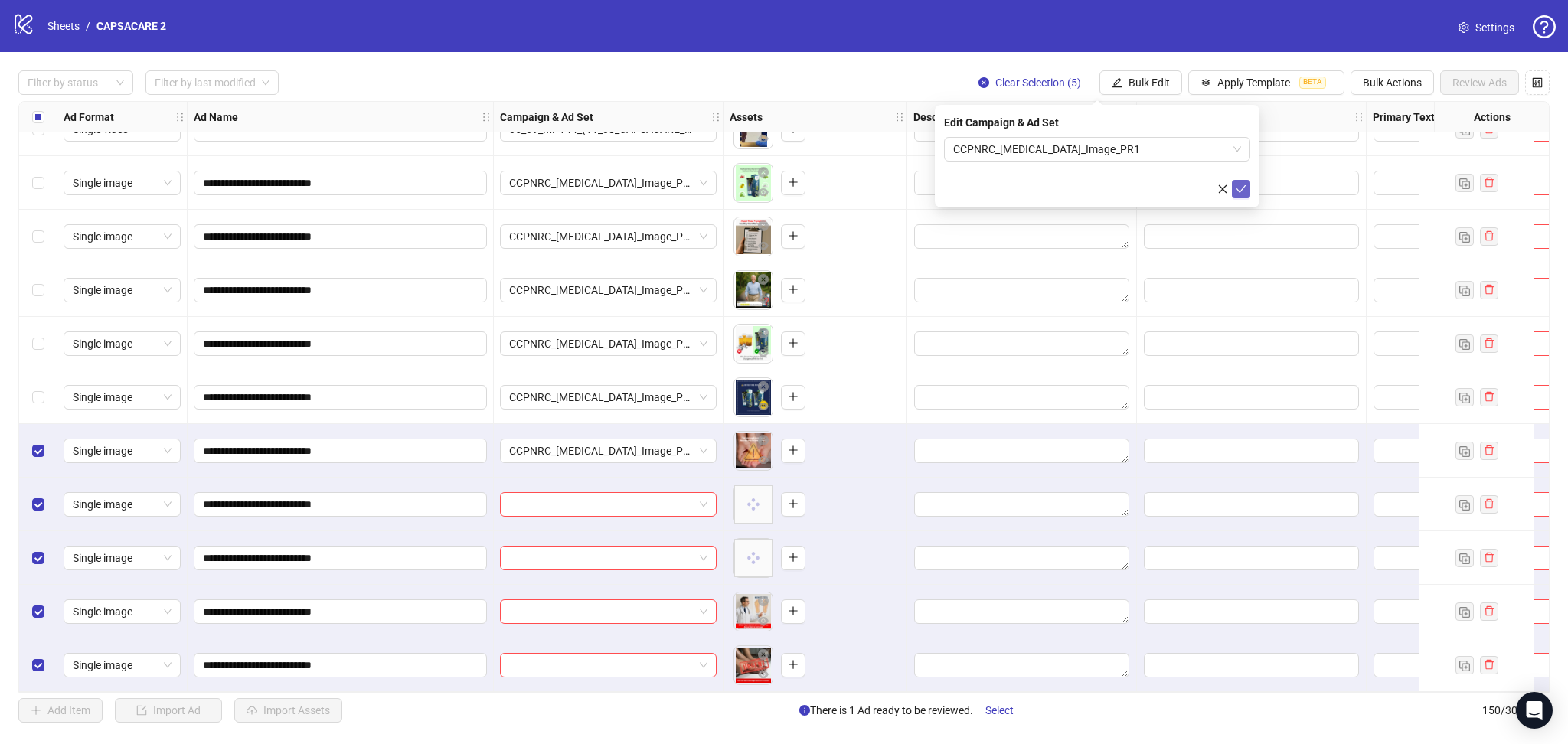
click at [1233, 187] on button "submit" at bounding box center [1241, 189] width 19 height 19
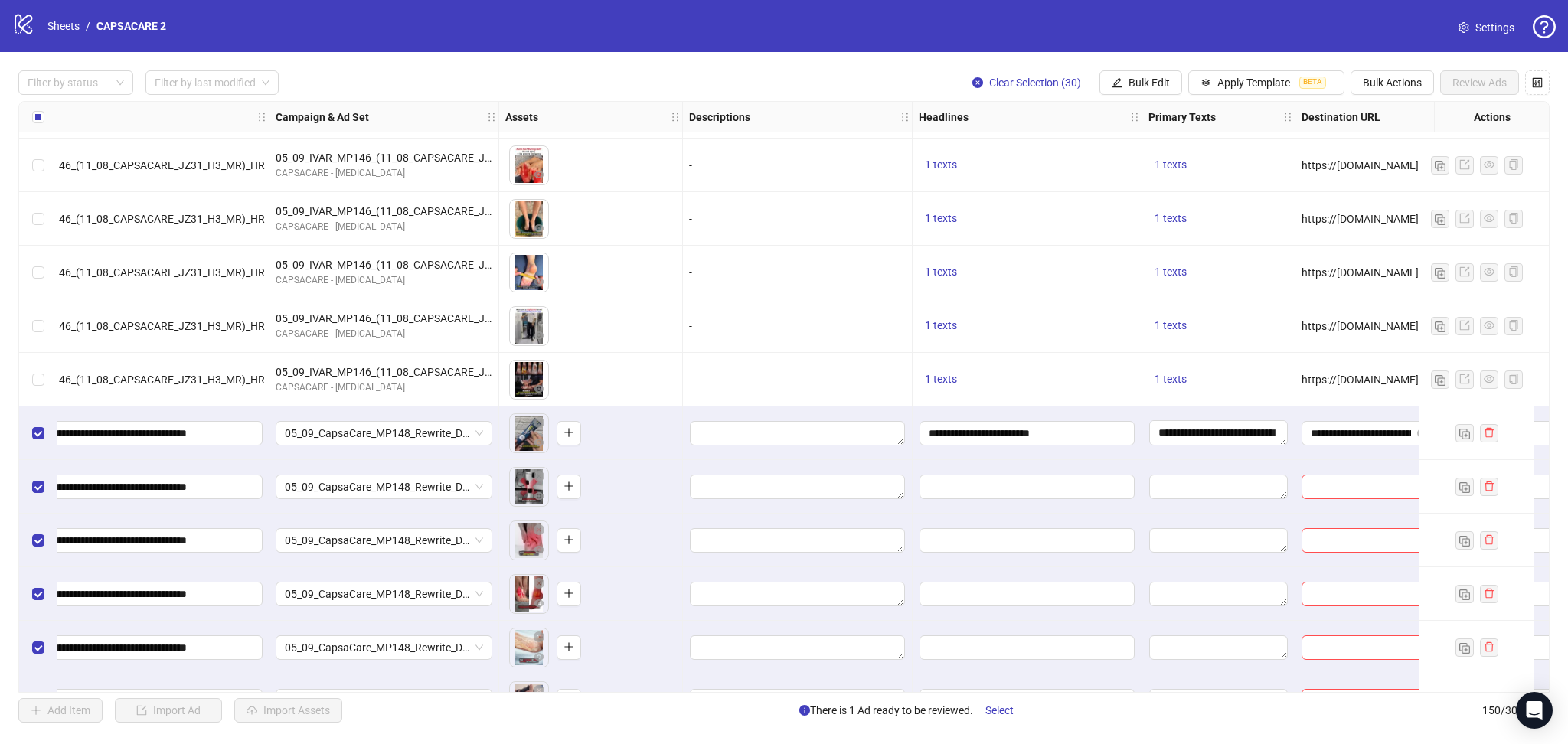
scroll to position [6157, 237]
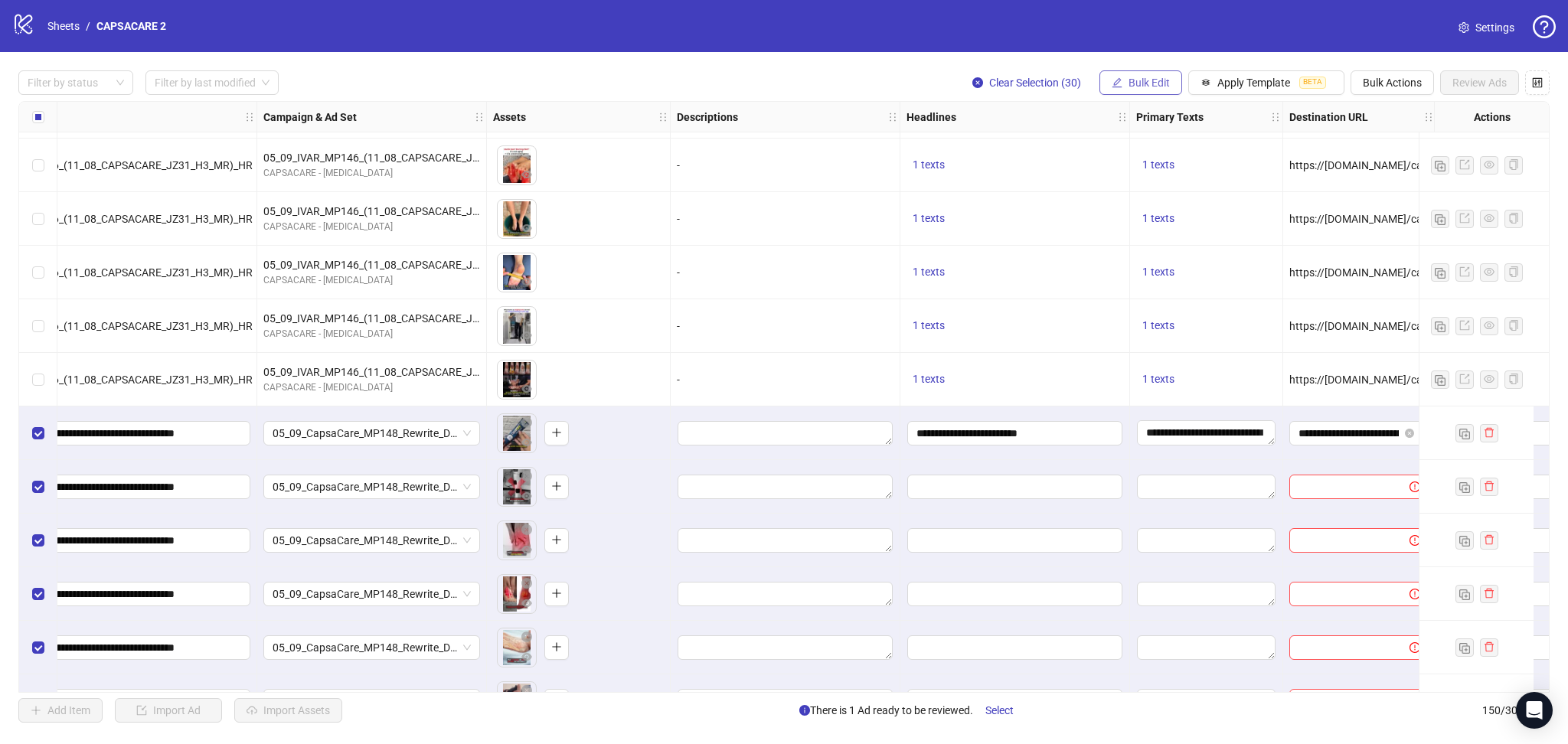
click at [1144, 89] on span "Bulk Edit" at bounding box center [1149, 82] width 41 height 13
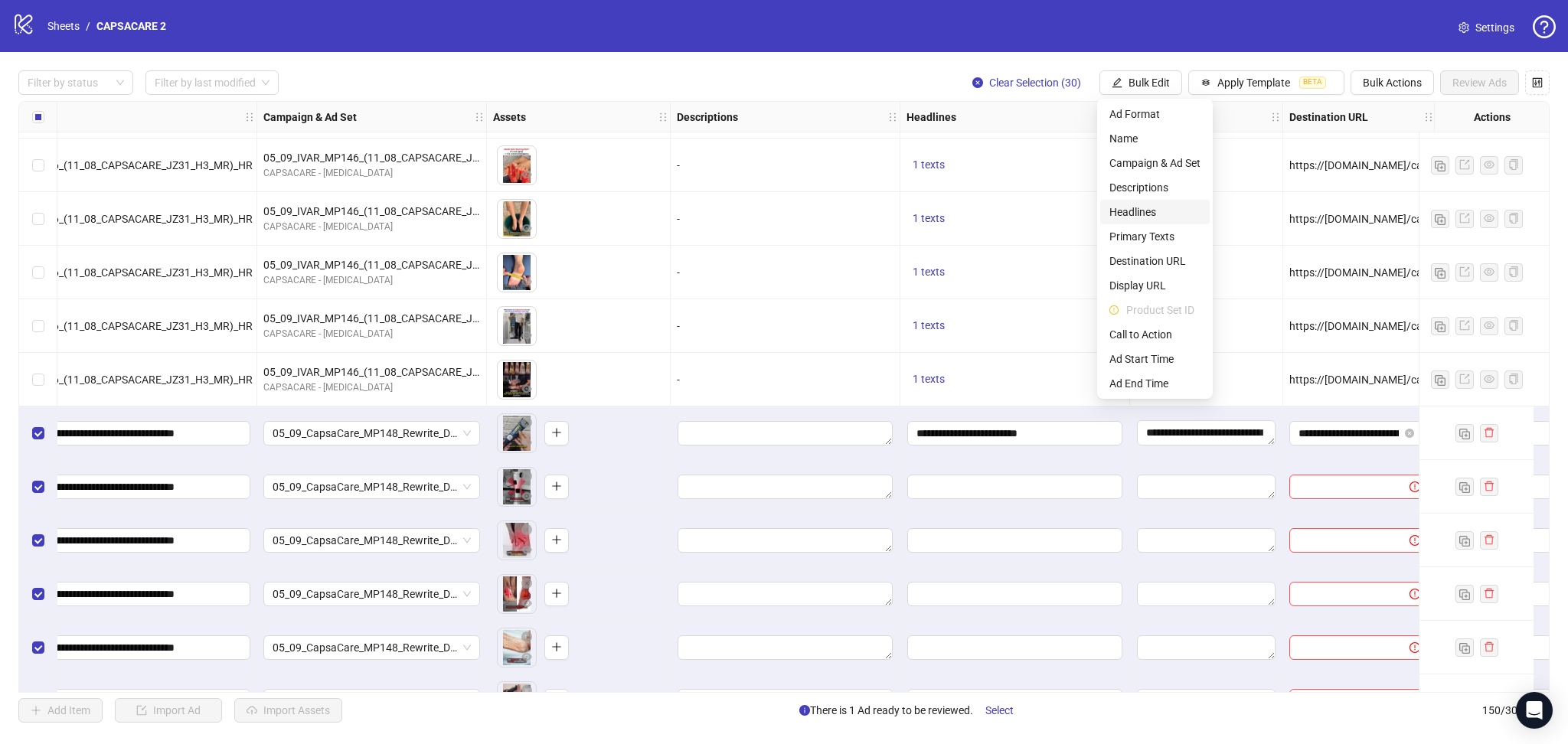
click at [1158, 217] on span "Headlines" at bounding box center [1155, 212] width 91 height 17
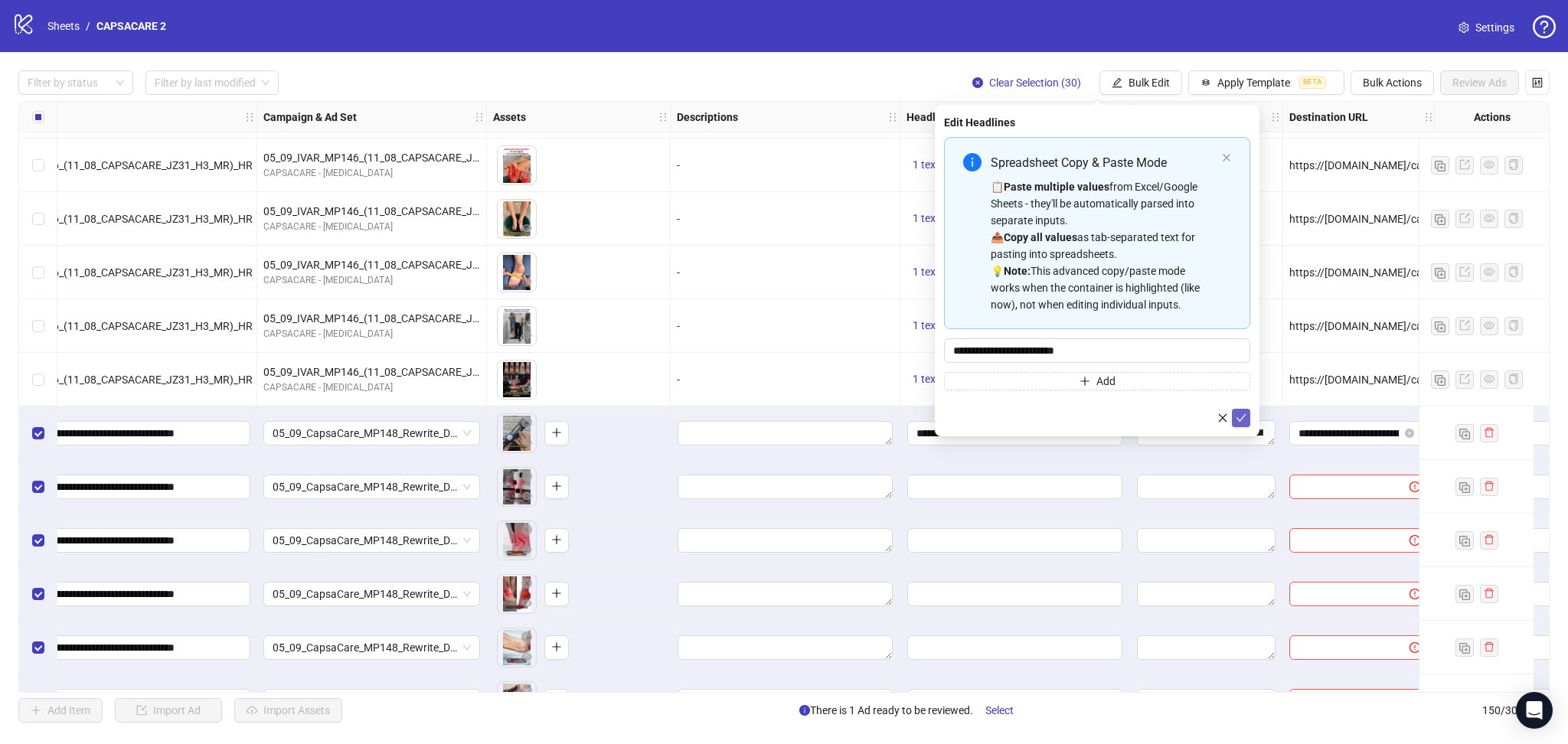
click at [1241, 420] on icon "check" at bounding box center [1241, 417] width 11 height 11
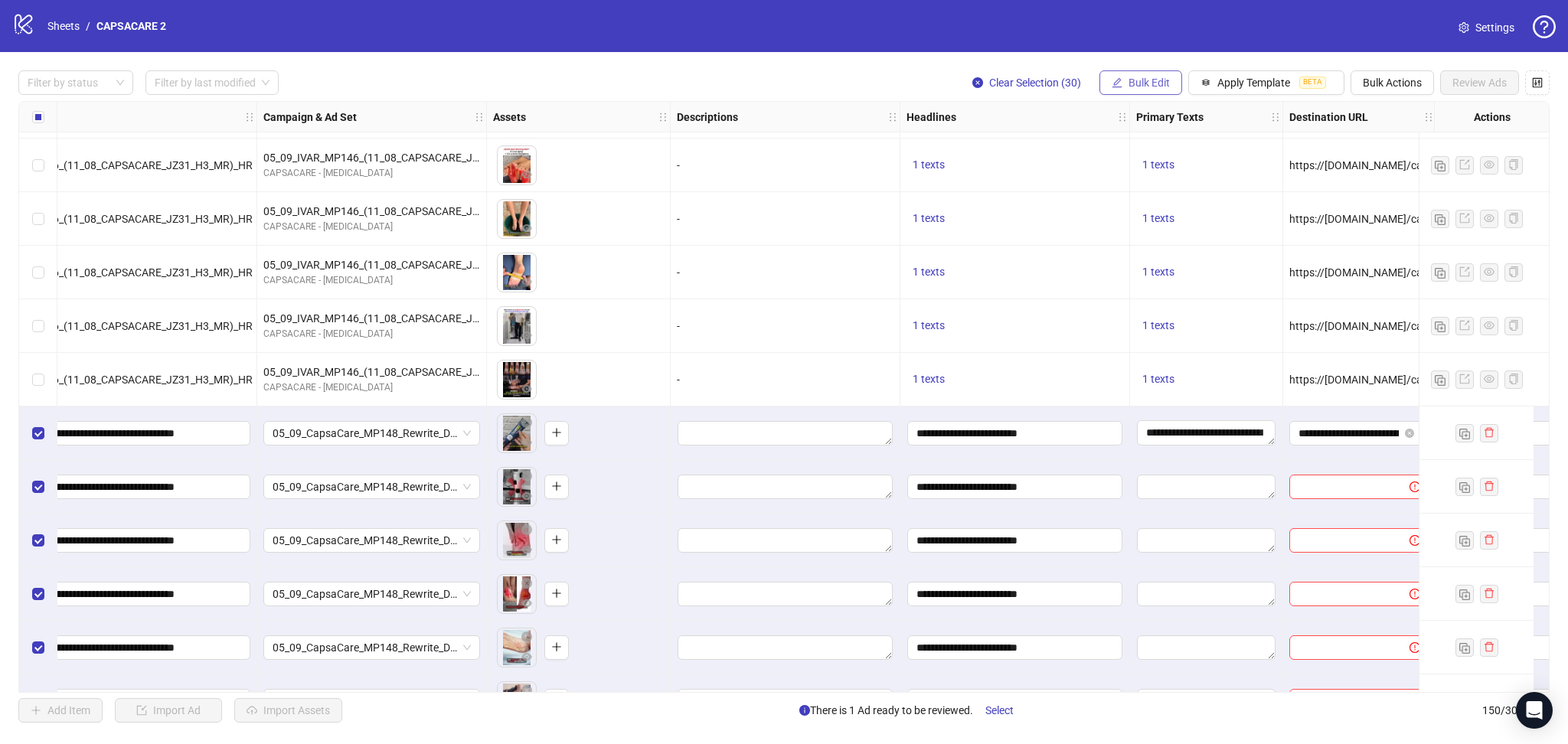
click at [1130, 86] on span "Bulk Edit" at bounding box center [1149, 82] width 41 height 13
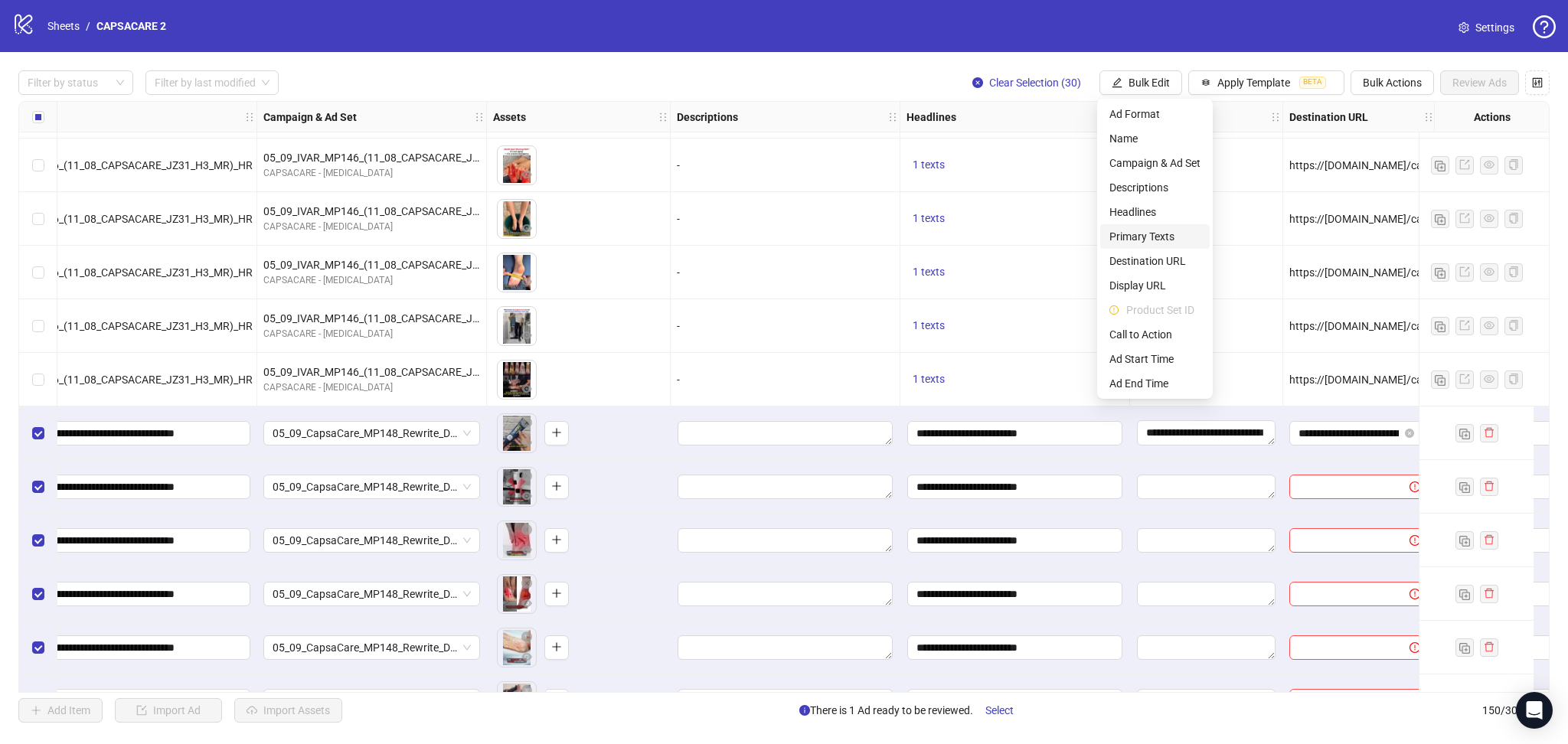
click at [1159, 233] on span "Primary Texts" at bounding box center [1155, 236] width 91 height 17
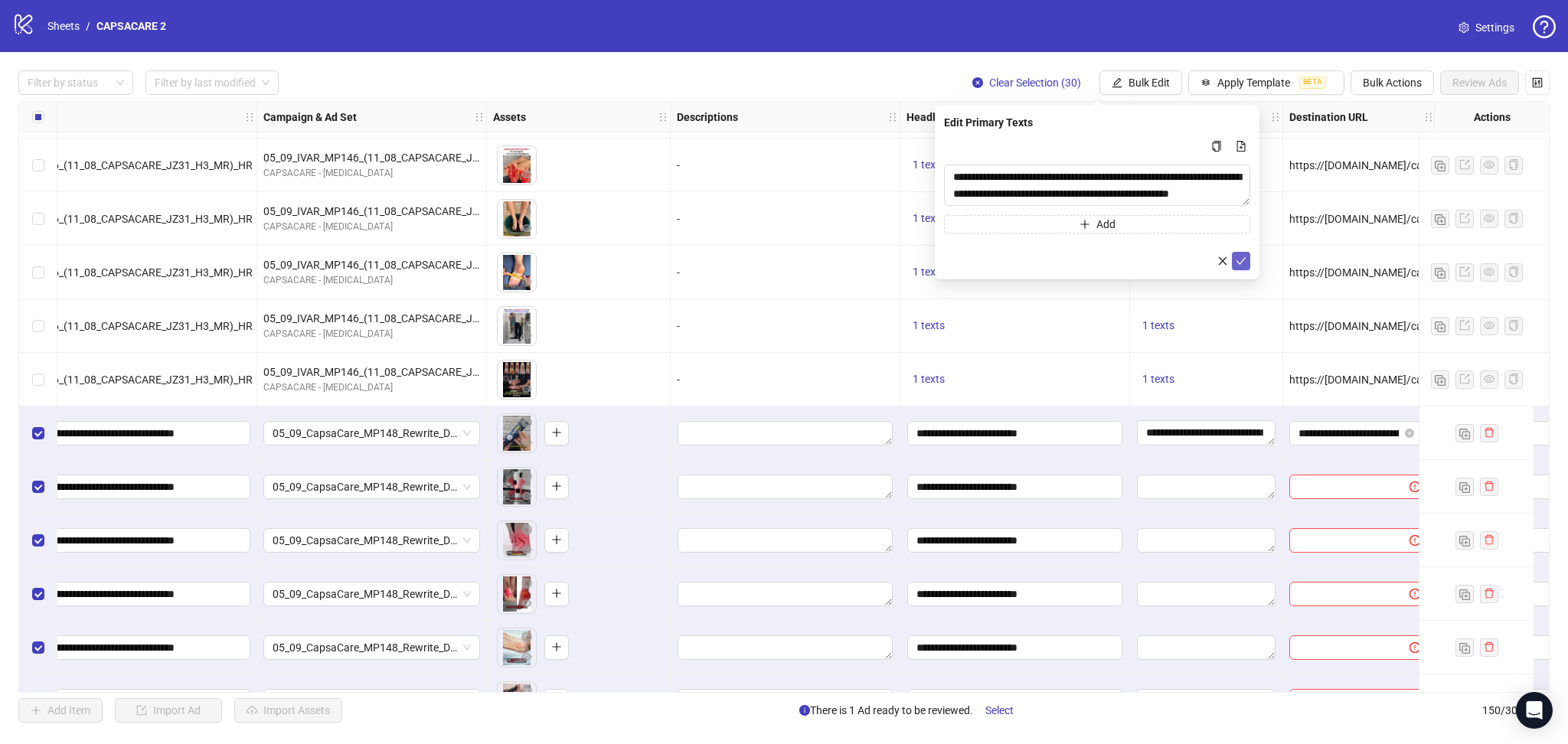
click at [1242, 258] on icon "check" at bounding box center [1241, 261] width 11 height 11
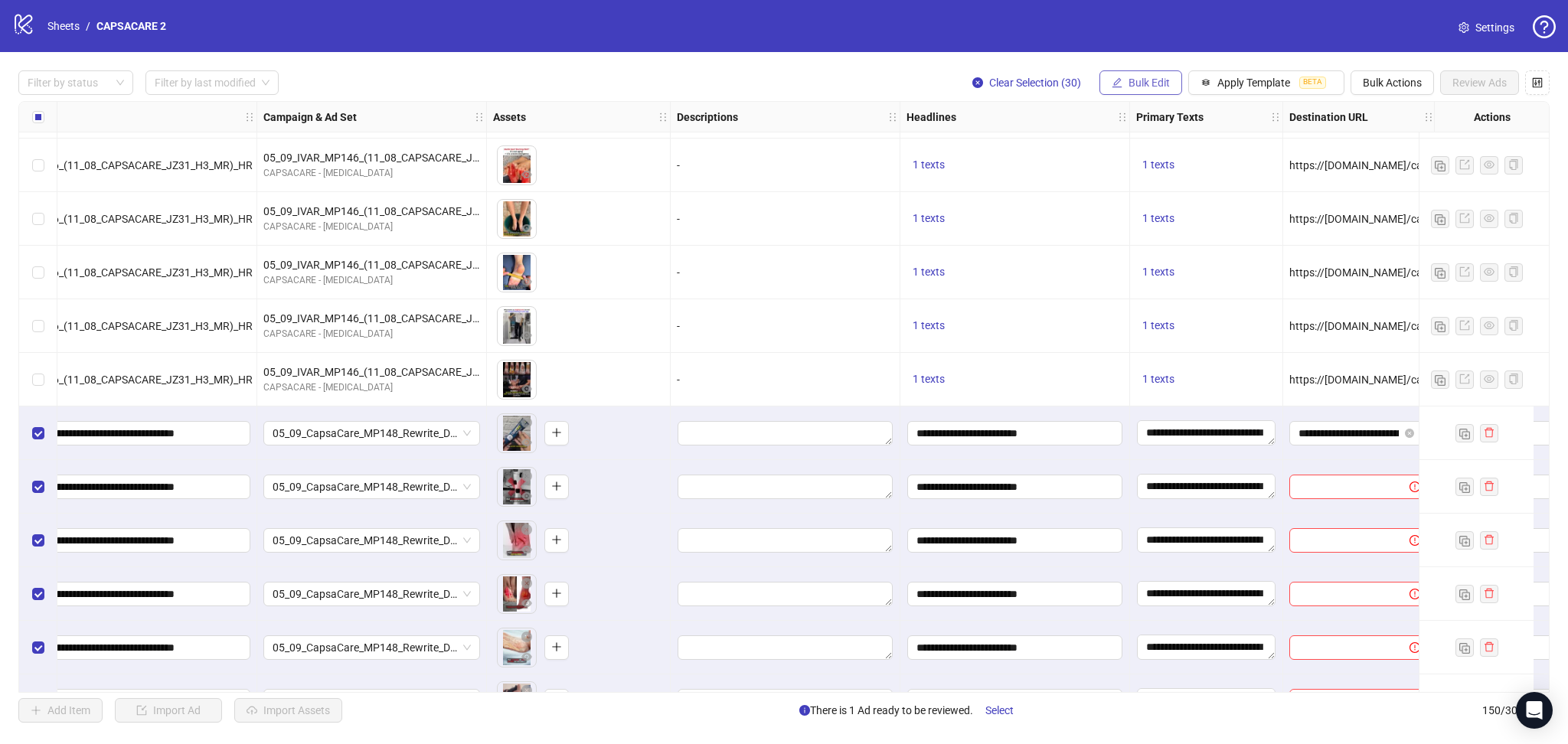
click at [1130, 79] on span "Bulk Edit" at bounding box center [1149, 82] width 41 height 13
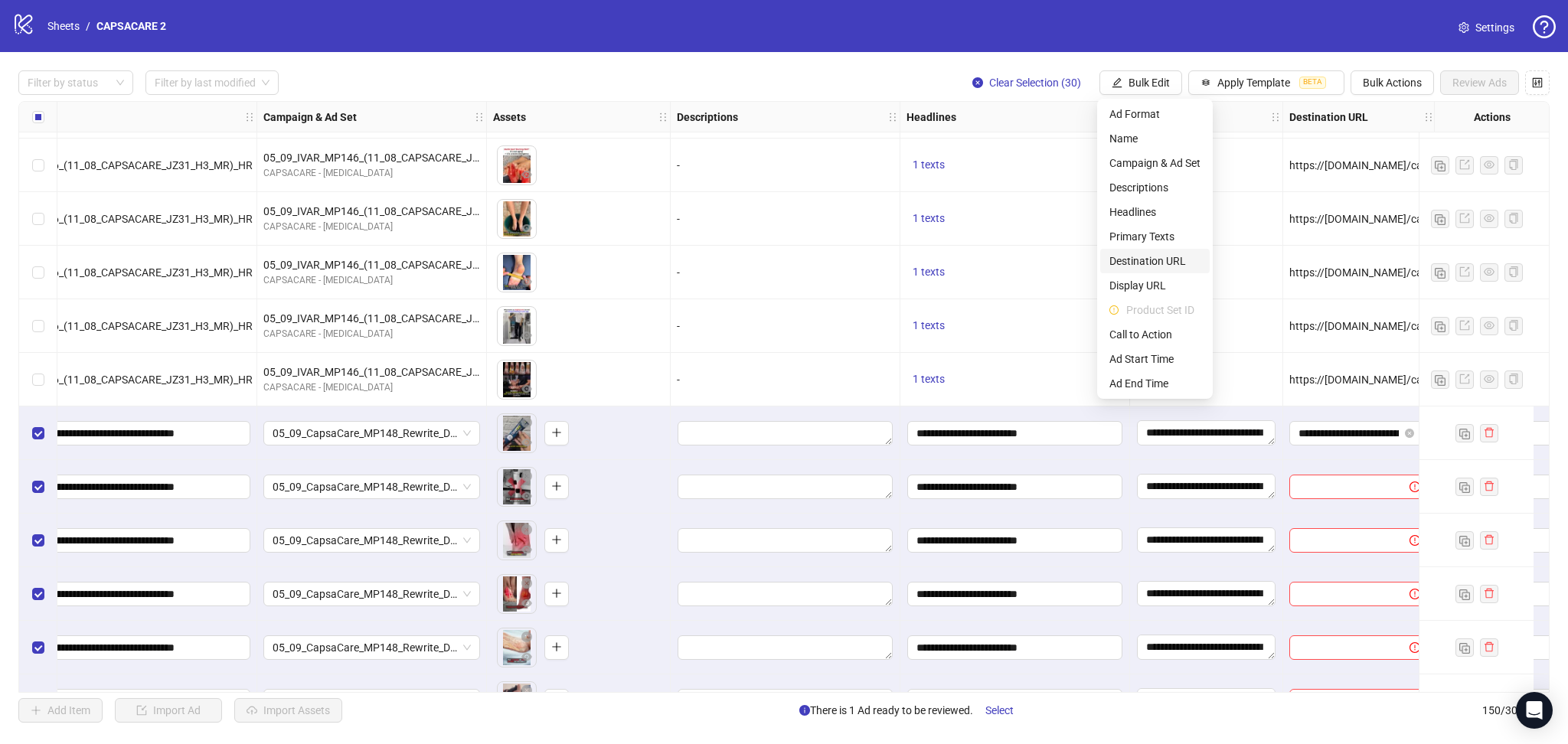
click at [1151, 258] on span "Destination URL" at bounding box center [1155, 261] width 91 height 17
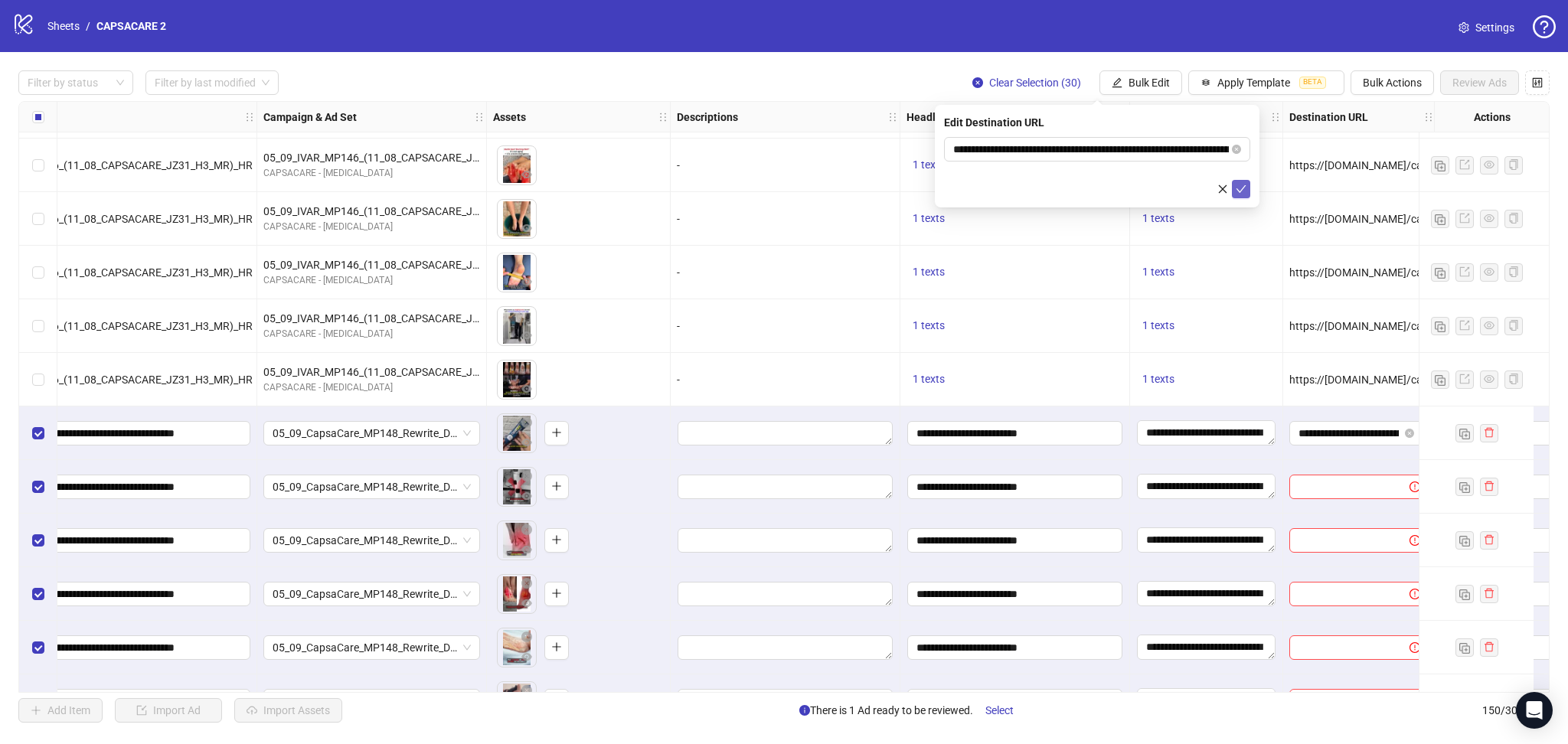
click at [1238, 191] on icon "check" at bounding box center [1241, 189] width 11 height 11
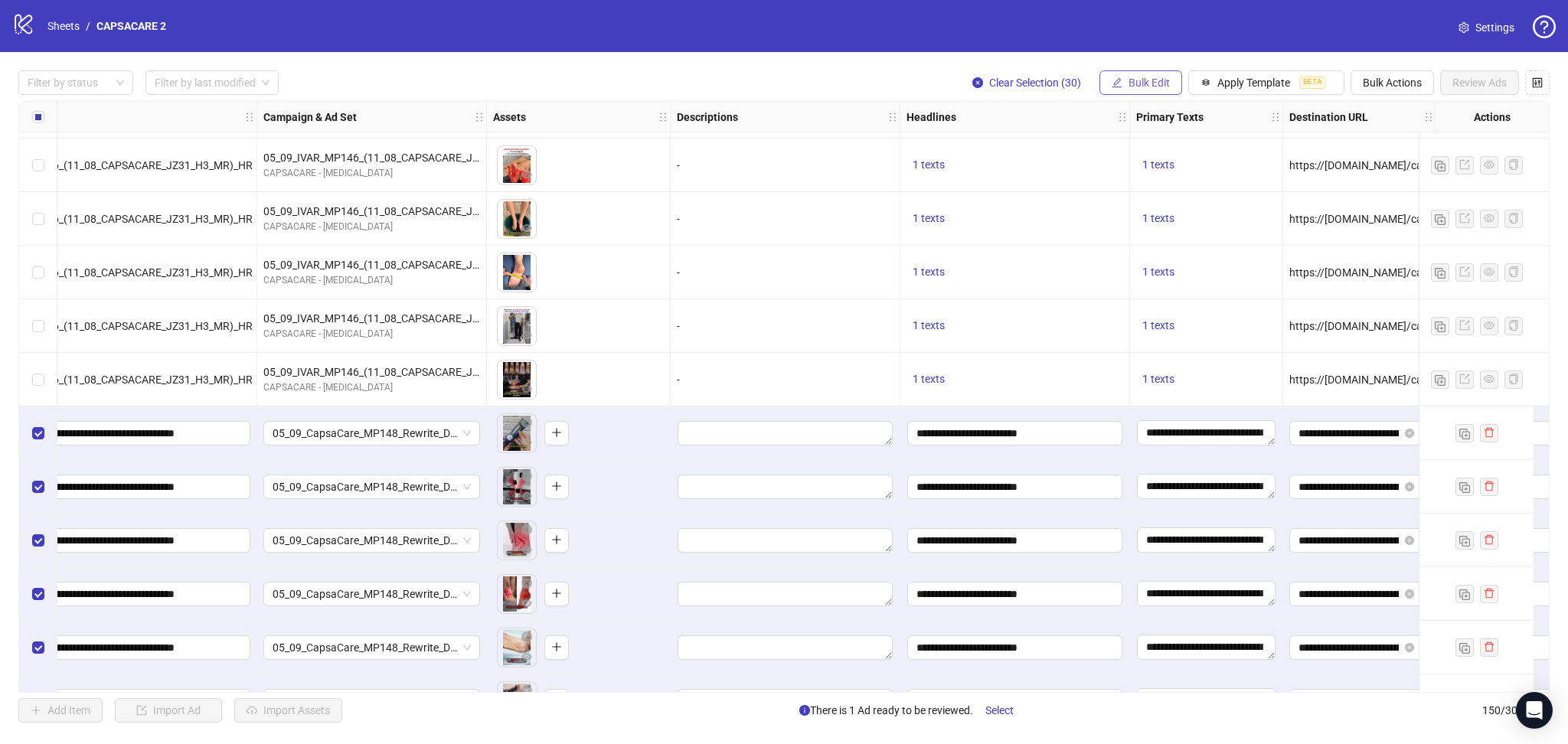
click at [1135, 79] on span "Bulk Edit" at bounding box center [1149, 82] width 41 height 13
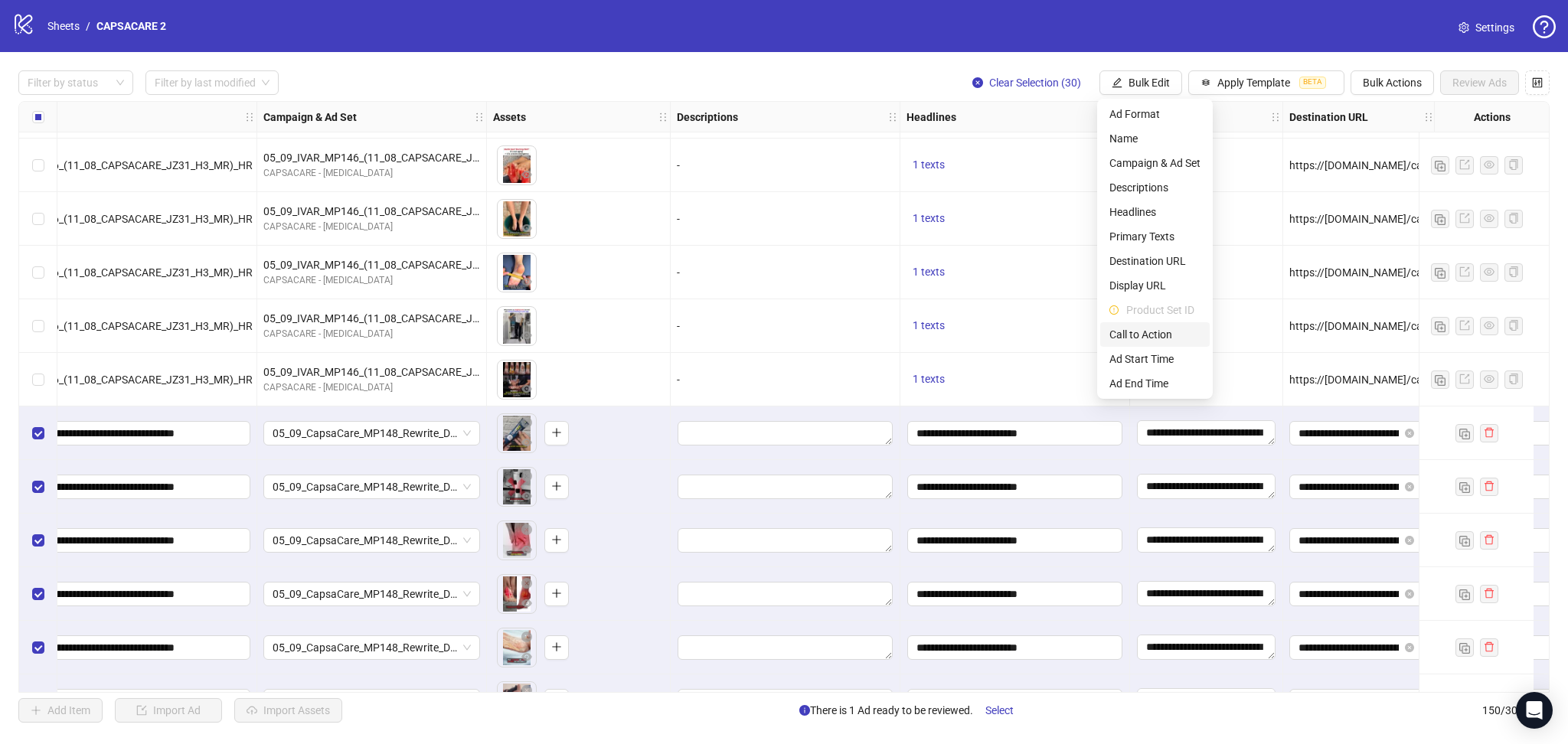
click at [1156, 334] on span "Call to Action" at bounding box center [1155, 335] width 91 height 17
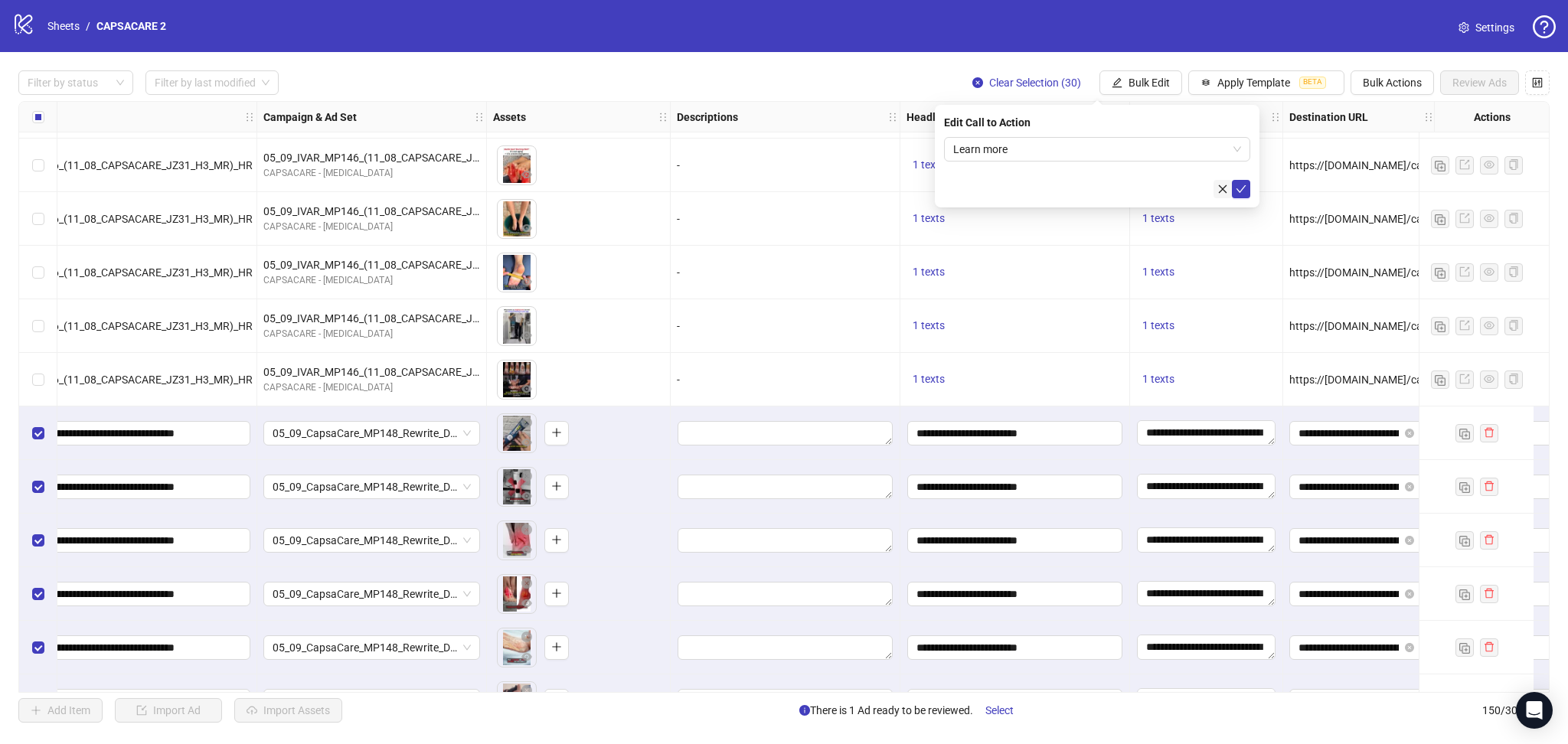
drag, startPoint x: 1237, startPoint y: 187, endPoint x: 1230, endPoint y: 189, distance: 7.3
click at [1236, 187] on icon "check" at bounding box center [1241, 189] width 11 height 11
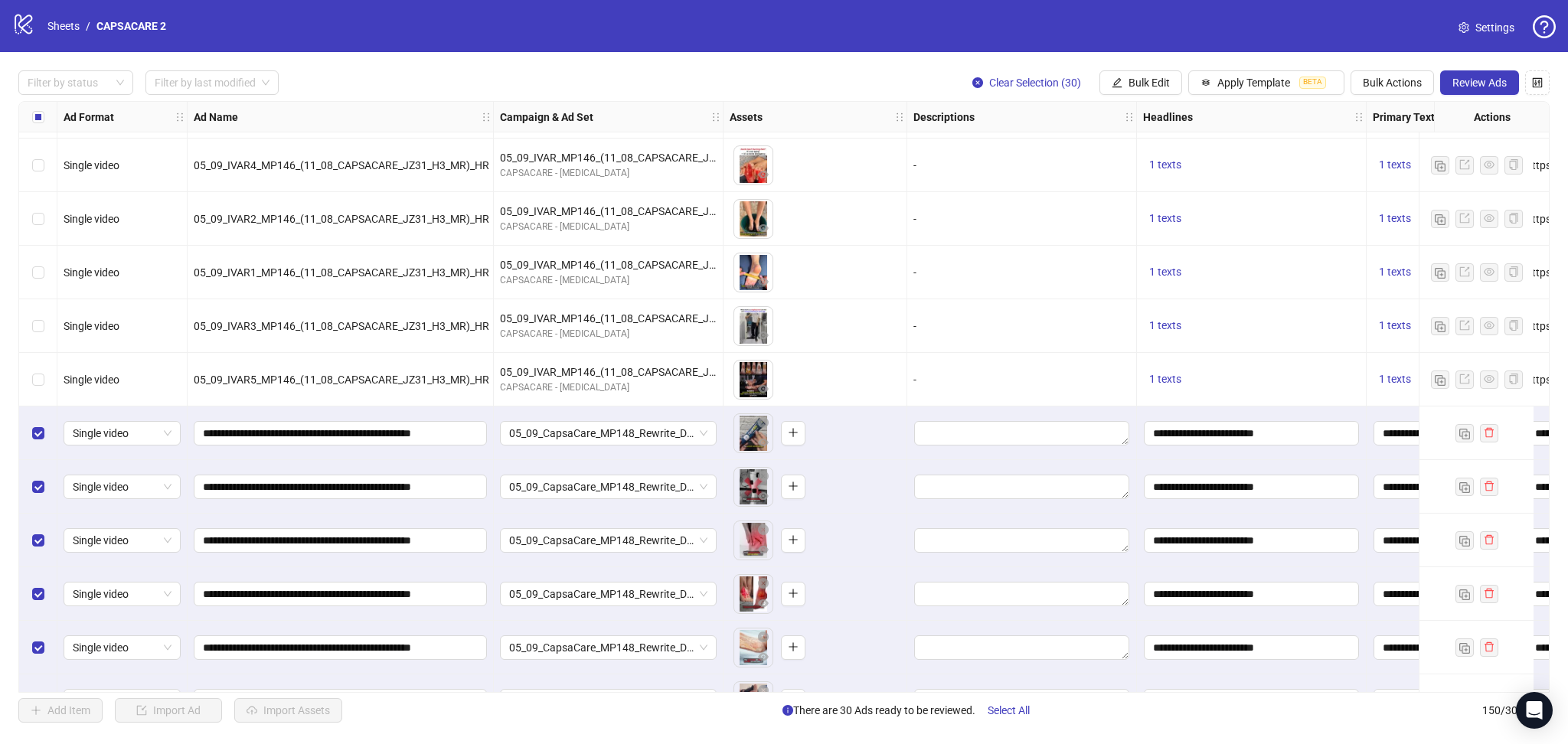
scroll to position [6157, 0]
click at [1468, 73] on button "Review Ads" at bounding box center [1480, 82] width 79 height 24
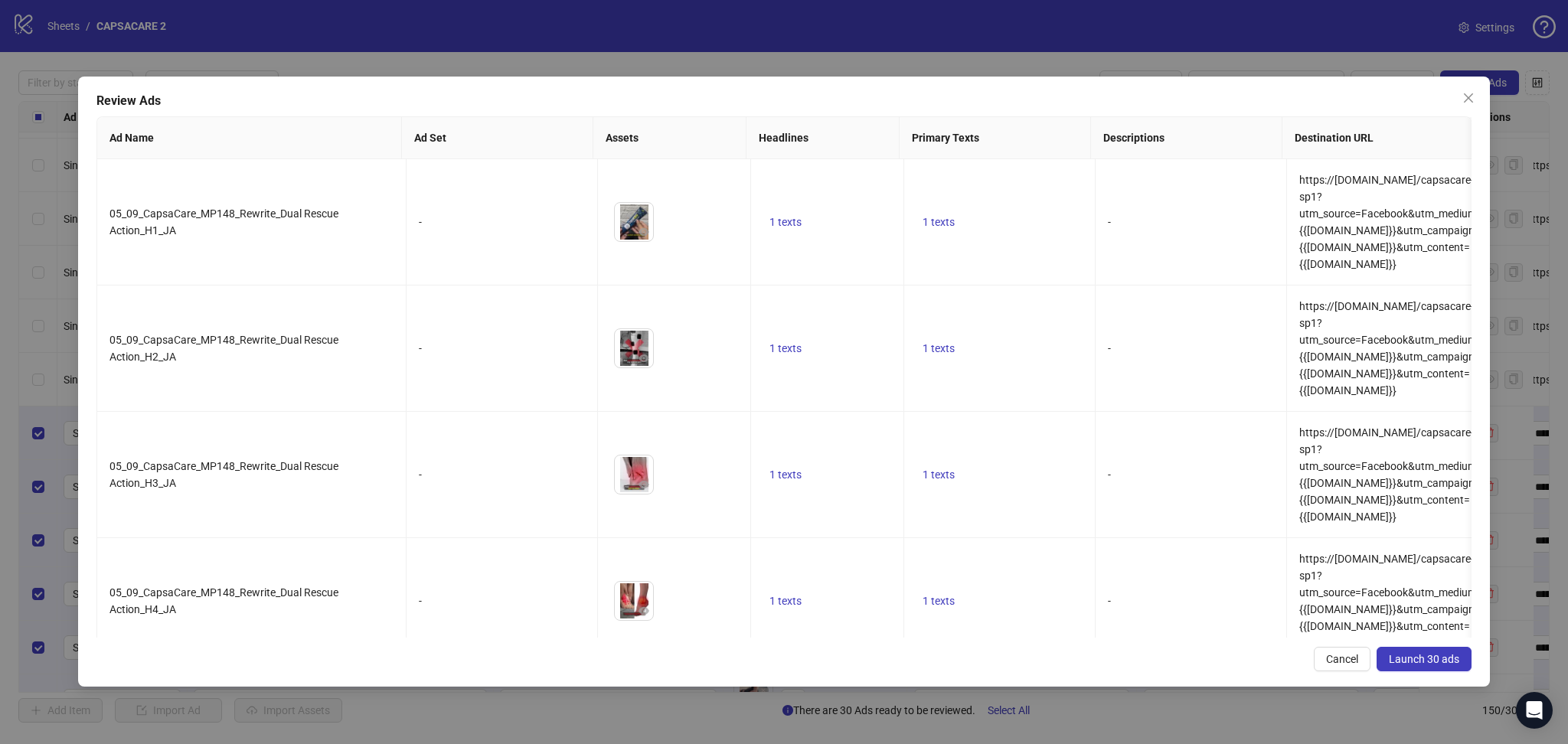
click at [1424, 648] on button "Launch 30 ads" at bounding box center [1424, 659] width 95 height 24
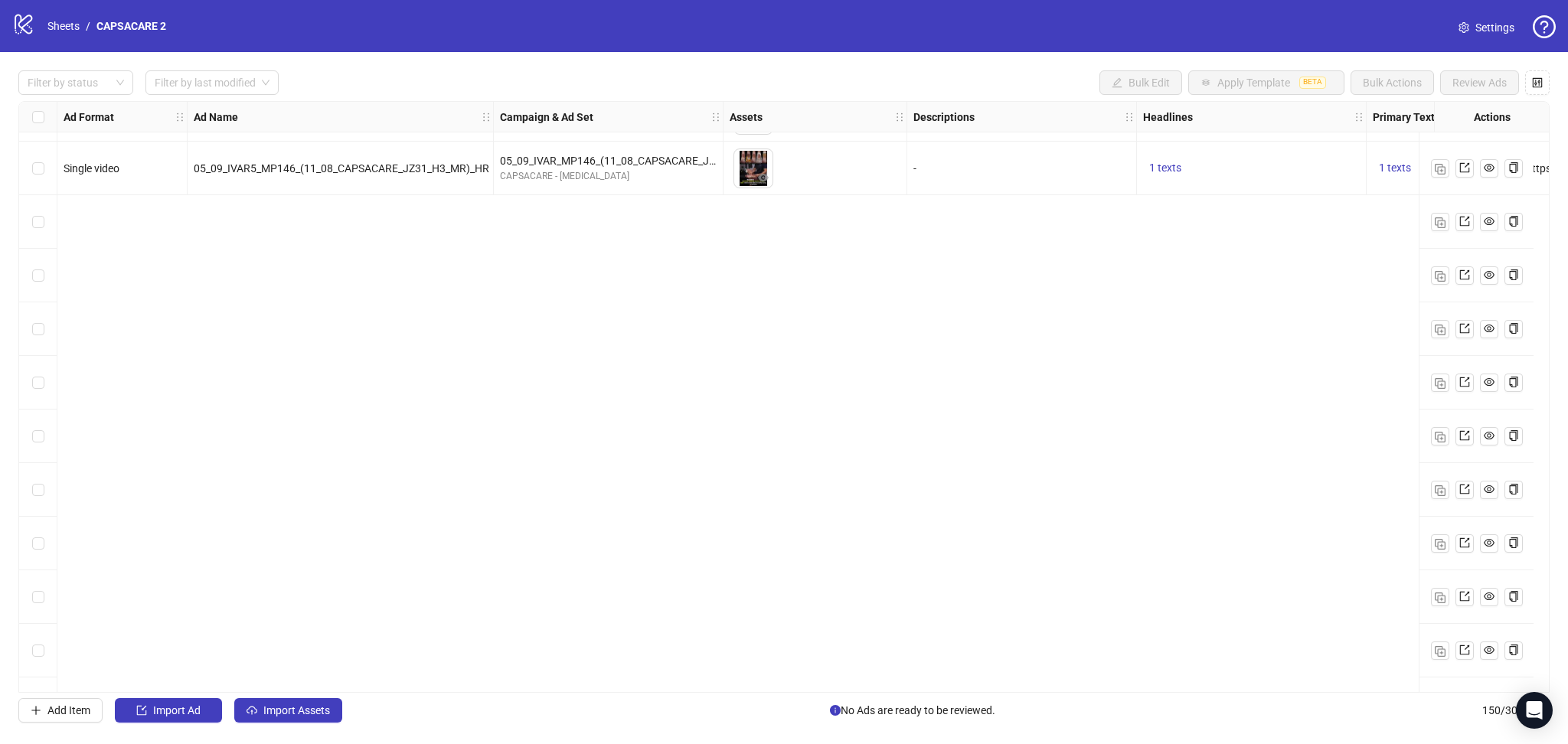
scroll to position [5783, 0]
